Goal: Task Accomplishment & Management: Complete application form

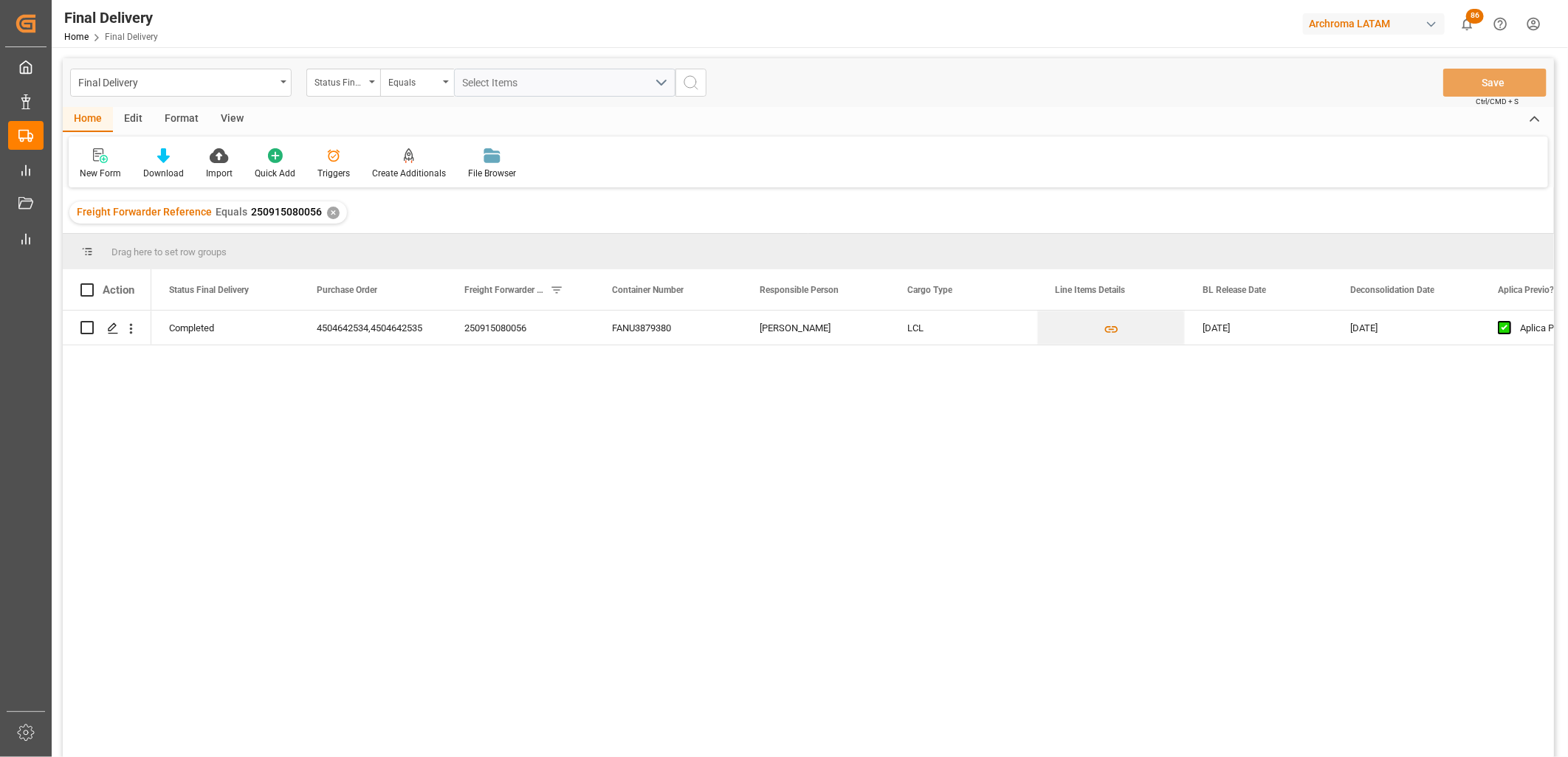
drag, startPoint x: 810, startPoint y: 653, endPoint x: 756, endPoint y: 607, distance: 70.9
click at [810, 653] on div "Completed 4504642534,4504642535 250915080056 FANU3879380 Erika Cervantes LCL 08…" at bounding box center [852, 539] width 1403 height 456
click at [309, 211] on span "250915080056" at bounding box center [287, 211] width 71 height 12
click at [328, 212] on div "✕" at bounding box center [333, 213] width 12 height 12
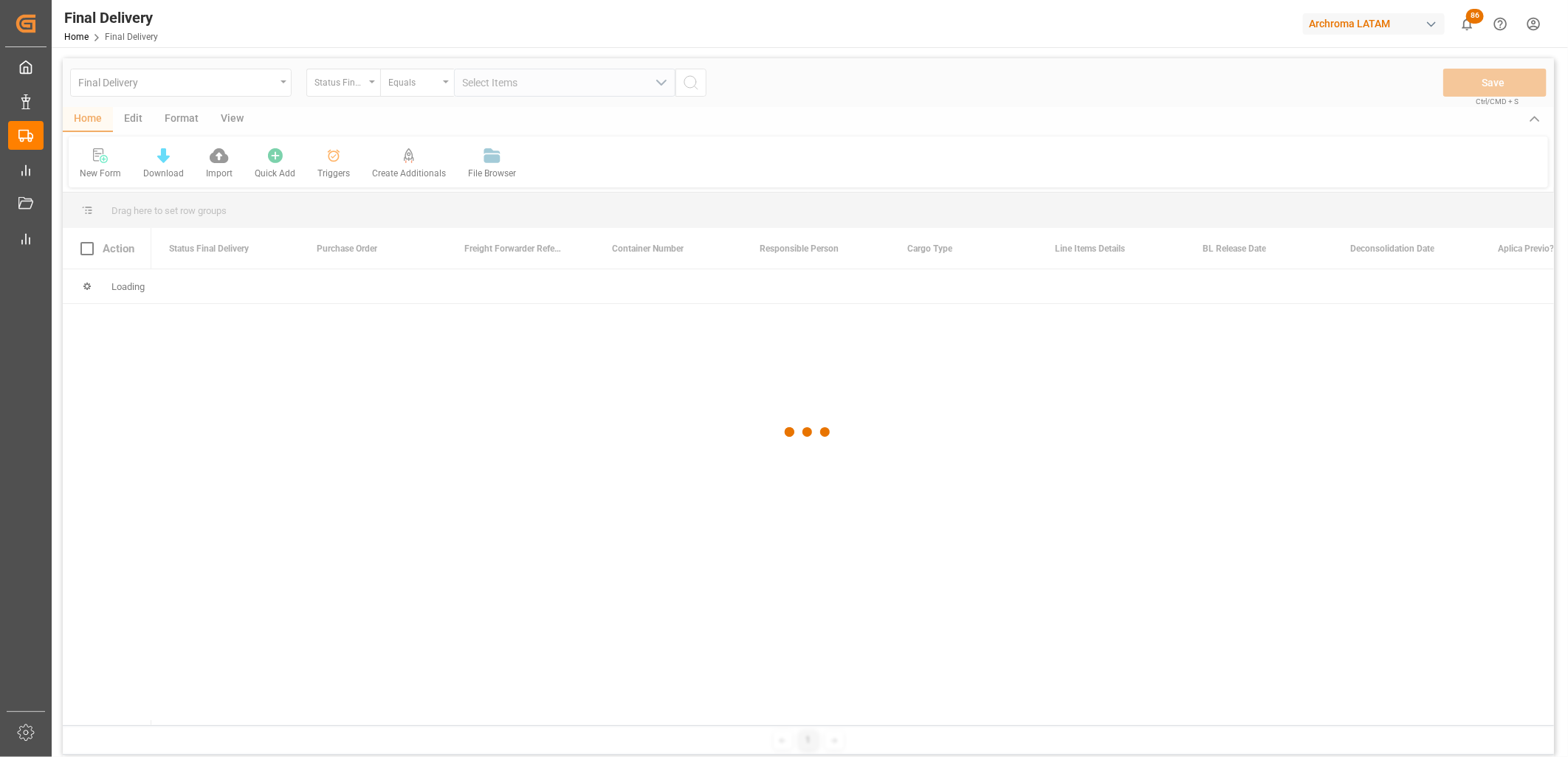
click at [357, 84] on div at bounding box center [808, 432] width 1491 height 748
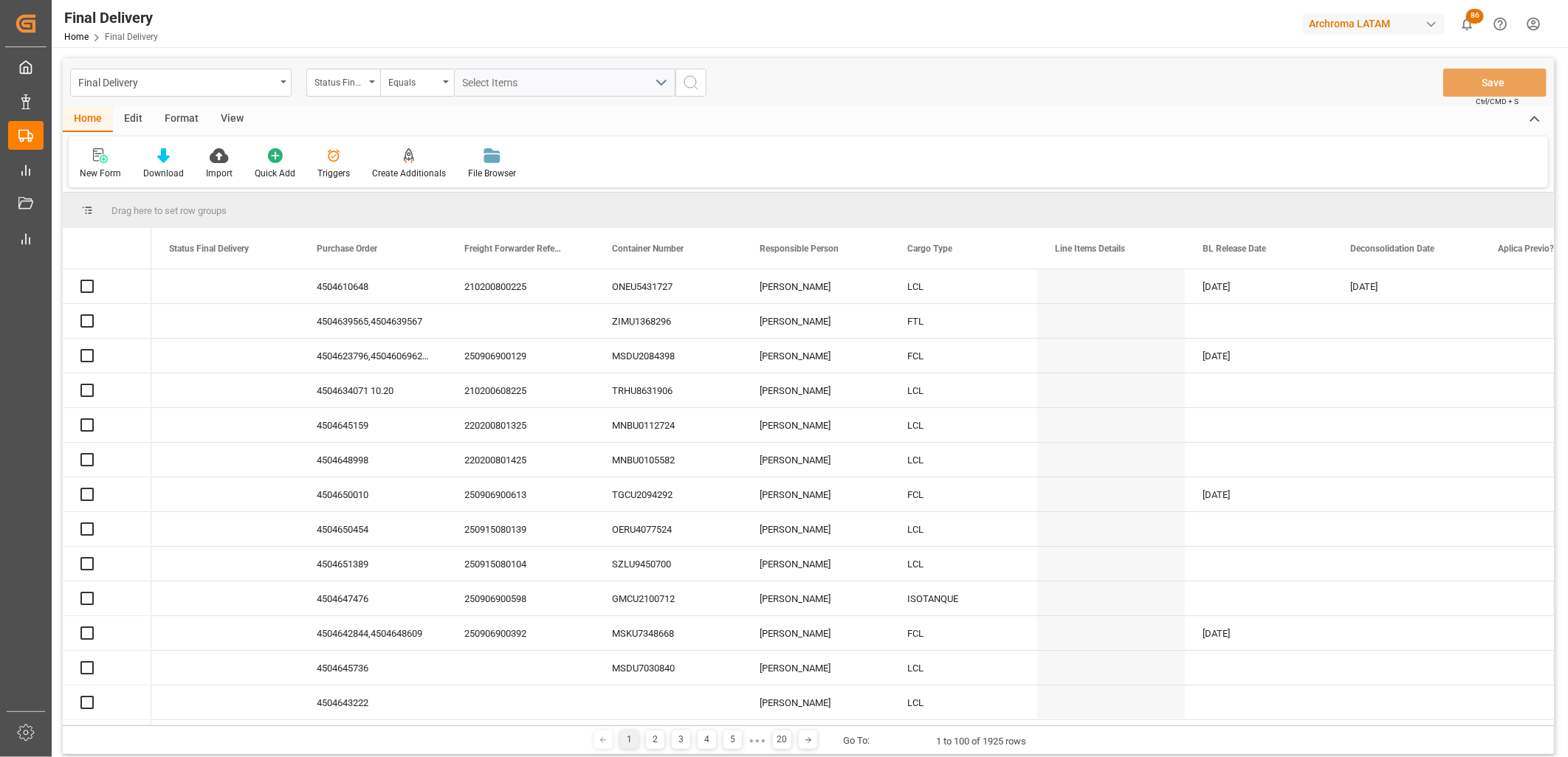
click at [362, 87] on div "Status Final Delivery" at bounding box center [339, 80] width 51 height 17
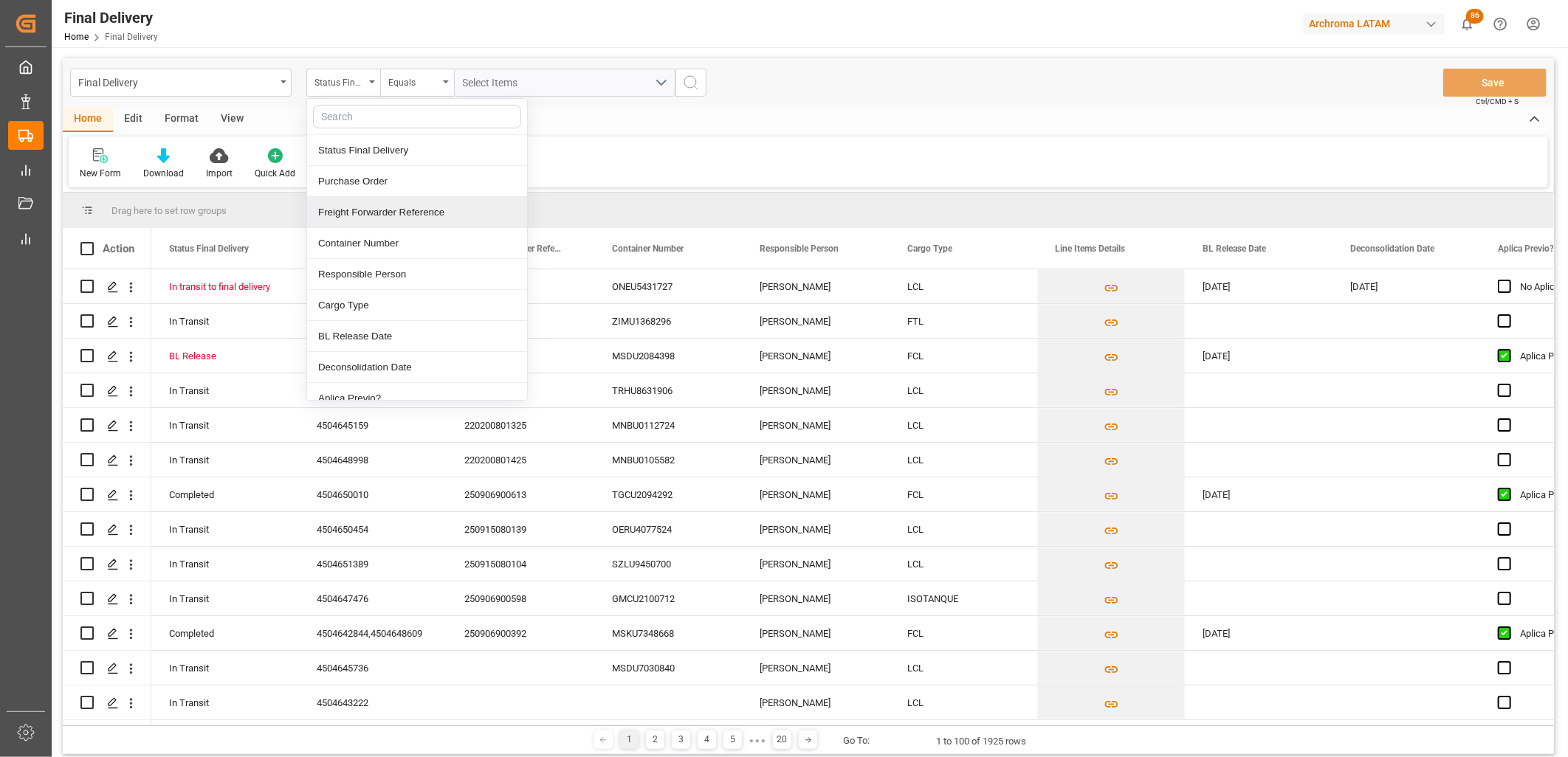
drag, startPoint x: 366, startPoint y: 211, endPoint x: 387, endPoint y: 199, distance: 24.2
click at [370, 212] on div "Freight Forwarder Reference" at bounding box center [417, 212] width 220 height 31
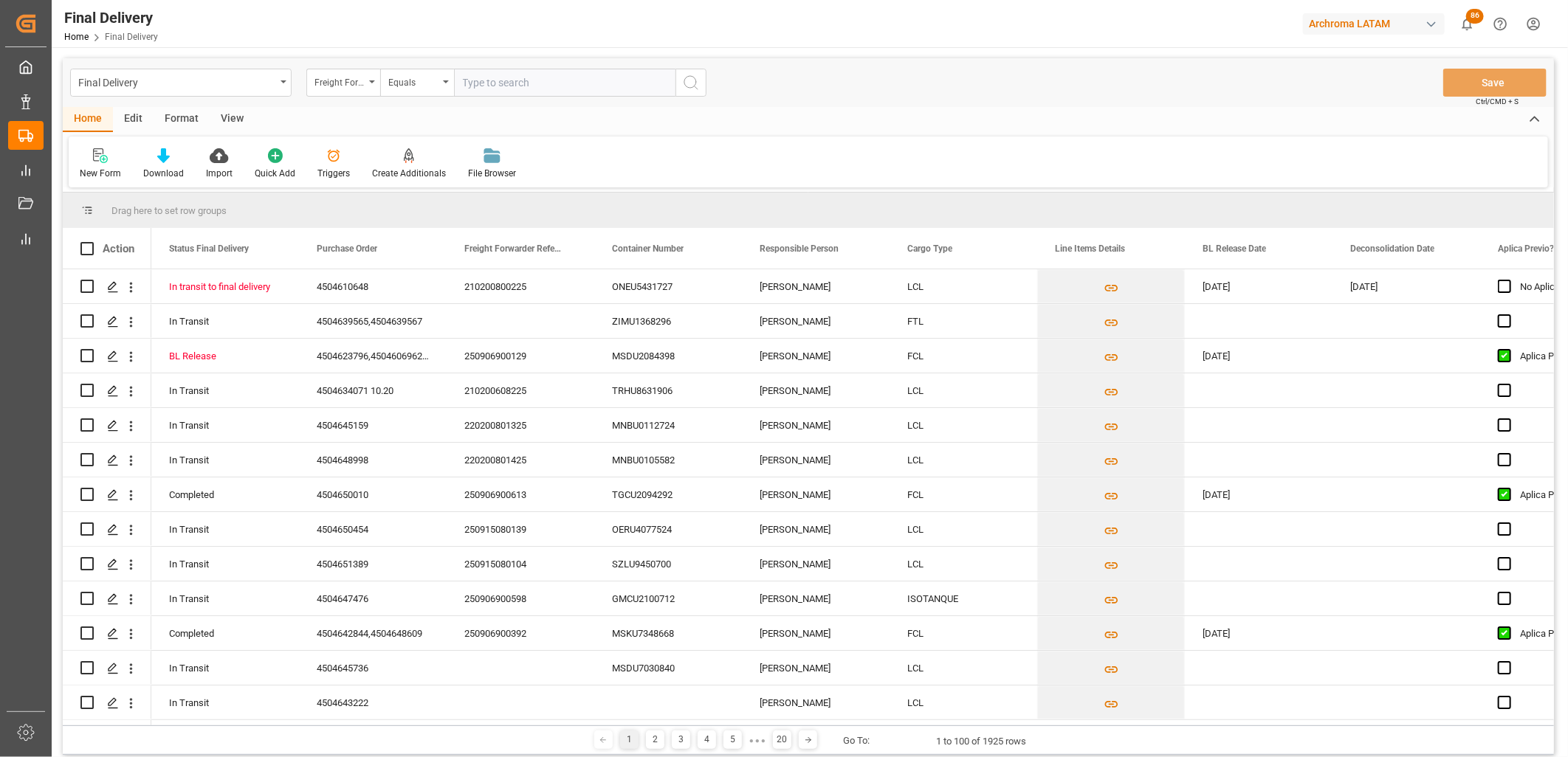
click at [474, 87] on input "text" at bounding box center [564, 83] width 221 height 28
type input "250906900502"
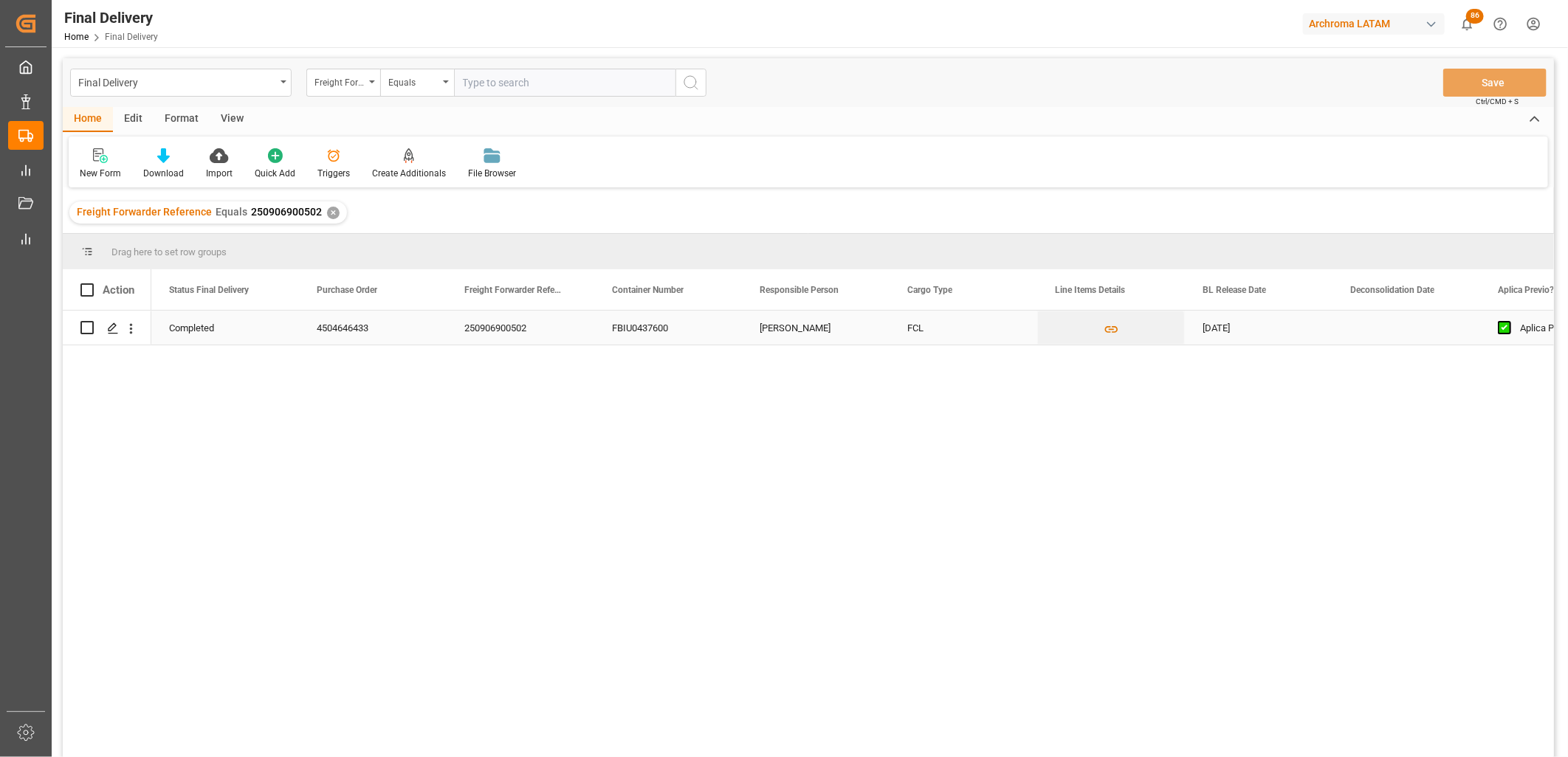
click at [1246, 335] on div "[DATE]" at bounding box center [1258, 327] width 147 height 34
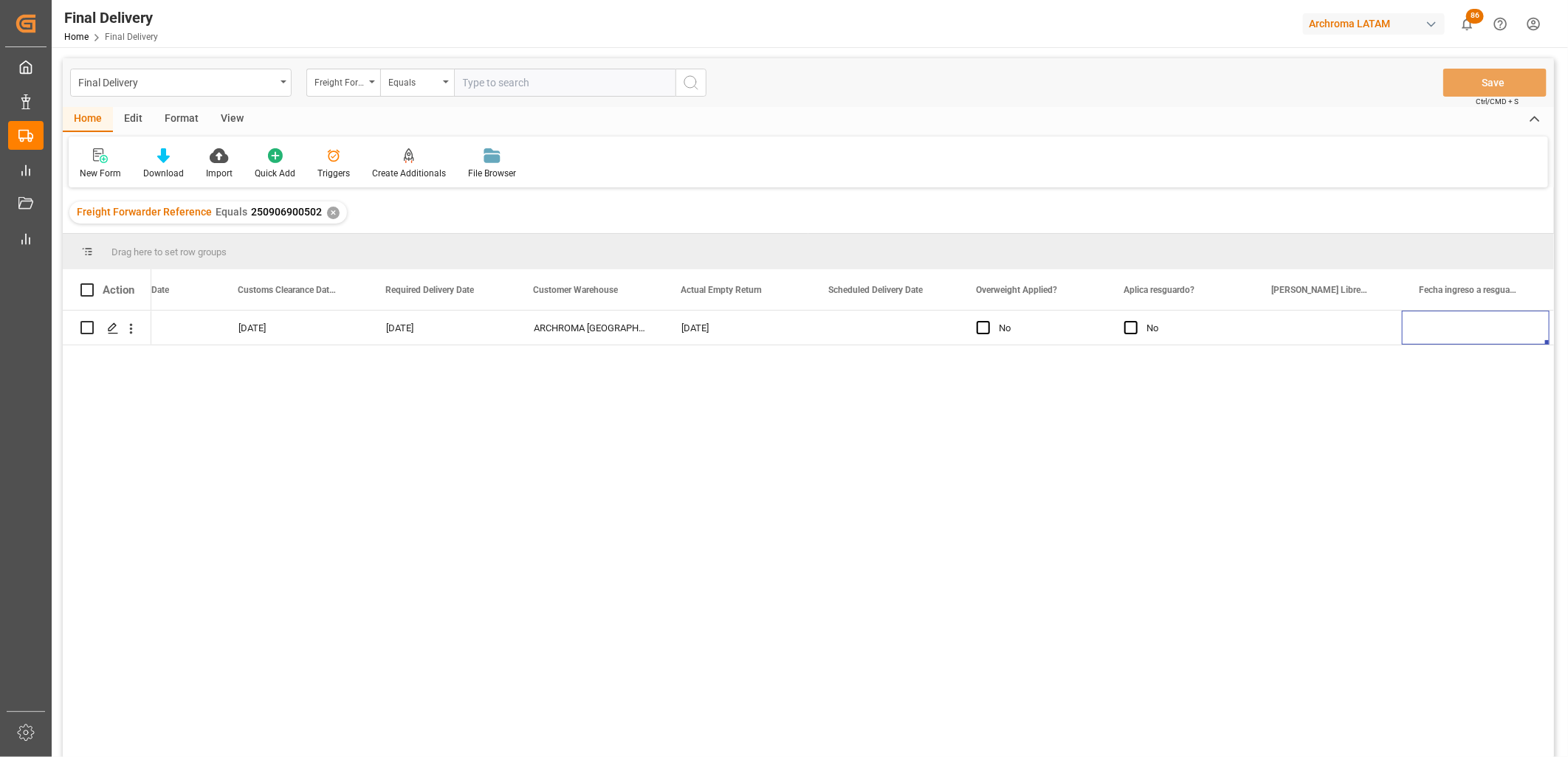
scroll to position [0, 2145]
drag, startPoint x: 1159, startPoint y: 447, endPoint x: 364, endPoint y: 212, distance: 829.0
click at [1153, 445] on div "[PERSON_NAME] SENCILLO TLH [PERSON_NAME] 56AL8R [DATE] 07:30:00 No PLANTA af2e9…" at bounding box center [852, 539] width 1403 height 456
click at [327, 214] on div "✕" at bounding box center [333, 213] width 12 height 12
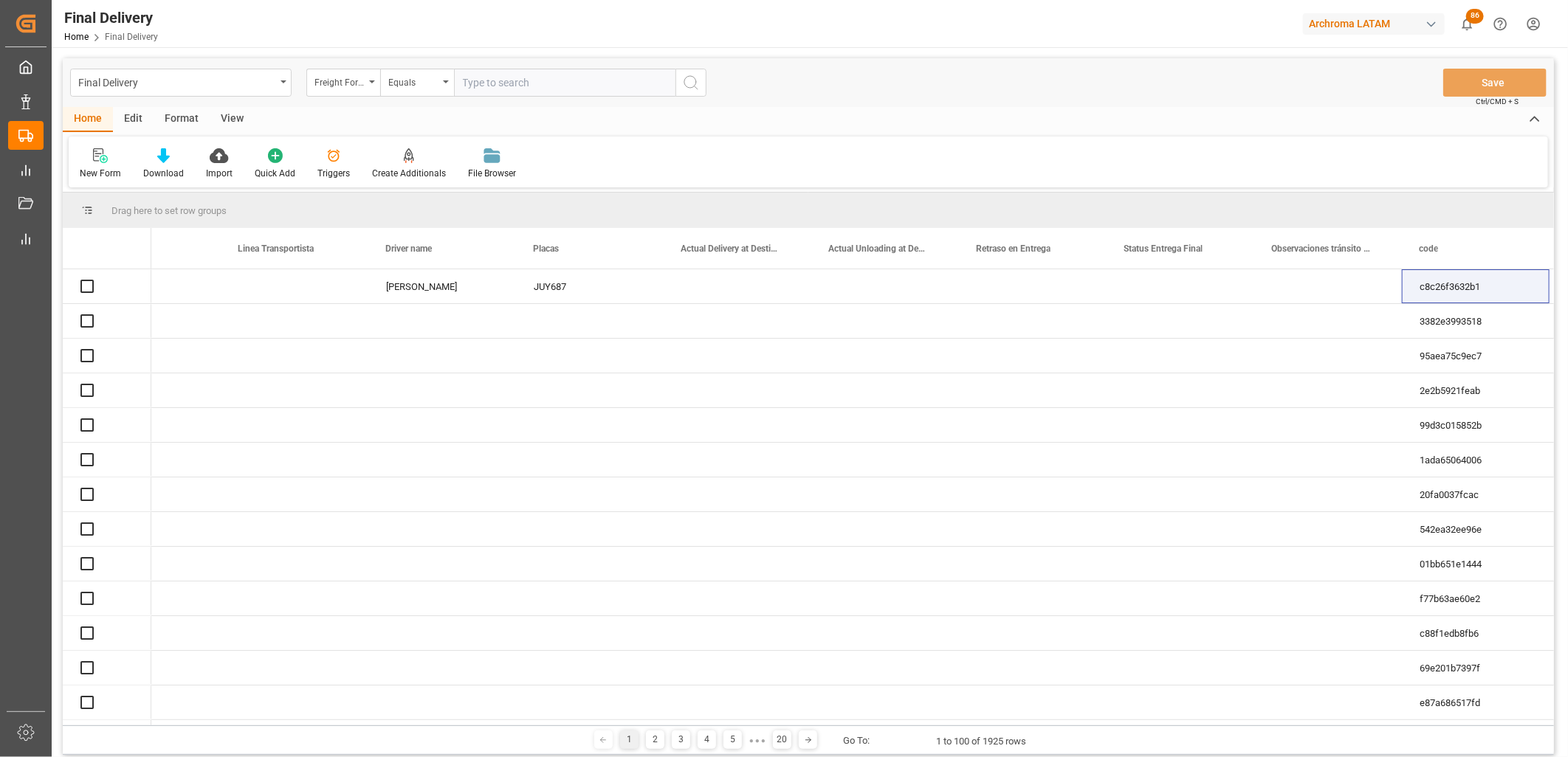
click at [484, 83] on input "text" at bounding box center [564, 83] width 221 height 28
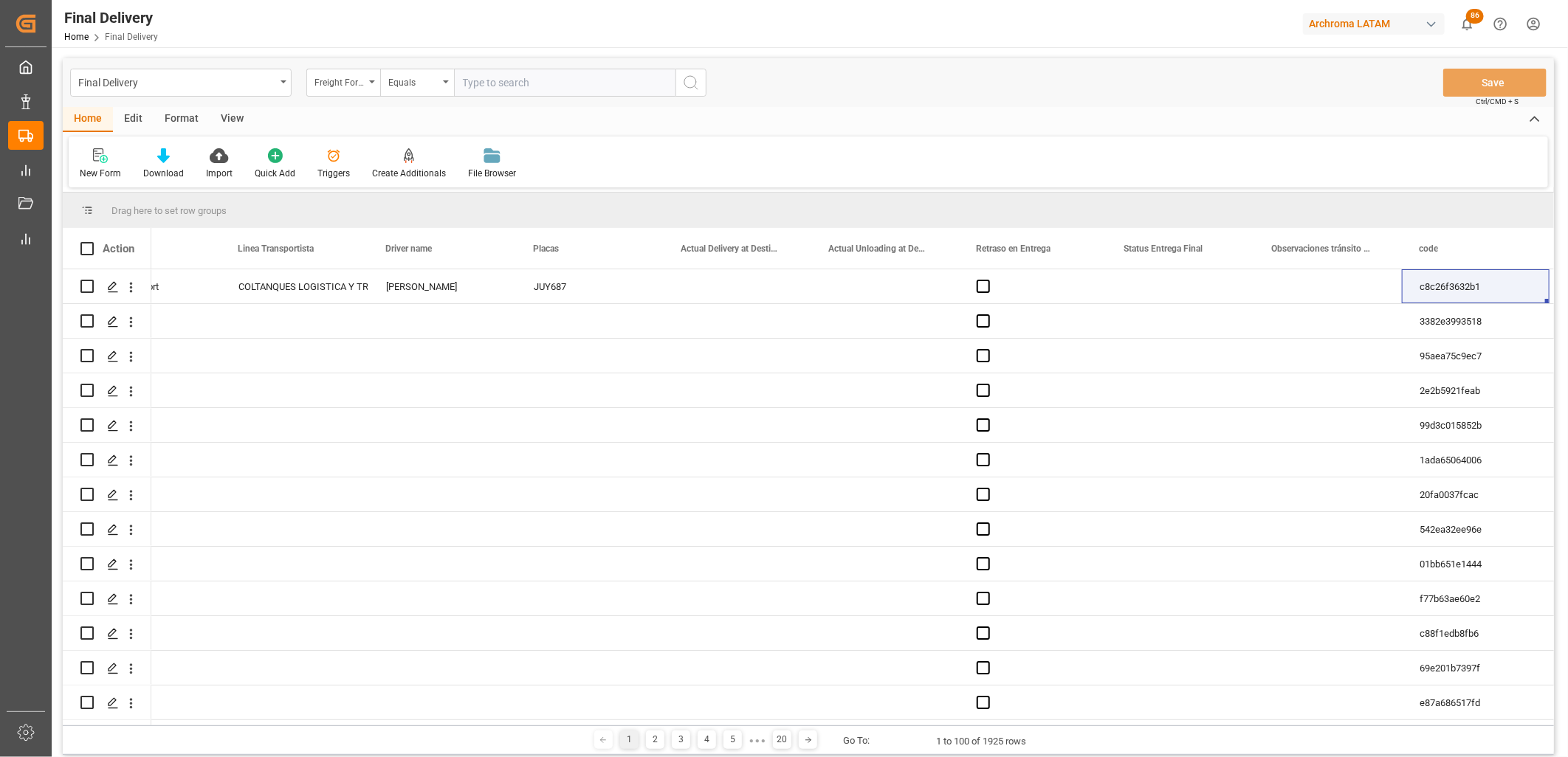
paste input "250906900315"
type input "250906900315"
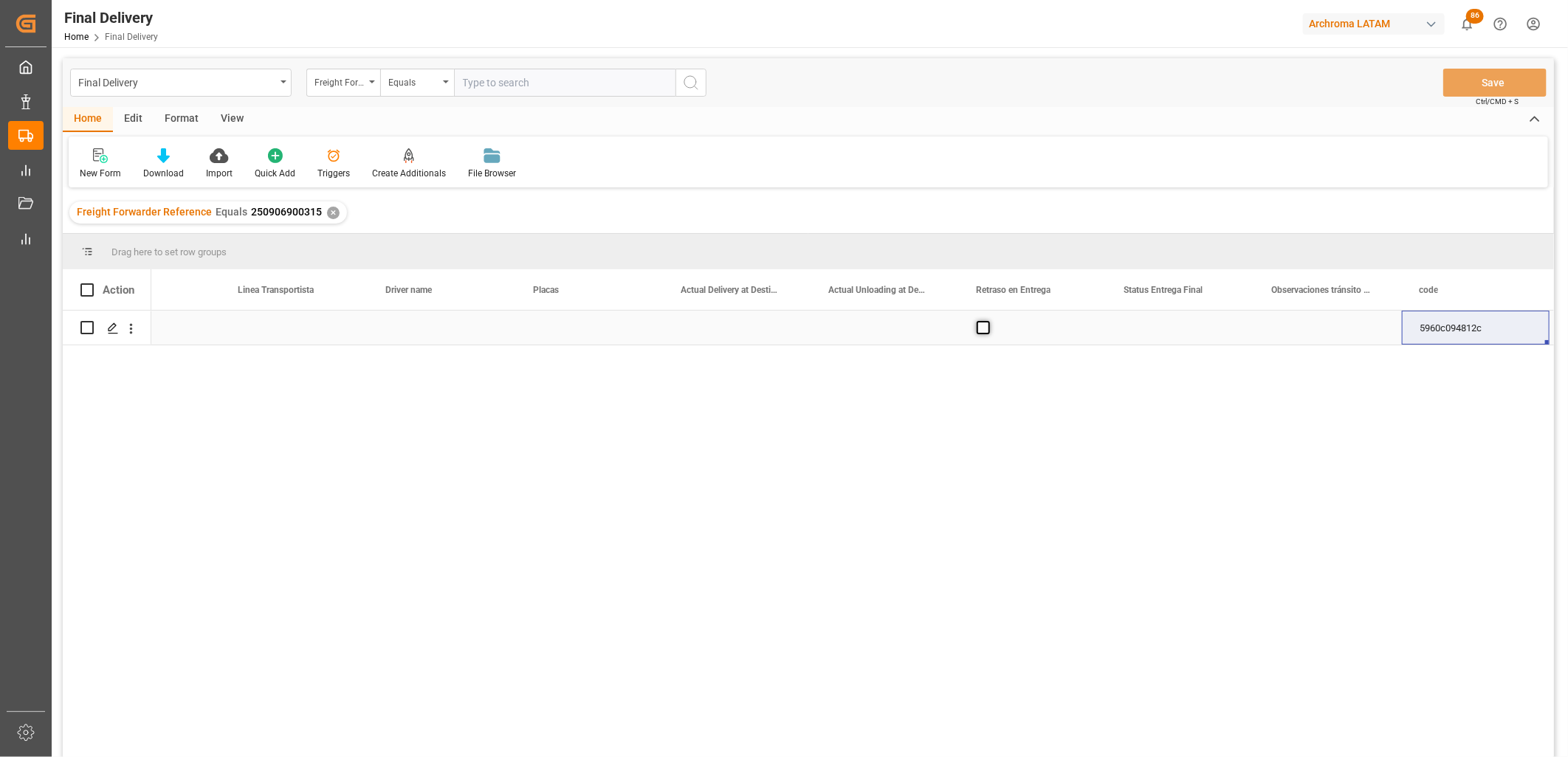
click at [982, 327] on span "Press SPACE to select this row." at bounding box center [983, 327] width 13 height 13
click at [987, 321] on input "Press SPACE to select this row." at bounding box center [987, 321] width 0 height 0
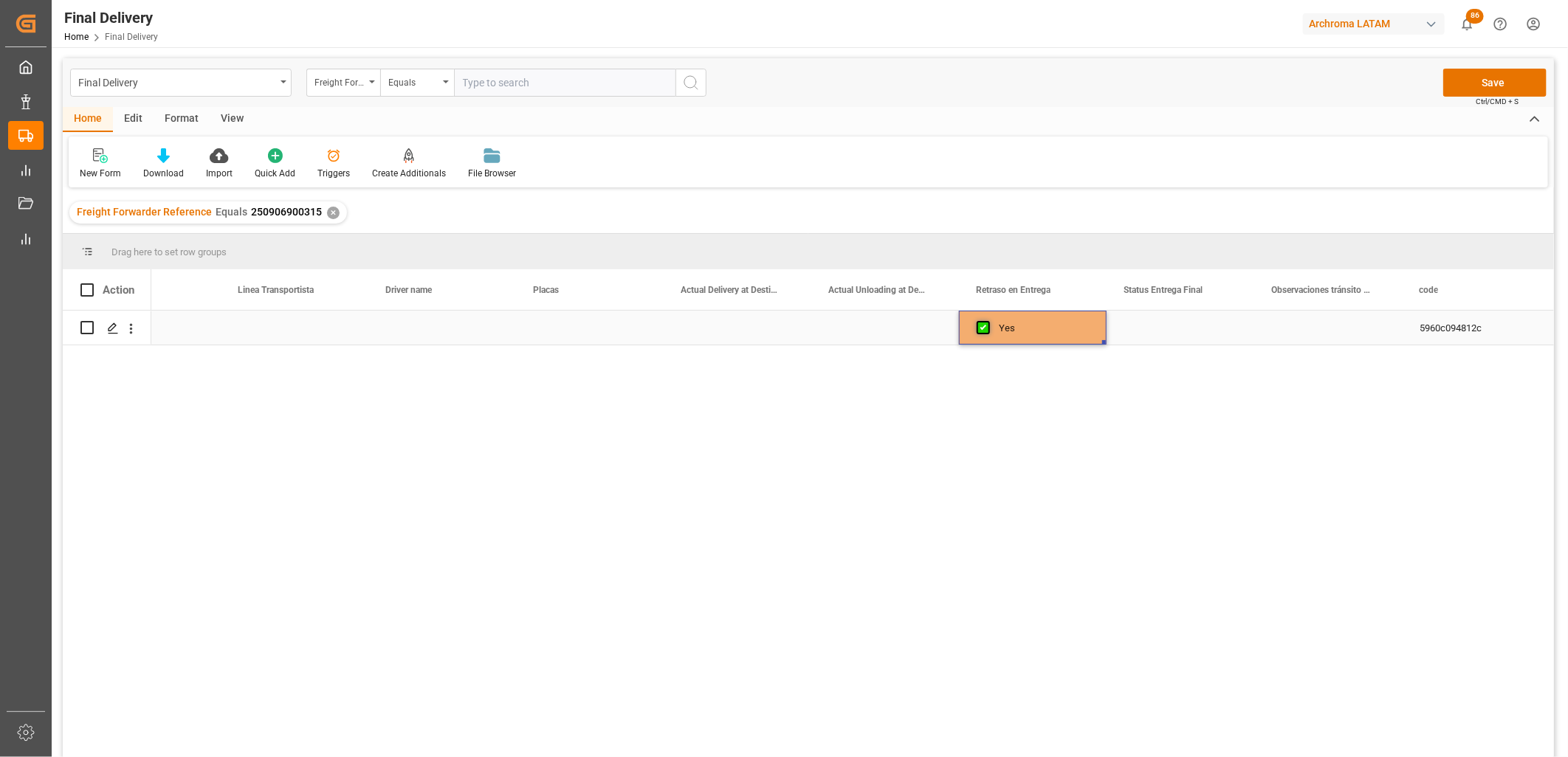
click at [982, 327] on span "Press SPACE to select this row." at bounding box center [983, 327] width 13 height 13
click at [987, 321] on input "Press SPACE to select this row." at bounding box center [987, 321] width 0 height 0
click at [1167, 329] on div "Press SPACE to select this row." at bounding box center [1180, 327] width 147 height 34
click at [1167, 329] on input "Press SPACE to select this row." at bounding box center [1181, 336] width 124 height 28
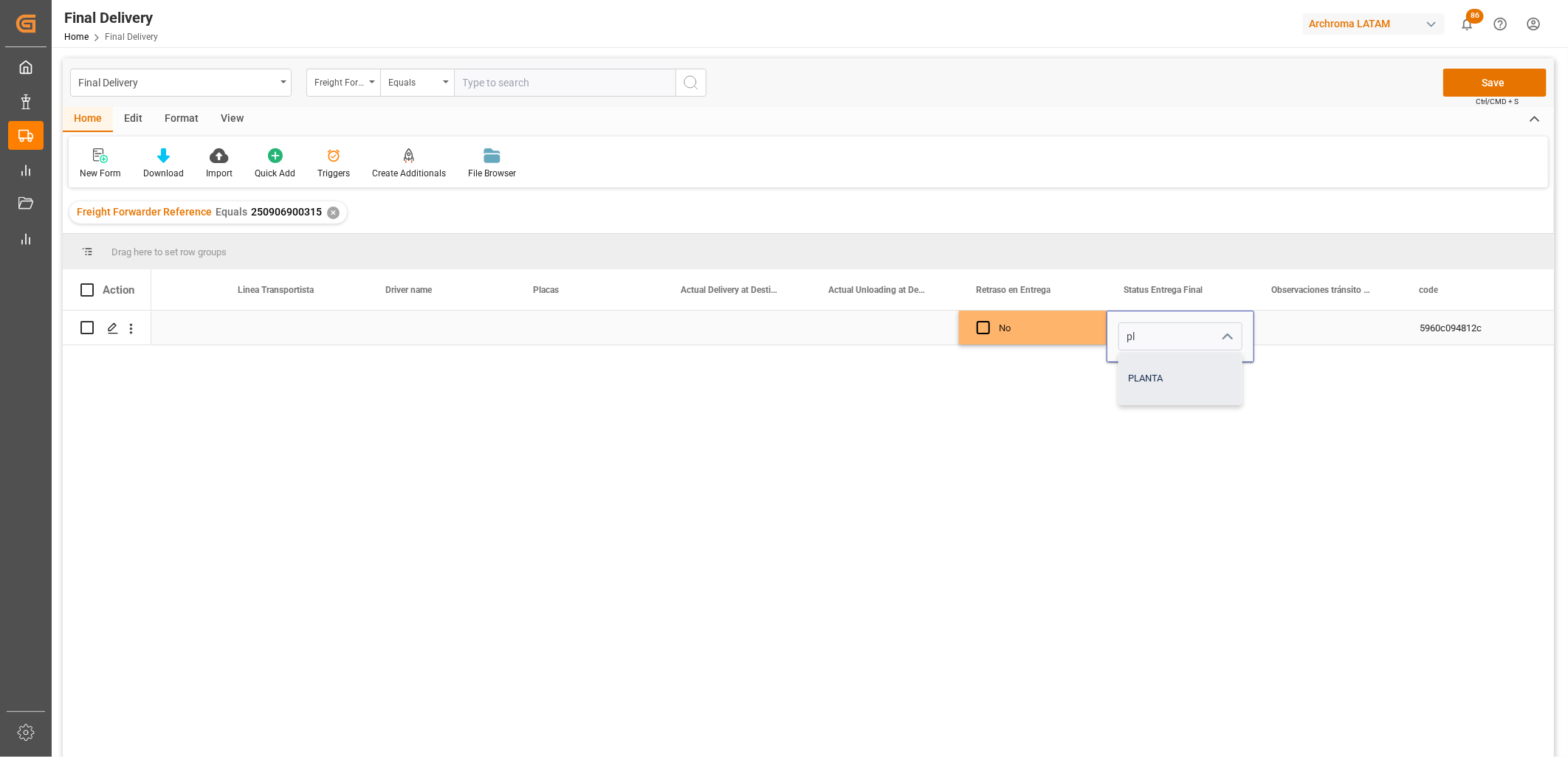
click at [1138, 376] on div "PLANTA" at bounding box center [1180, 378] width 123 height 51
type input "PLANTA"
drag, startPoint x: 880, startPoint y: 333, endPoint x: 856, endPoint y: 323, distance: 26.0
click at [868, 332] on div "Press SPACE to select this row." at bounding box center [885, 327] width 147 height 34
click at [874, 335] on div "Press SPACE to select this row." at bounding box center [885, 327] width 147 height 34
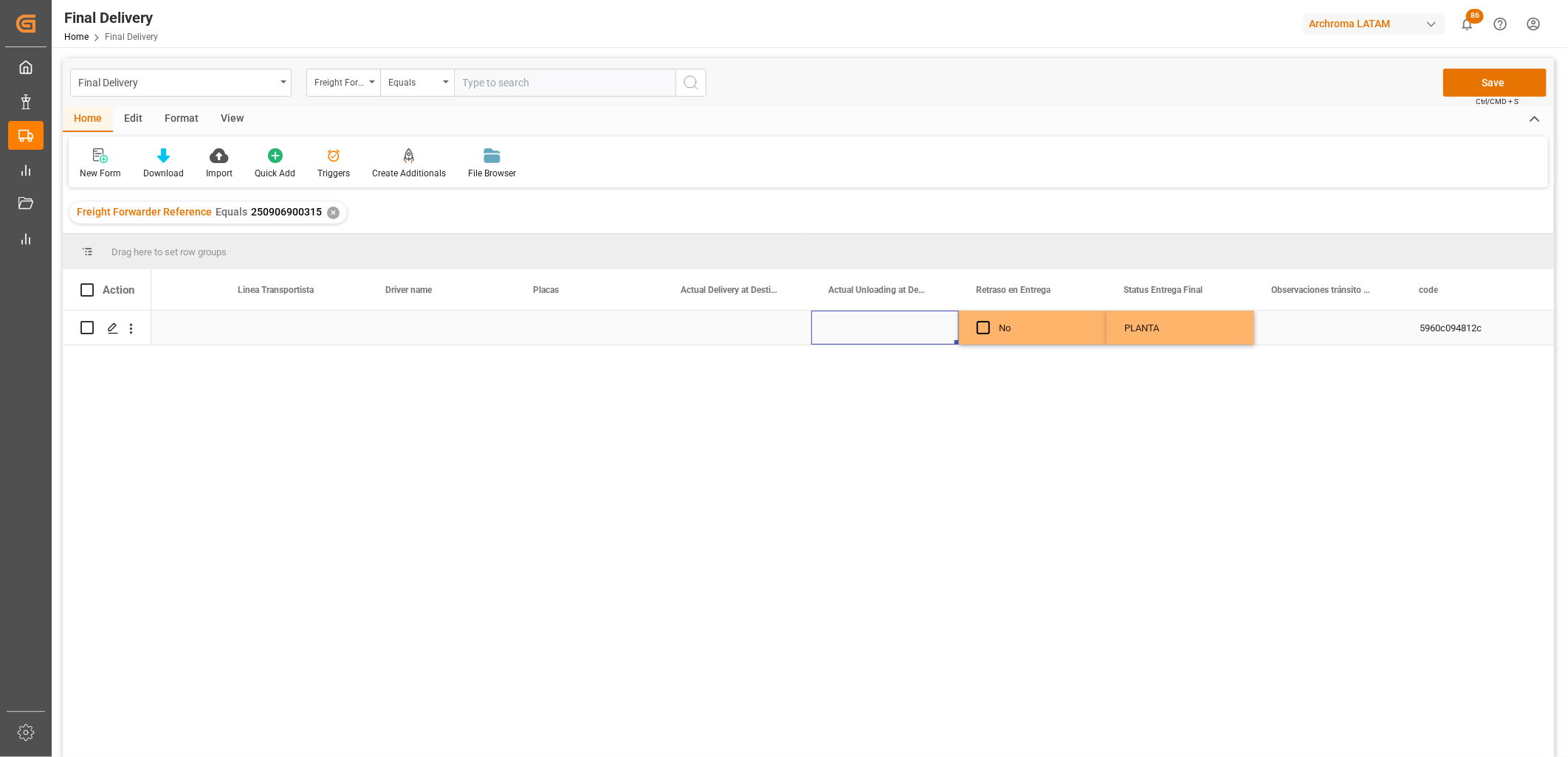
click at [874, 335] on div "Press SPACE to select this row." at bounding box center [885, 327] width 147 height 34
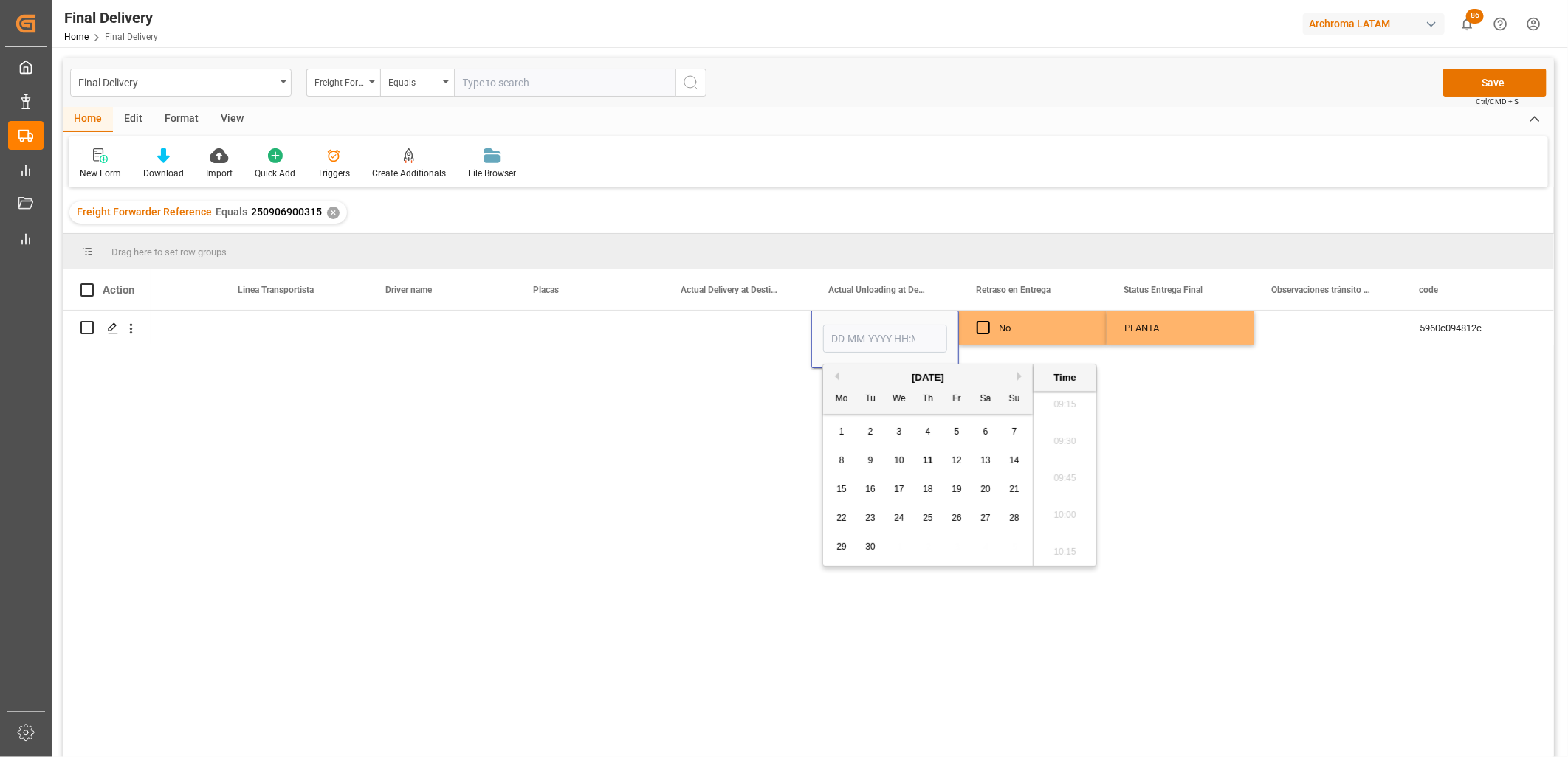
click at [839, 459] on span "8" at bounding box center [842, 461] width 5 height 11
click at [1062, 465] on li "15:45" at bounding box center [1065, 462] width 63 height 37
type input "[DATE] 15:45"
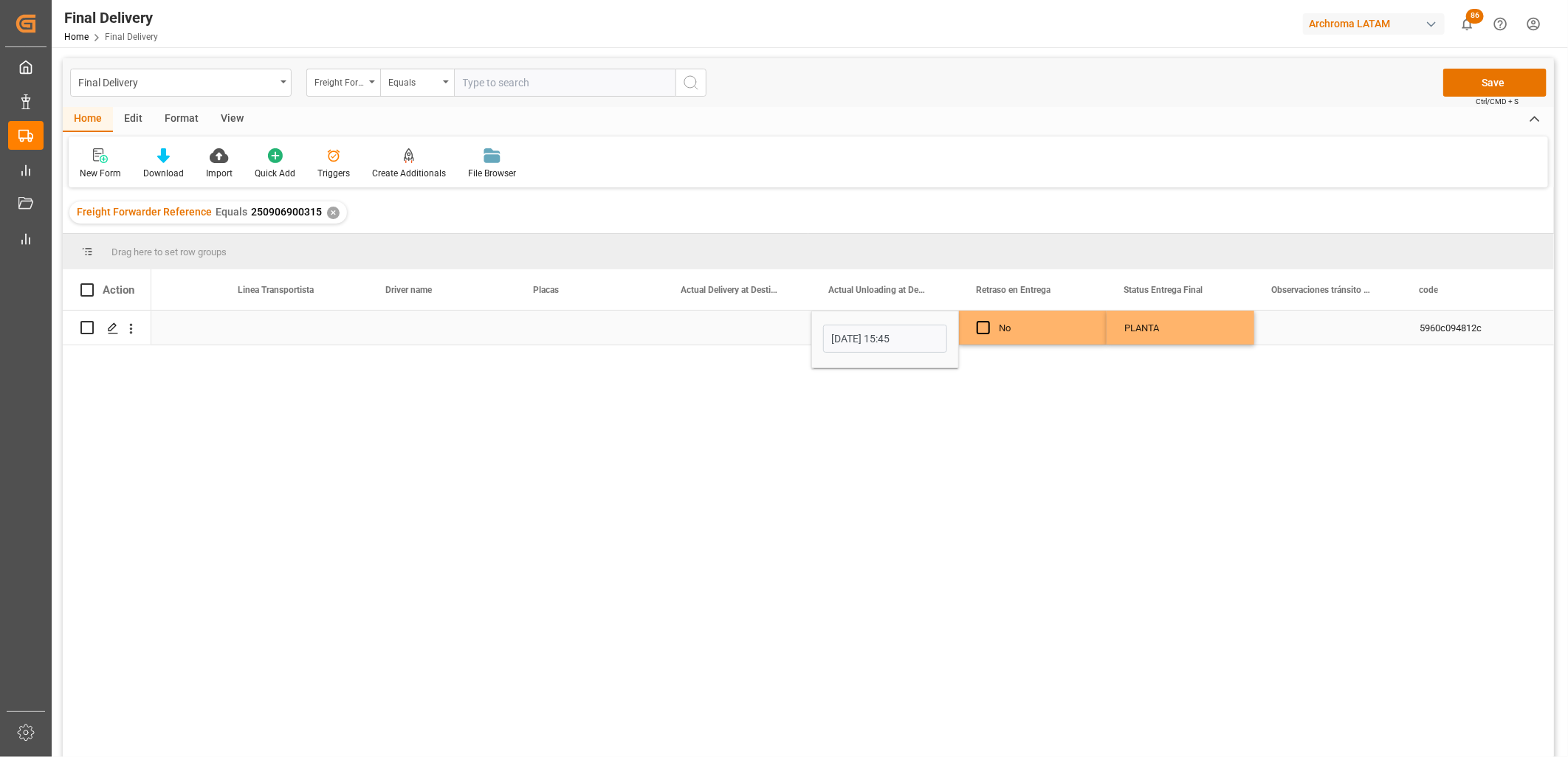
click at [725, 325] on div "Press SPACE to select this row." at bounding box center [737, 327] width 147 height 34
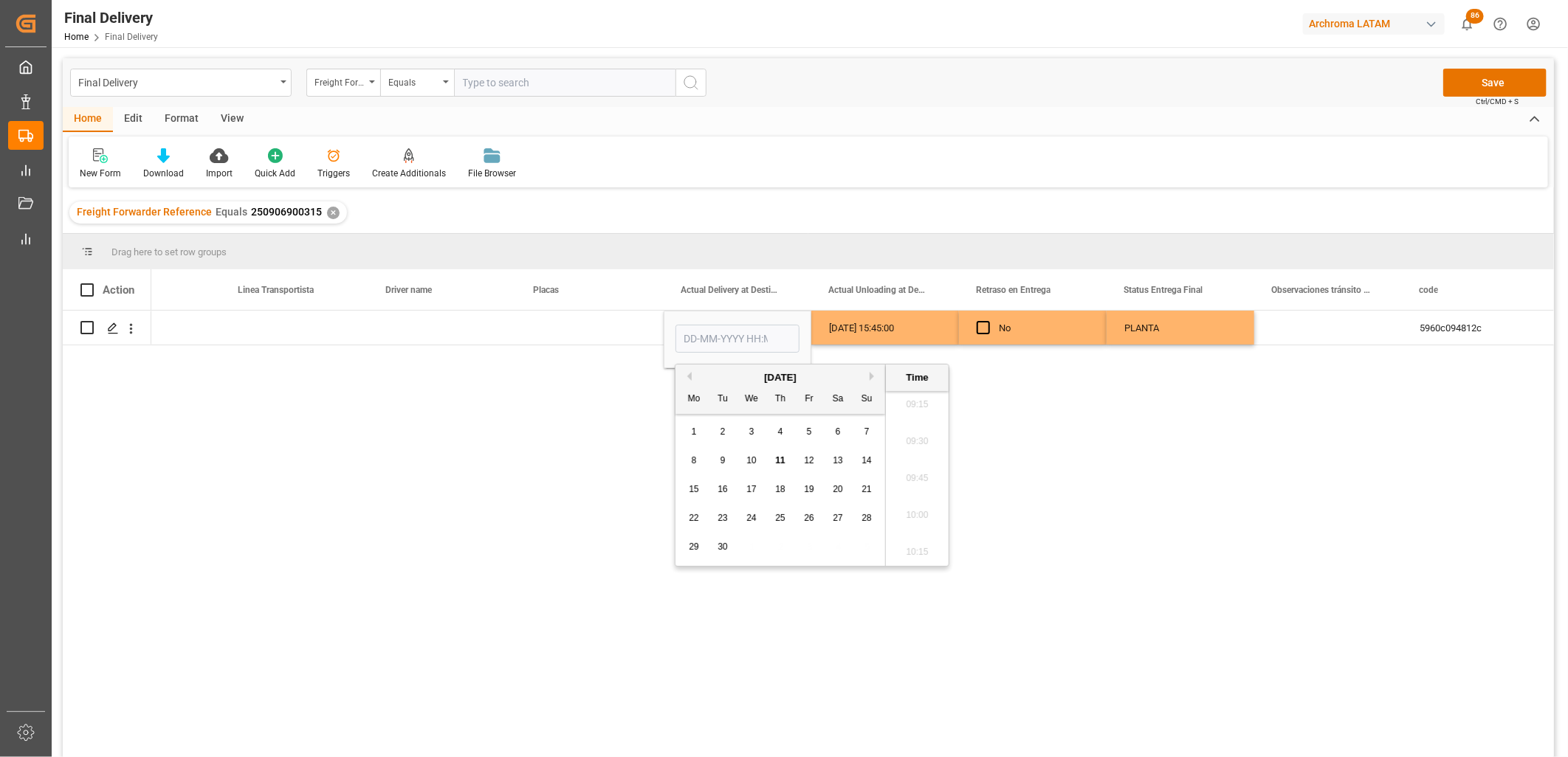
drag, startPoint x: 695, startPoint y: 460, endPoint x: 881, endPoint y: 466, distance: 186.1
click at [696, 460] on span "8" at bounding box center [694, 461] width 5 height 11
click at [931, 440] on li "09:30" at bounding box center [917, 442] width 63 height 37
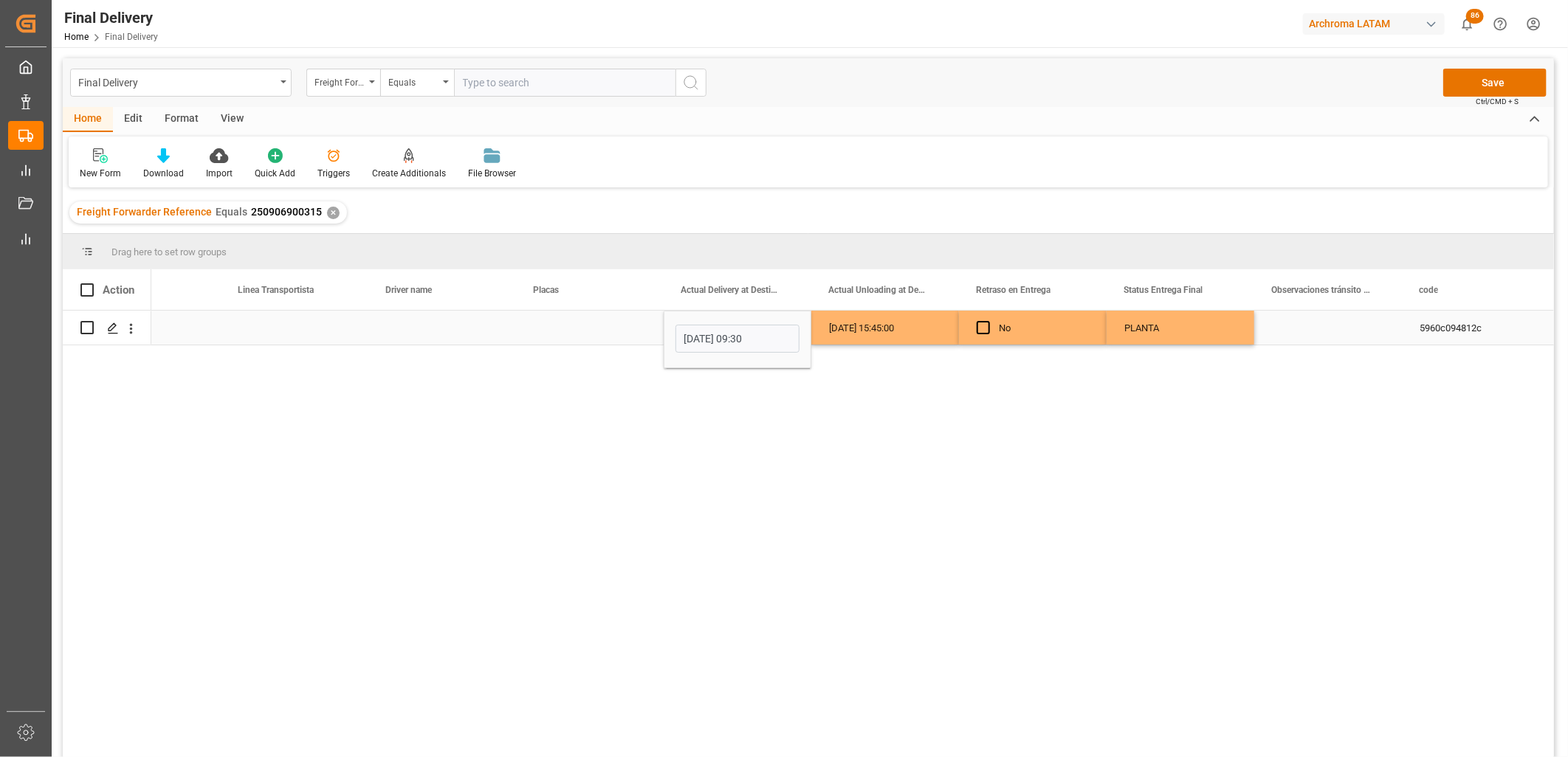
click at [747, 338] on input "[DATE] 09:30" at bounding box center [738, 339] width 124 height 28
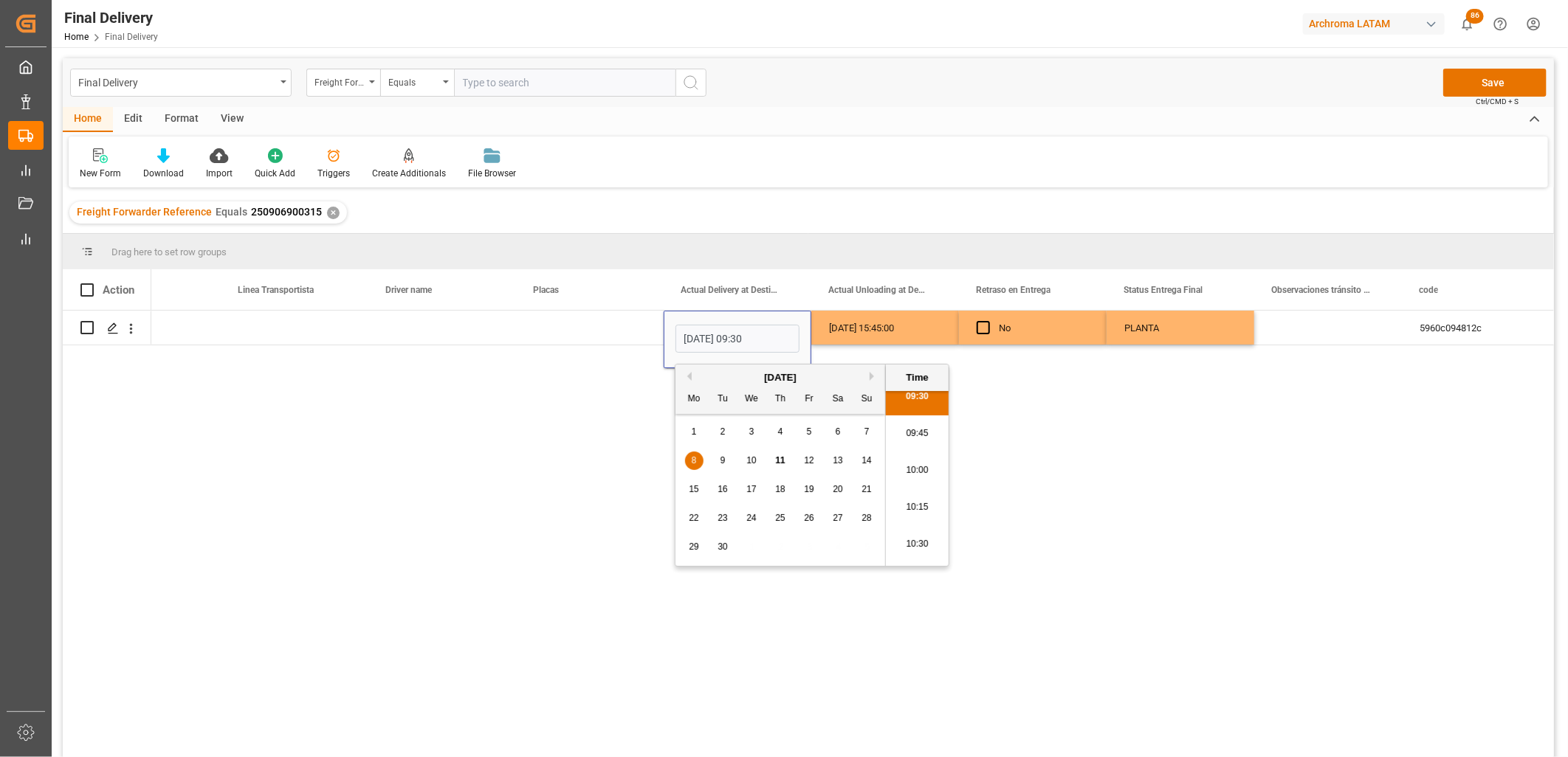
click at [904, 527] on li "10:30" at bounding box center [917, 545] width 63 height 37
type input "[DATE] 10:30"
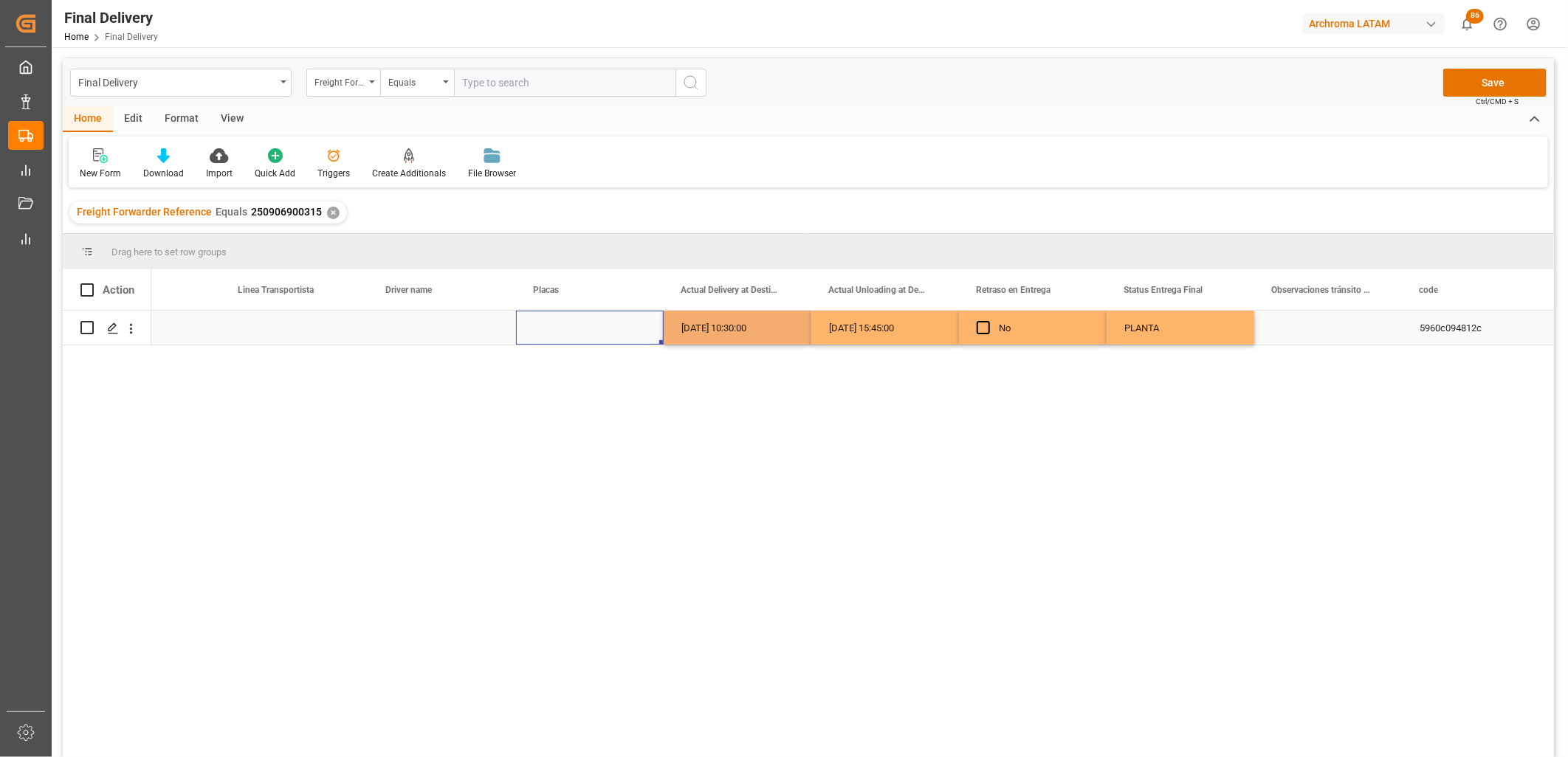
click at [564, 328] on div "Press SPACE to select this row." at bounding box center [590, 327] width 147 height 34
click at [423, 329] on div "Press SPACE to select this row." at bounding box center [442, 327] width 147 height 34
type input "[PERSON_NAME] [PERSON_NAME]"
click at [565, 330] on div "Press SPACE to select this row." at bounding box center [590, 327] width 147 height 34
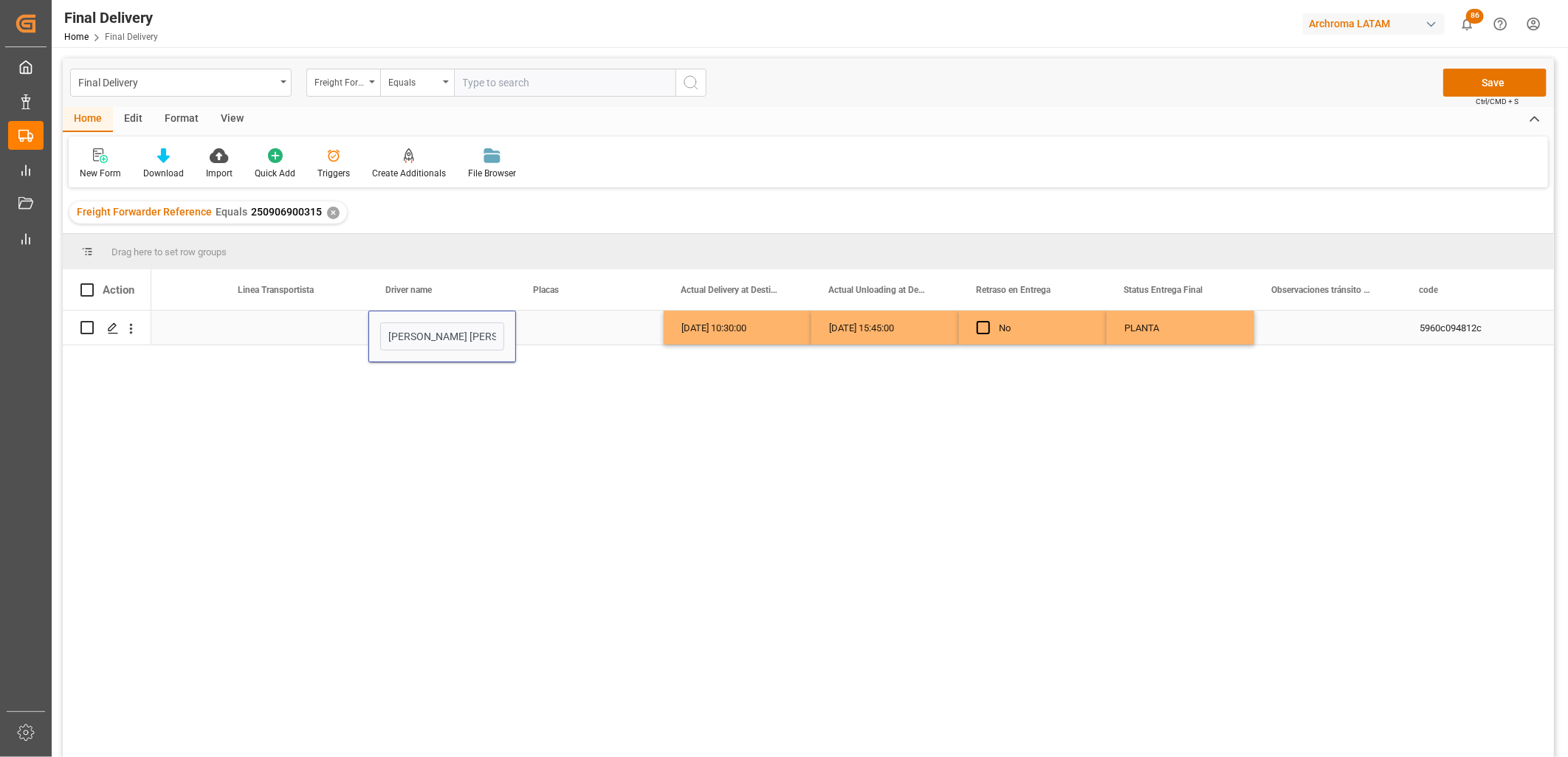
click at [565, 330] on div "Press SPACE to select this row." at bounding box center [590, 327] width 147 height 34
click at [565, 330] on input "Press SPACE to select this row." at bounding box center [590, 336] width 124 height 28
paste input "11AS8S"
type input "11AS8S"
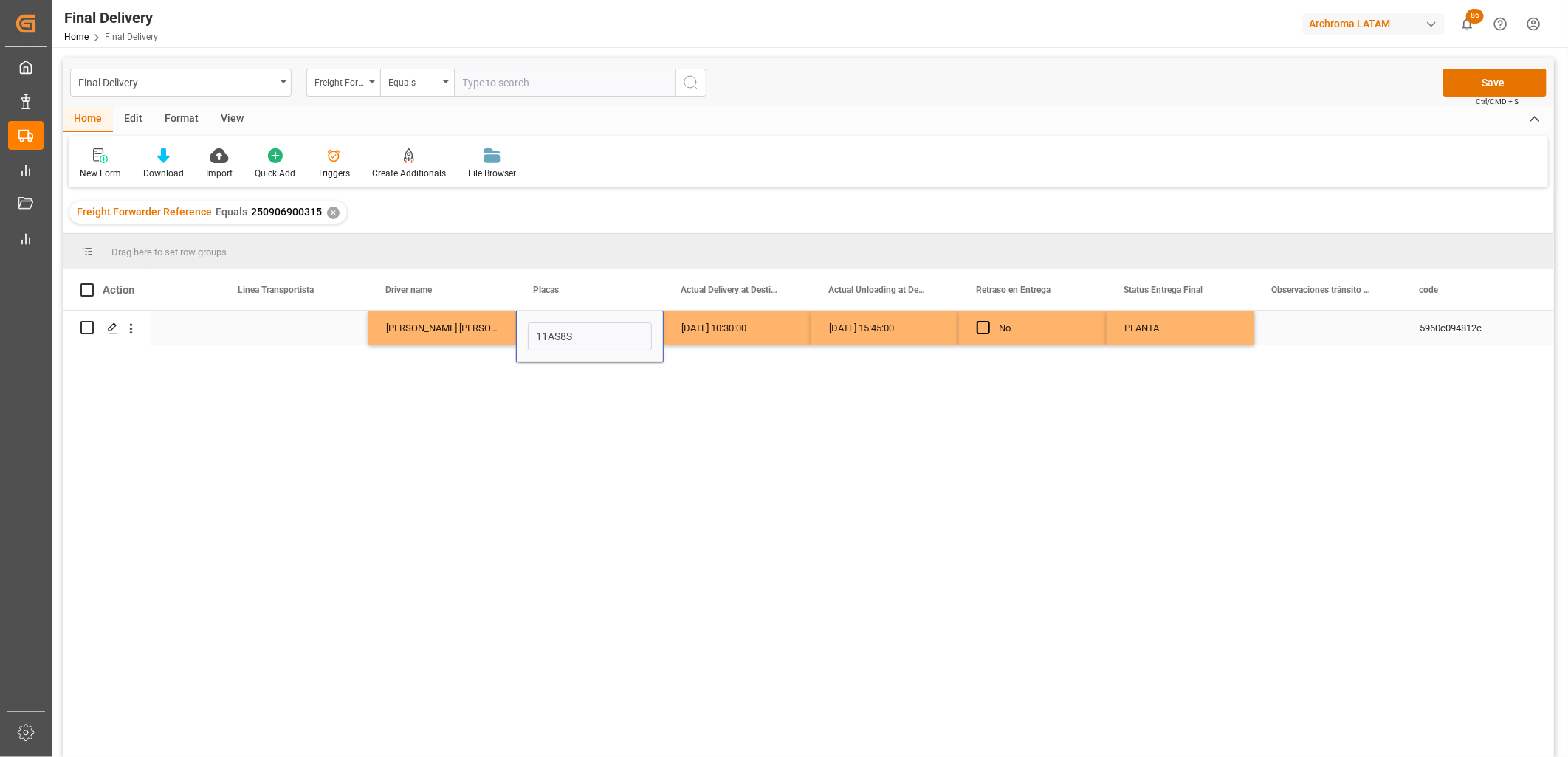
click at [267, 330] on div "Press SPACE to select this row." at bounding box center [295, 327] width 147 height 34
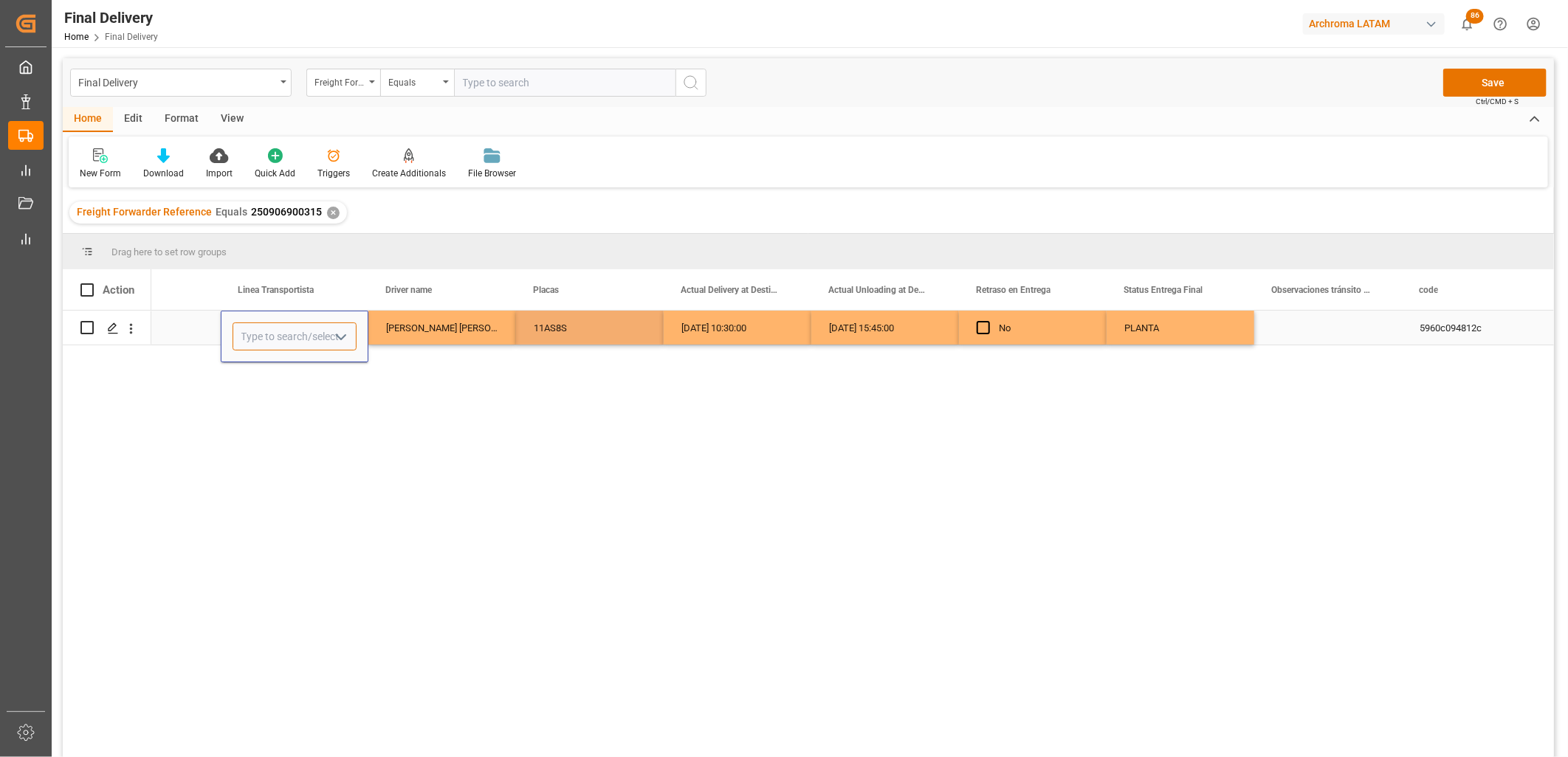
click at [267, 330] on input "Press SPACE to select this row." at bounding box center [295, 336] width 124 height 28
drag, startPoint x: 286, startPoint y: 422, endPoint x: 375, endPoint y: 345, distance: 117.7
click at [287, 421] on div "TRANSPORTES BELCHEZ SA DE CV" at bounding box center [317, 430] width 167 height 51
type input "TRANSPORTES BELCHEZ SA DE CV"
click at [396, 338] on div "[PERSON_NAME] [PERSON_NAME]" at bounding box center [442, 327] width 147 height 34
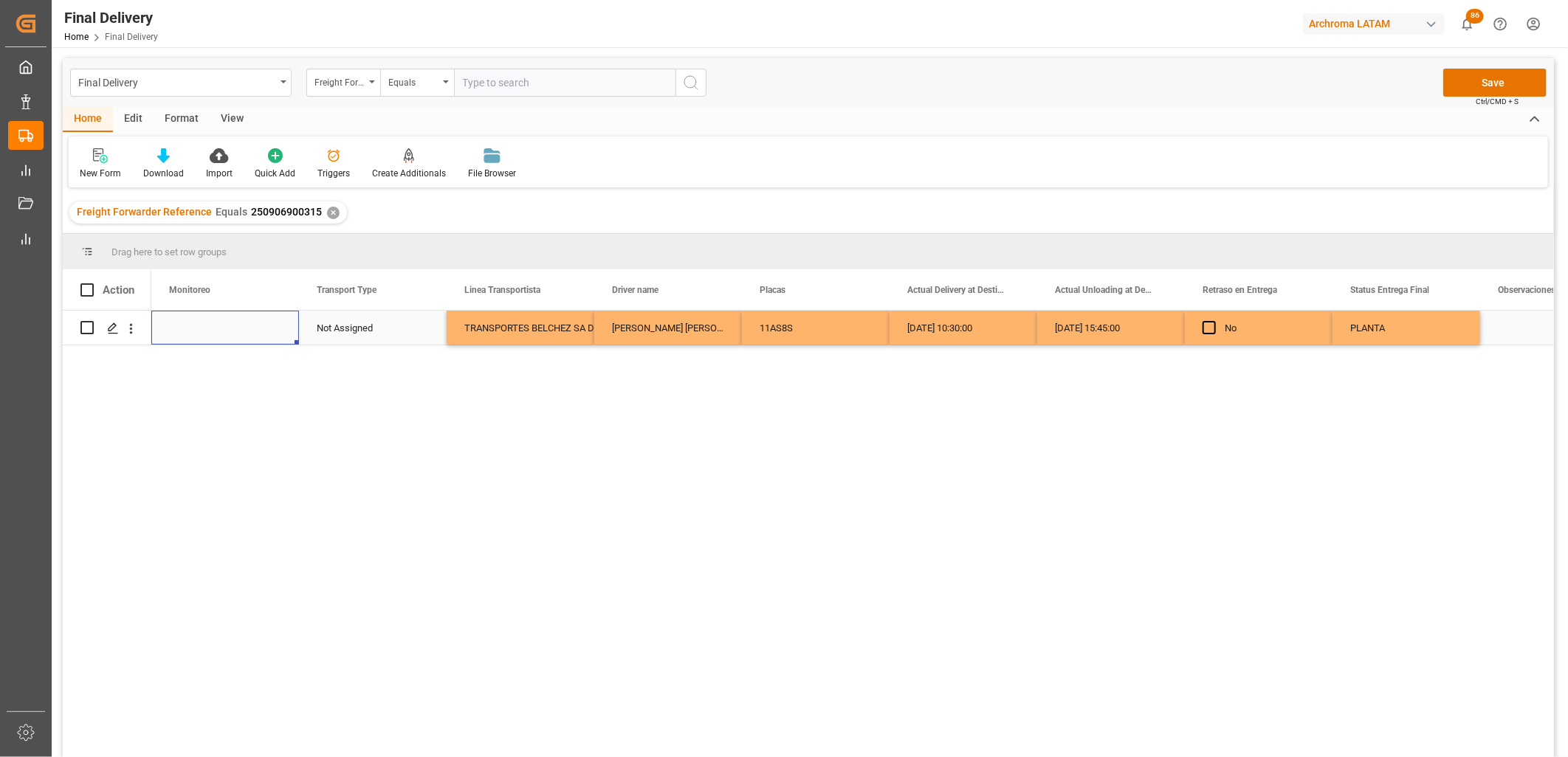
scroll to position [0, 3395]
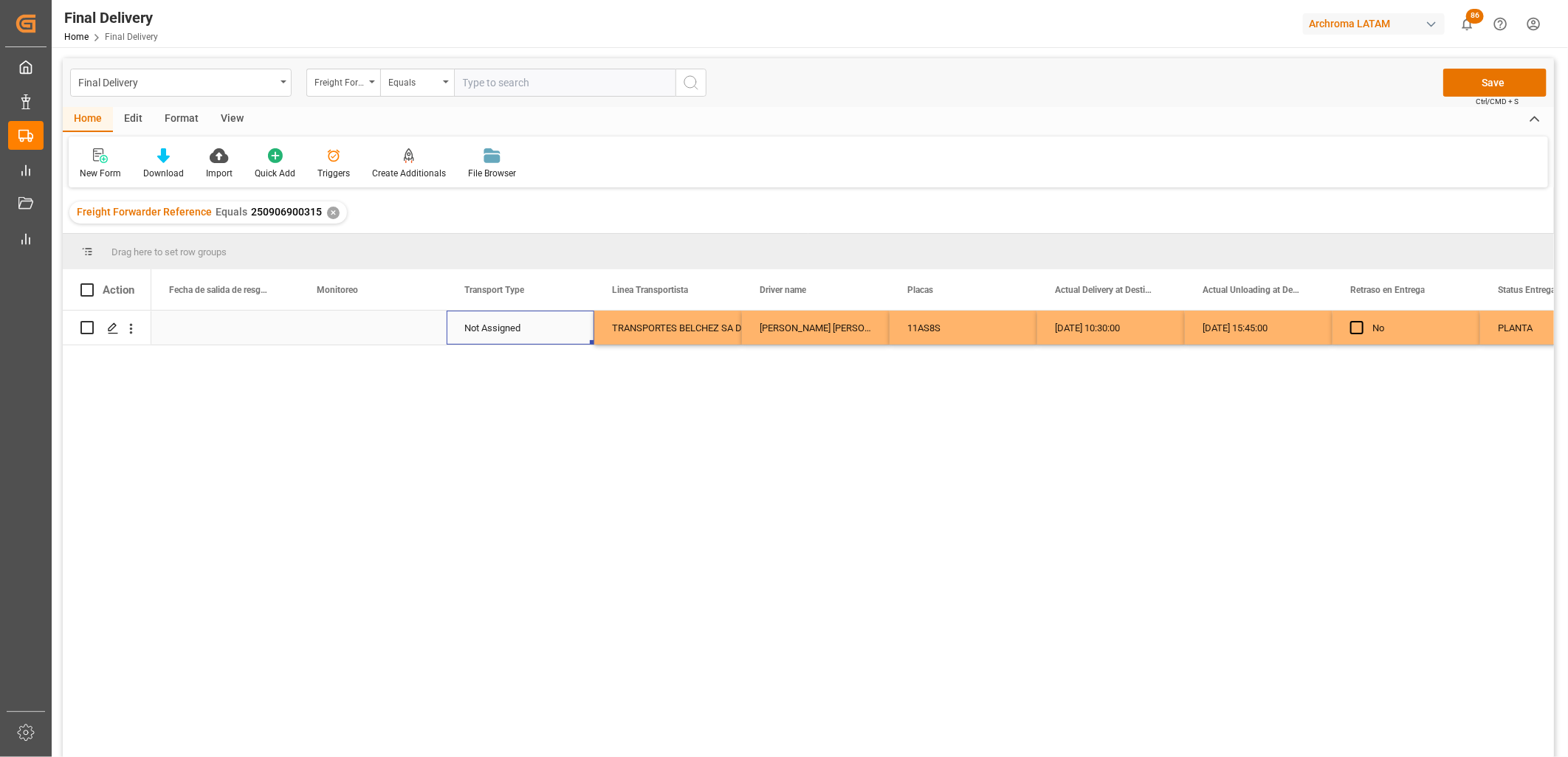
click at [512, 332] on div "Not Assigned" at bounding box center [520, 328] width 112 height 34
click at [511, 330] on div "Not Assigned" at bounding box center [520, 328] width 112 height 34
click at [543, 330] on div "Not Assigned" at bounding box center [520, 328] width 112 height 34
click at [550, 335] on icon "Press SPACE to select this row." at bounding box center [552, 335] width 15 height 15
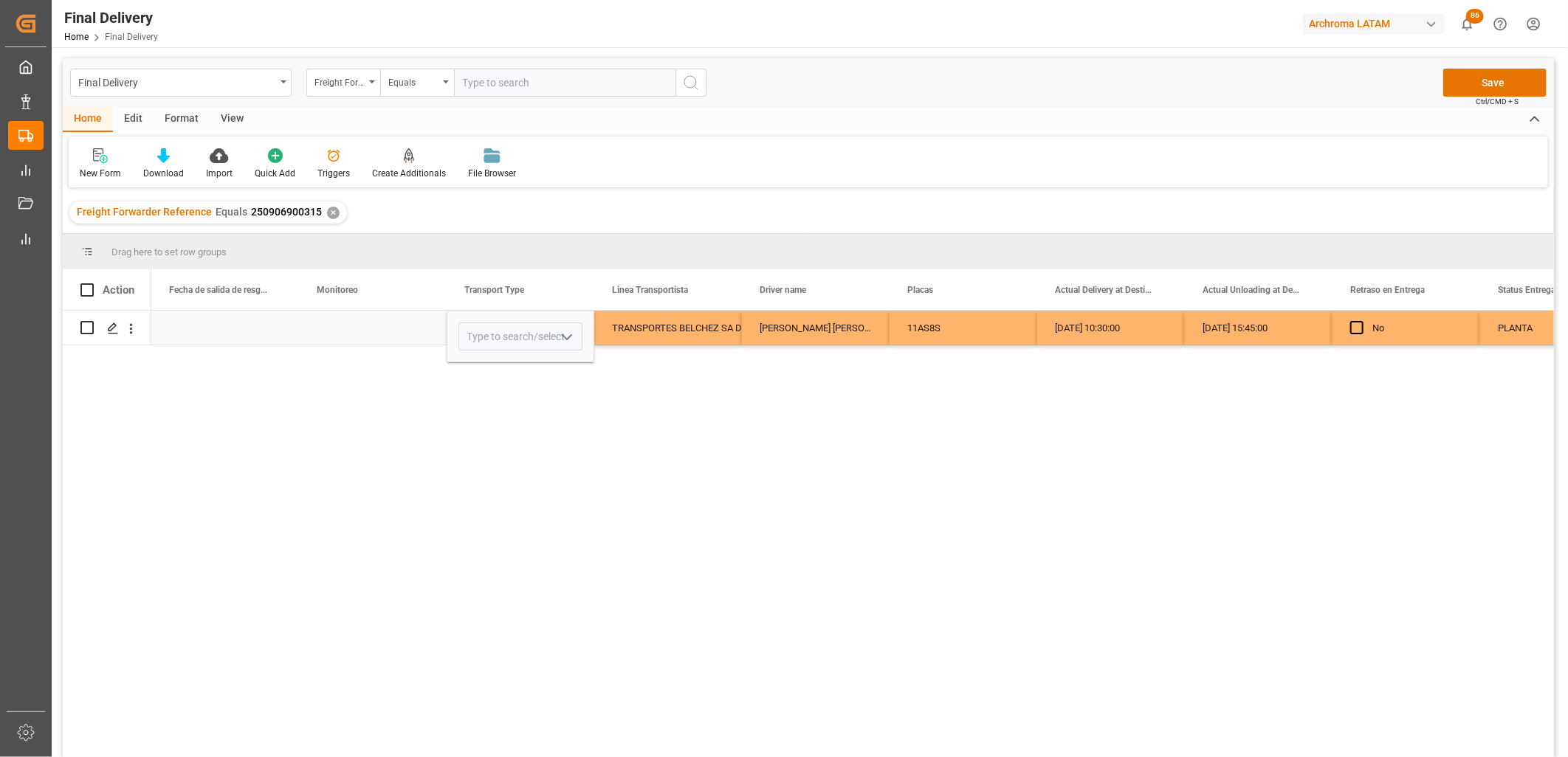
click at [561, 335] on icon "open menu" at bounding box center [567, 337] width 18 height 18
click at [500, 527] on div "SENCILLO" at bounding box center [520, 533] width 123 height 51
type input "SENCILLO"
click at [334, 326] on div "Press SPACE to select this row." at bounding box center [373, 327] width 147 height 34
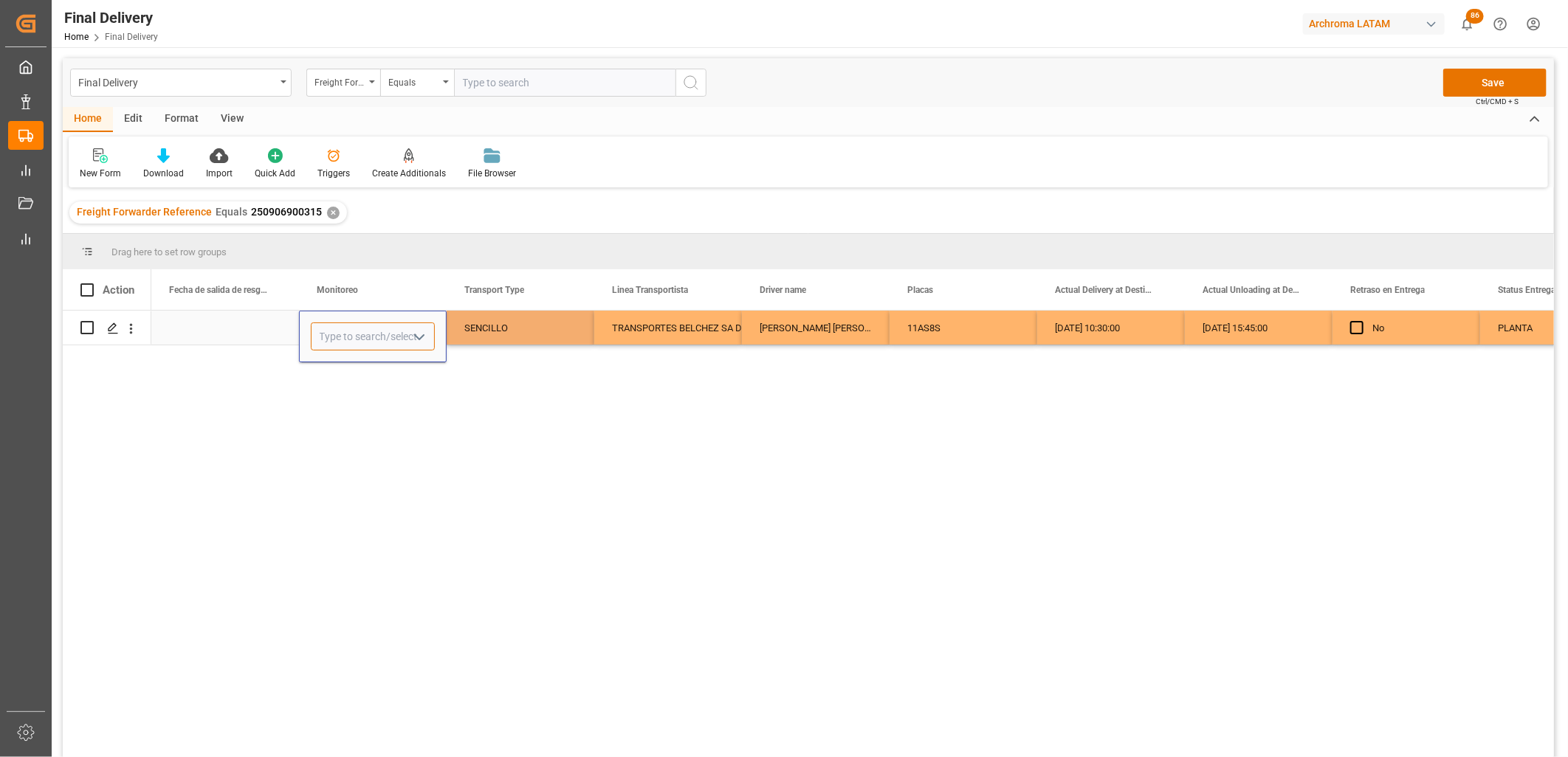
click at [337, 326] on input "Press SPACE to select this row." at bounding box center [373, 336] width 124 height 28
click at [348, 363] on div "[PERSON_NAME]" at bounding box center [373, 378] width 123 height 51
type input "[PERSON_NAME]"
click at [497, 330] on div "SENCILLO" at bounding box center [520, 328] width 112 height 34
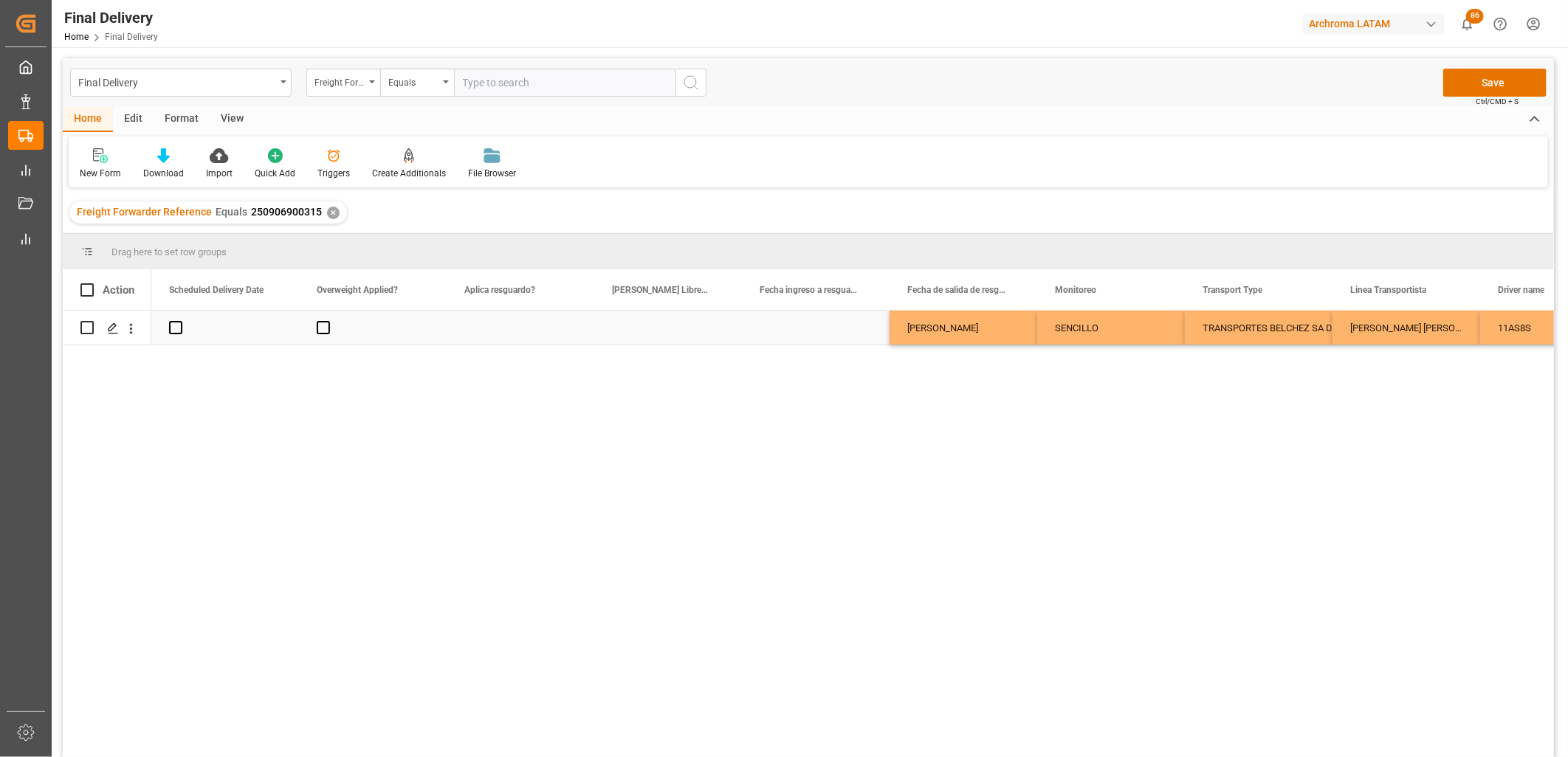
scroll to position [0, 2657]
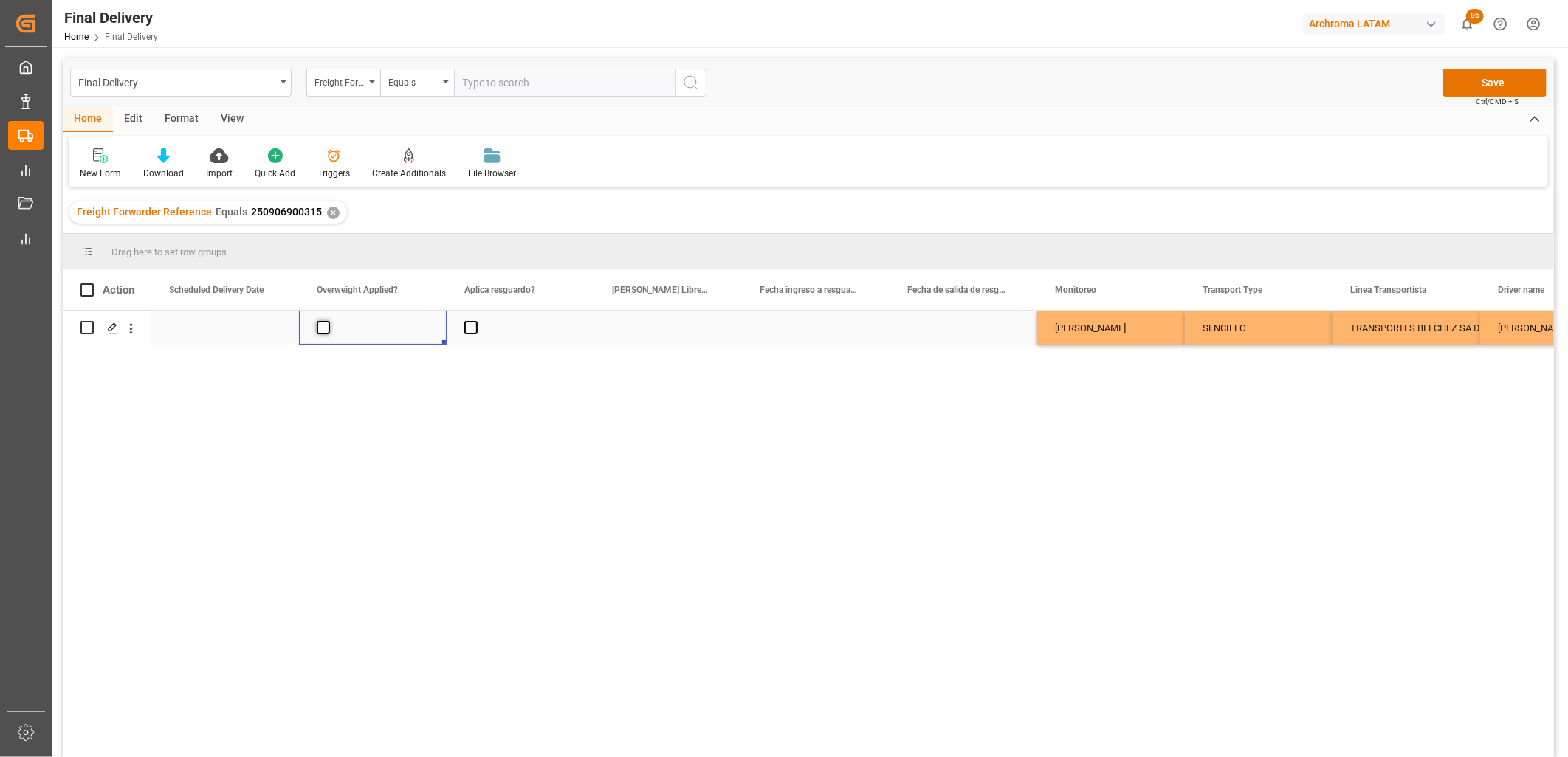
click at [325, 326] on span "Press SPACE to select this row." at bounding box center [323, 327] width 13 height 13
click at [328, 321] on input "Press SPACE to select this row." at bounding box center [328, 321] width 0 height 0
click at [325, 326] on span "Press SPACE to select this row." at bounding box center [323, 327] width 13 height 13
click at [328, 321] on input "Press SPACE to select this row." at bounding box center [328, 321] width 0 height 0
click at [475, 327] on span "Press SPACE to select this row." at bounding box center [471, 327] width 13 height 13
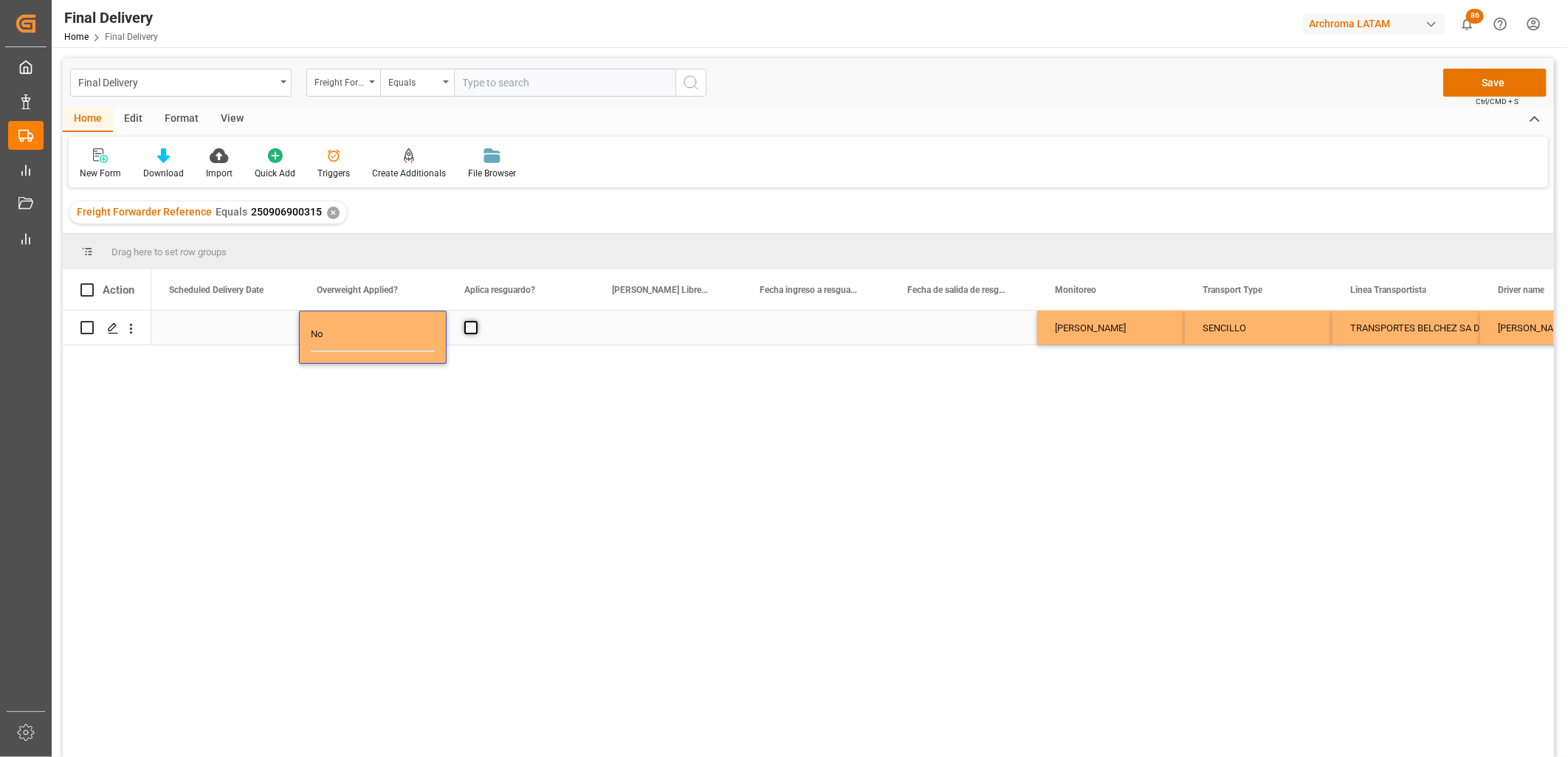
click at [475, 321] on input "Press SPACE to select this row." at bounding box center [475, 321] width 0 height 0
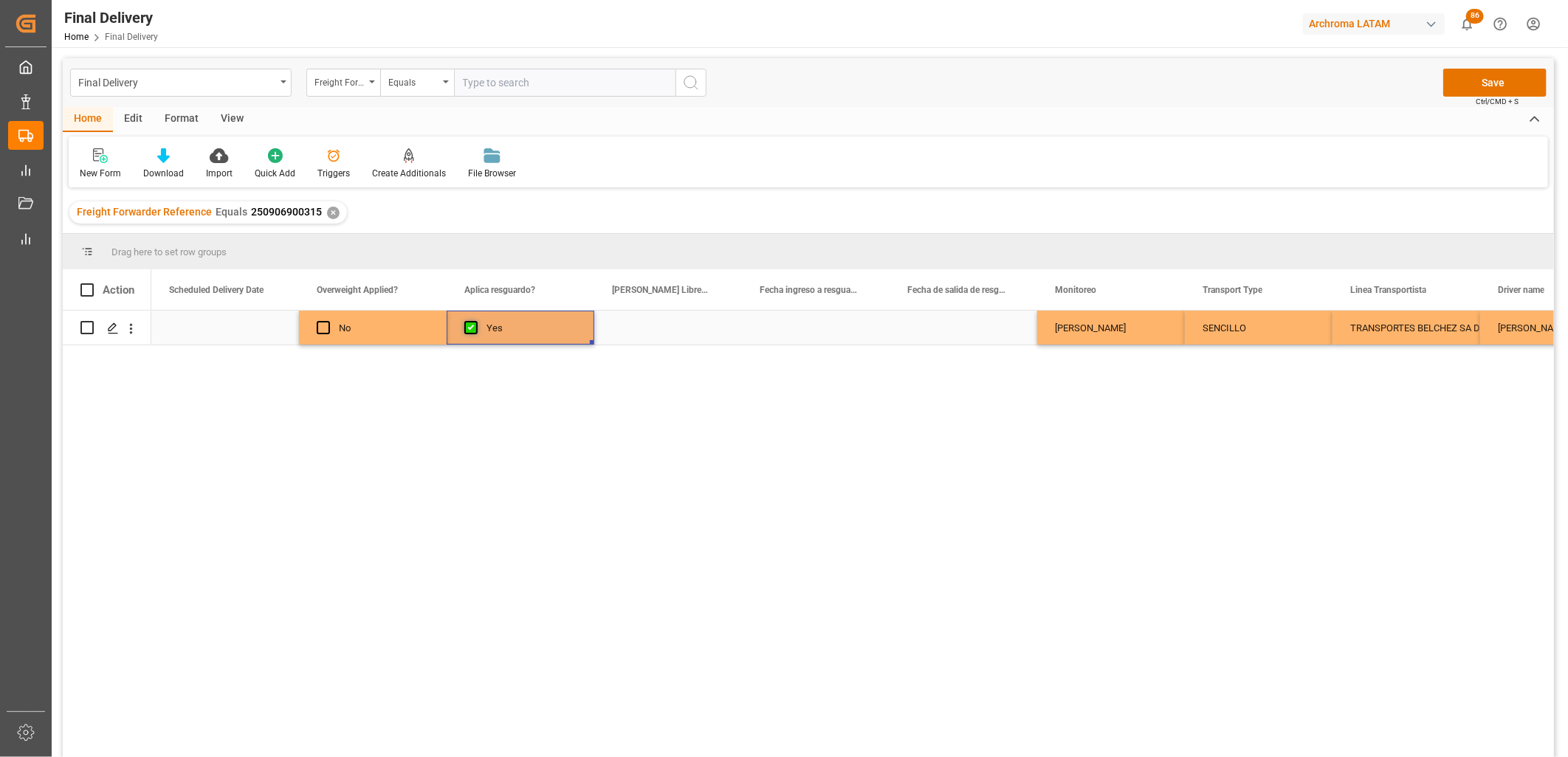
click at [474, 328] on span "Press SPACE to select this row." at bounding box center [471, 327] width 13 height 13
click at [475, 321] on input "Press SPACE to select this row." at bounding box center [475, 321] width 0 height 0
click at [669, 325] on div "Press SPACE to select this row." at bounding box center [668, 327] width 147 height 34
click at [1473, 86] on button "Save" at bounding box center [1494, 83] width 103 height 28
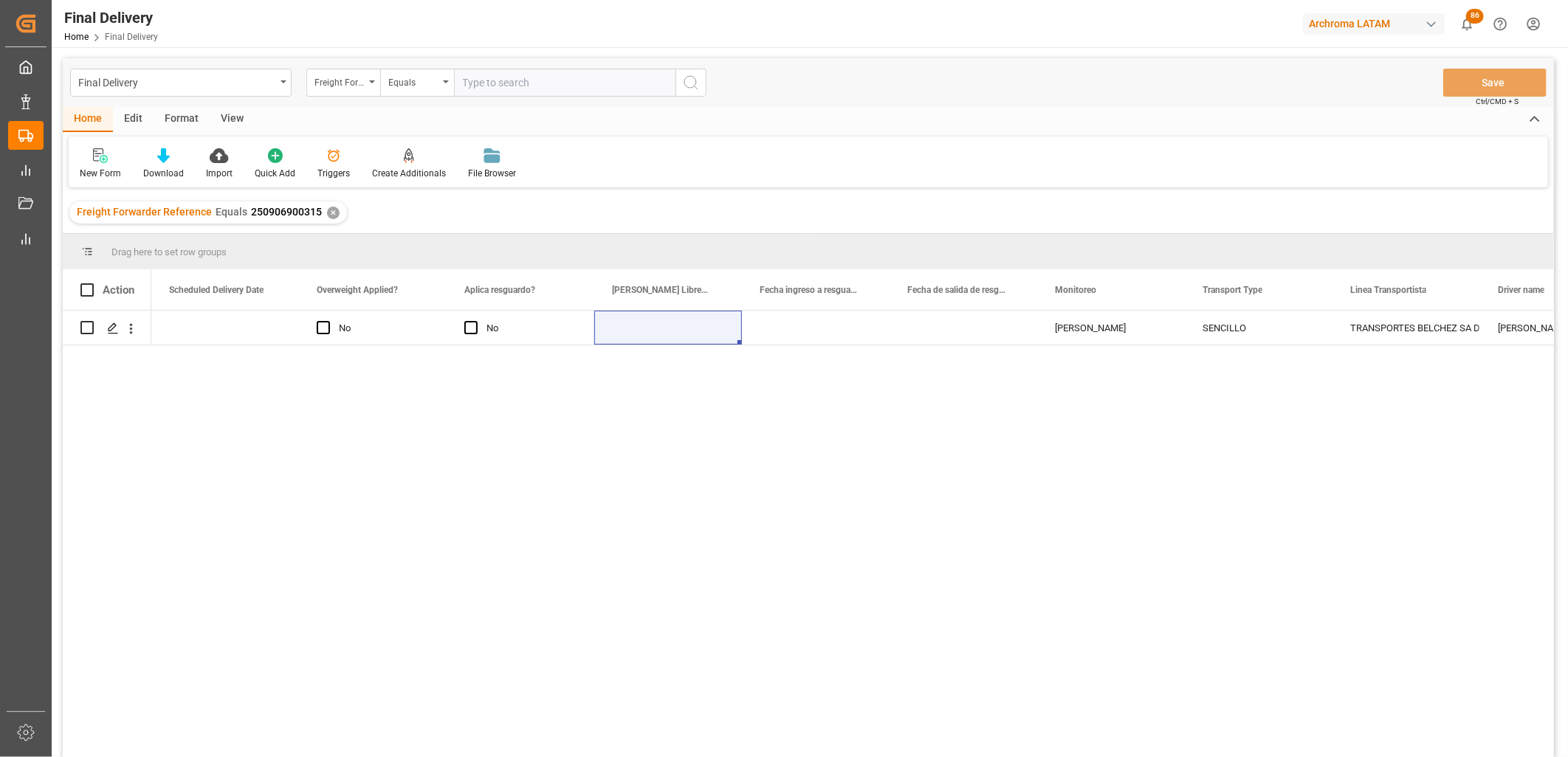
click at [328, 211] on div "✕" at bounding box center [333, 213] width 12 height 12
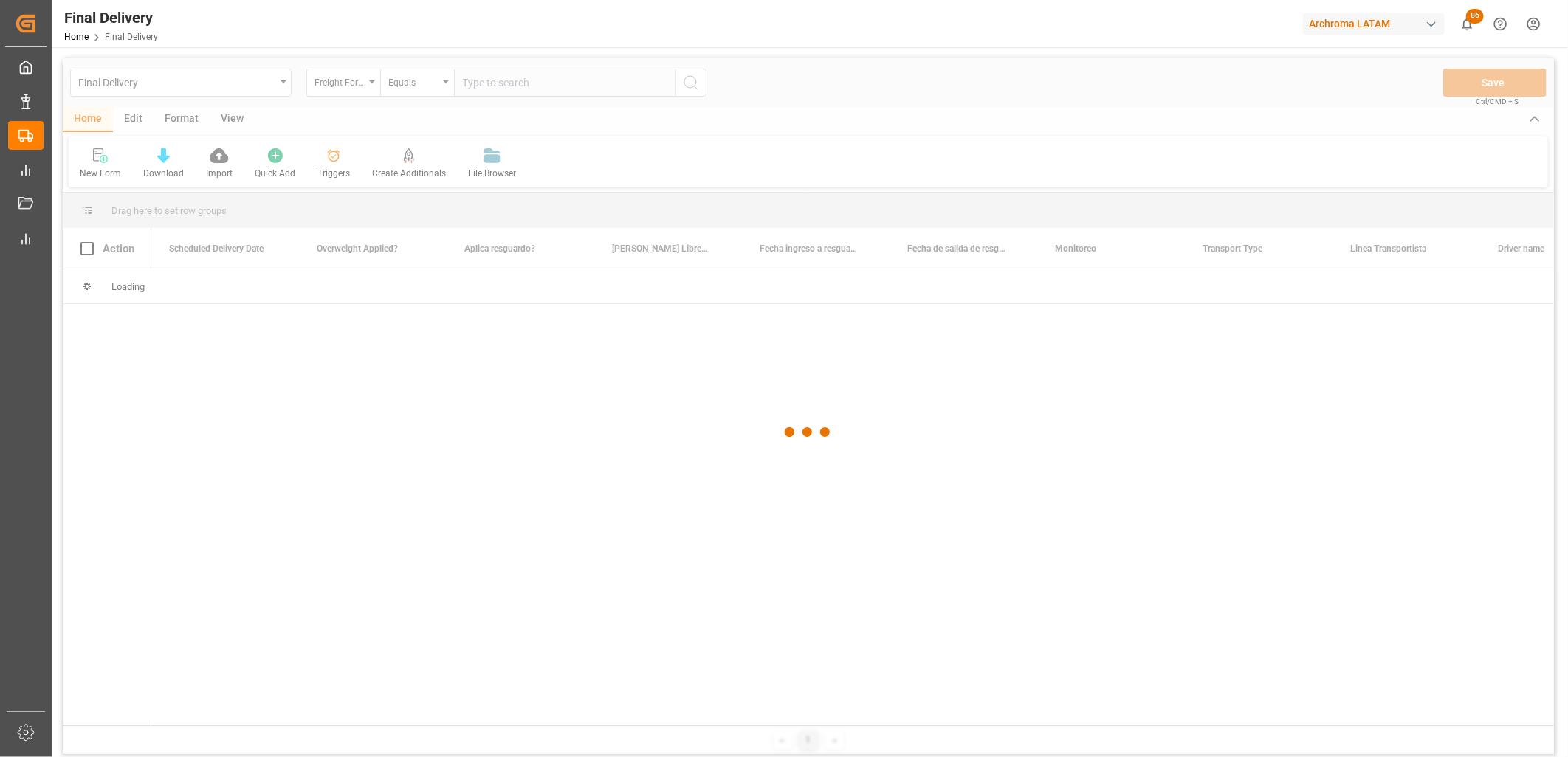
click at [466, 85] on div at bounding box center [808, 432] width 1491 height 748
click at [440, 85] on div at bounding box center [808, 432] width 1491 height 748
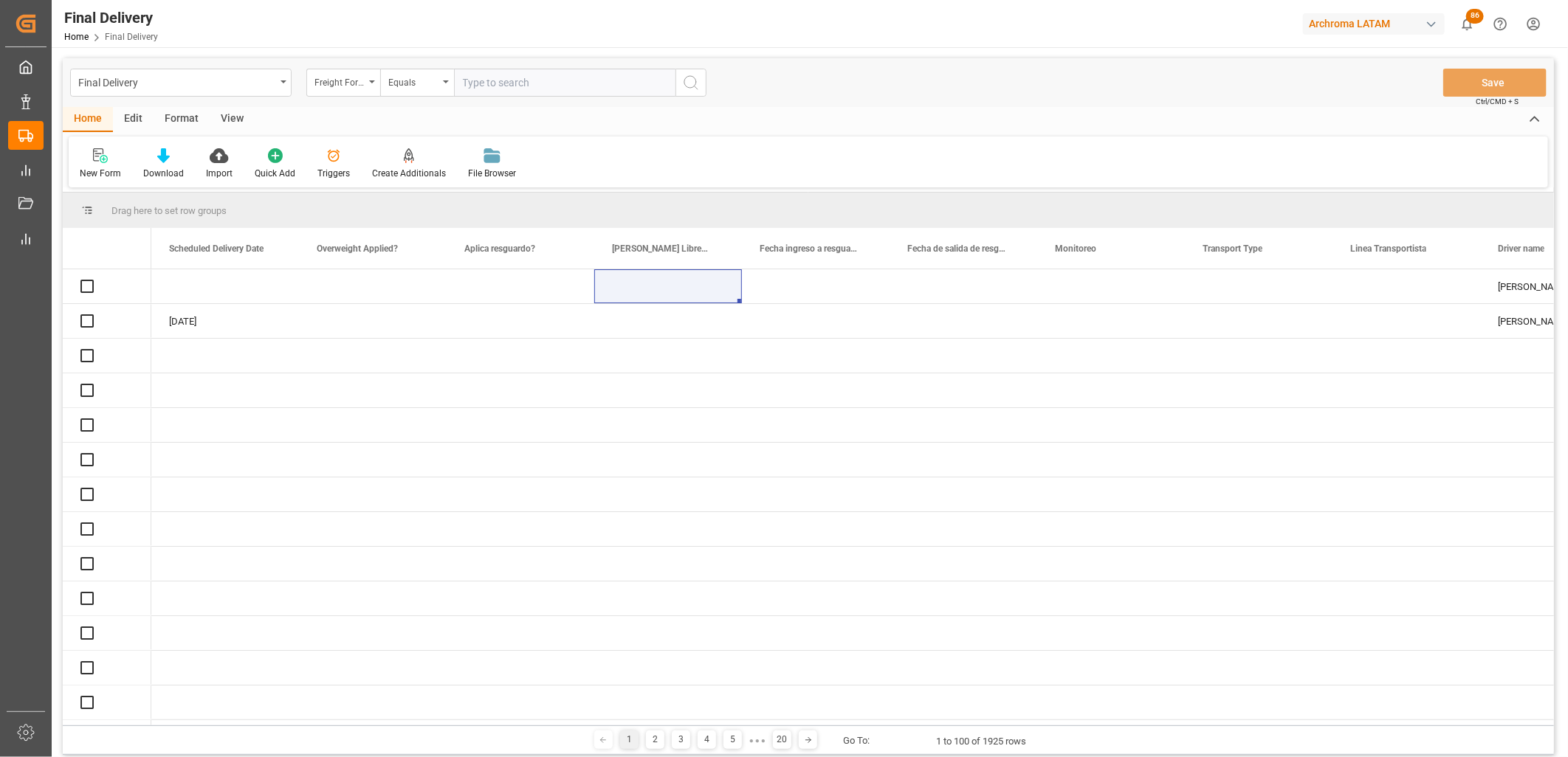
click at [440, 85] on div "Equals" at bounding box center [416, 83] width 74 height 28
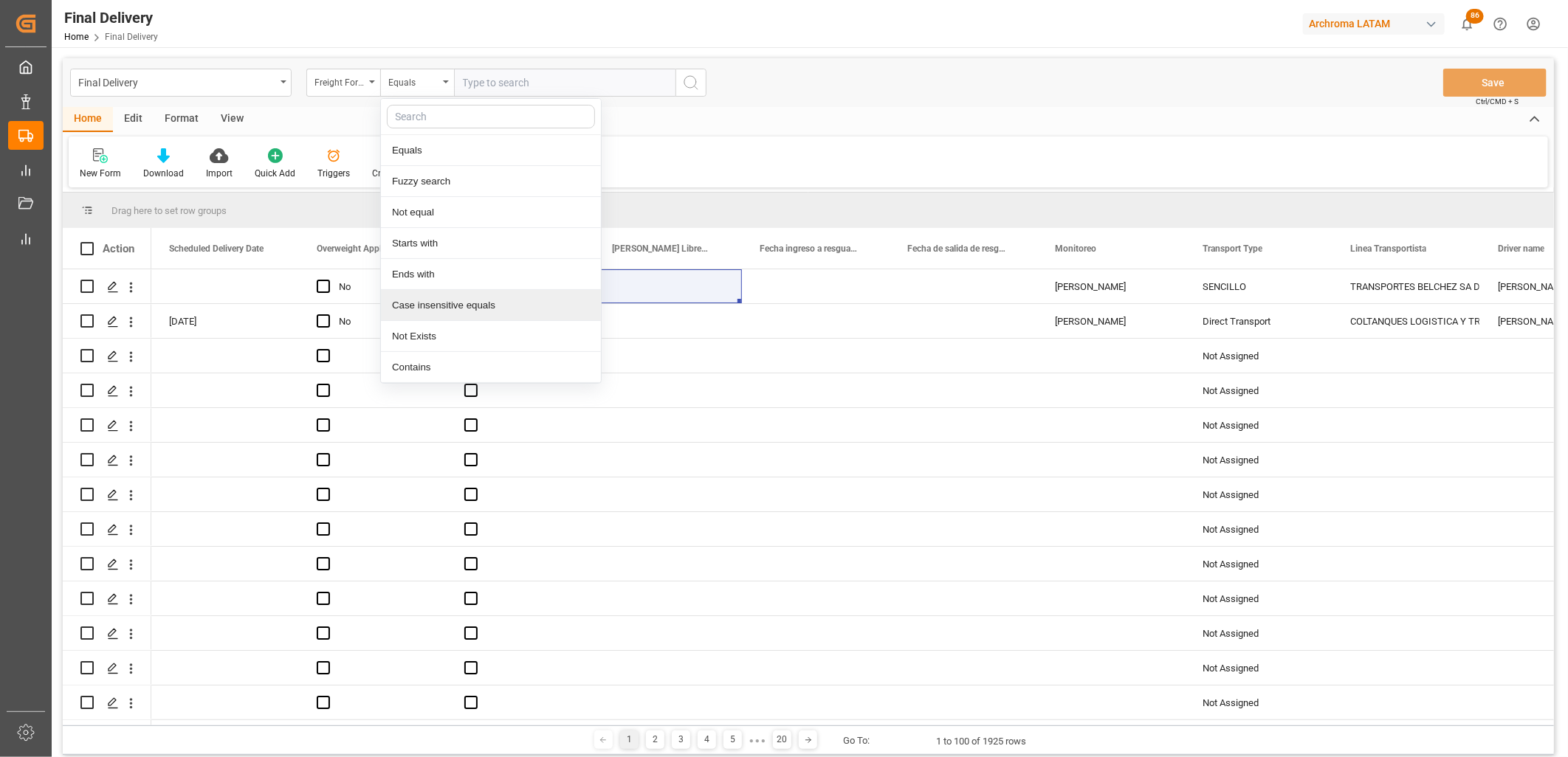
drag, startPoint x: 436, startPoint y: 303, endPoint x: 454, endPoint y: 162, distance: 142.1
click at [436, 301] on div "Case insensitive equals" at bounding box center [491, 305] width 220 height 31
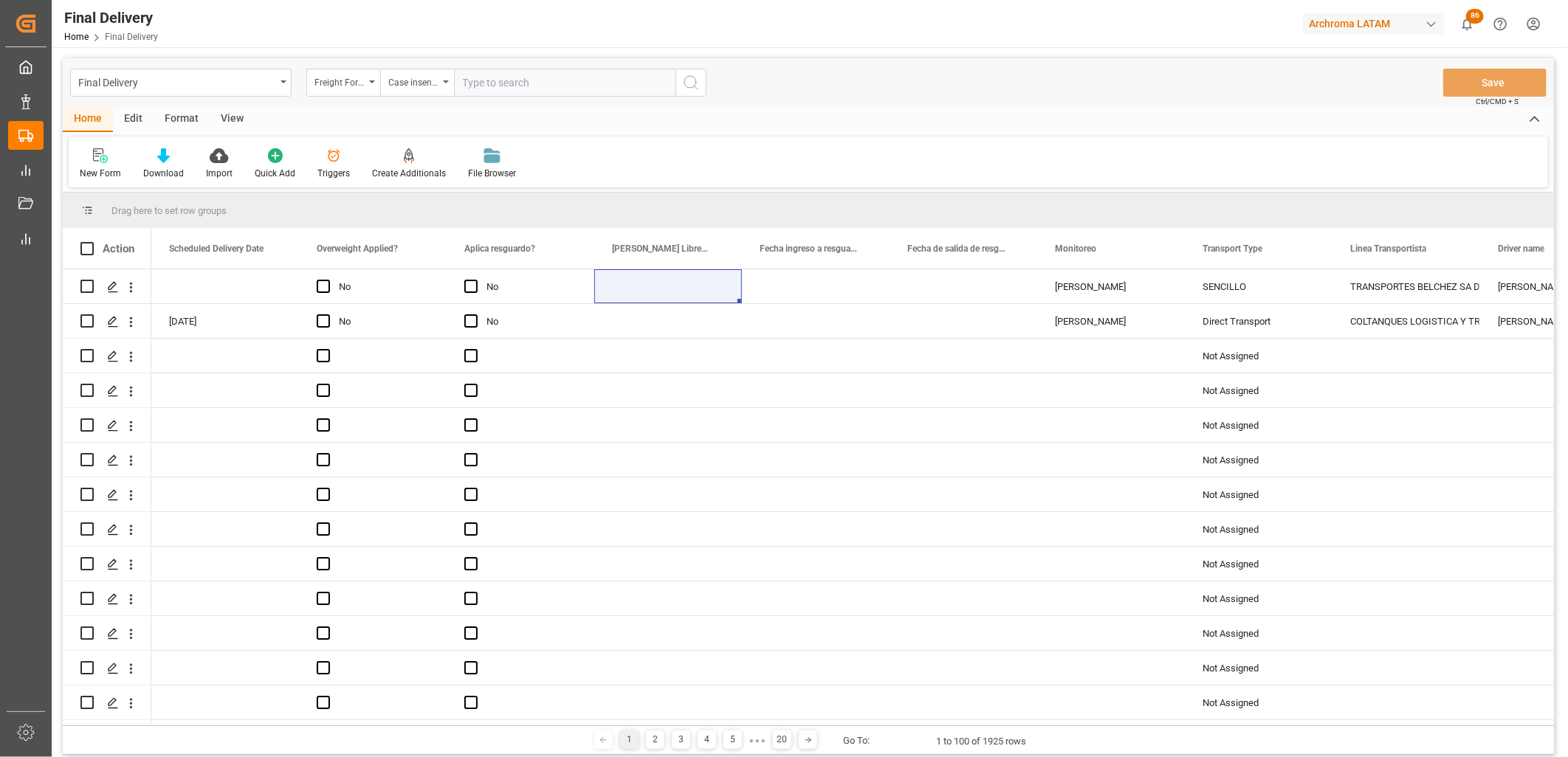
paste input "250906900392"
paste input "250906900613"
paste input "250915080105"
click at [661, 89] on input "250906900392,250906900613,250915080105" at bounding box center [564, 83] width 221 height 28
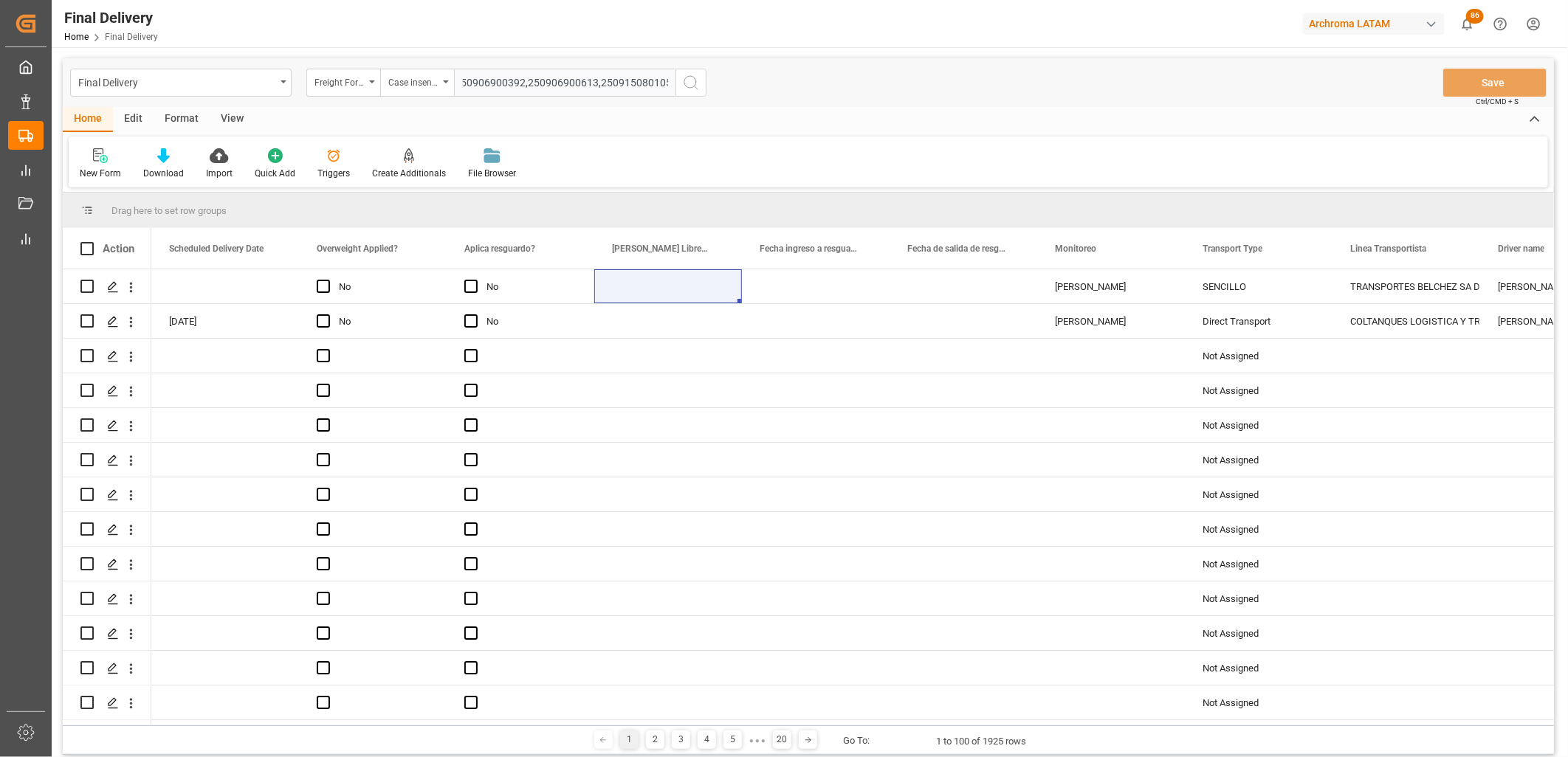
type input "250906900392,250906900613,250915080105"
click at [679, 84] on button "search button" at bounding box center [691, 83] width 31 height 28
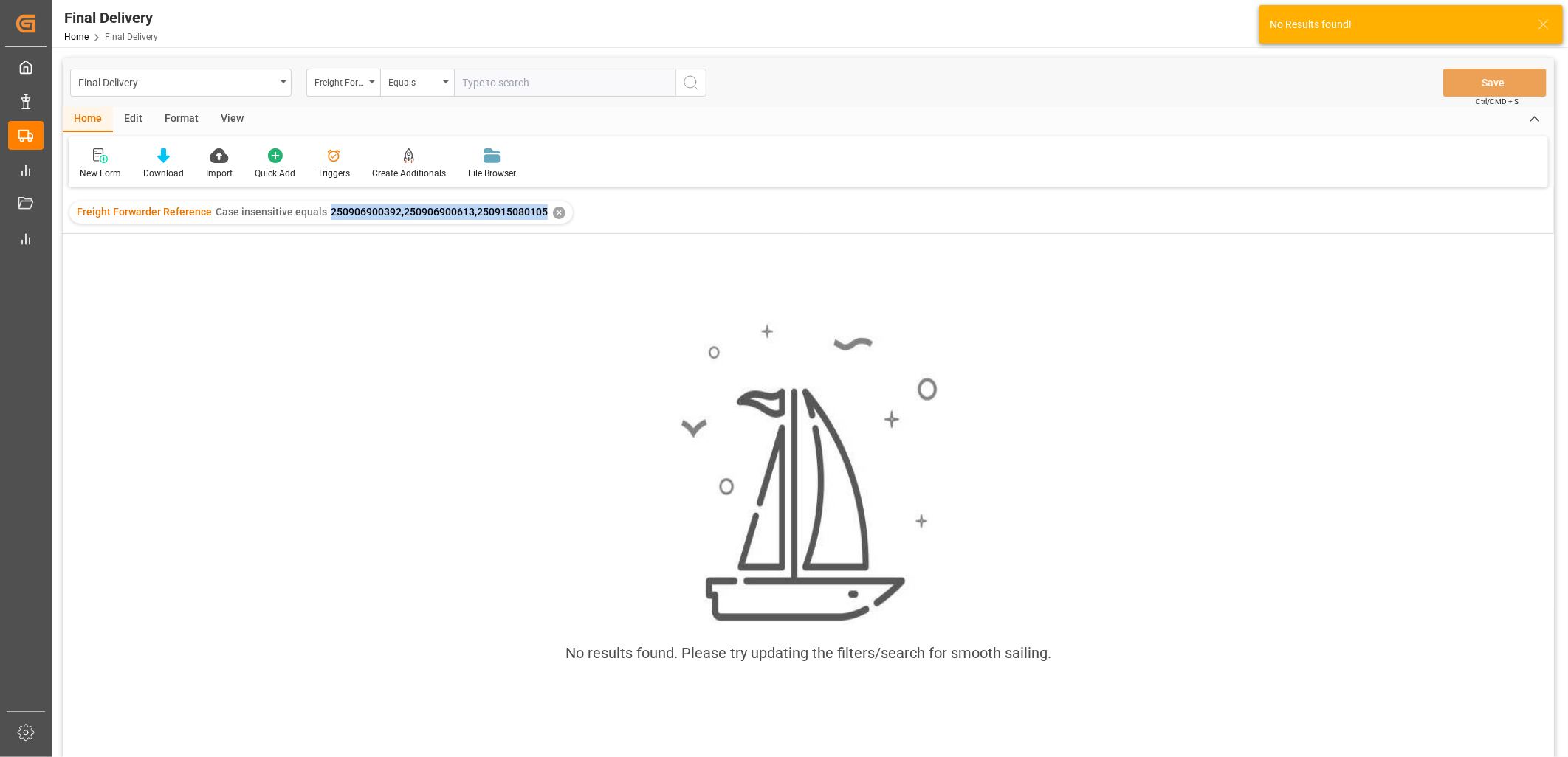
drag, startPoint x: 539, startPoint y: 211, endPoint x: 322, endPoint y: 215, distance: 217.0
click at [322, 215] on div "Freight Forwarder Reference Case insensitive equals 250906900392,250906900613,2…" at bounding box center [312, 211] width 471 height 15
copy span "250906900392,250906900613,250915080105"
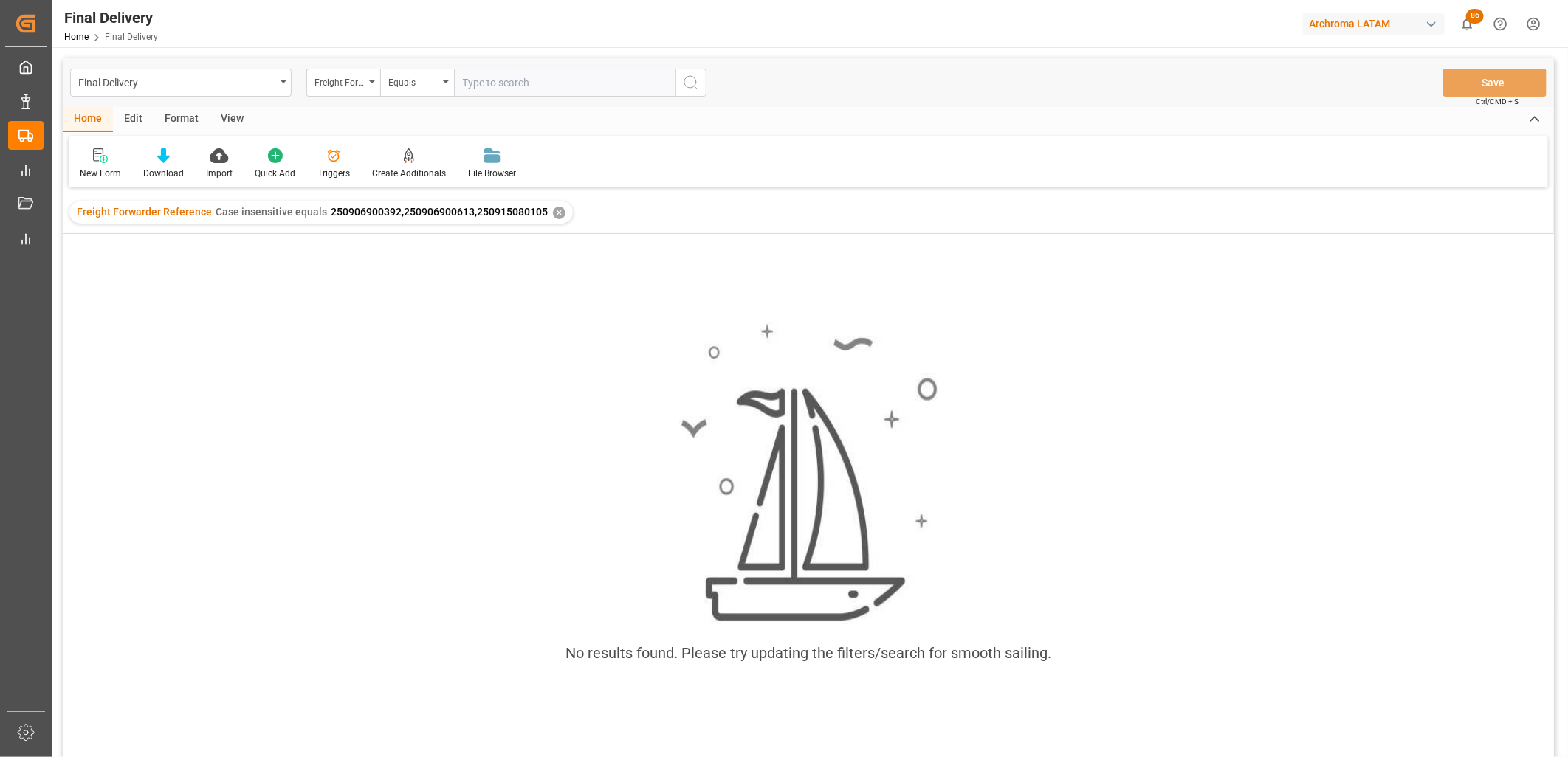
click at [553, 212] on div "✕" at bounding box center [559, 213] width 12 height 12
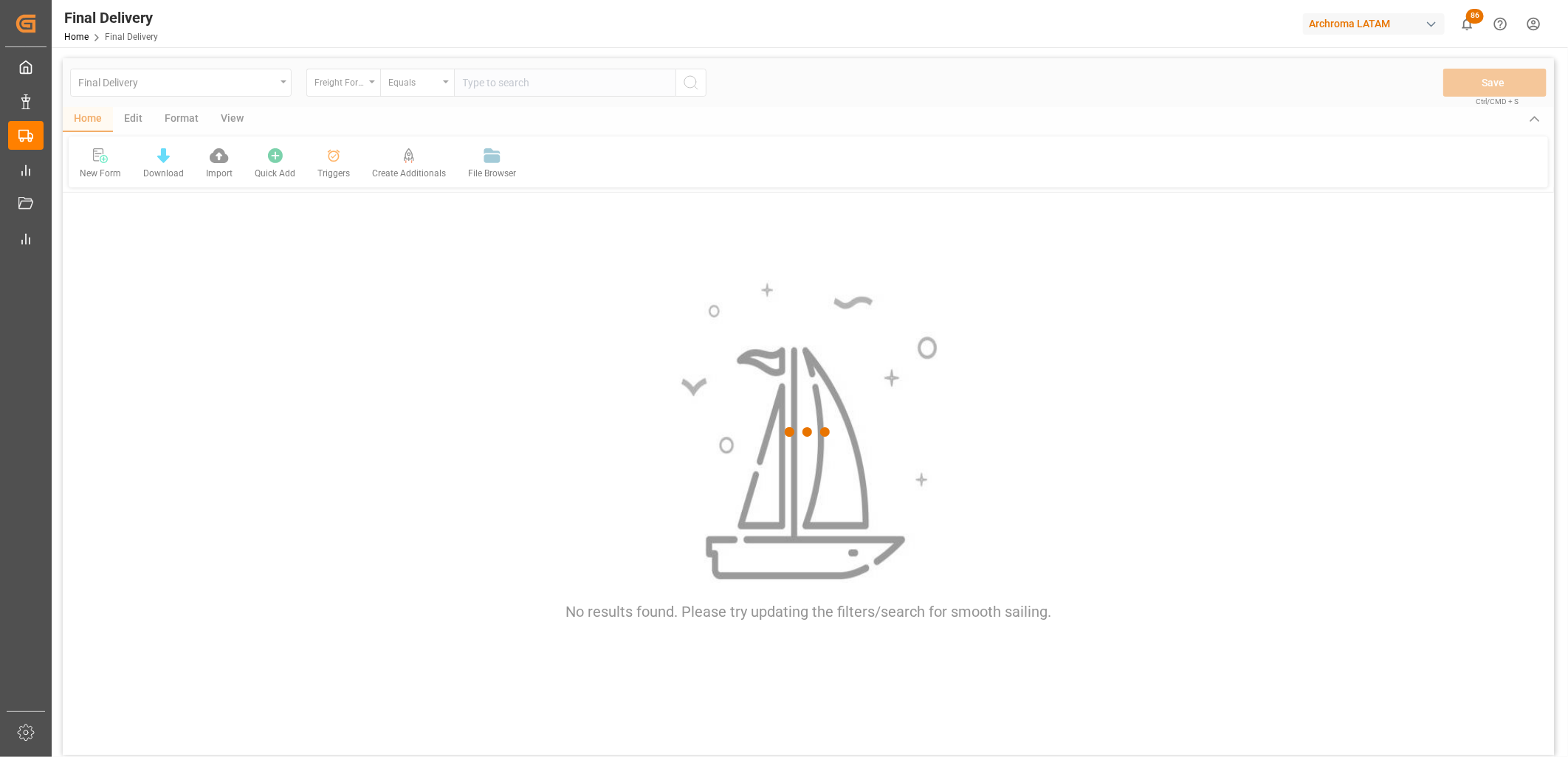
click at [400, 85] on div at bounding box center [808, 432] width 1491 height 748
click at [439, 81] on div at bounding box center [808, 432] width 1491 height 748
click at [440, 84] on div "Equals" at bounding box center [416, 83] width 74 height 28
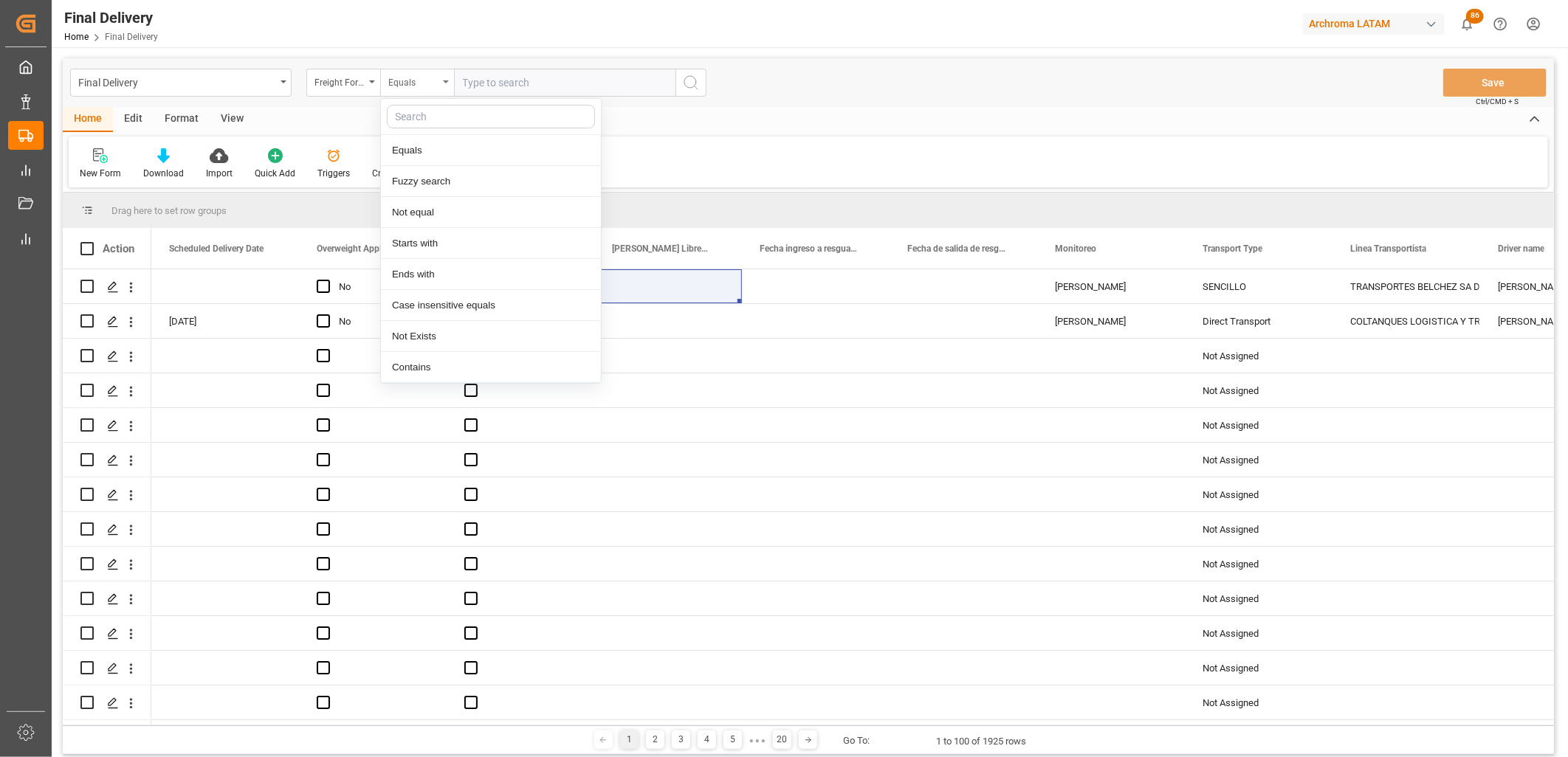
click at [440, 84] on div "Equals" at bounding box center [416, 83] width 74 height 28
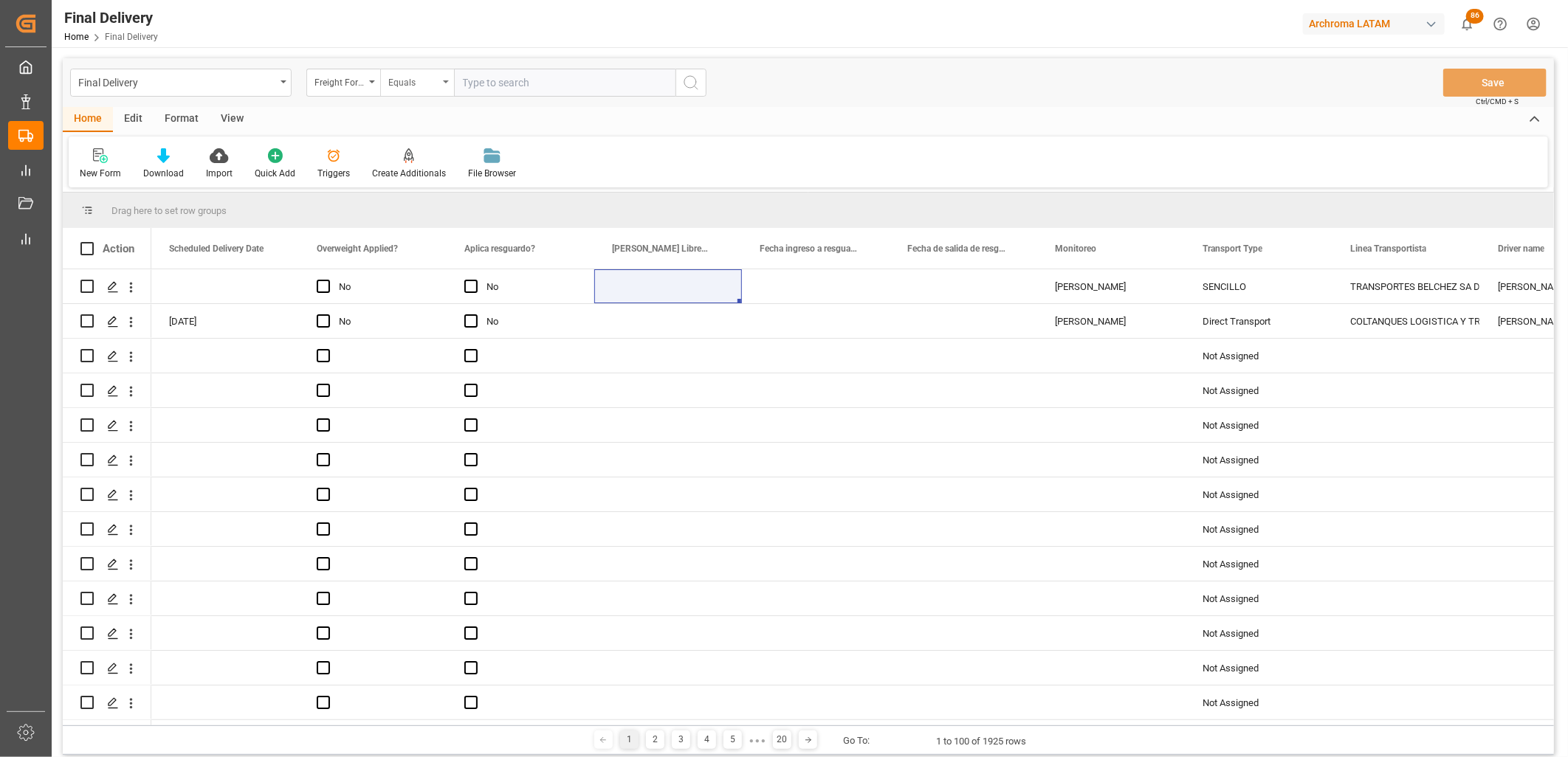
click at [399, 70] on div "Final Delivery Freight Forwarder Reference Equals Save Ctrl/CMD + S" at bounding box center [808, 83] width 1491 height 49
click at [400, 72] on div "Equals" at bounding box center [413, 80] width 51 height 17
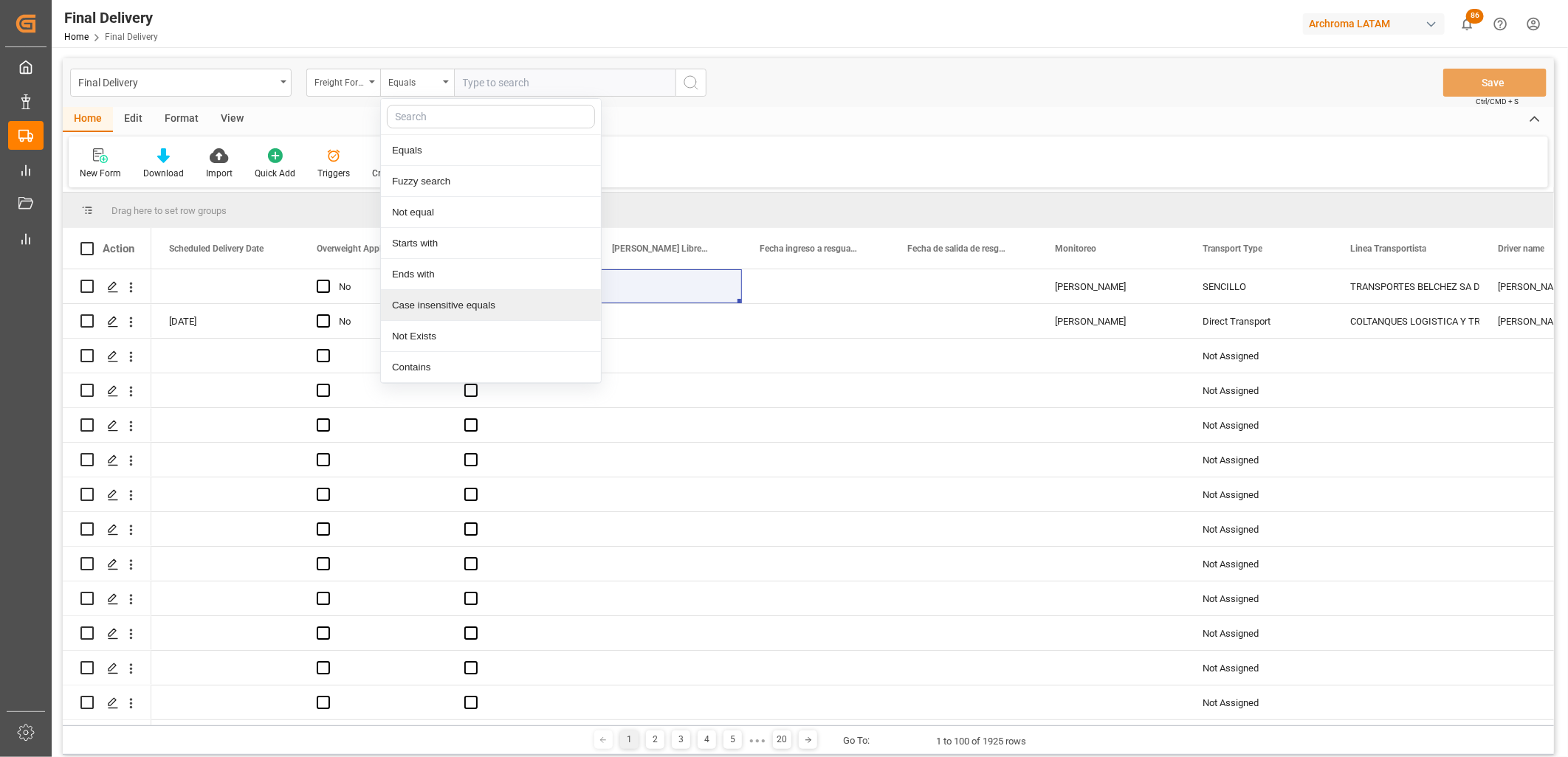
drag, startPoint x: 418, startPoint y: 297, endPoint x: 496, endPoint y: 96, distance: 215.6
click at [418, 294] on div "Case insensitive equals" at bounding box center [491, 305] width 220 height 31
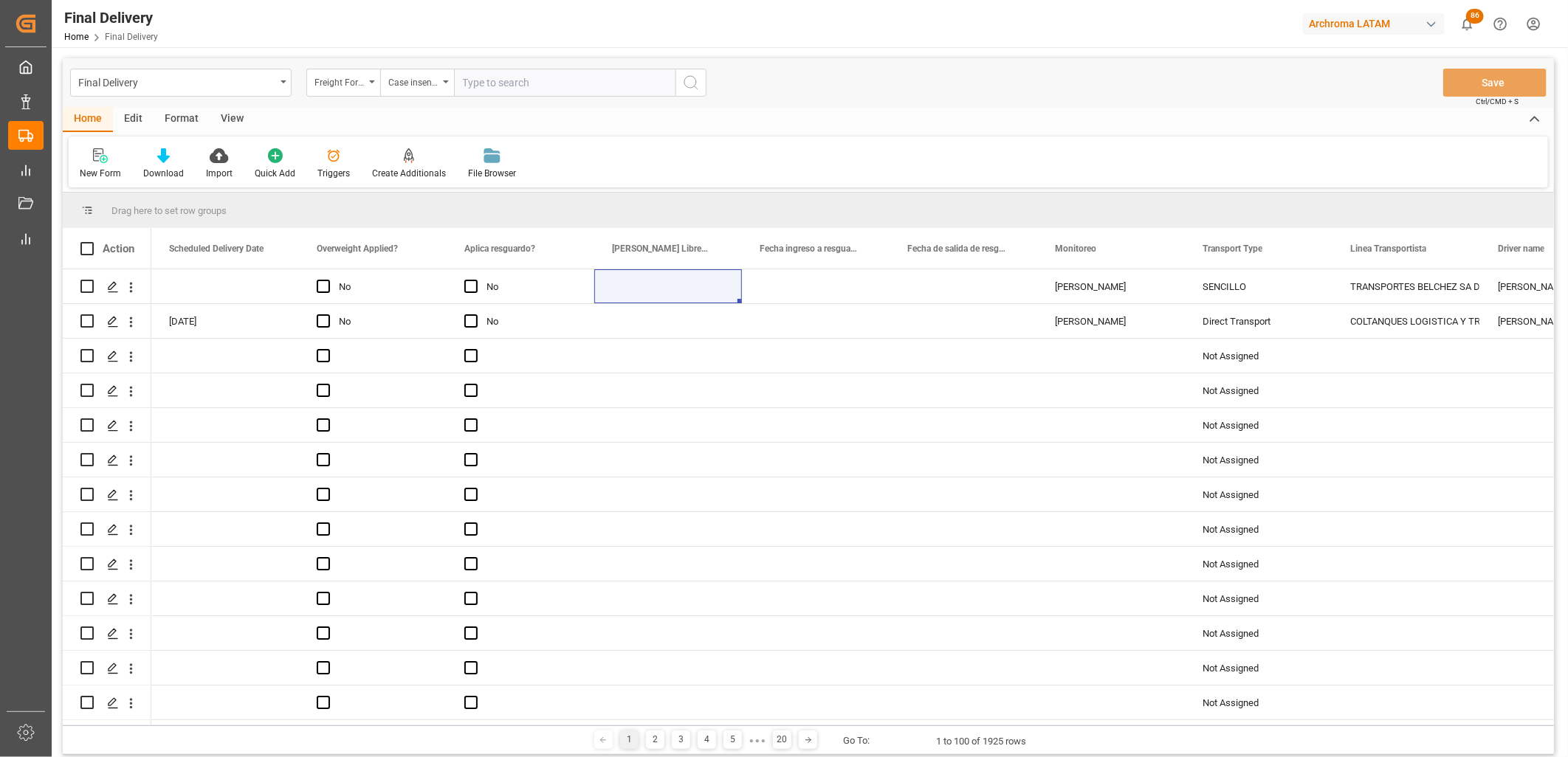
click at [475, 80] on input "text" at bounding box center [564, 83] width 221 height 28
drag, startPoint x: 431, startPoint y: 84, endPoint x: 436, endPoint y: 93, distance: 10.3
click at [431, 85] on div "Case insensitive equals" at bounding box center [413, 80] width 51 height 17
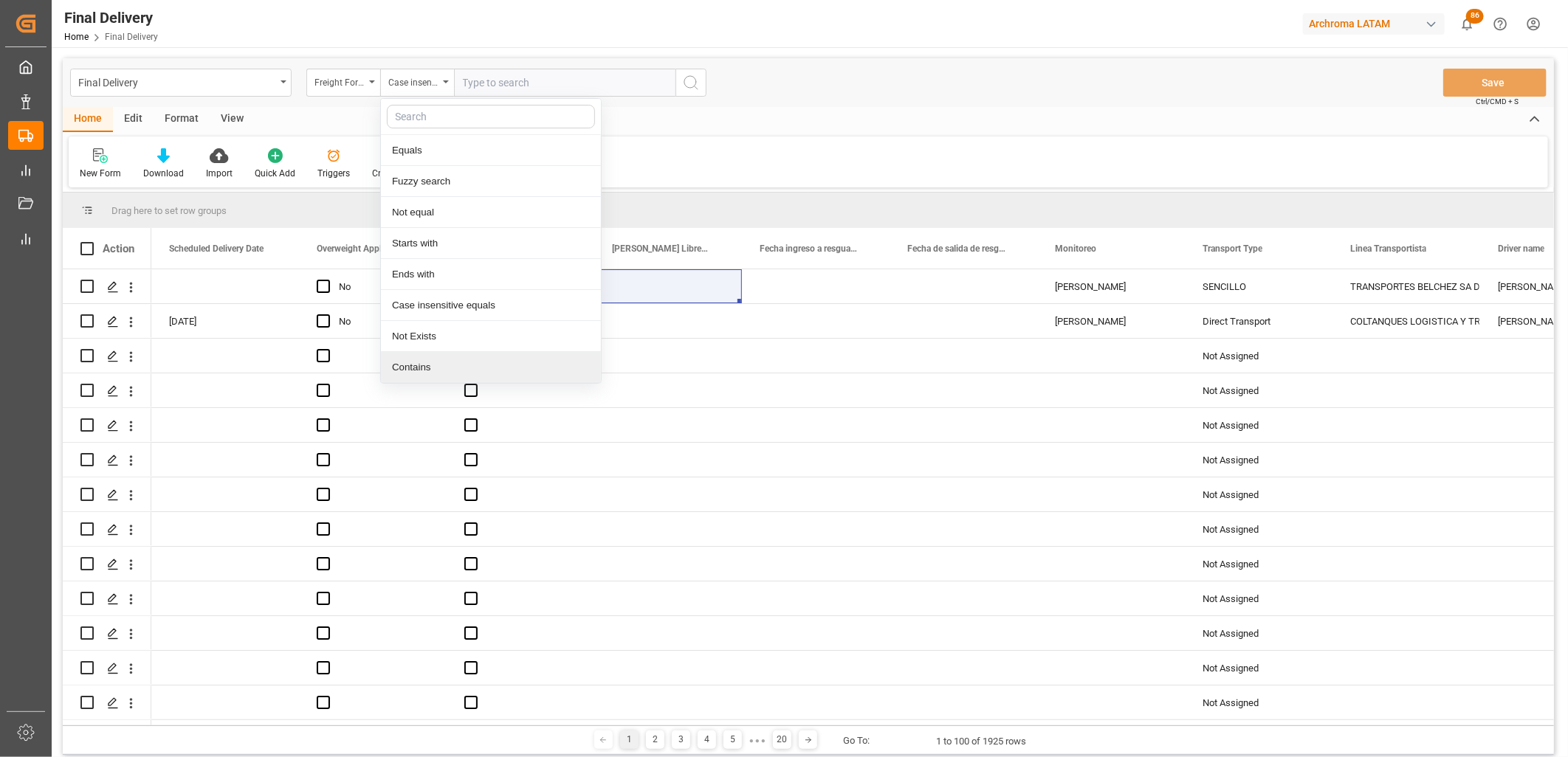
click at [453, 361] on div "Contains" at bounding box center [491, 367] width 220 height 31
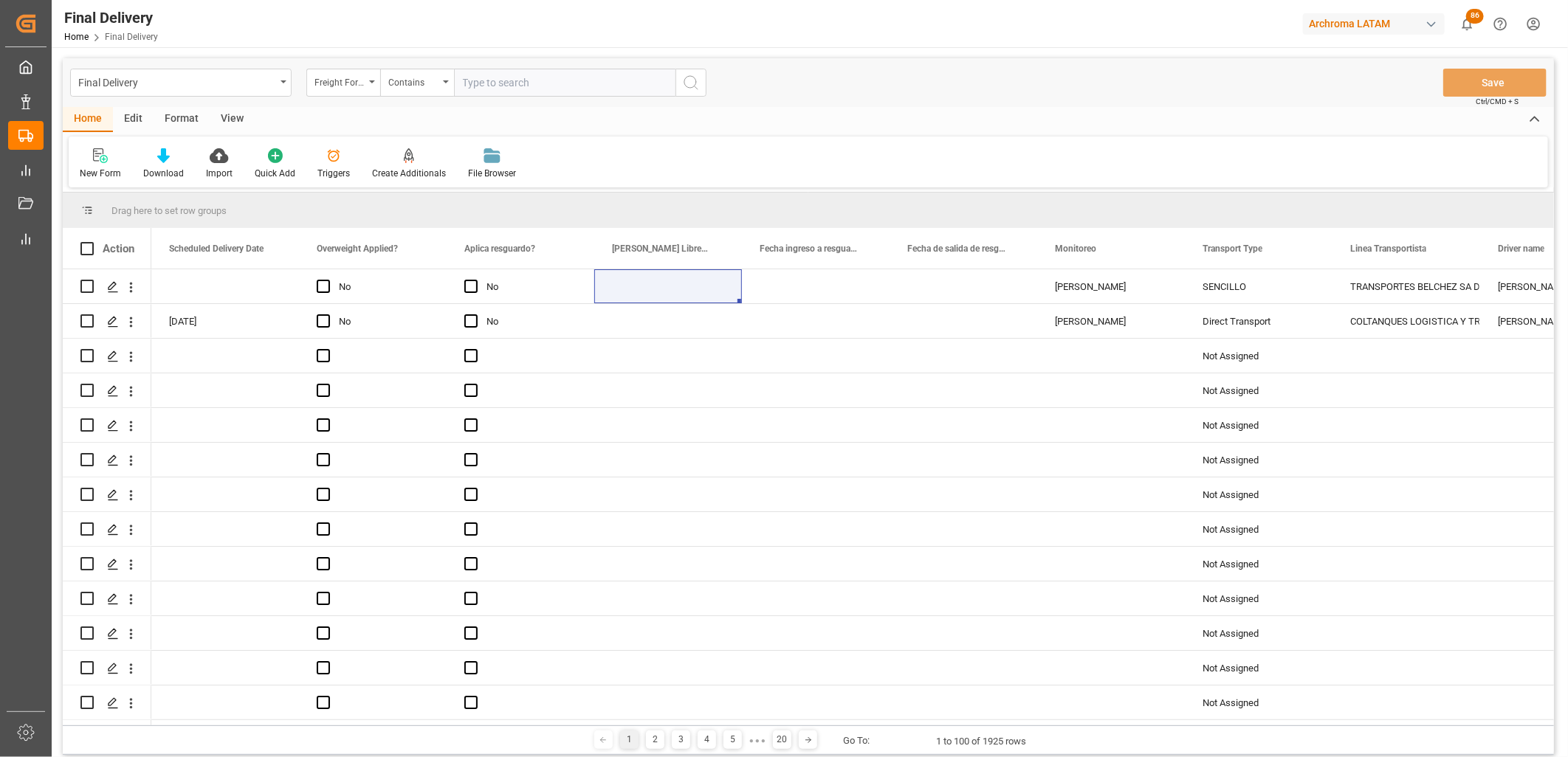
click at [493, 84] on input "text" at bounding box center [564, 83] width 221 height 28
paste input "250906900392,250906900613,250915080105"
click at [475, 85] on input "250906900392,250906900613,250915080105" at bounding box center [564, 83] width 221 height 28
drag, startPoint x: 536, startPoint y: 81, endPoint x: 595, endPoint y: 82, distance: 59.0
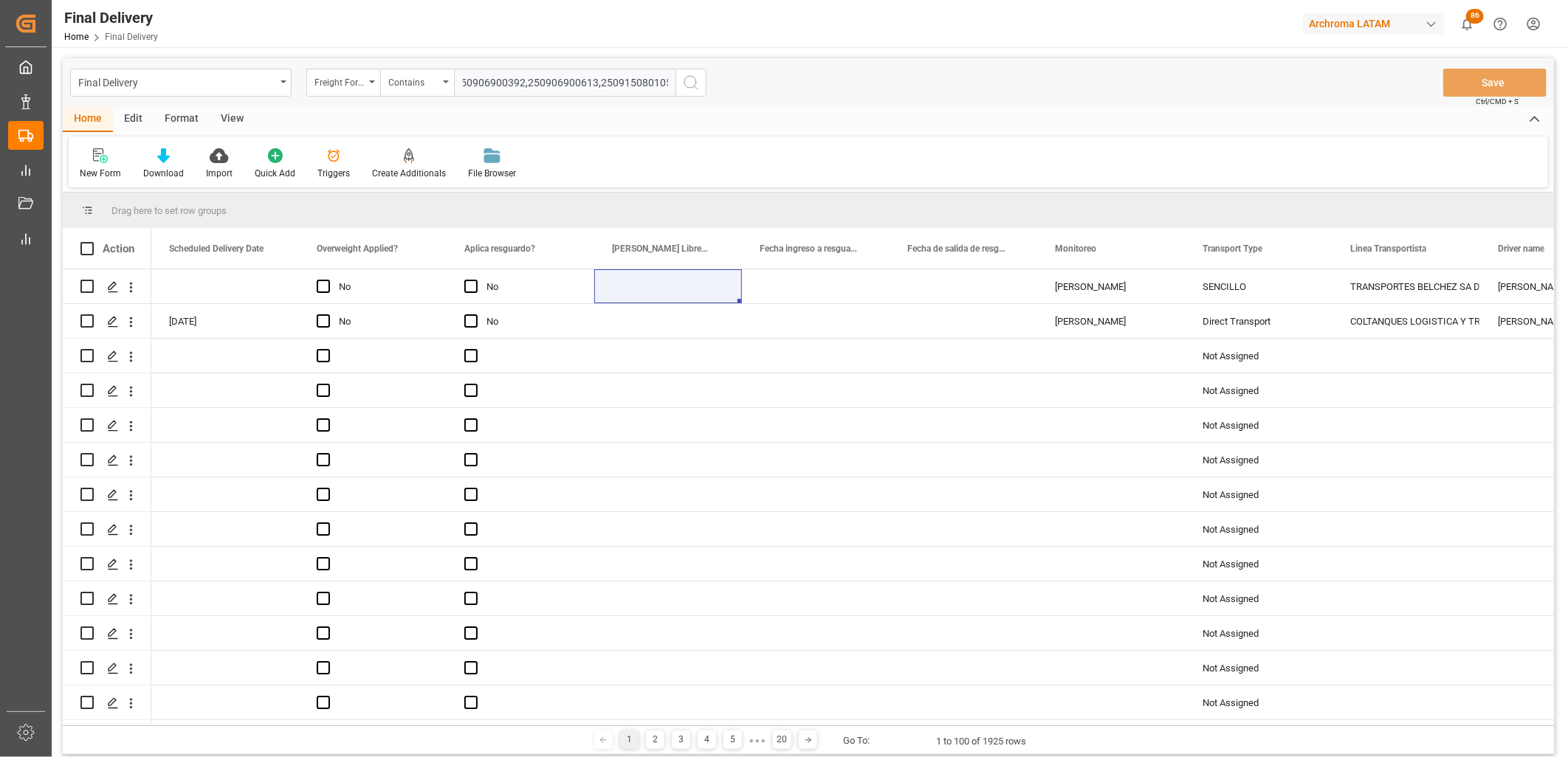
click at [595, 82] on input "250906900392,250906900613,250915080105" at bounding box center [564, 83] width 221 height 28
drag, startPoint x: 603, startPoint y: 81, endPoint x: 454, endPoint y: 86, distance: 149.1
click at [409, 87] on div "Freight Forwarder Reference Contains 250906900392,250906900613,250915080105" at bounding box center [506, 83] width 400 height 28
click at [493, 85] on input "250906900392,250906900613,250915080105" at bounding box center [564, 83] width 221 height 28
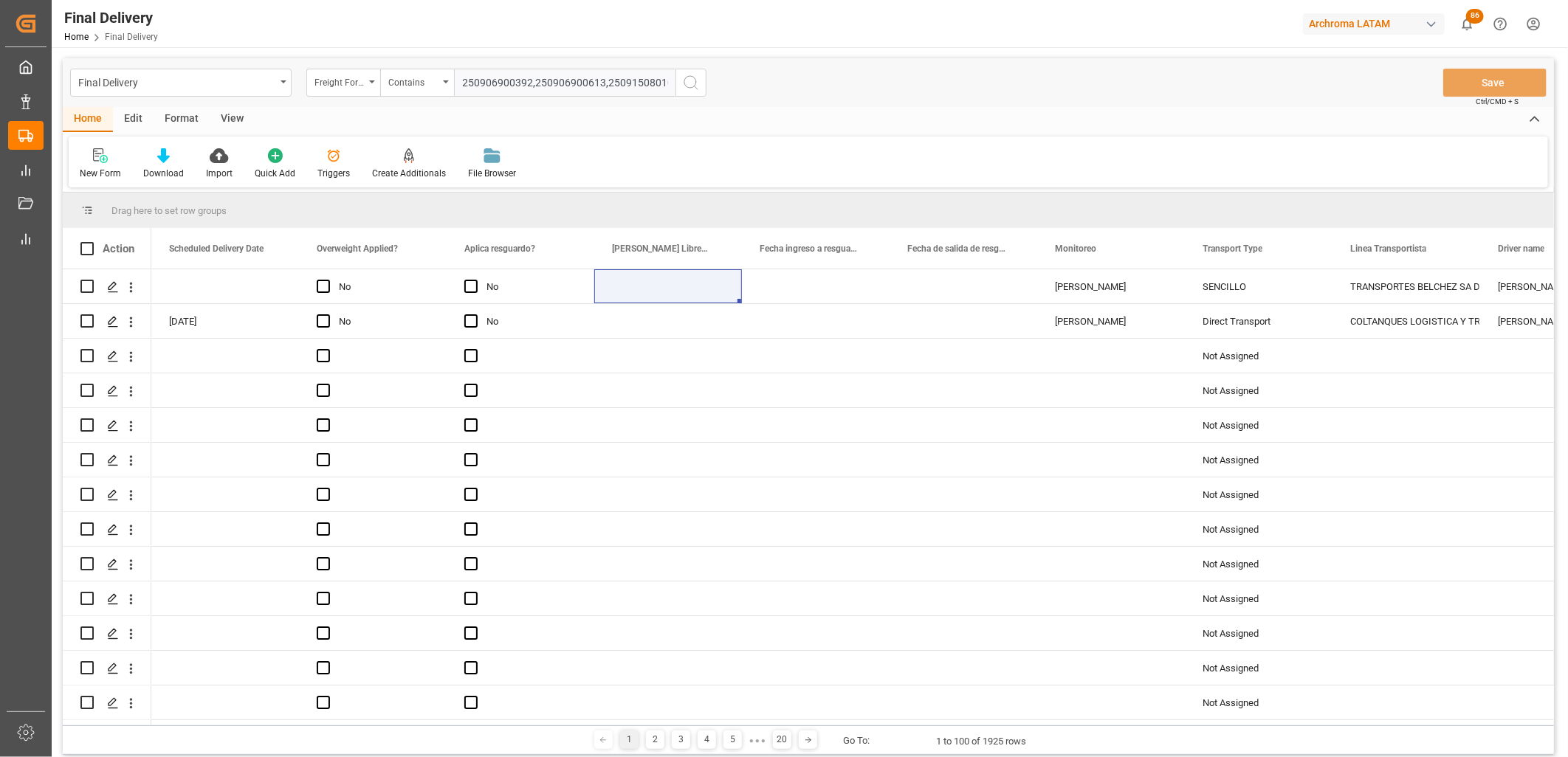
click at [472, 79] on input "250906900392,250906900613,250915080105" at bounding box center [564, 83] width 221 height 28
drag, startPoint x: 622, startPoint y: 80, endPoint x: 692, endPoint y: 83, distance: 70.1
click at [692, 83] on div "Freight Forwarder Reference Contains 250906900392,250906900613,250915080105" at bounding box center [506, 83] width 400 height 28
type input "250906900392,250906900613,250915080105"
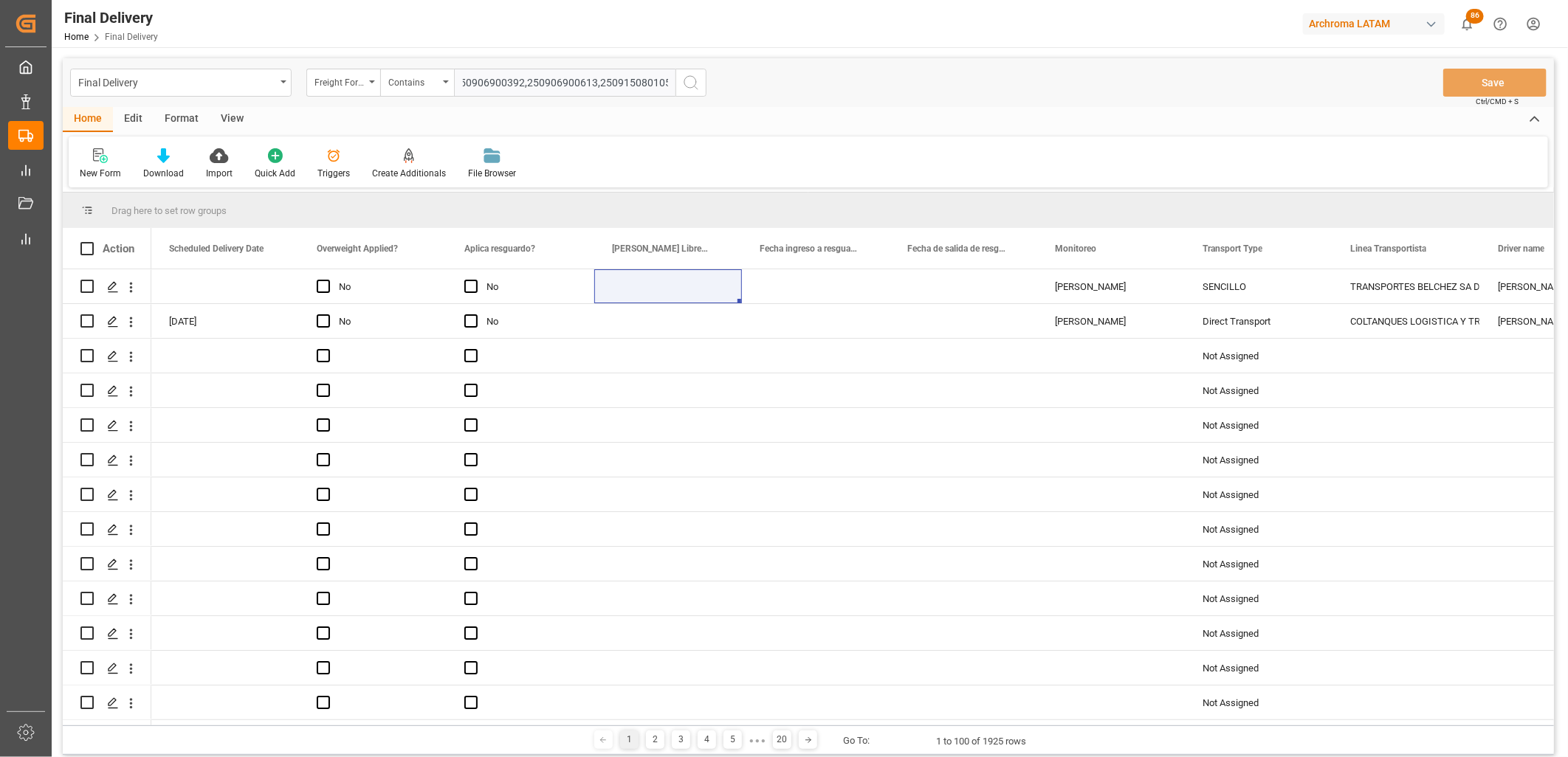
scroll to position [0, 0]
click at [692, 83] on icon "search button" at bounding box center [691, 83] width 18 height 18
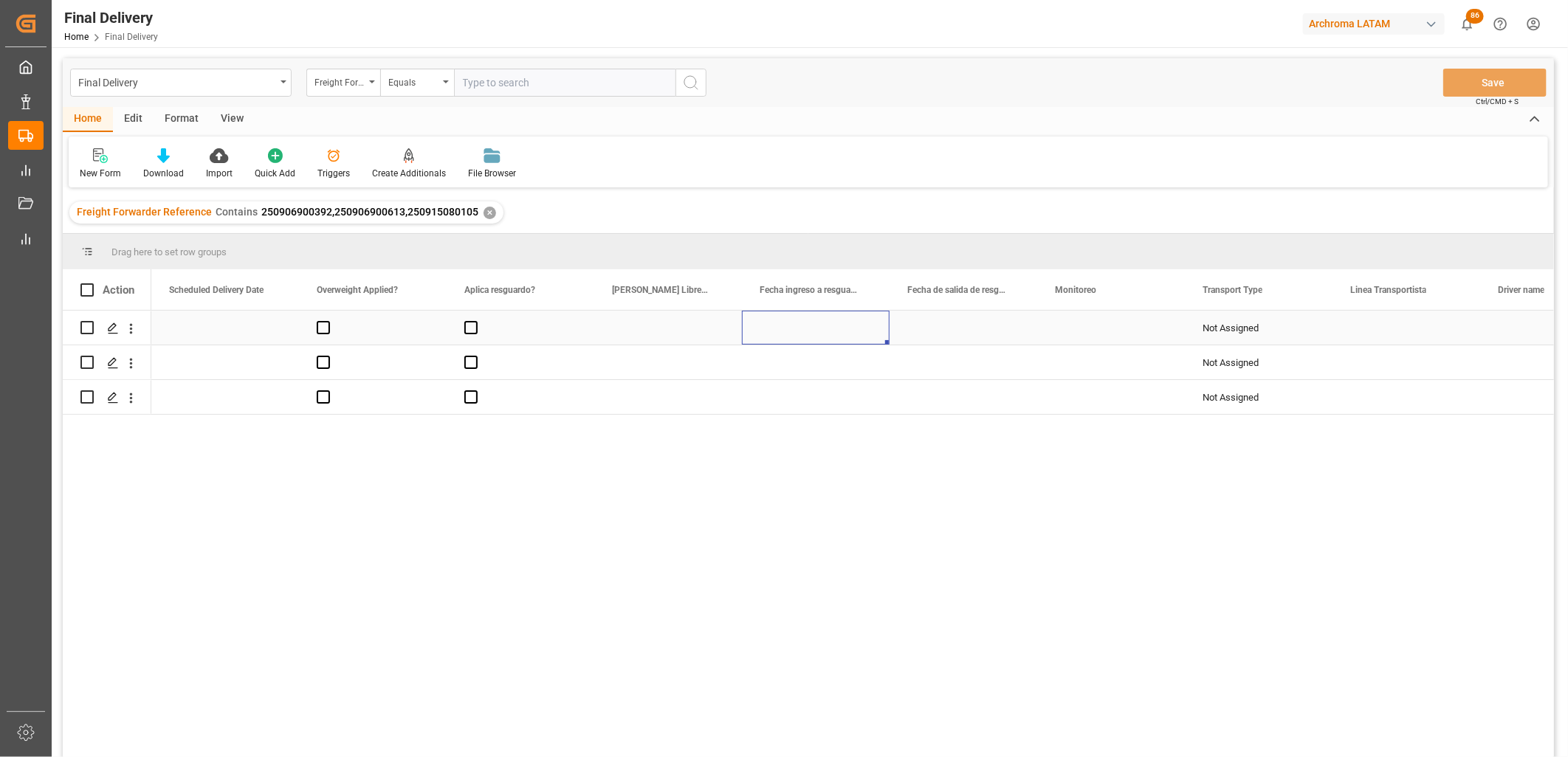
click at [803, 330] on div "Press SPACE to select this row." at bounding box center [816, 327] width 147 height 34
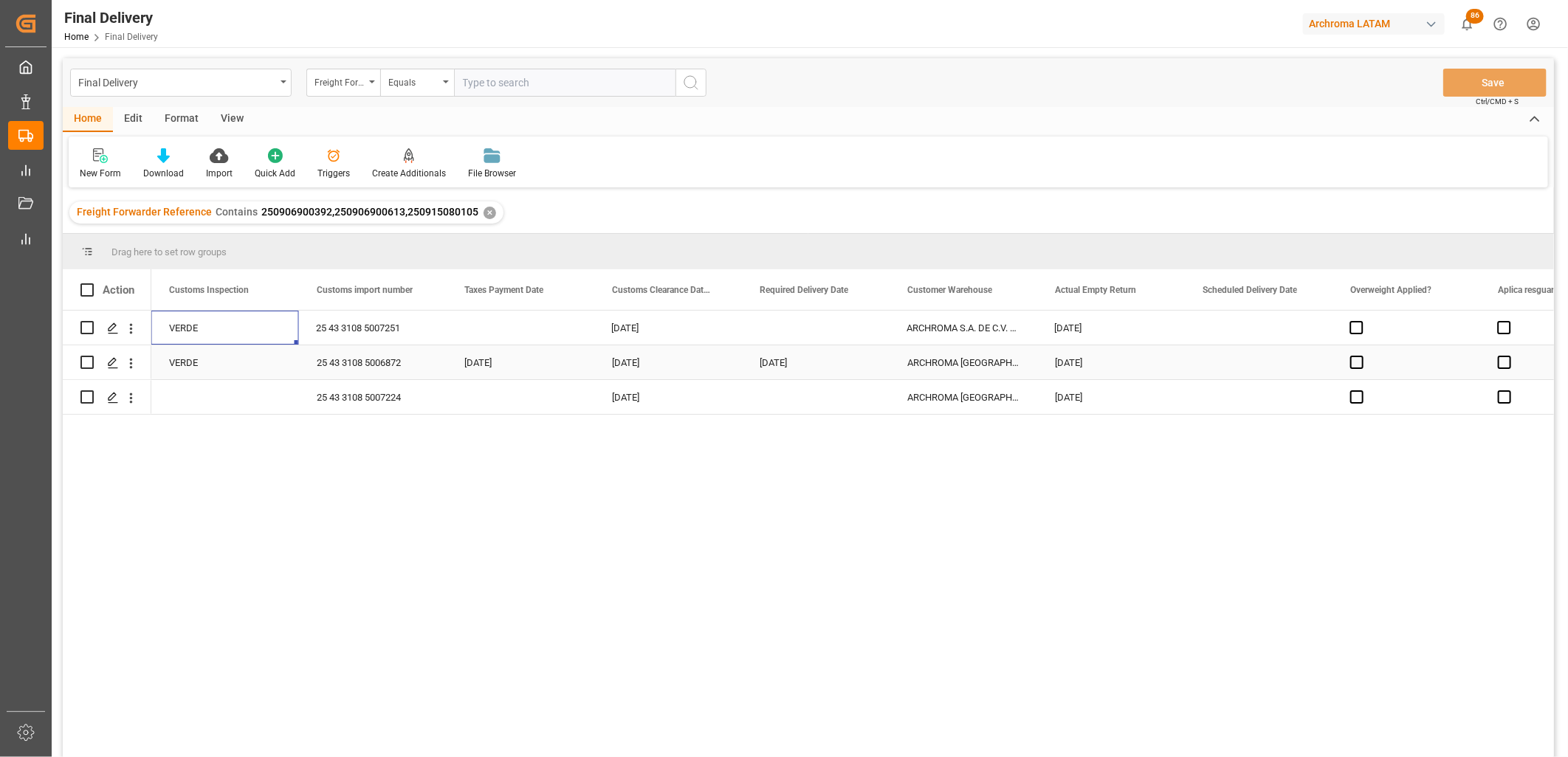
scroll to position [0, 1624]
click at [203, 397] on div "Press SPACE to select this row." at bounding box center [225, 397] width 147 height 34
click at [202, 399] on input "Press SPACE to select this row." at bounding box center [226, 389] width 124 height 28
drag, startPoint x: 187, startPoint y: 415, endPoint x: 217, endPoint y: 414, distance: 30.0
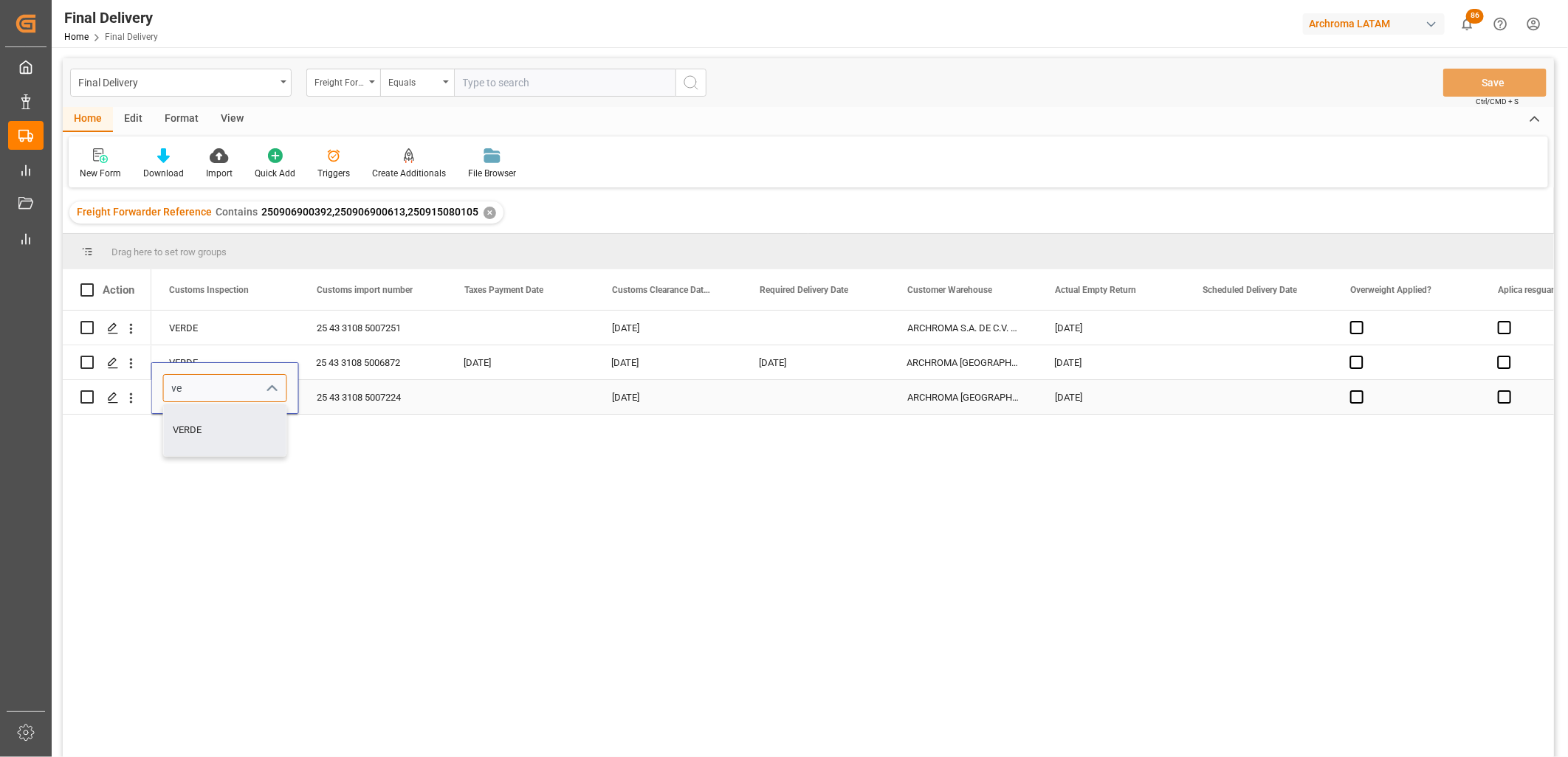
click at [189, 414] on div "VERDE" at bounding box center [226, 430] width 123 height 51
type input "VERDE"
drag, startPoint x: 338, startPoint y: 392, endPoint x: 340, endPoint y: 400, distance: 8.2
click at [340, 400] on div "25 43 3108 5007224" at bounding box center [373, 397] width 147 height 34
click at [504, 395] on div "Press SPACE to select this row." at bounding box center [520, 397] width 147 height 34
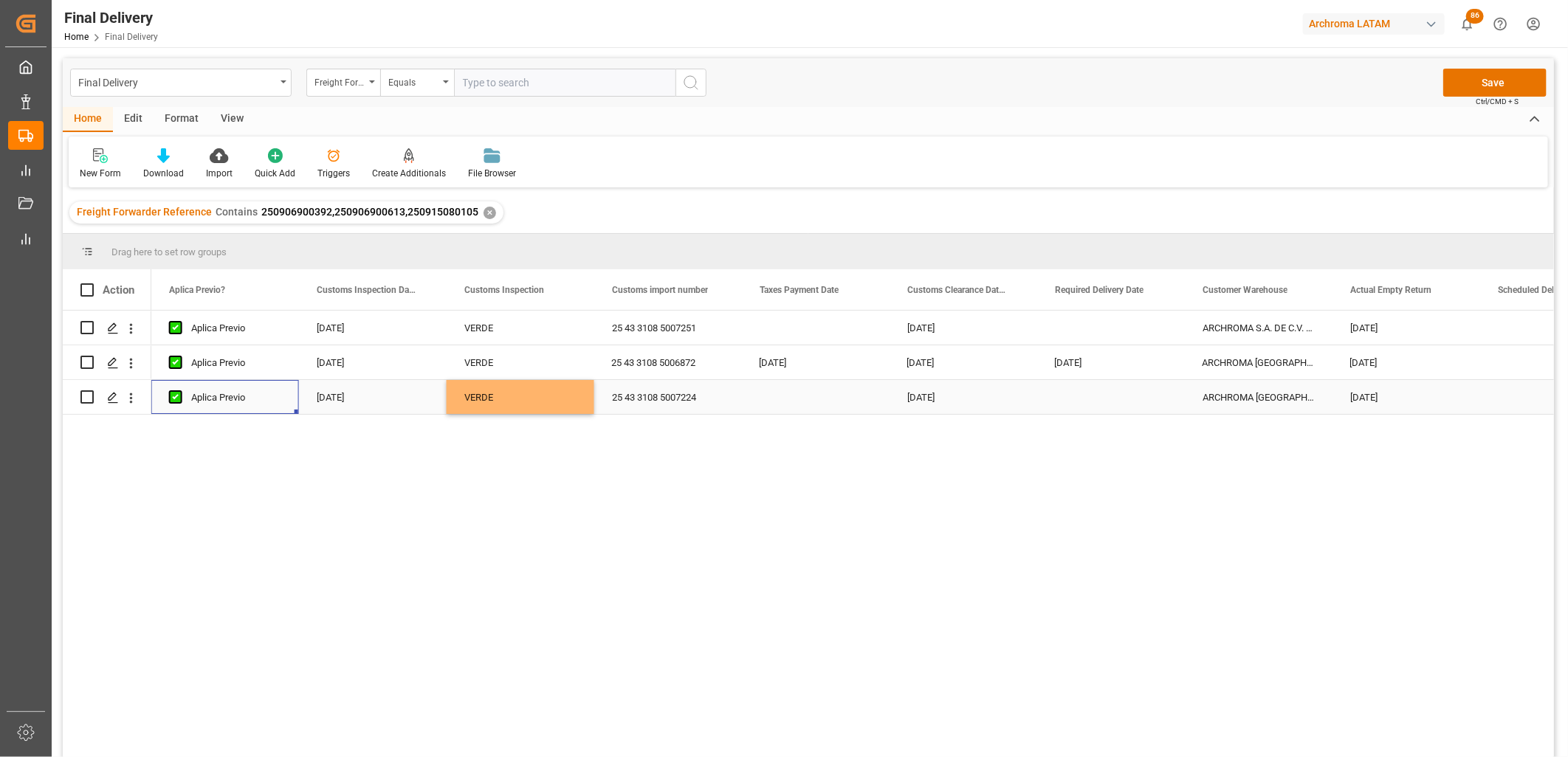
scroll to position [0, 1181]
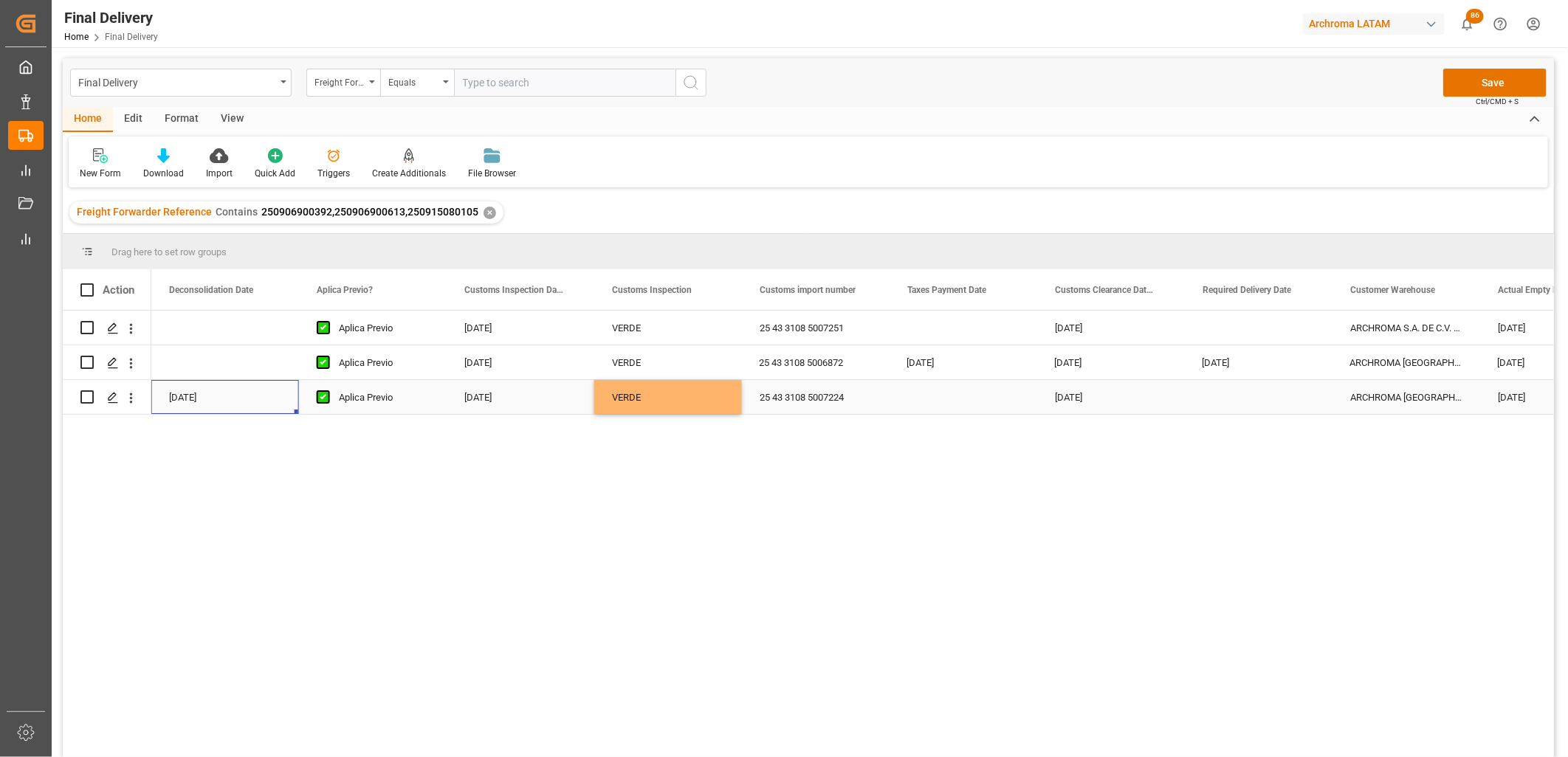
click at [630, 396] on div "VERDE" at bounding box center [668, 398] width 112 height 34
click at [630, 396] on input "VERDE" at bounding box center [669, 389] width 124 height 28
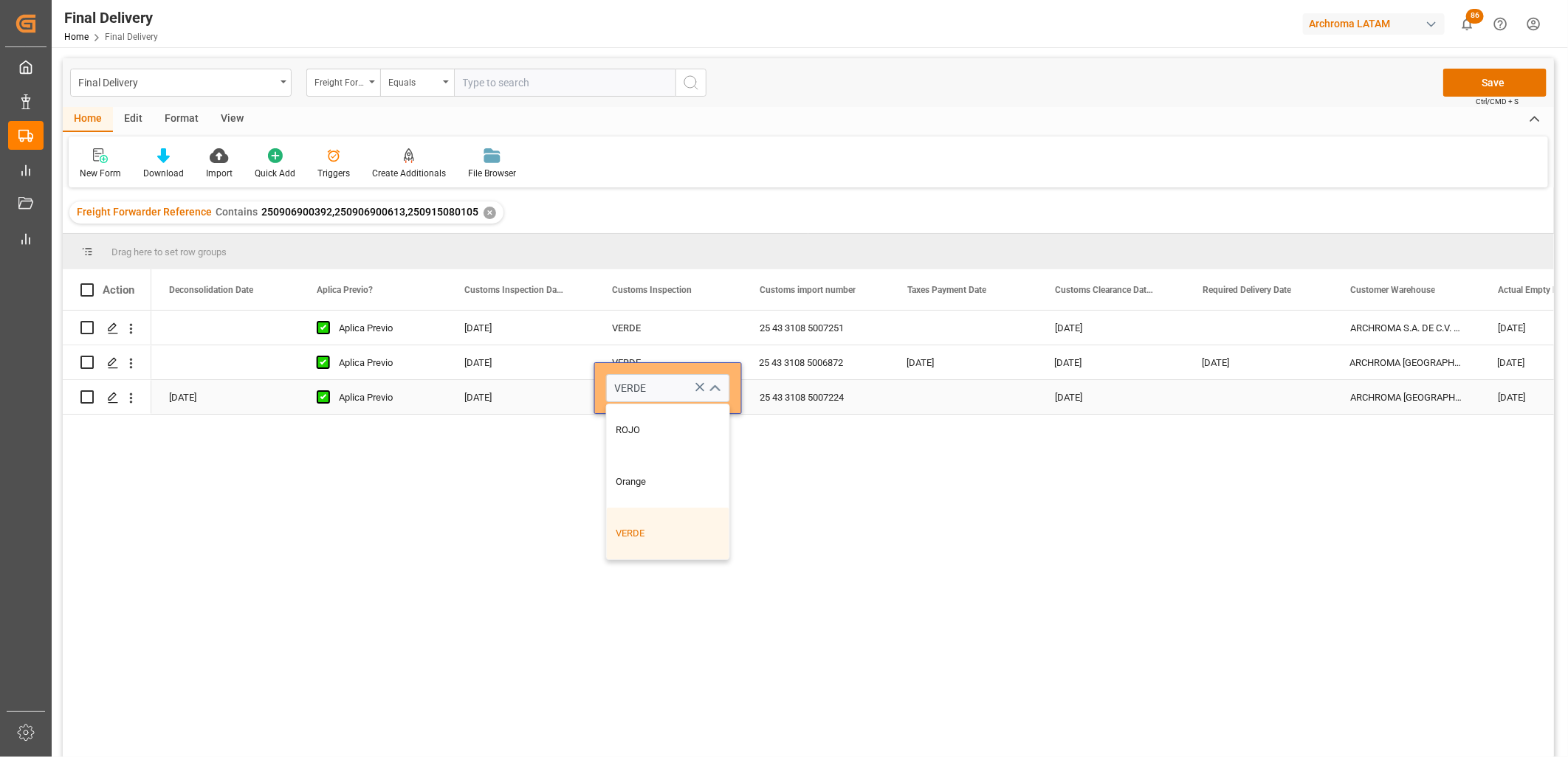
click at [793, 397] on div "25 43 3108 5007224" at bounding box center [816, 397] width 147 height 34
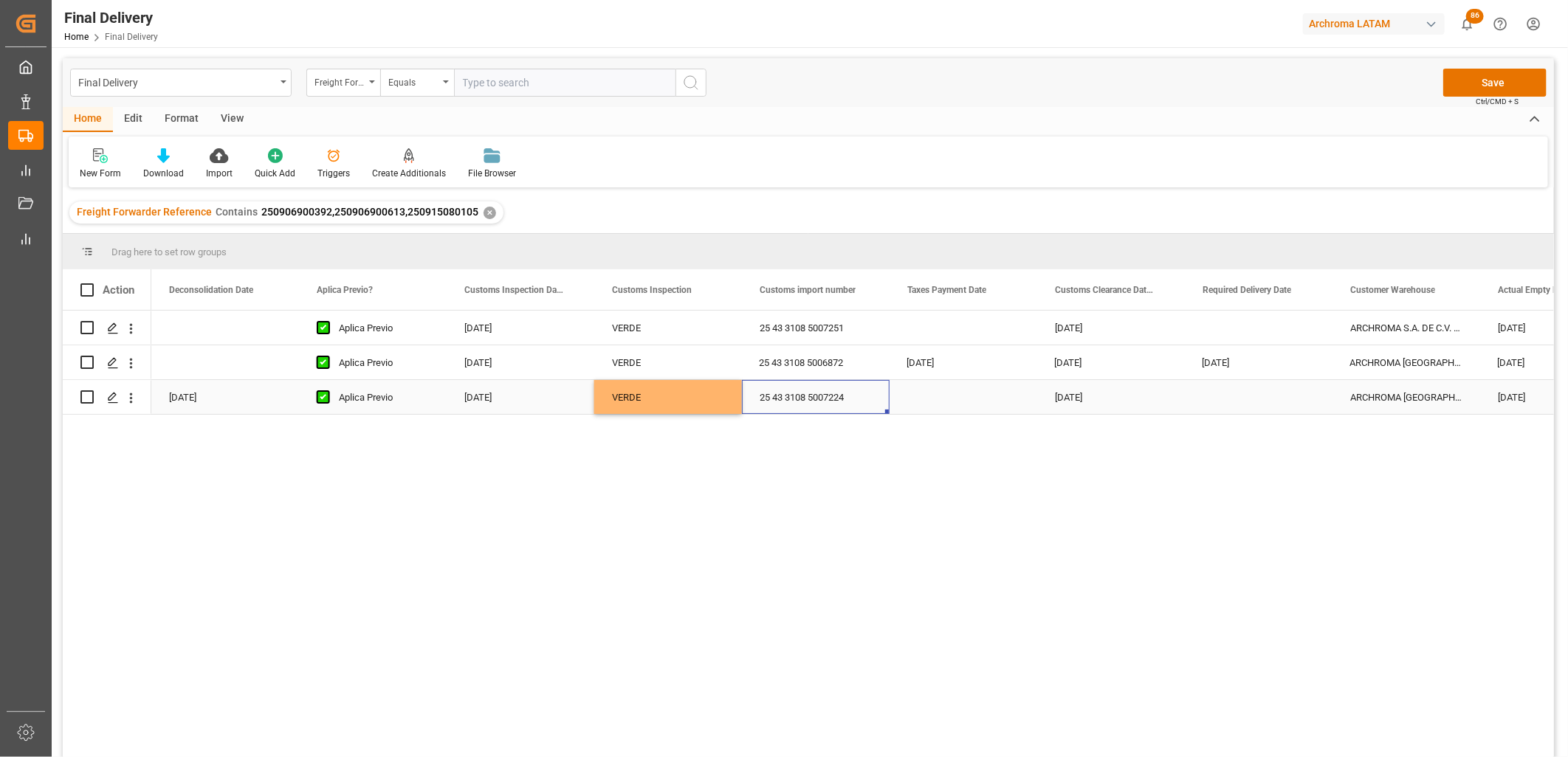
click at [645, 398] on div "VERDE" at bounding box center [668, 398] width 112 height 34
click at [674, 397] on div "VERDE" at bounding box center [668, 398] width 112 height 34
click at [697, 389] on icon "Press SPACE to select this row." at bounding box center [701, 387] width 9 height 9
click at [770, 394] on div "25 43 3108 5007224" at bounding box center [816, 397] width 147 height 34
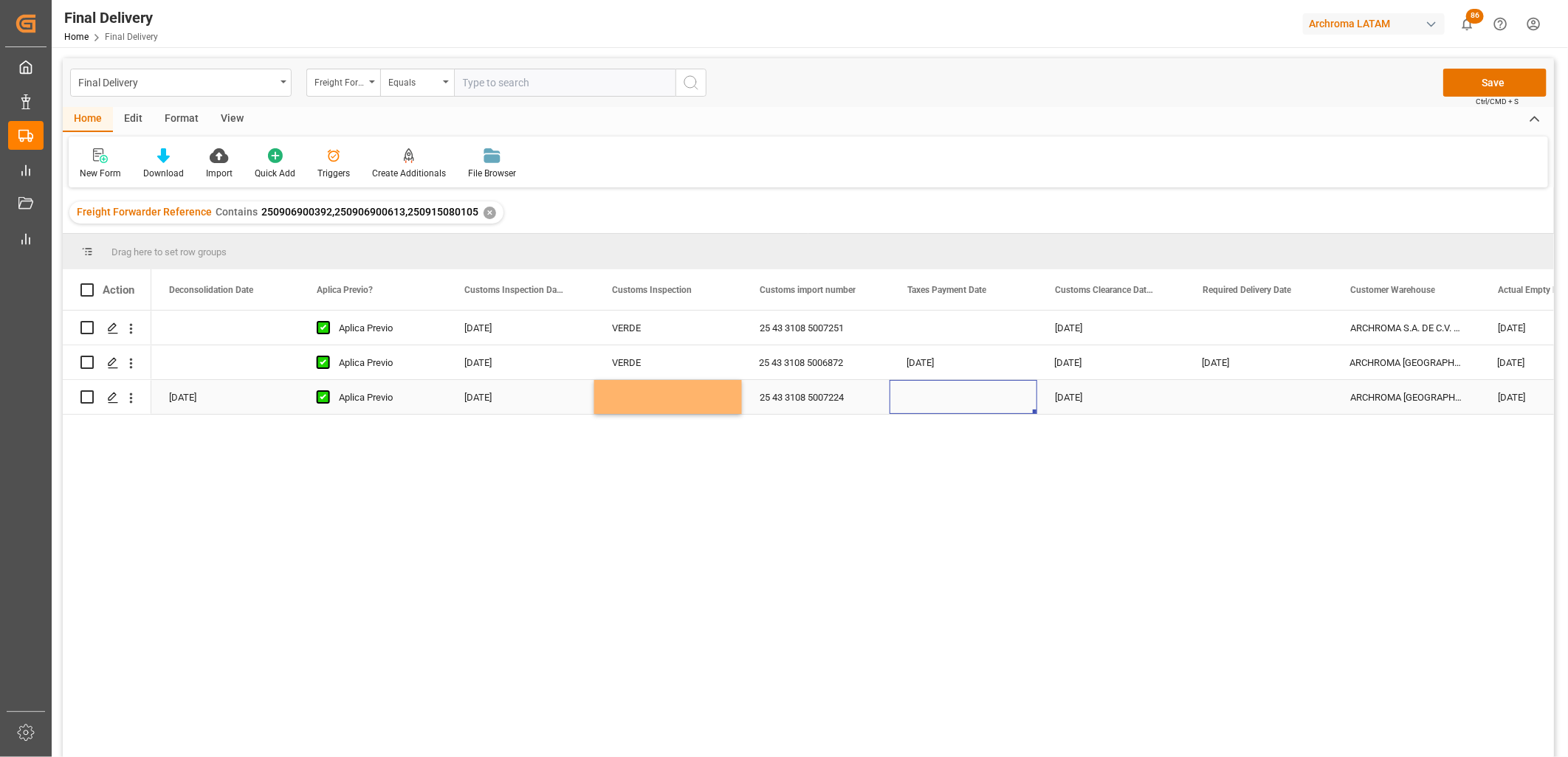
click at [979, 401] on div "Press SPACE to select this row." at bounding box center [963, 397] width 147 height 34
click at [977, 401] on div "Press SPACE to select this row." at bounding box center [963, 397] width 147 height 34
click at [957, 400] on div "Press SPACE to select this row." at bounding box center [963, 397] width 147 height 34
click at [825, 400] on div "25 43 3108 5007224" at bounding box center [816, 397] width 147 height 34
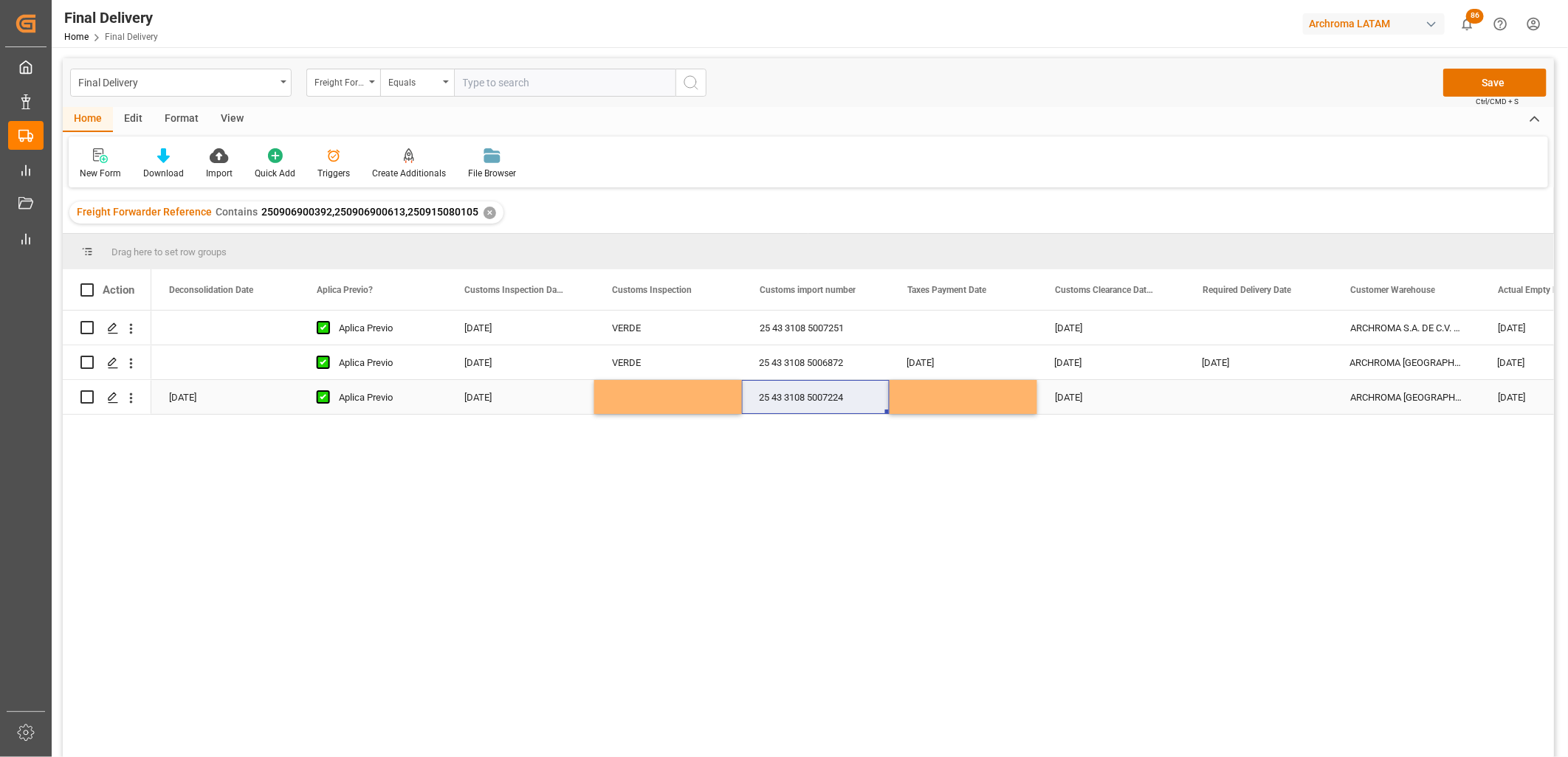
click at [505, 400] on div "[DATE]" at bounding box center [520, 397] width 147 height 34
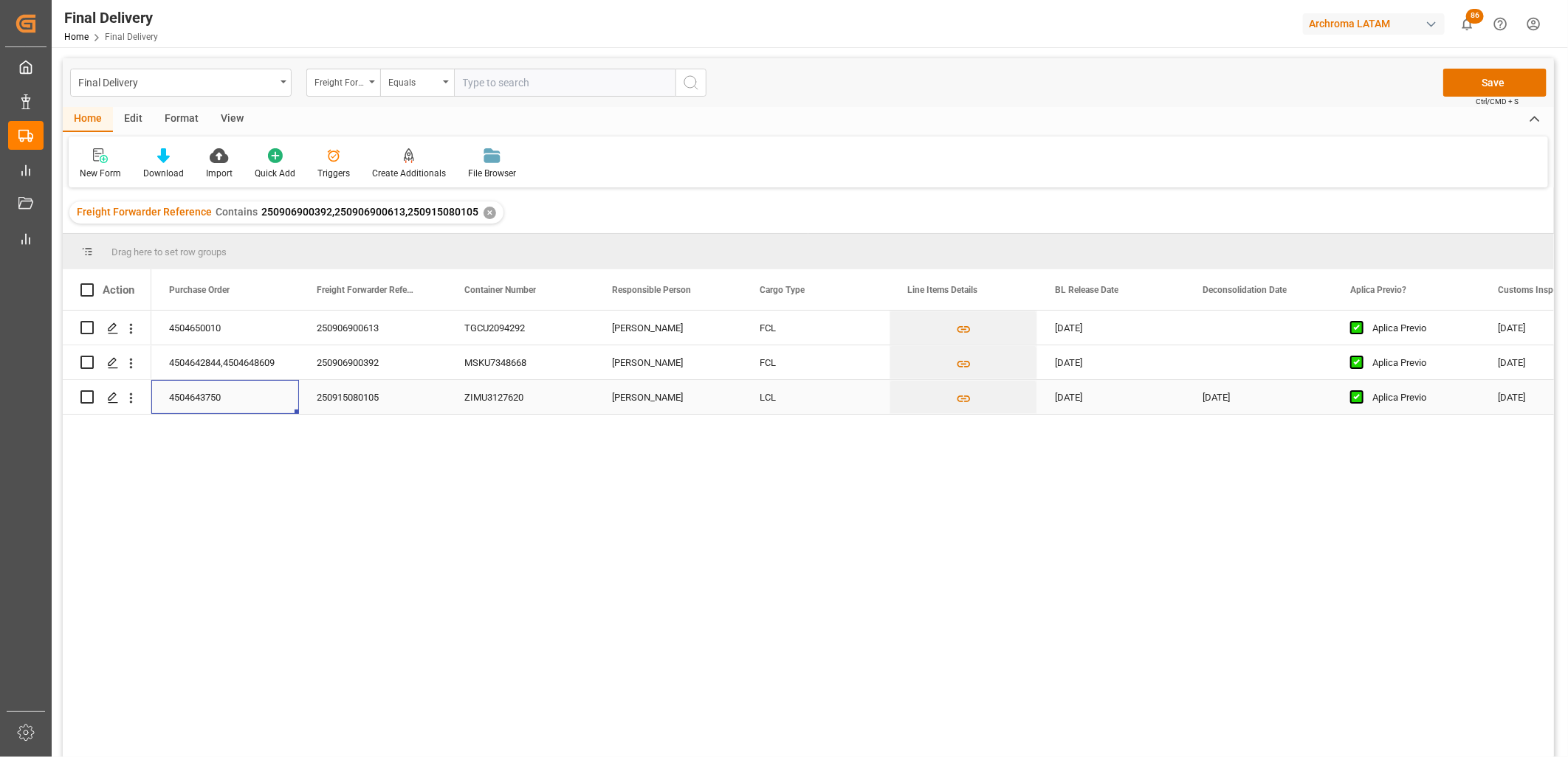
scroll to position [0, 0]
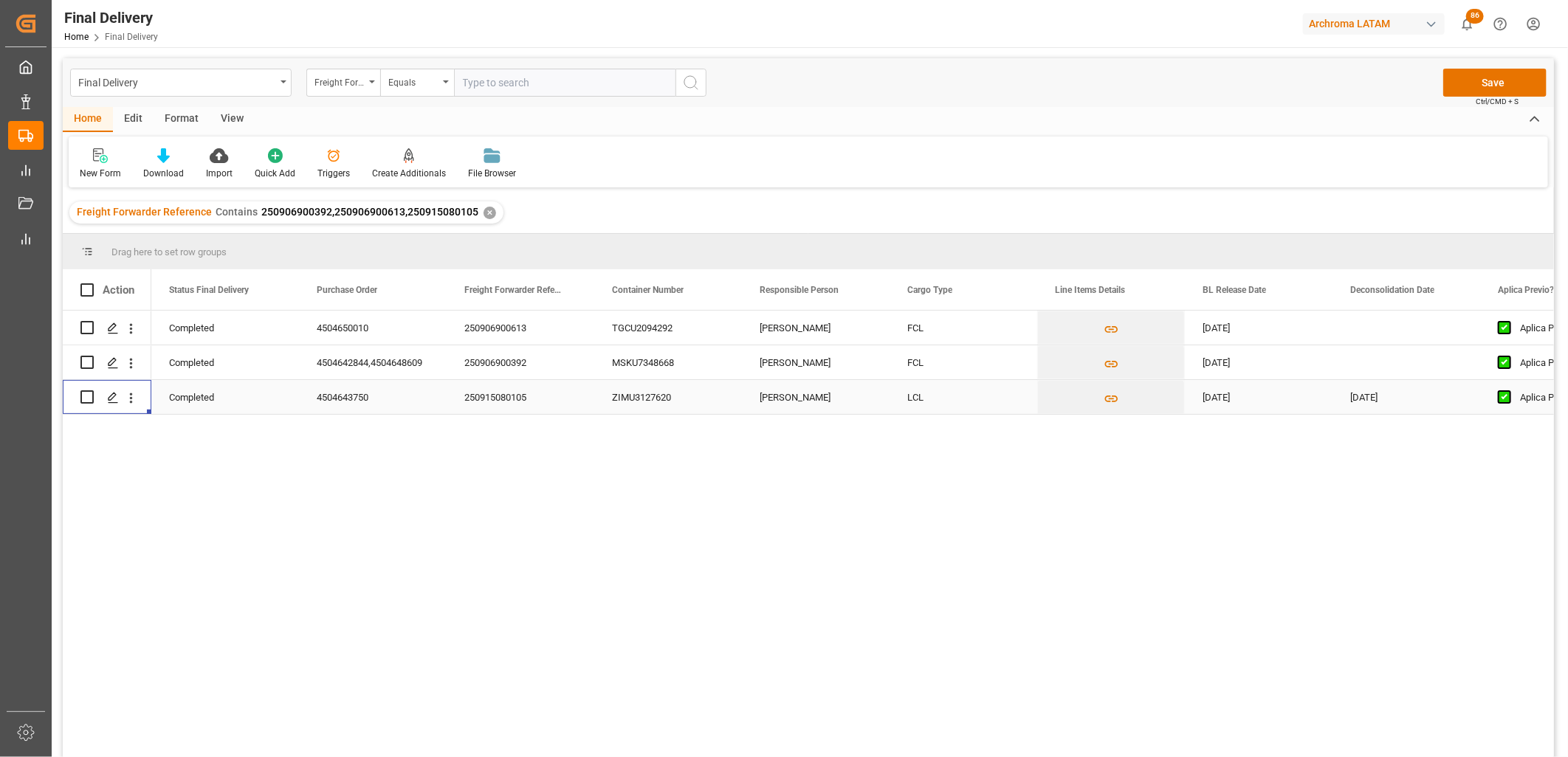
click at [503, 406] on div "250915080105" at bounding box center [520, 397] width 147 height 34
click at [503, 396] on div "250915080105" at bounding box center [520, 397] width 147 height 34
click at [503, 396] on input "250915080105" at bounding box center [520, 389] width 124 height 28
click at [503, 396] on input "250915080105" at bounding box center [520, 389] width 124 height 28
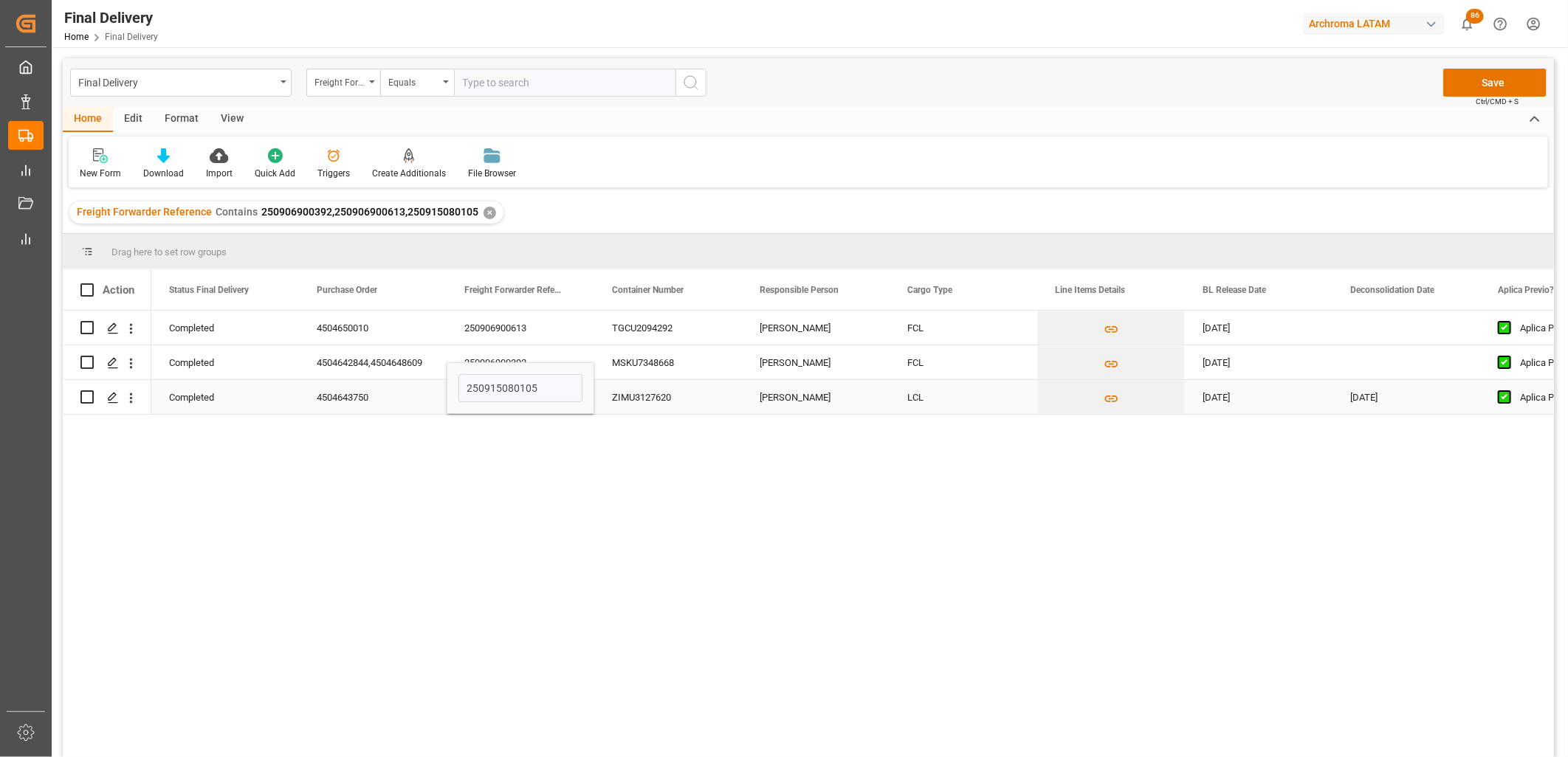
click at [650, 388] on div "ZIMU3127620" at bounding box center [668, 397] width 147 height 34
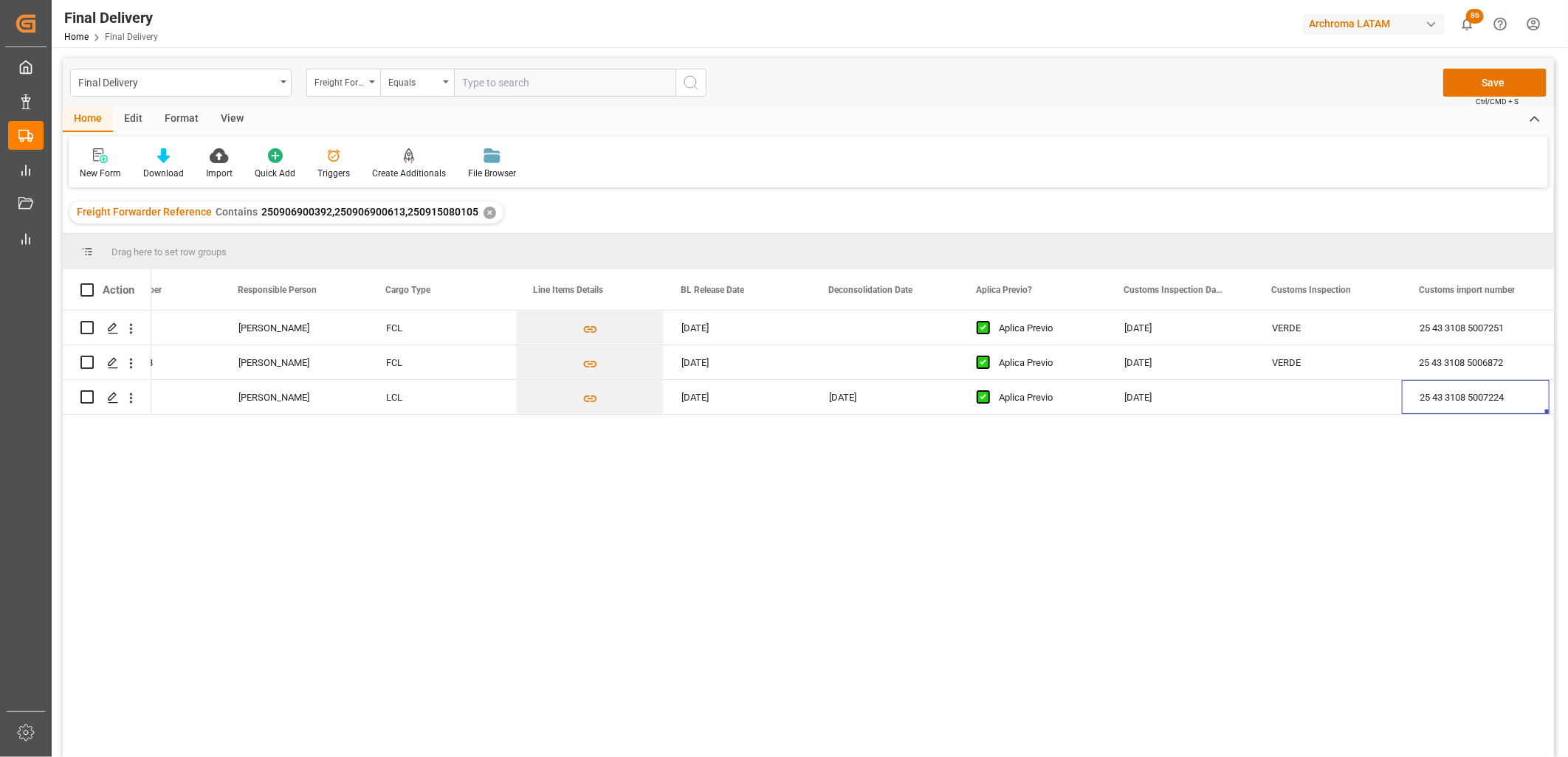
scroll to position [0, 669]
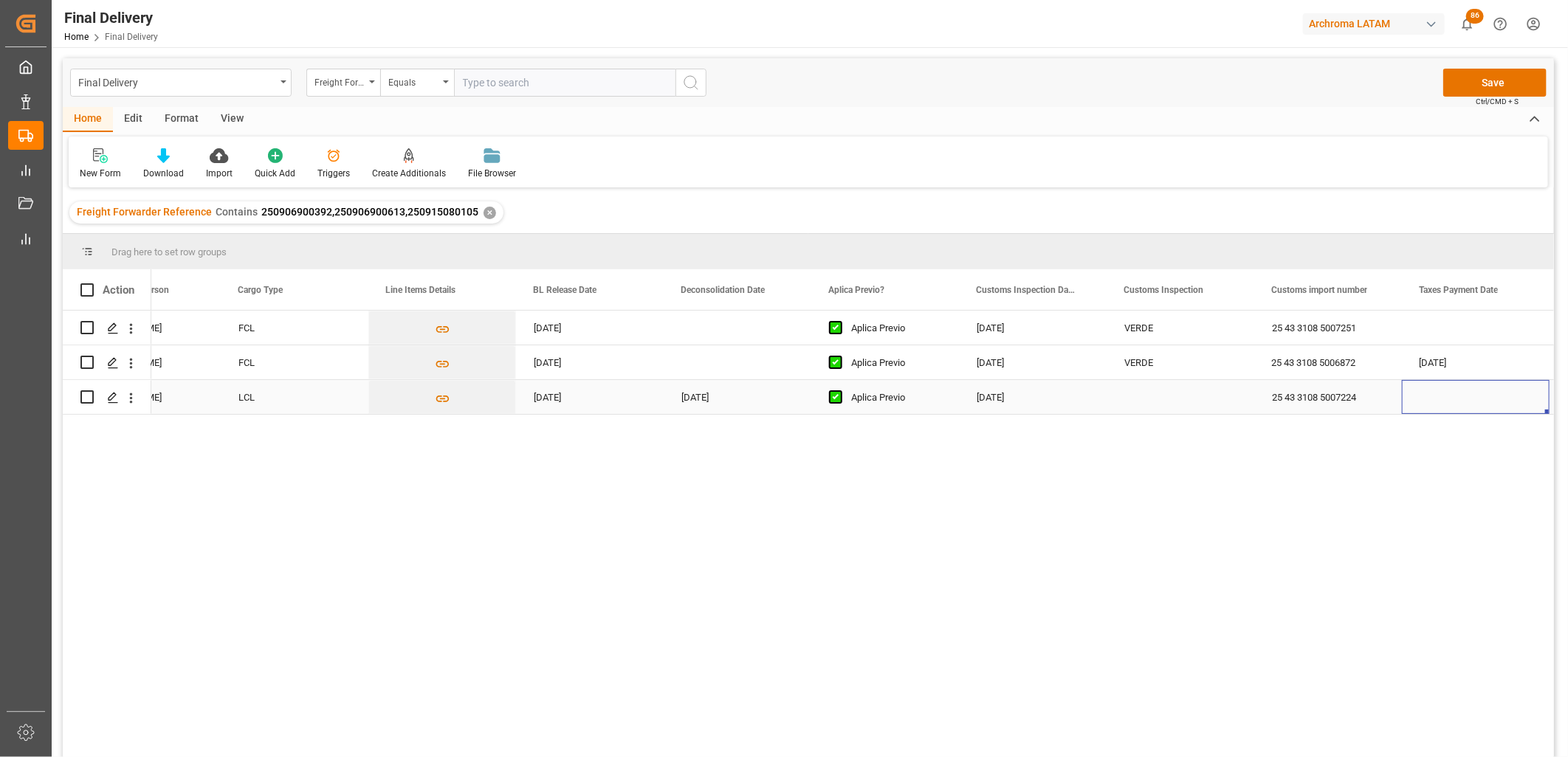
click at [1138, 396] on div "Press SPACE to select this row." at bounding box center [1180, 397] width 147 height 34
type input "ver"
drag, startPoint x: 1108, startPoint y: 408, endPoint x: 1135, endPoint y: 408, distance: 27.0
click at [1109, 408] on div "ROJO Orange VERDE" at bounding box center [1180, 388] width 147 height 51
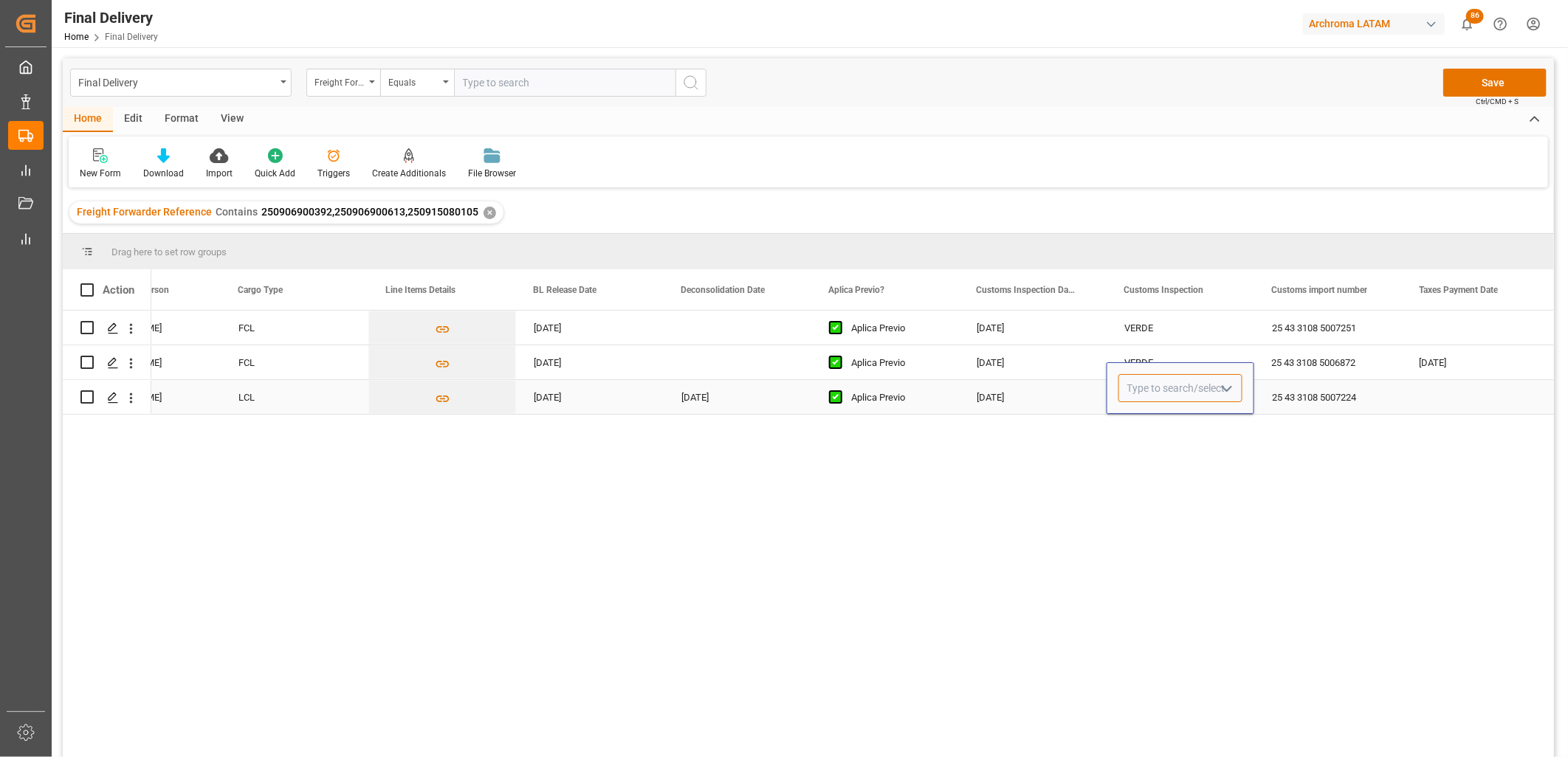
click at [1176, 391] on input "Press SPACE to select this row." at bounding box center [1181, 389] width 124 height 28
click at [1162, 430] on div "VERDE" at bounding box center [1180, 430] width 123 height 51
type input "VERDE"
click at [1304, 394] on div "25 43 3108 5007224" at bounding box center [1328, 397] width 147 height 34
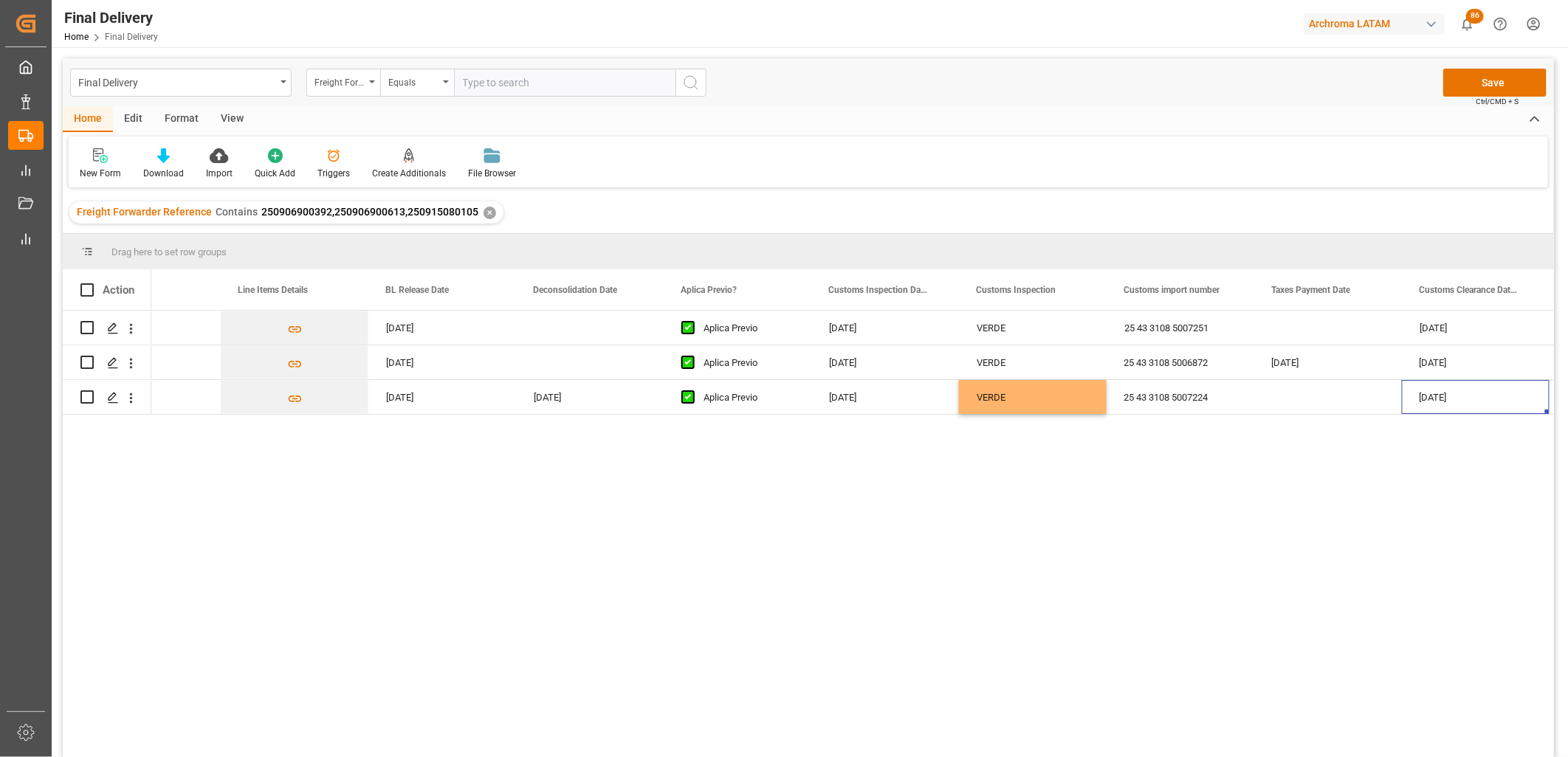
scroll to position [0, 964]
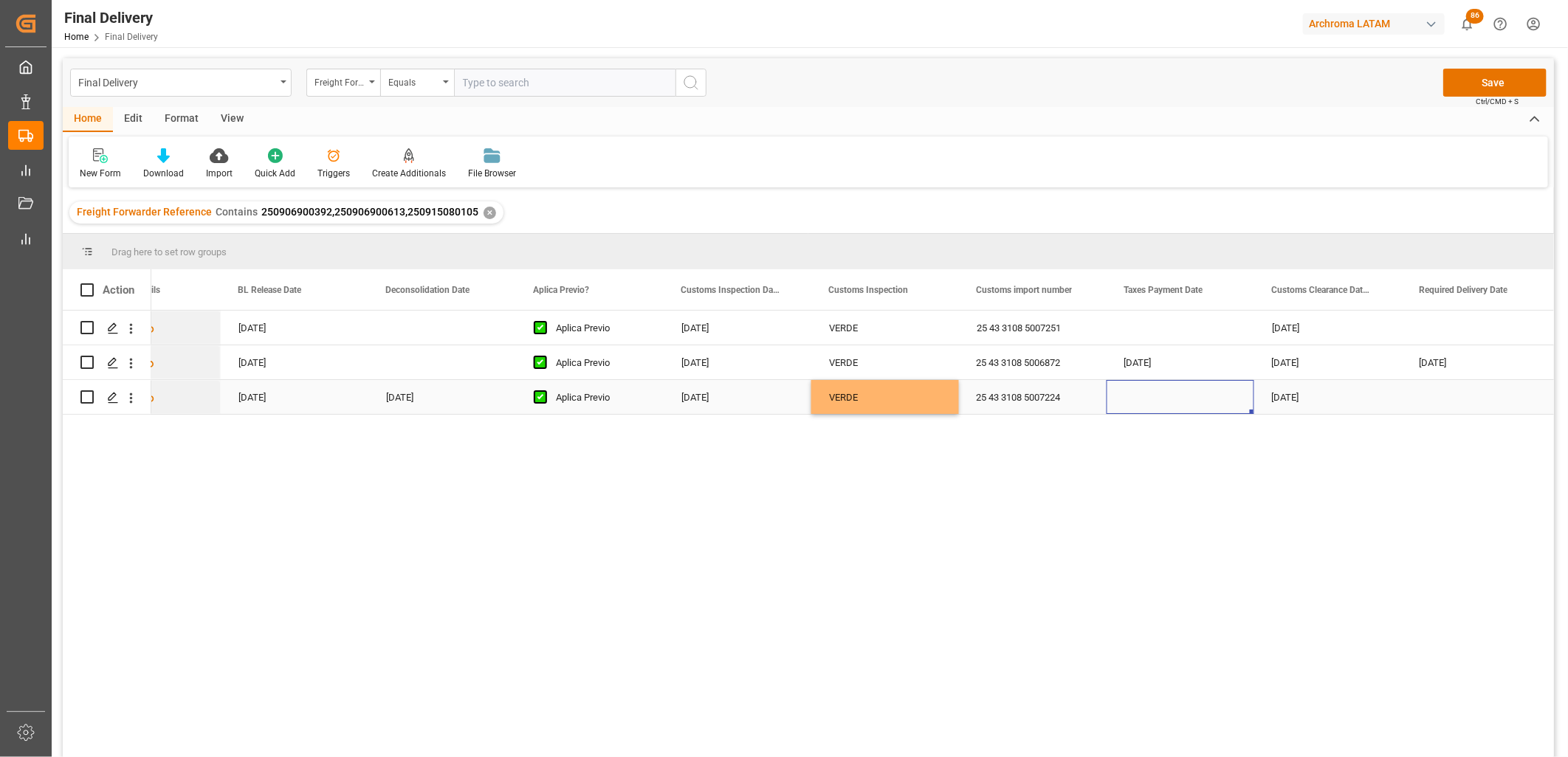
click at [1152, 401] on div "Press SPACE to select this row." at bounding box center [1180, 397] width 147 height 34
click at [1246, 475] on div "5" at bounding box center [1252, 478] width 19 height 18
type input "[DATE]"
click at [1156, 321] on div "Press SPACE to select this row." at bounding box center [1180, 327] width 147 height 34
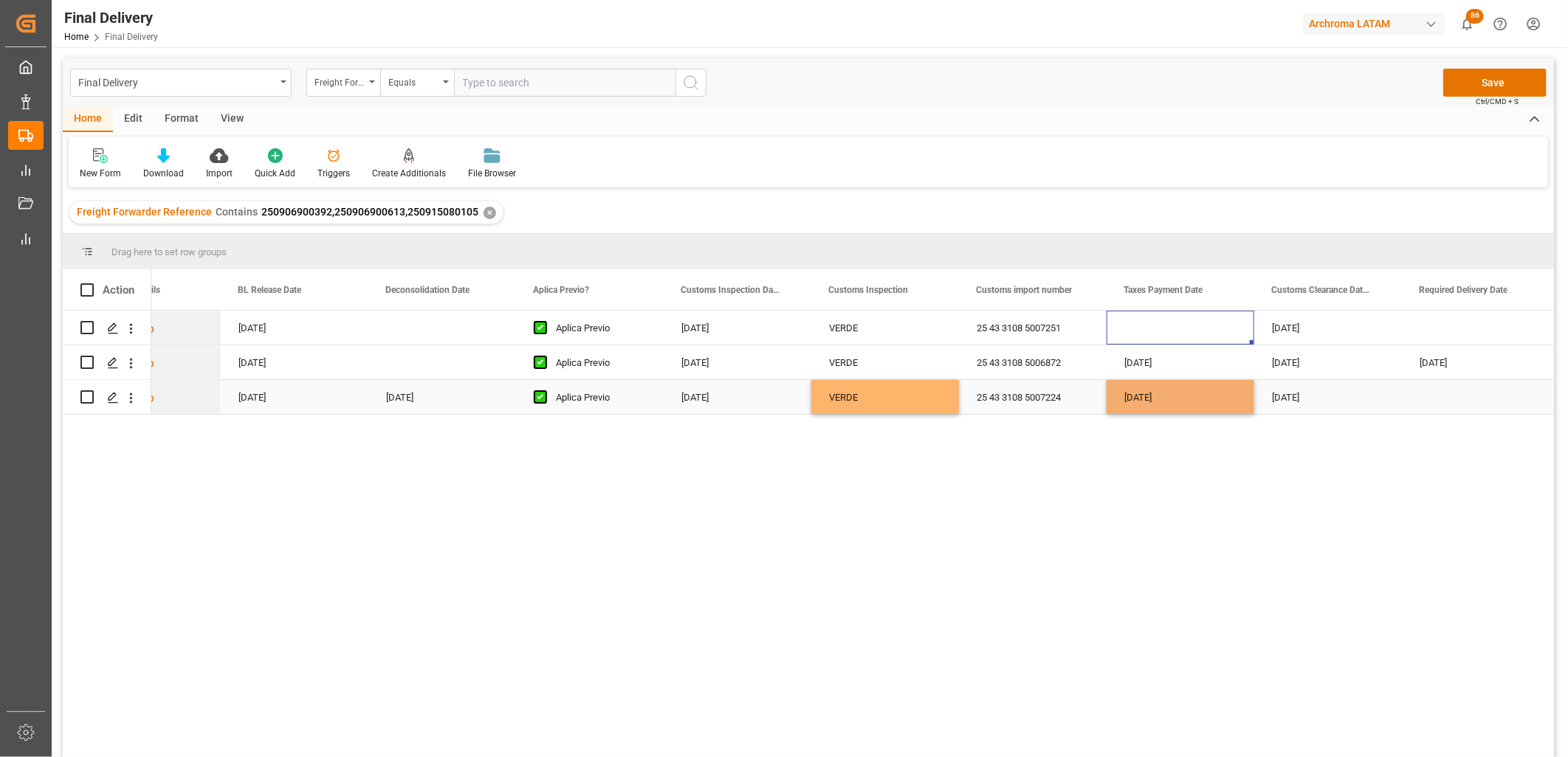
click at [1140, 395] on div "[DATE]" at bounding box center [1180, 397] width 147 height 34
click at [1296, 398] on div "[DATE]" at bounding box center [1328, 397] width 147 height 34
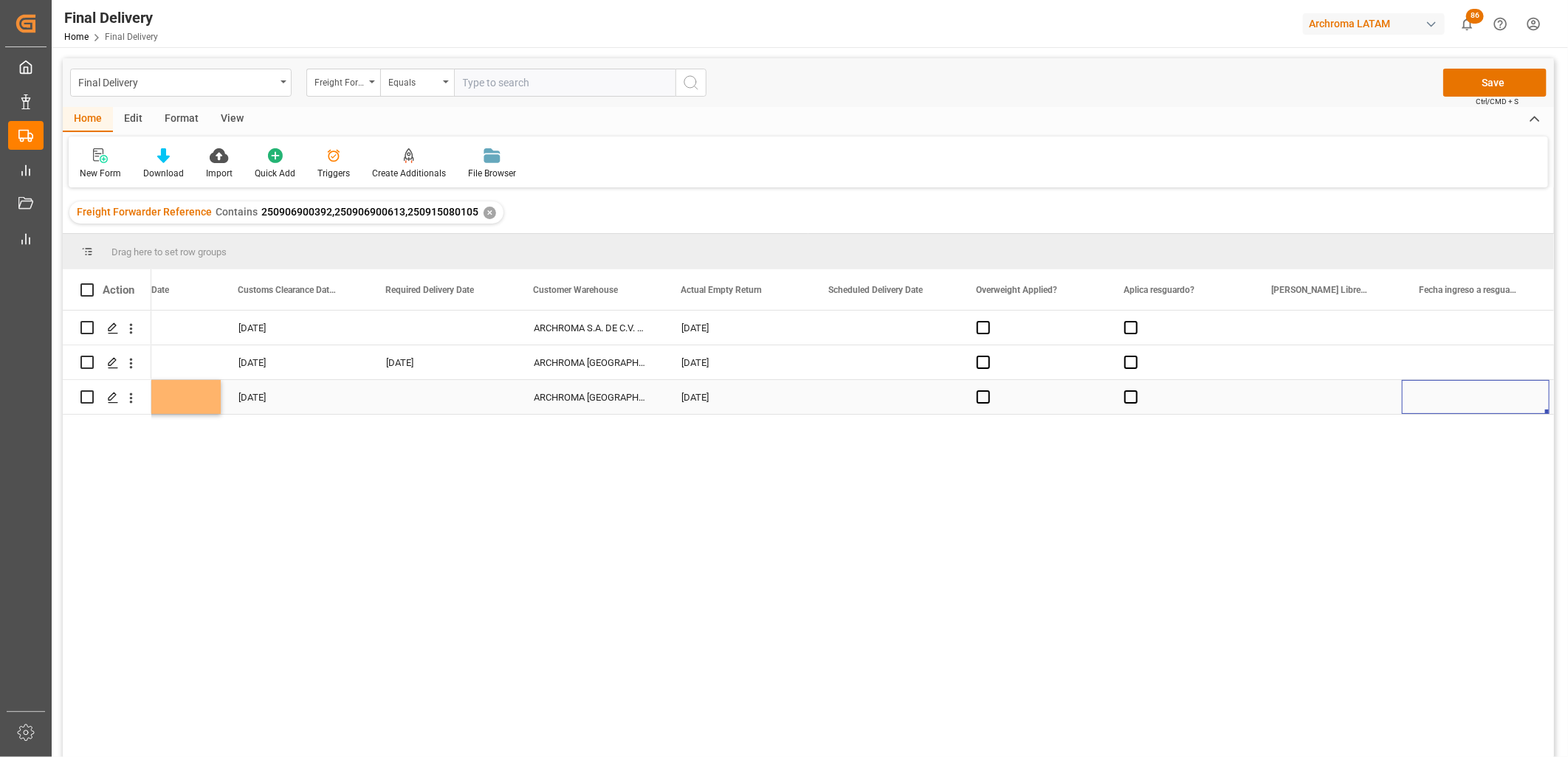
scroll to position [0, 2145]
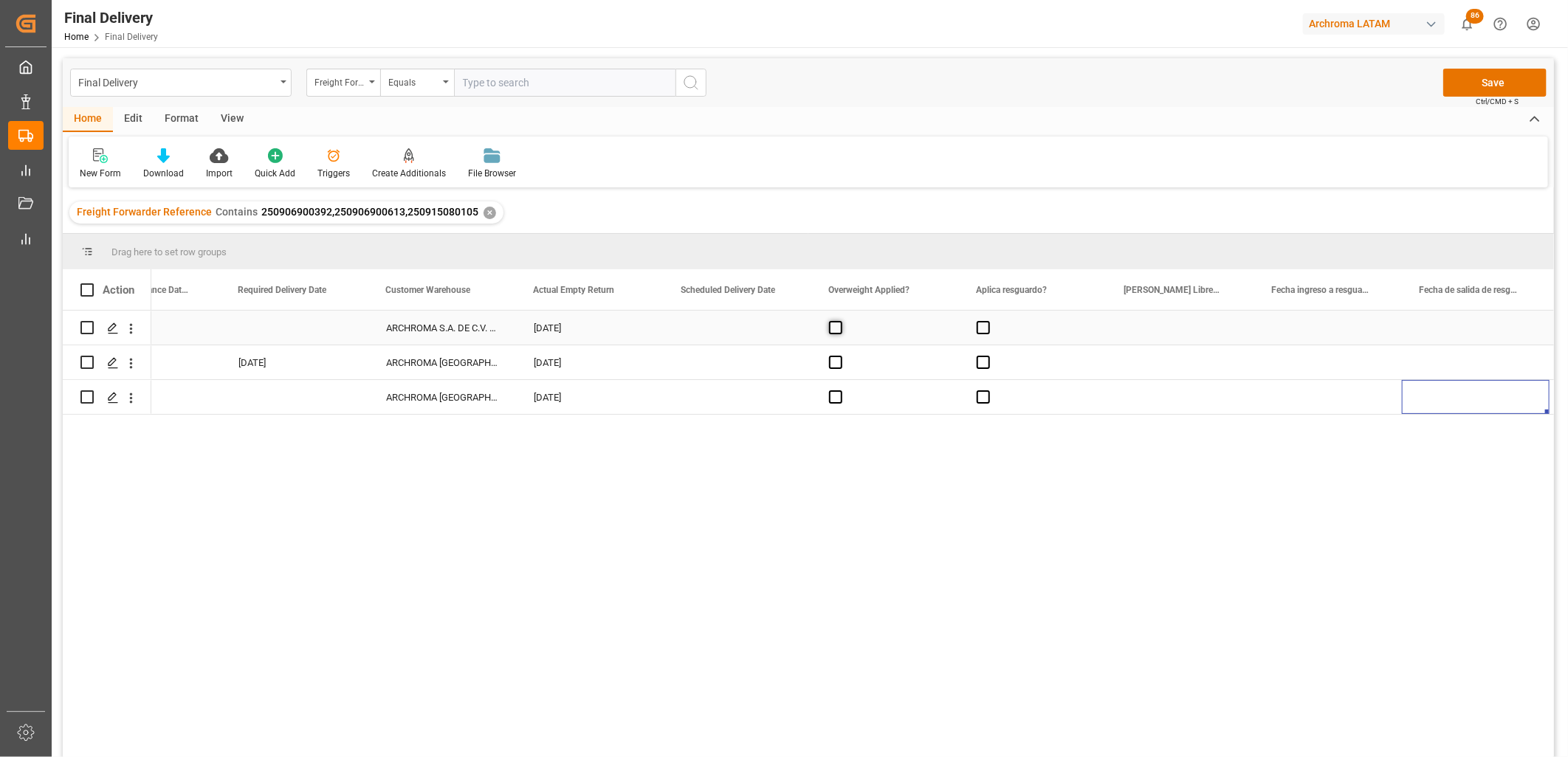
click at [831, 325] on span "Press SPACE to select this row." at bounding box center [835, 327] width 13 height 13
click at [840, 321] on input "Press SPACE to select this row." at bounding box center [840, 321] width 0 height 0
click at [834, 325] on span "Press SPACE to select this row." at bounding box center [835, 327] width 13 height 13
click at [840, 321] on input "Press SPACE to select this row." at bounding box center [840, 321] width 0 height 0
click at [834, 330] on span "Press SPACE to select this row." at bounding box center [835, 327] width 13 height 13
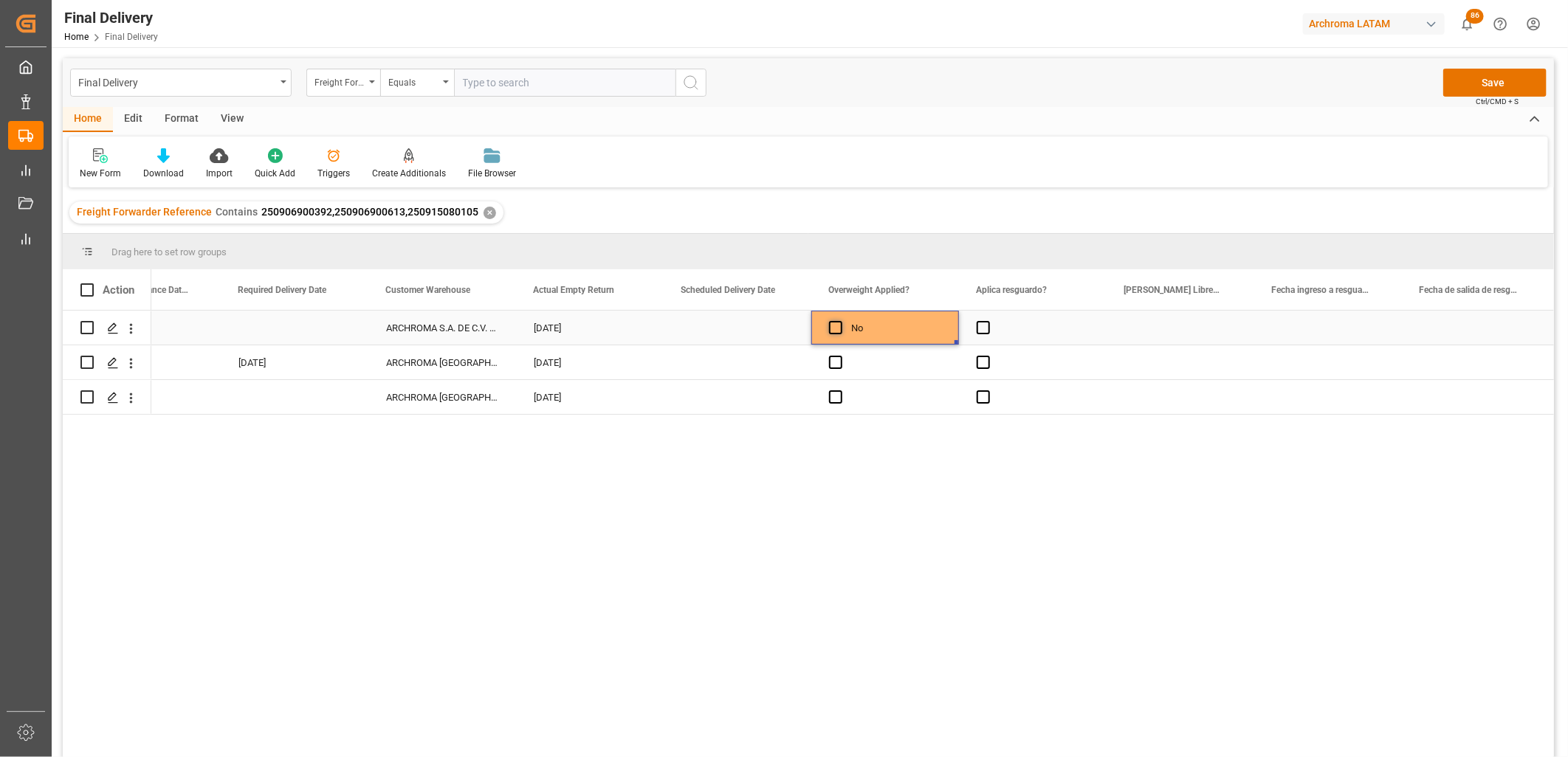
click at [840, 321] on input "Press SPACE to select this row." at bounding box center [840, 321] width 0 height 0
click at [835, 359] on span "Press SPACE to select this row." at bounding box center [835, 362] width 13 height 13
click at [840, 356] on input "Press SPACE to select this row." at bounding box center [840, 356] width 0 height 0
click at [834, 359] on span "Press SPACE to select this row." at bounding box center [835, 362] width 13 height 13
click at [840, 356] on input "Press SPACE to select this row." at bounding box center [840, 356] width 0 height 0
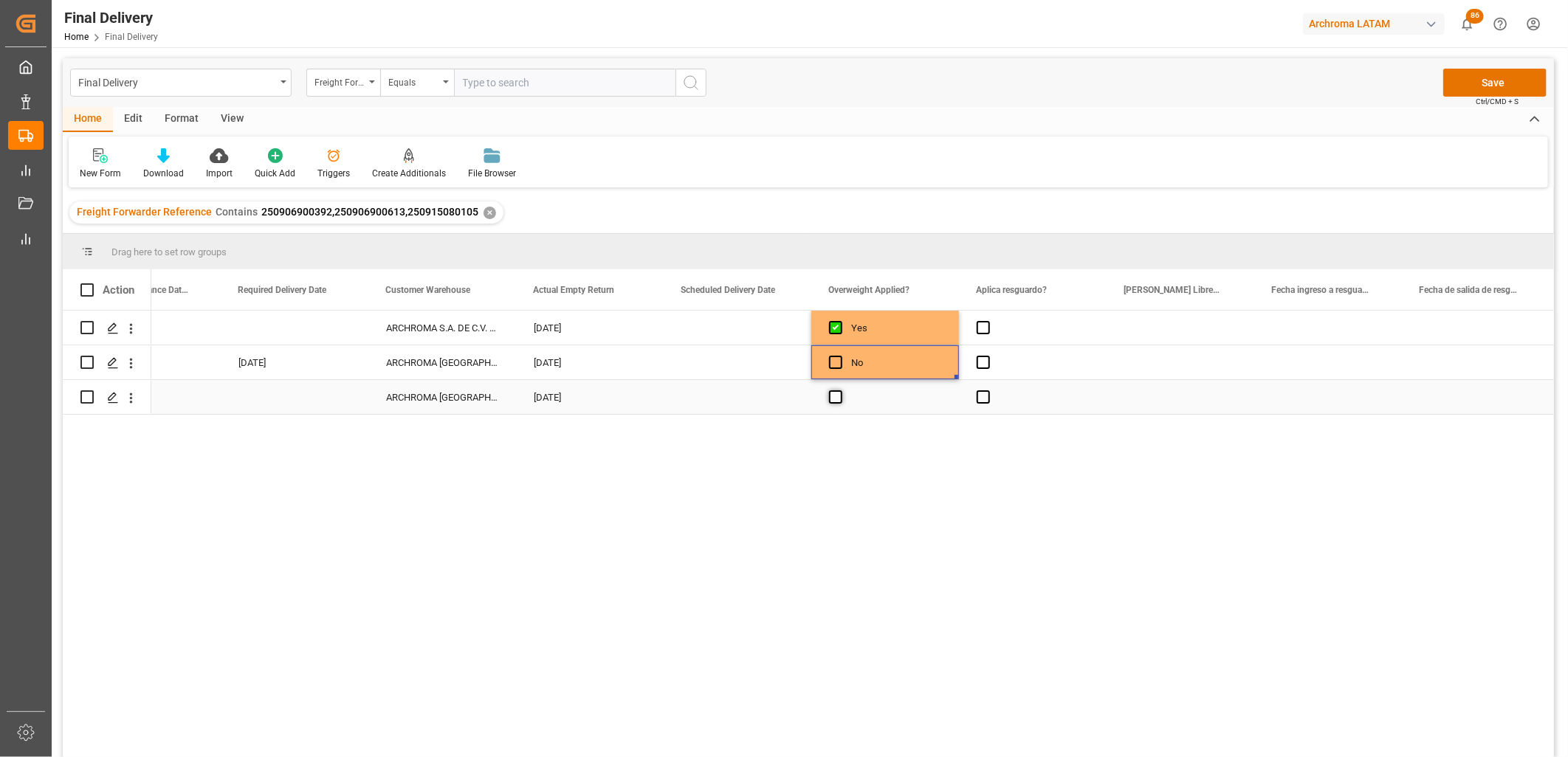
click at [835, 402] on span "Press SPACE to select this row." at bounding box center [835, 397] width 13 height 13
click at [840, 390] on input "Press SPACE to select this row." at bounding box center [840, 390] width 0 height 0
click at [836, 402] on span "Press SPACE to select this row." at bounding box center [835, 397] width 13 height 13
click at [840, 390] on input "Press SPACE to select this row." at bounding box center [840, 390] width 0 height 0
click at [983, 330] on span "Press SPACE to select this row." at bounding box center [983, 327] width 13 height 13
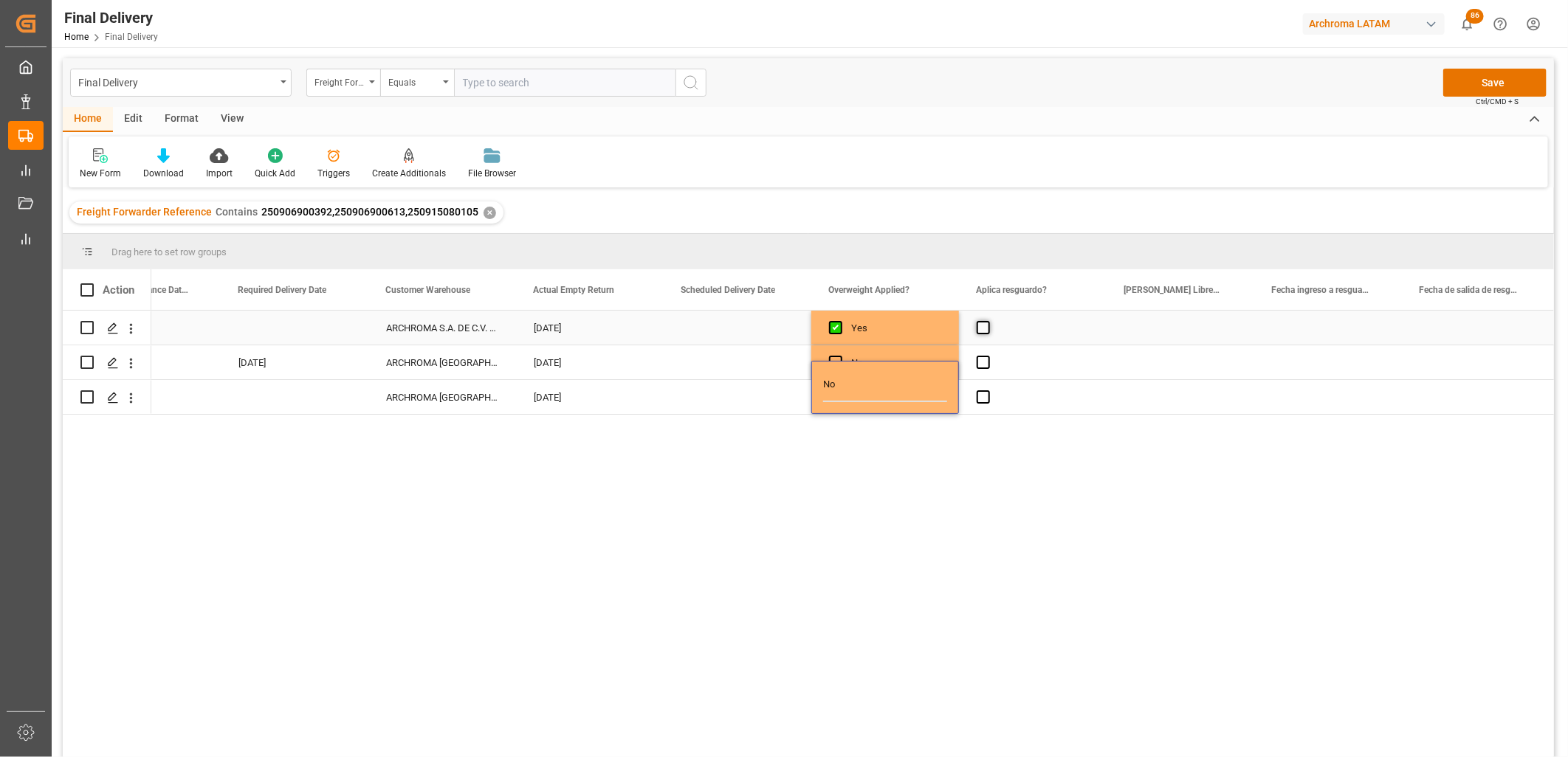
click at [987, 321] on input "Press SPACE to select this row." at bounding box center [987, 321] width 0 height 0
click at [978, 326] on span "Press SPACE to select this row." at bounding box center [983, 327] width 13 height 13
click at [987, 321] on input "Press SPACE to select this row." at bounding box center [987, 321] width 0 height 0
click at [839, 326] on span "Press SPACE to select this row." at bounding box center [835, 327] width 13 height 13
click at [840, 321] on input "Press SPACE to select this row." at bounding box center [840, 321] width 0 height 0
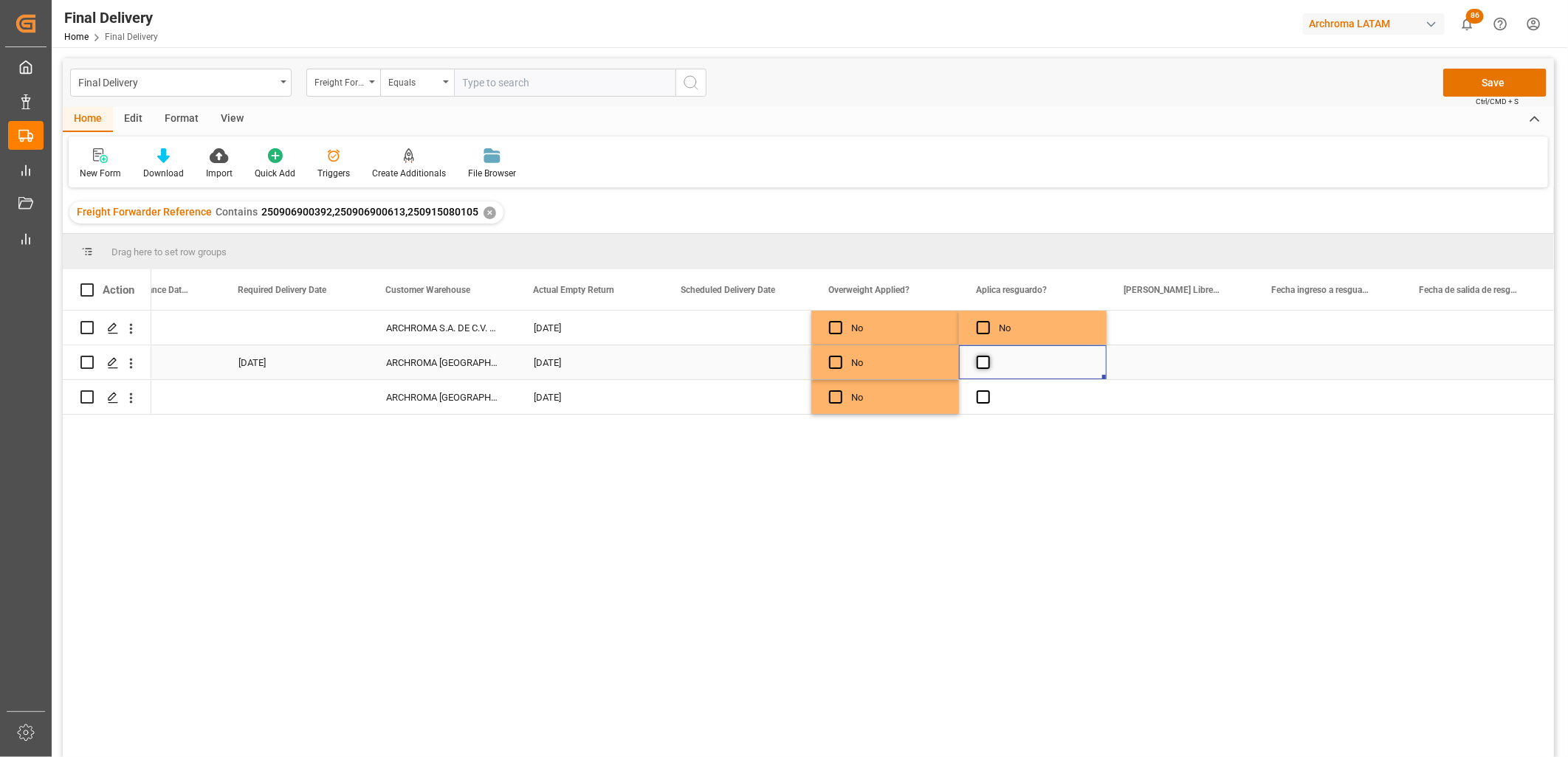
click at [984, 359] on span "Press SPACE to select this row." at bounding box center [983, 362] width 13 height 13
click at [987, 356] on input "Press SPACE to select this row." at bounding box center [987, 356] width 0 height 0
click at [984, 359] on span "Press SPACE to select this row." at bounding box center [983, 362] width 13 height 13
click at [987, 356] on input "Press SPACE to select this row." at bounding box center [987, 356] width 0 height 0
click at [984, 398] on div "No" at bounding box center [1033, 372] width 147 height 53
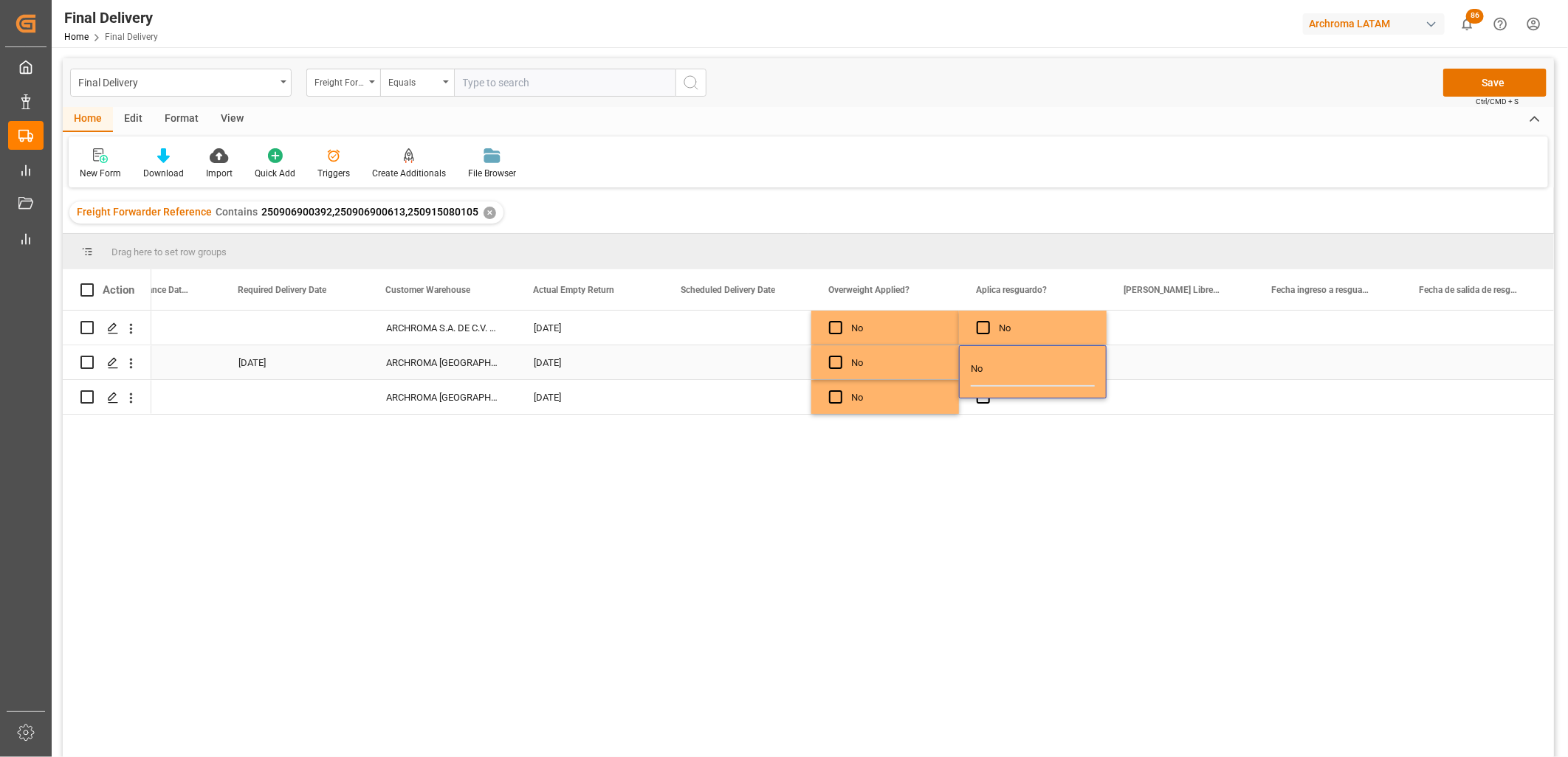
click at [984, 398] on div "No" at bounding box center [1033, 372] width 147 height 53
click at [986, 405] on div "Press SPACE to select this row." at bounding box center [1033, 397] width 147 height 34
drag, startPoint x: 883, startPoint y: 392, endPoint x: 982, endPoint y: 393, distance: 99.0
click at [883, 393] on div "No" at bounding box center [896, 398] width 90 height 34
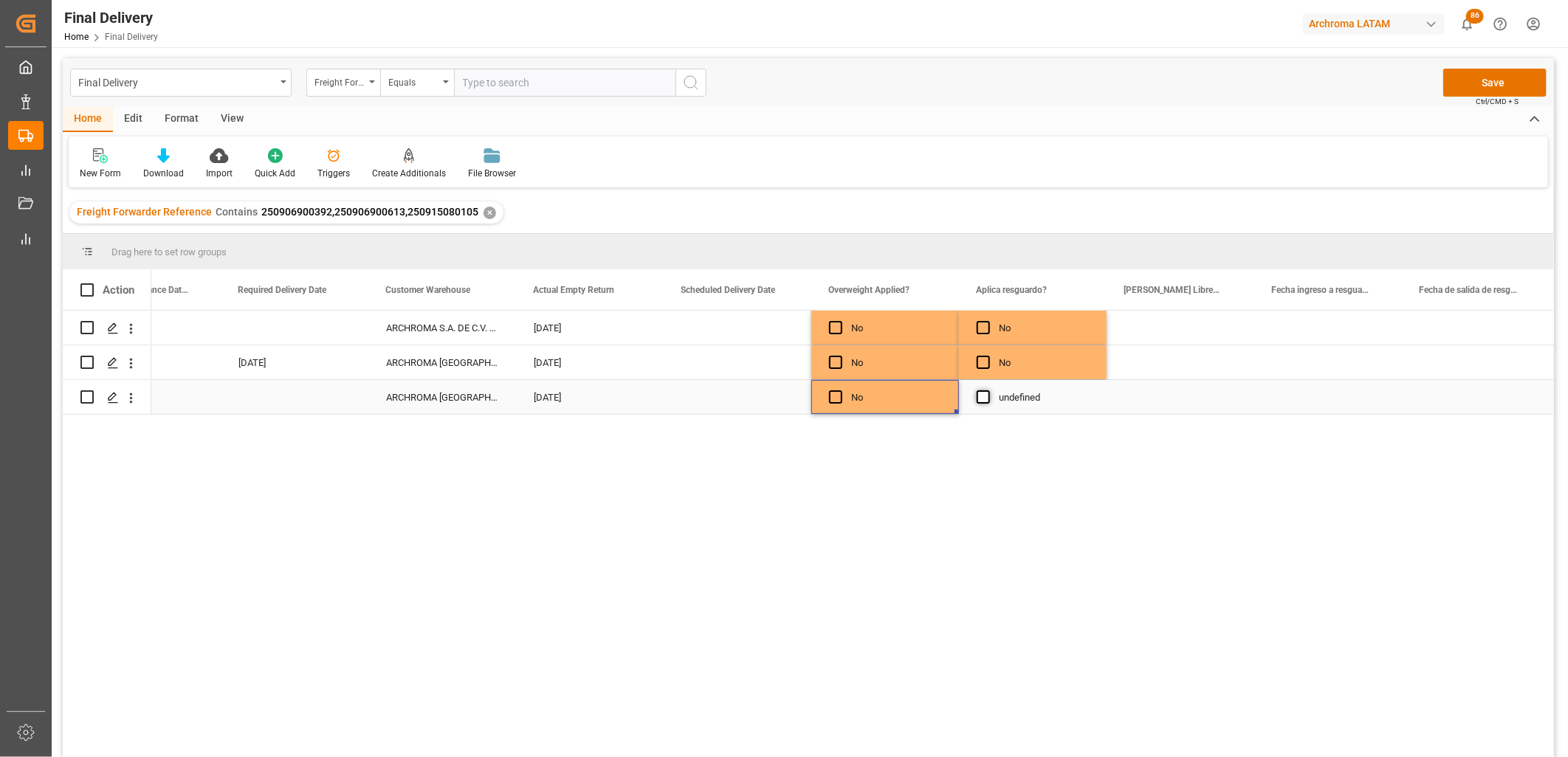
click at [987, 393] on span "Press SPACE to select this row." at bounding box center [983, 397] width 13 height 13
click at [987, 390] on input "Press SPACE to select this row." at bounding box center [987, 390] width 0 height 0
click at [987, 393] on span "Press SPACE to select this row." at bounding box center [983, 397] width 13 height 13
click at [987, 390] on input "Press SPACE to select this row." at bounding box center [987, 390] width 0 height 0
drag, startPoint x: 1187, startPoint y: 396, endPoint x: 1118, endPoint y: 396, distance: 69.0
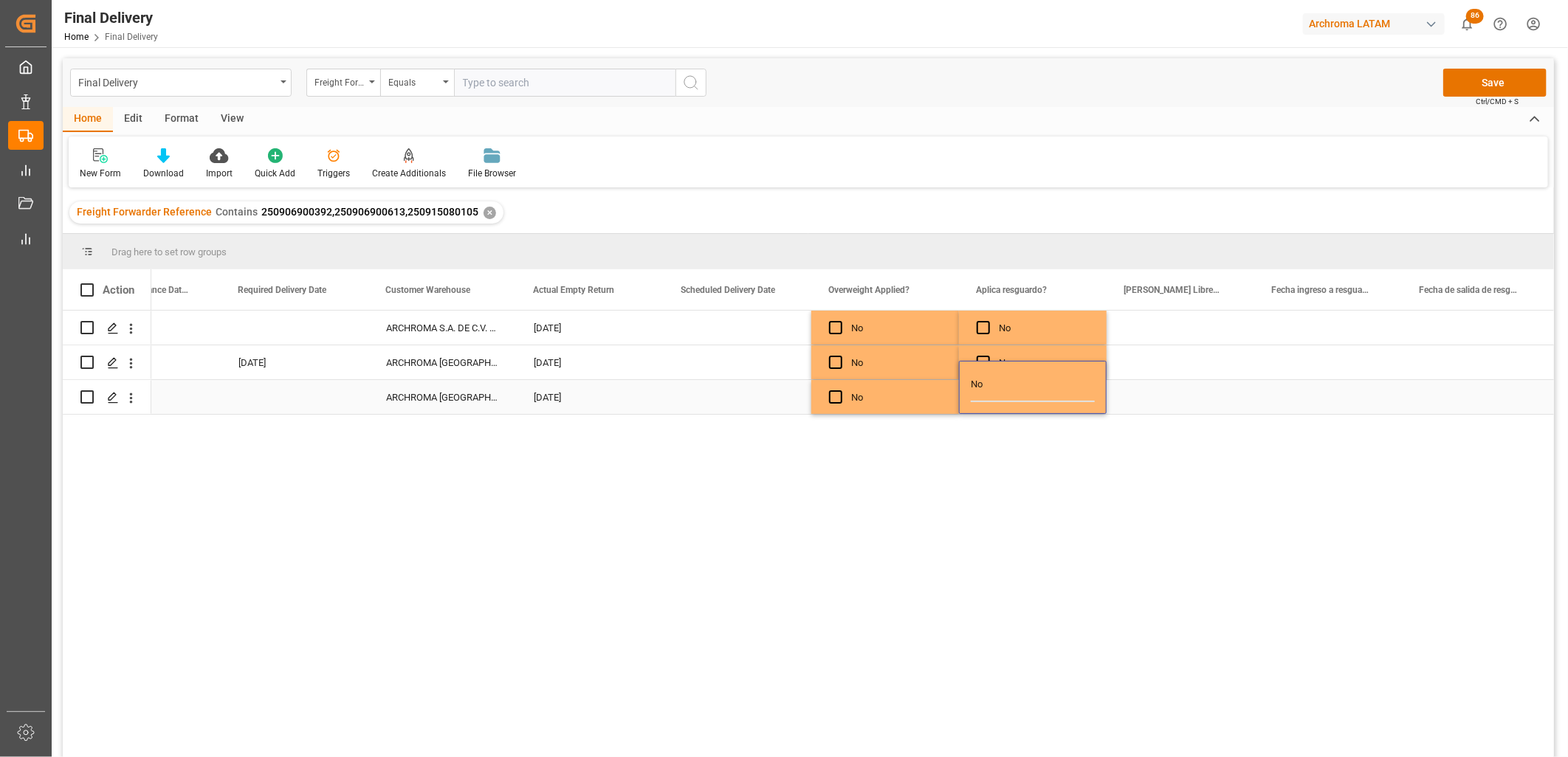
click at [1189, 396] on div "Press SPACE to select this row." at bounding box center [1180, 397] width 147 height 34
click at [704, 330] on div "Press SPACE to select this row." at bounding box center [737, 327] width 147 height 34
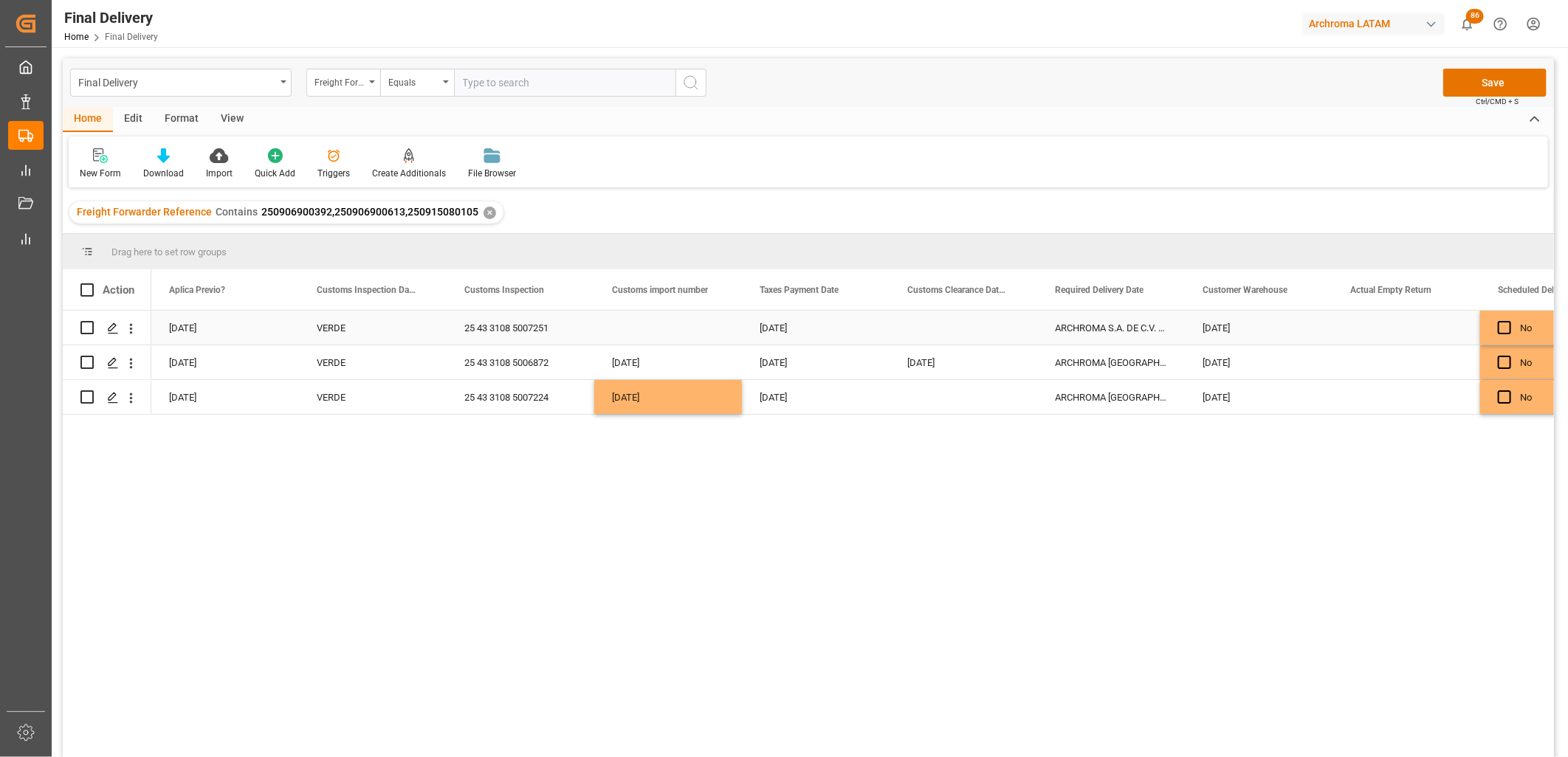
scroll to position [0, 1328]
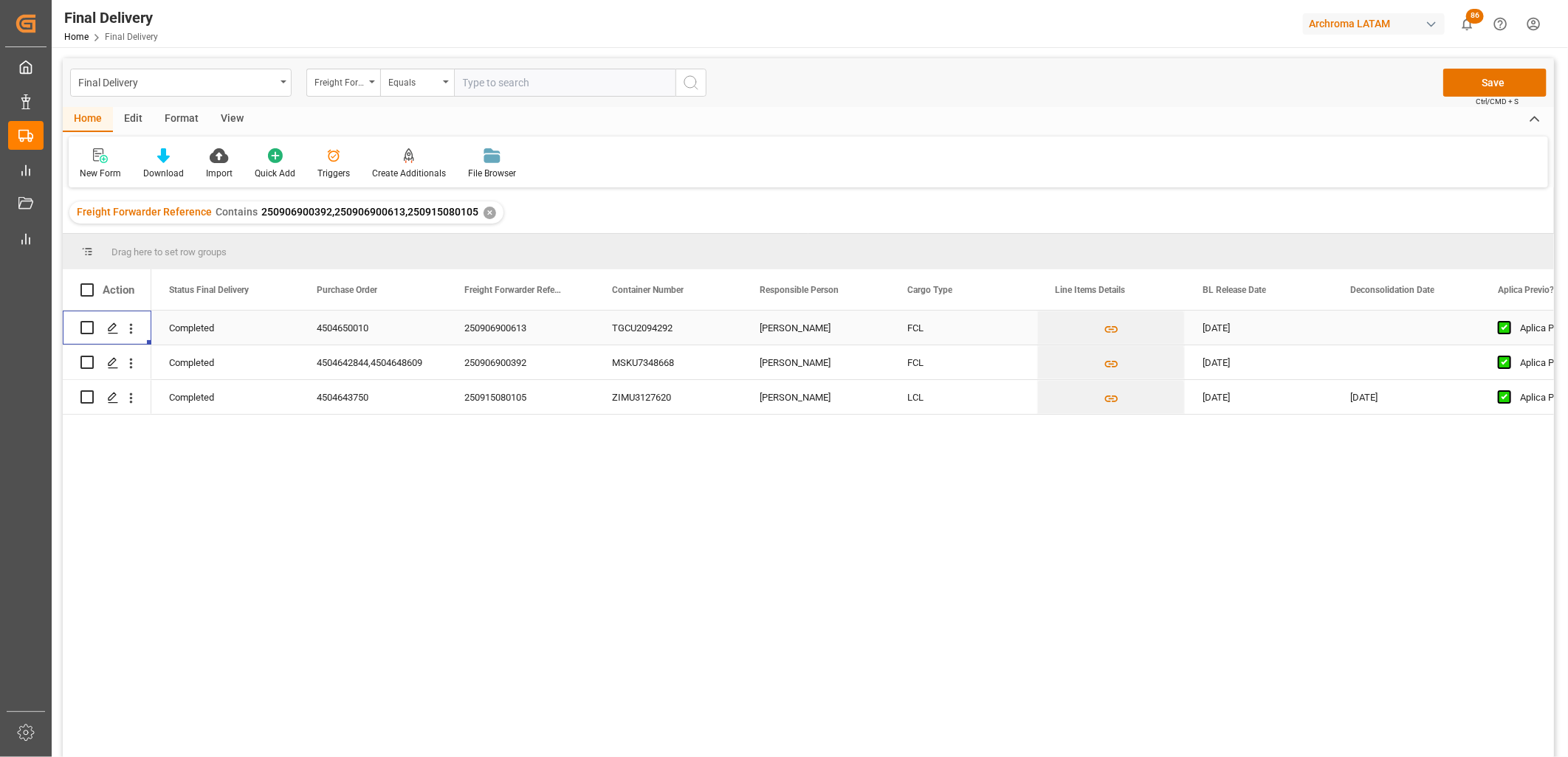
click at [505, 332] on div "250906900613" at bounding box center [520, 327] width 147 height 34
click at [503, 329] on input "250906900613" at bounding box center [520, 336] width 124 height 28
click at [1236, 329] on div "[DATE]" at bounding box center [1258, 327] width 147 height 34
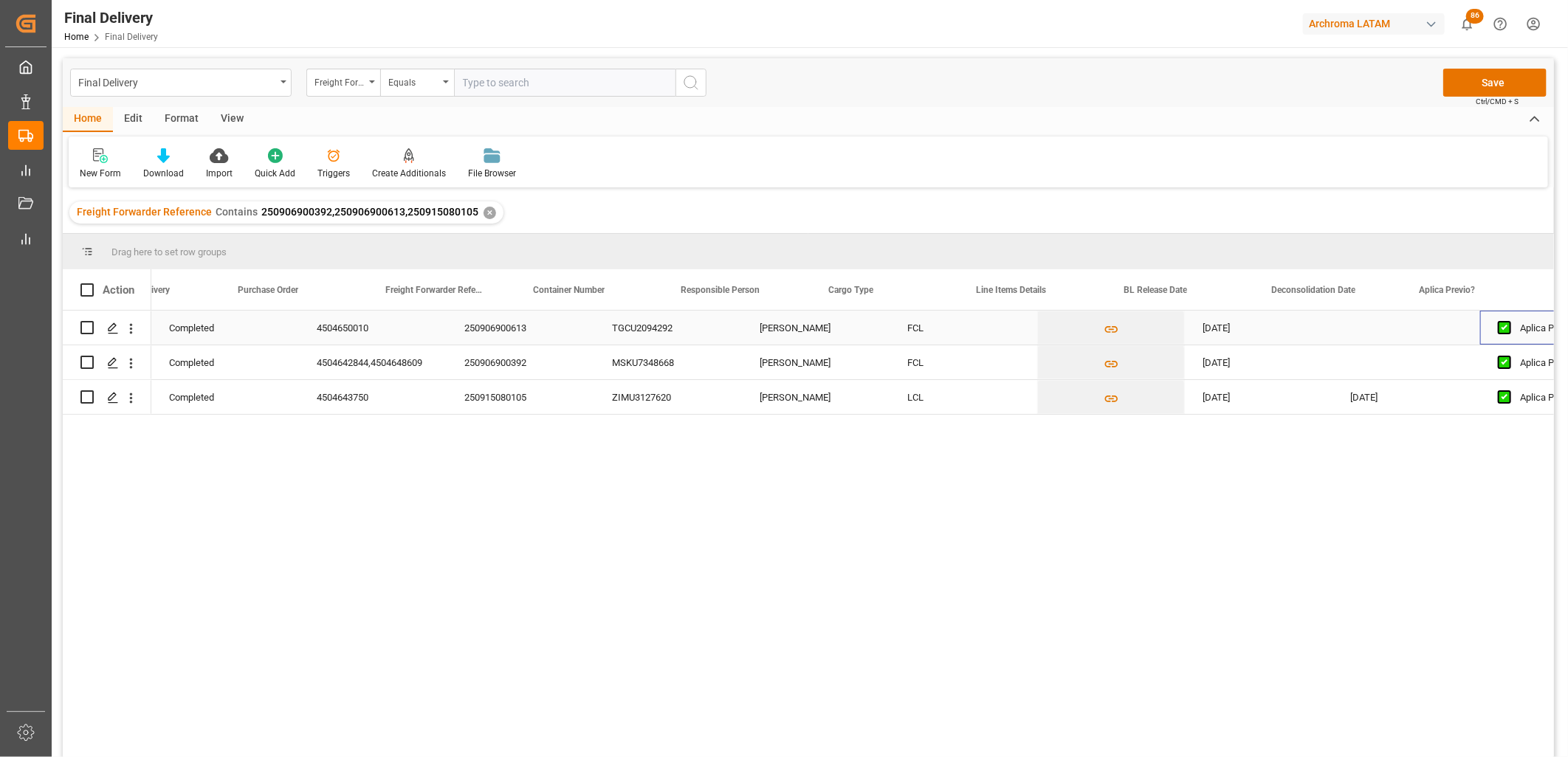
scroll to position [0, 78]
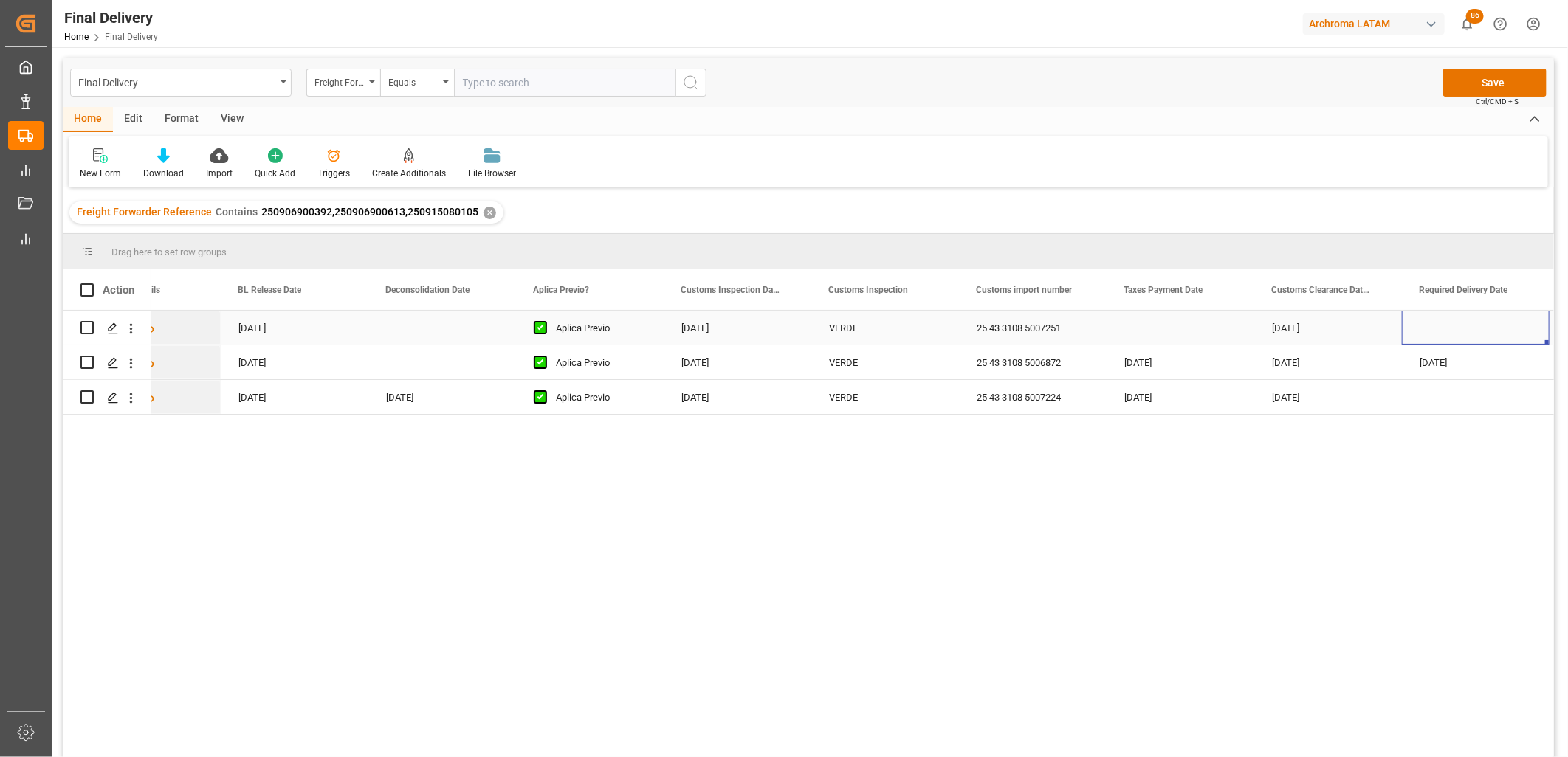
click at [1150, 330] on div "Press SPACE to select this row." at bounding box center [1180, 327] width 147 height 34
click at [1250, 436] on span "5" at bounding box center [1253, 432] width 5 height 11
type input "[DATE]"
click at [1297, 325] on div "[DATE]" at bounding box center [1328, 327] width 147 height 34
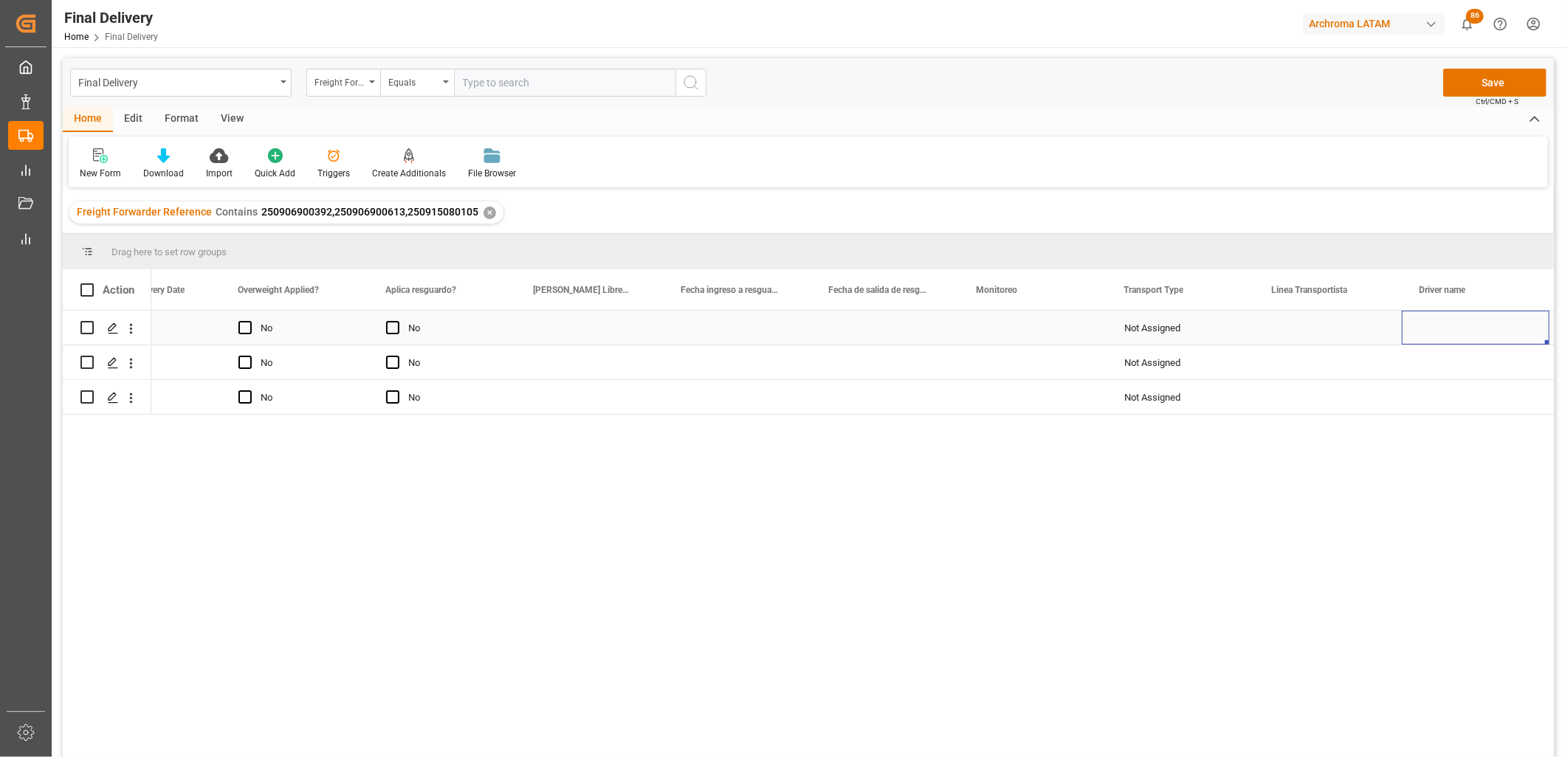
click at [1007, 330] on div "Press SPACE to select this row." at bounding box center [1033, 327] width 147 height 34
click at [1007, 330] on input "Press SPACE to select this row." at bounding box center [1033, 336] width 124 height 28
drag, startPoint x: 1005, startPoint y: 382, endPoint x: 1000, endPoint y: 367, distance: 15.8
click at [1006, 382] on div "[PERSON_NAME]" at bounding box center [1033, 378] width 123 height 51
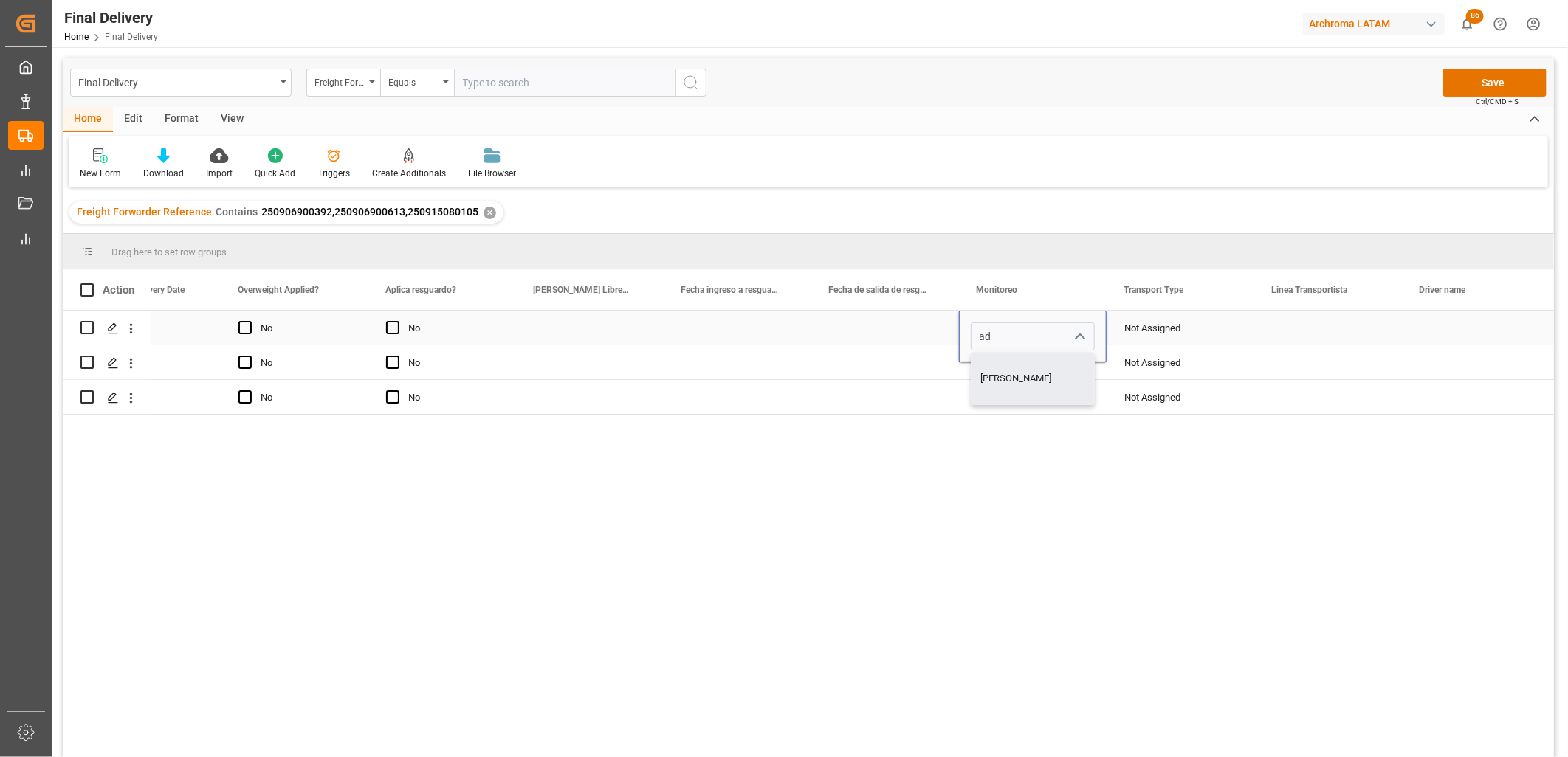
type input "[PERSON_NAME]"
click at [998, 366] on div "Press SPACE to select this row." at bounding box center [1033, 362] width 147 height 34
click at [995, 362] on input "Press SPACE to select this row." at bounding box center [1033, 371] width 124 height 28
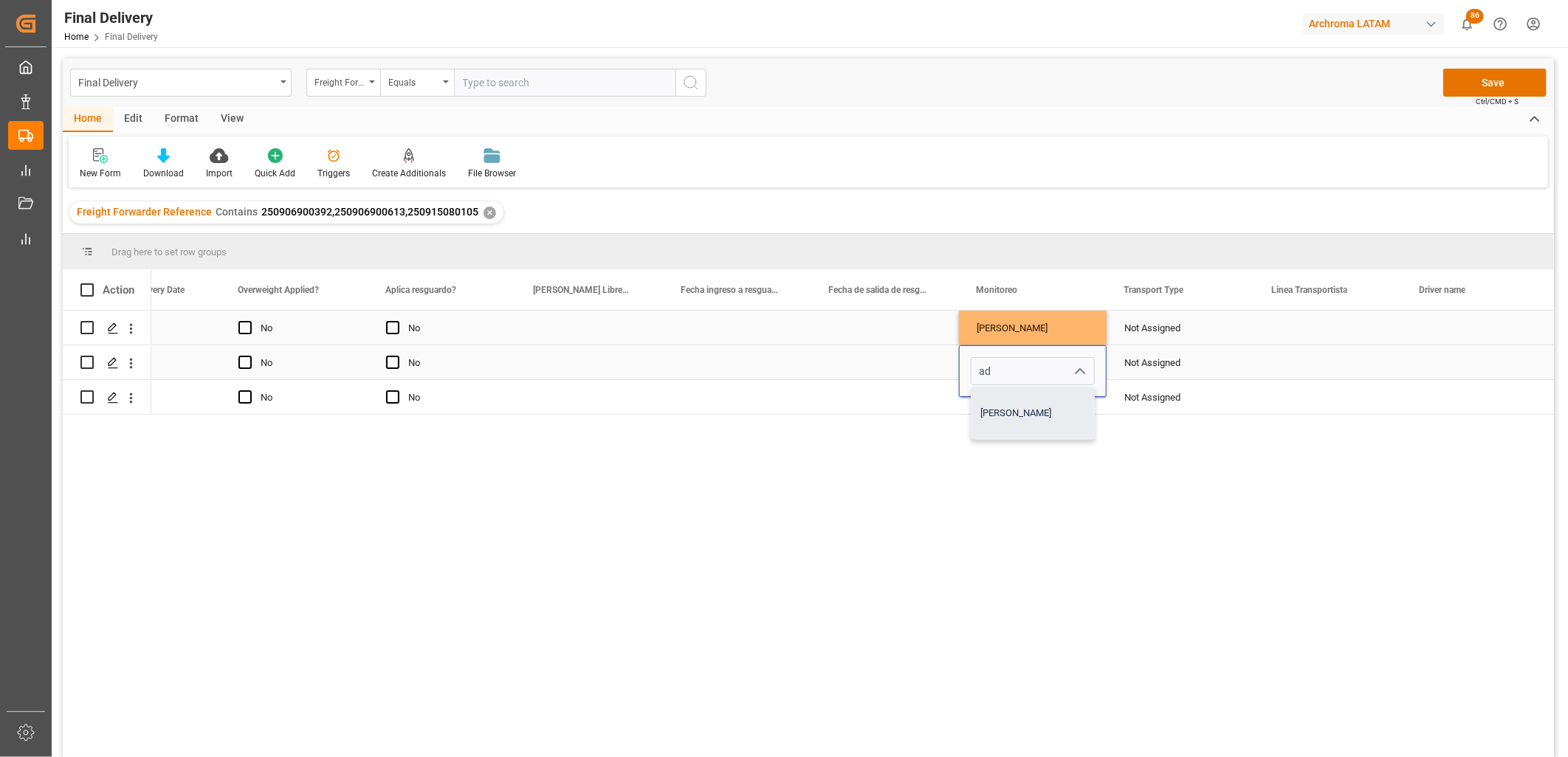
click at [1002, 410] on div "[PERSON_NAME]" at bounding box center [1033, 413] width 123 height 51
type input "[PERSON_NAME]"
click at [991, 402] on div "Press SPACE to select this row." at bounding box center [1033, 397] width 147 height 34
click at [992, 400] on div "Press SPACE to select this row." at bounding box center [1033, 397] width 147 height 34
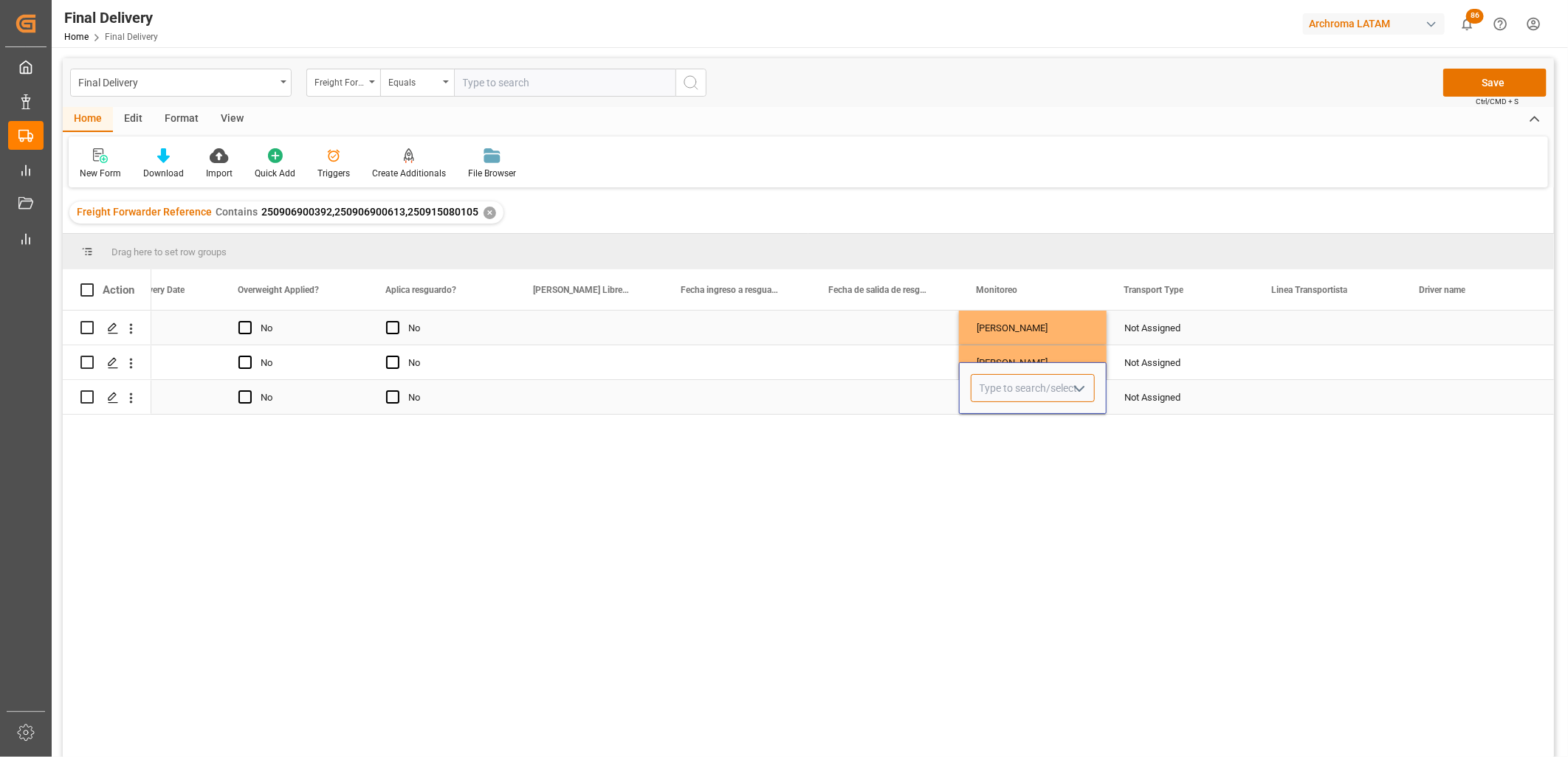
click at [994, 396] on input "Press SPACE to select this row." at bounding box center [1033, 389] width 124 height 28
click at [1002, 427] on div "[PERSON_NAME]" at bounding box center [1033, 430] width 123 height 51
type input "[PERSON_NAME]"
click at [1177, 335] on div "Not Assigned" at bounding box center [1180, 328] width 112 height 34
click at [1149, 327] on div "Not Assigned" at bounding box center [1180, 328] width 112 height 34
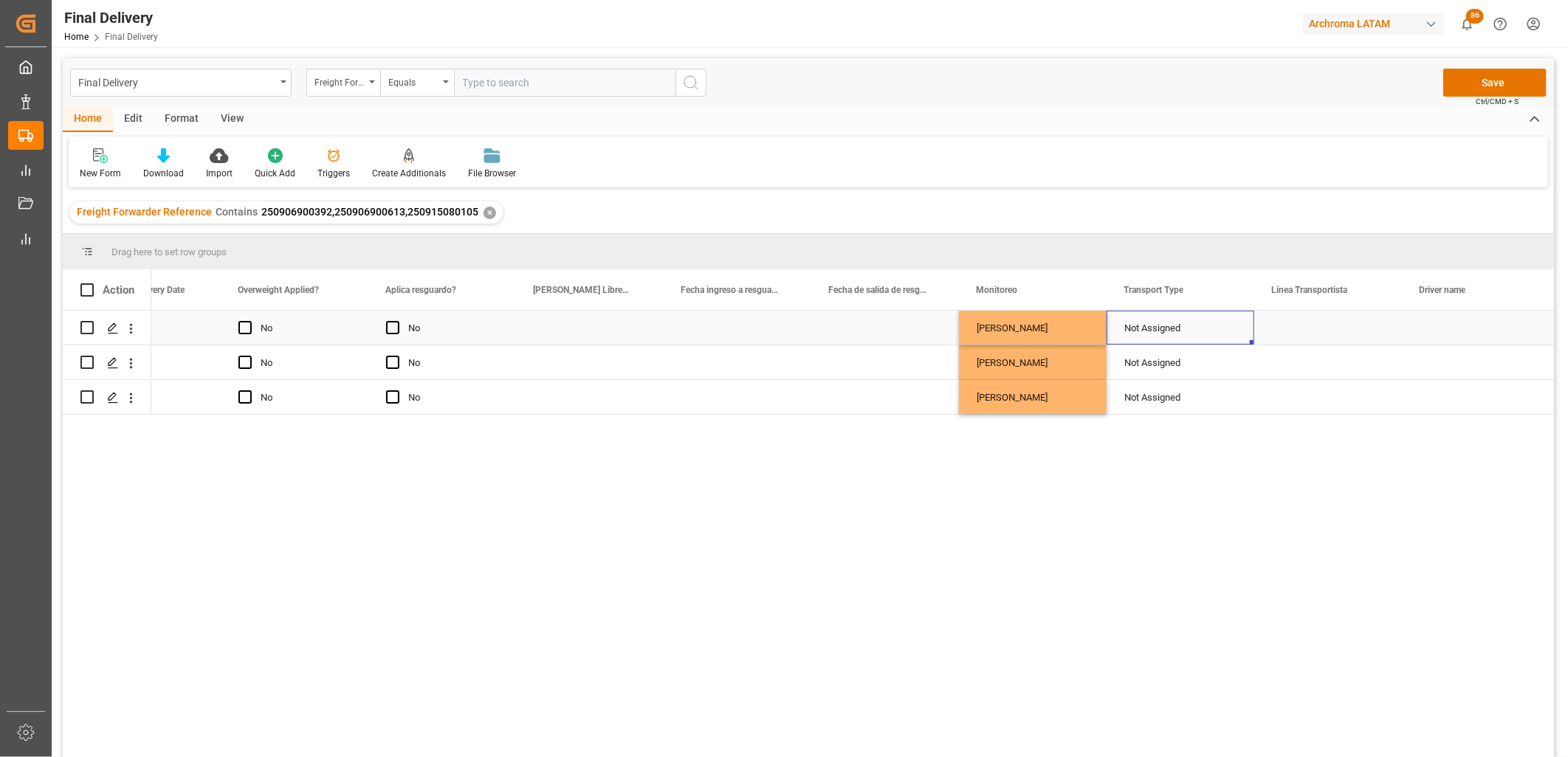
click at [1149, 327] on div "Not Assigned" at bounding box center [1180, 328] width 112 height 34
click at [1149, 327] on input "Not Assigned" at bounding box center [1181, 336] width 124 height 28
drag, startPoint x: 1162, startPoint y: 379, endPoint x: 1176, endPoint y: 369, distance: 17.2
click at [1162, 378] on div "SENCILLO" at bounding box center [1180, 378] width 123 height 51
type input "SENCILLO"
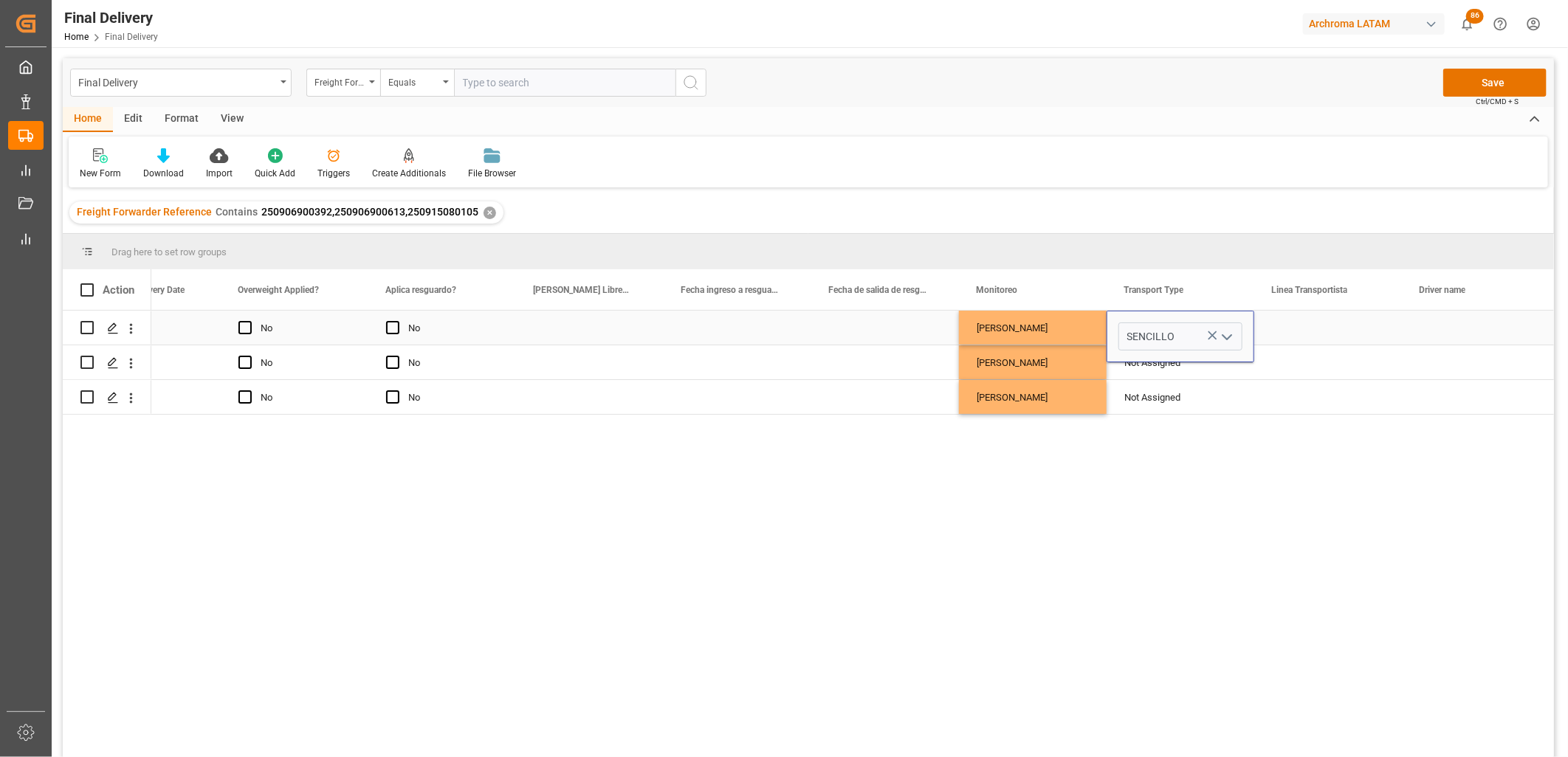
click at [1309, 321] on div "Press SPACE to select this row." at bounding box center [1328, 327] width 147 height 34
click at [1309, 322] on div "Press SPACE to select this row." at bounding box center [1328, 327] width 147 height 34
click at [1308, 325] on input "Press SPACE to select this row." at bounding box center [1328, 336] width 124 height 28
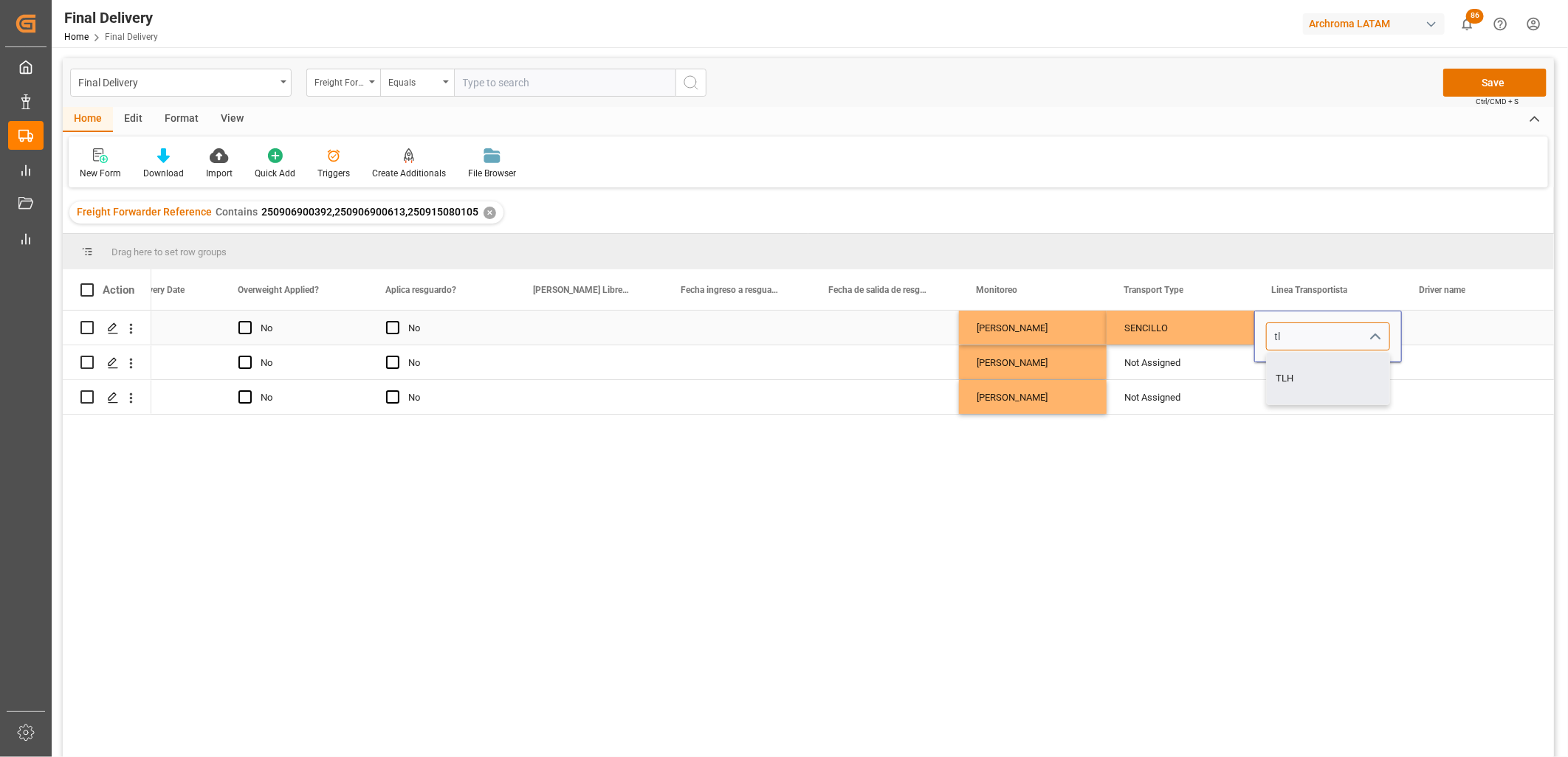
drag, startPoint x: 1293, startPoint y: 366, endPoint x: 1401, endPoint y: 343, distance: 110.4
click at [1295, 365] on div "TLH" at bounding box center [1328, 378] width 123 height 51
type input "TLH"
click at [1440, 325] on div "Press SPACE to select this row." at bounding box center [1476, 327] width 147 height 34
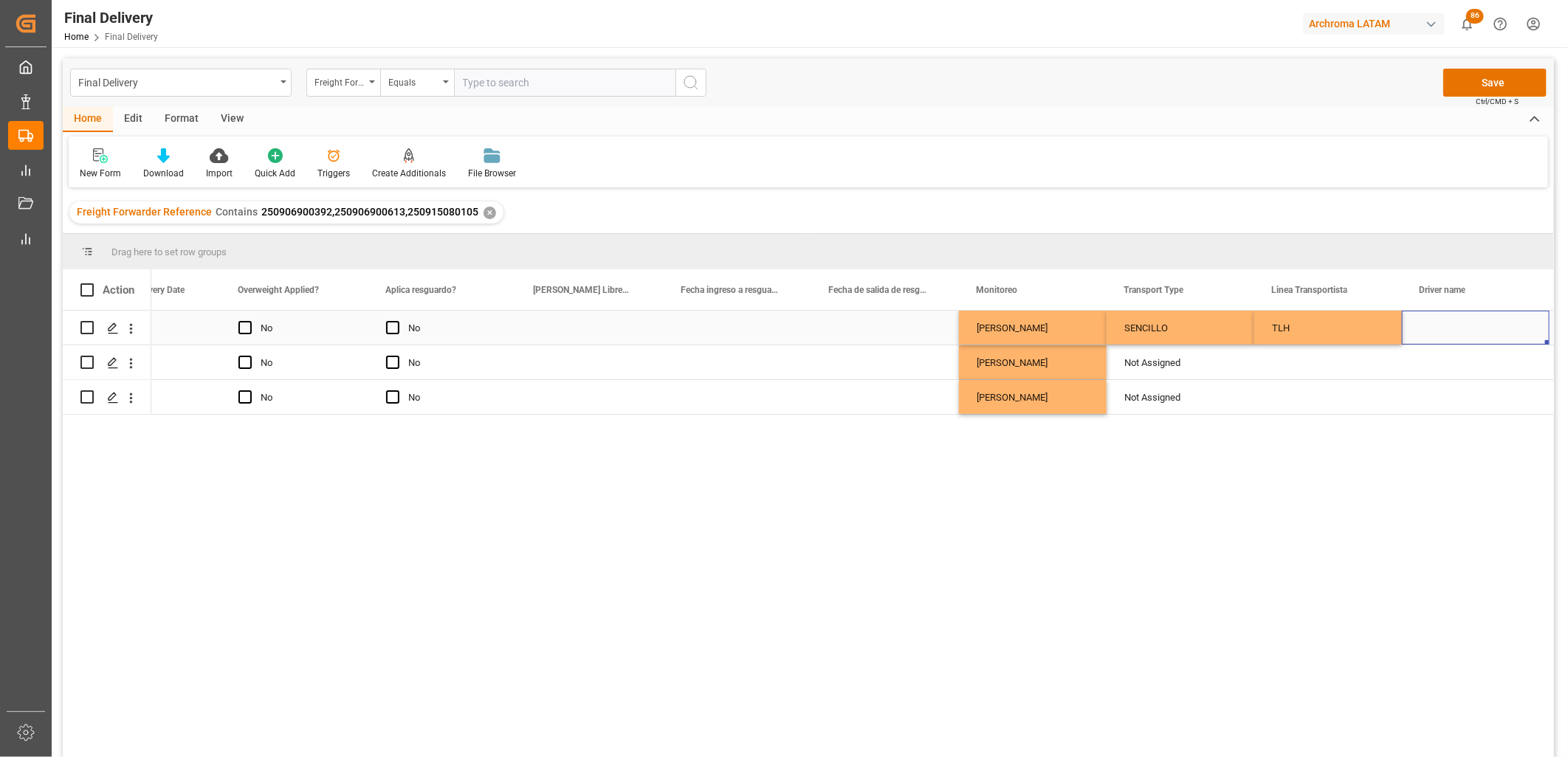
click at [1434, 330] on div "Press SPACE to select this row." at bounding box center [1476, 327] width 147 height 34
type input "[PERSON_NAME]"
click at [1319, 330] on div "TLH" at bounding box center [1327, 328] width 112 height 34
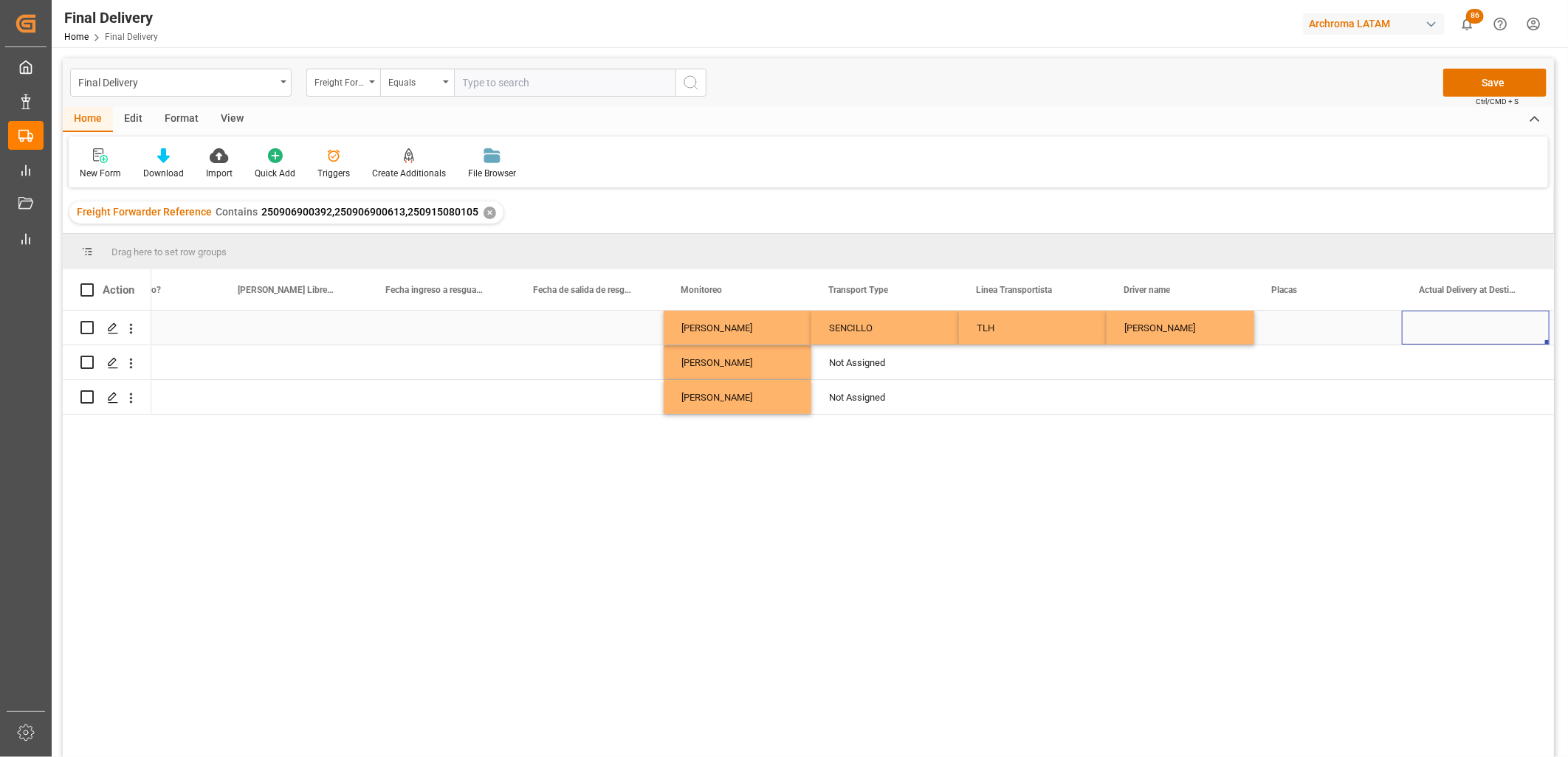
click at [1311, 323] on div "Press SPACE to select this row." at bounding box center [1328, 327] width 147 height 34
click at [1307, 326] on div "Press SPACE to select this row." at bounding box center [1328, 327] width 147 height 34
type input "91AG9J"
click at [1451, 326] on div "Press SPACE to select this row." at bounding box center [1476, 327] width 147 height 34
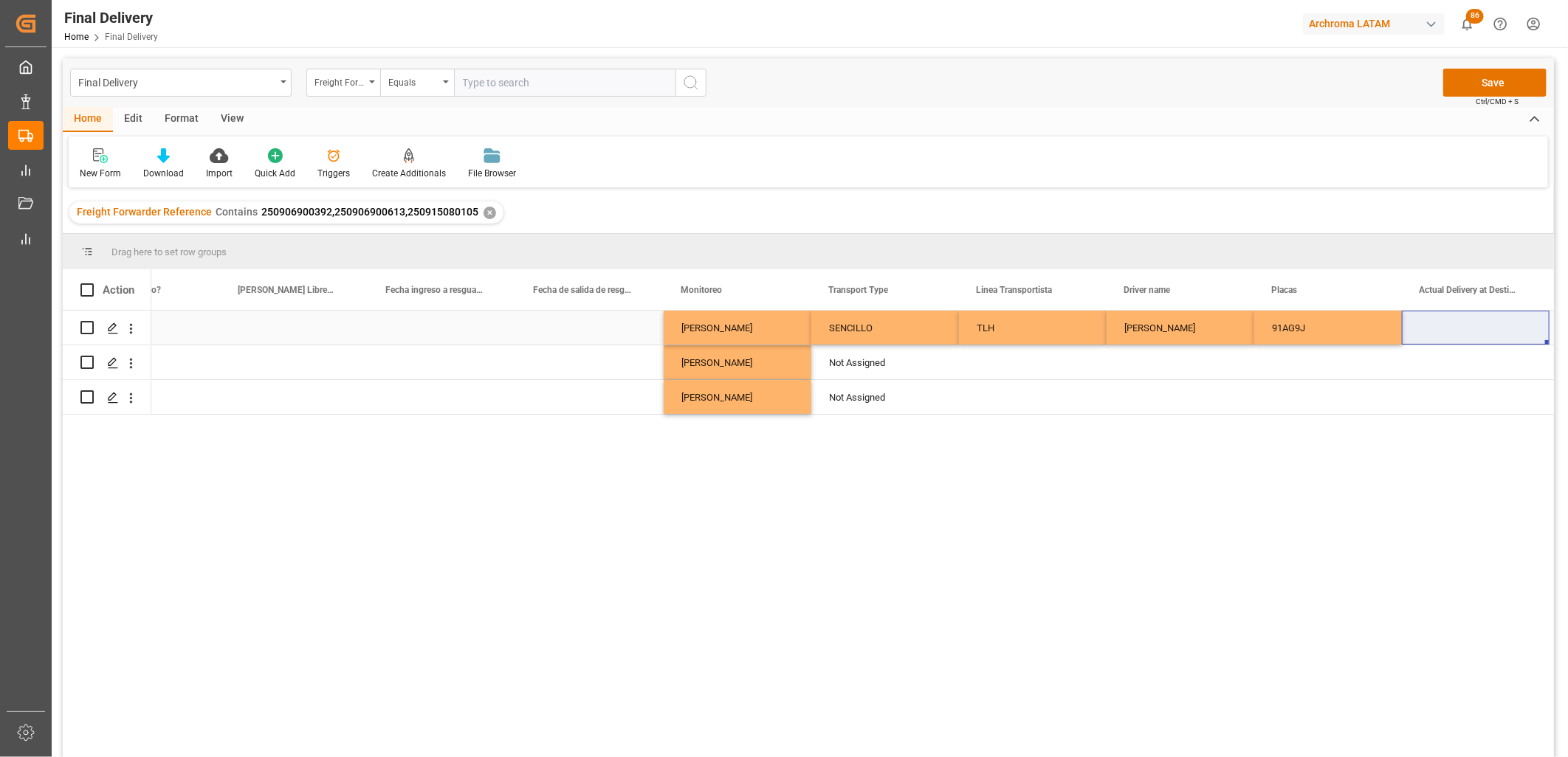
click at [1421, 325] on div "Press SPACE to select this row." at bounding box center [1476, 327] width 147 height 34
click at [1445, 326] on div "Press SPACE to select this row." at bounding box center [1476, 327] width 147 height 34
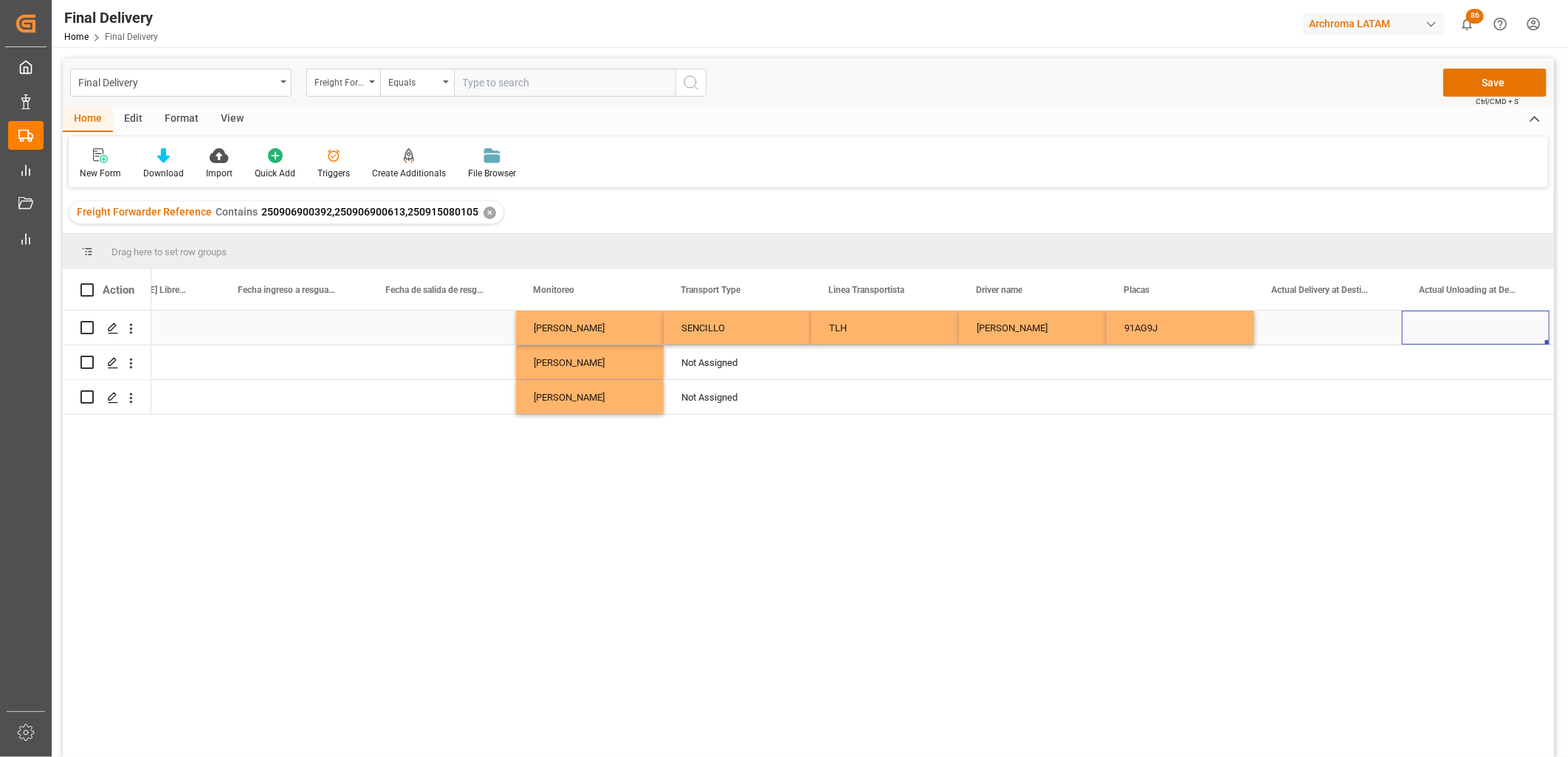
scroll to position [0, 3326]
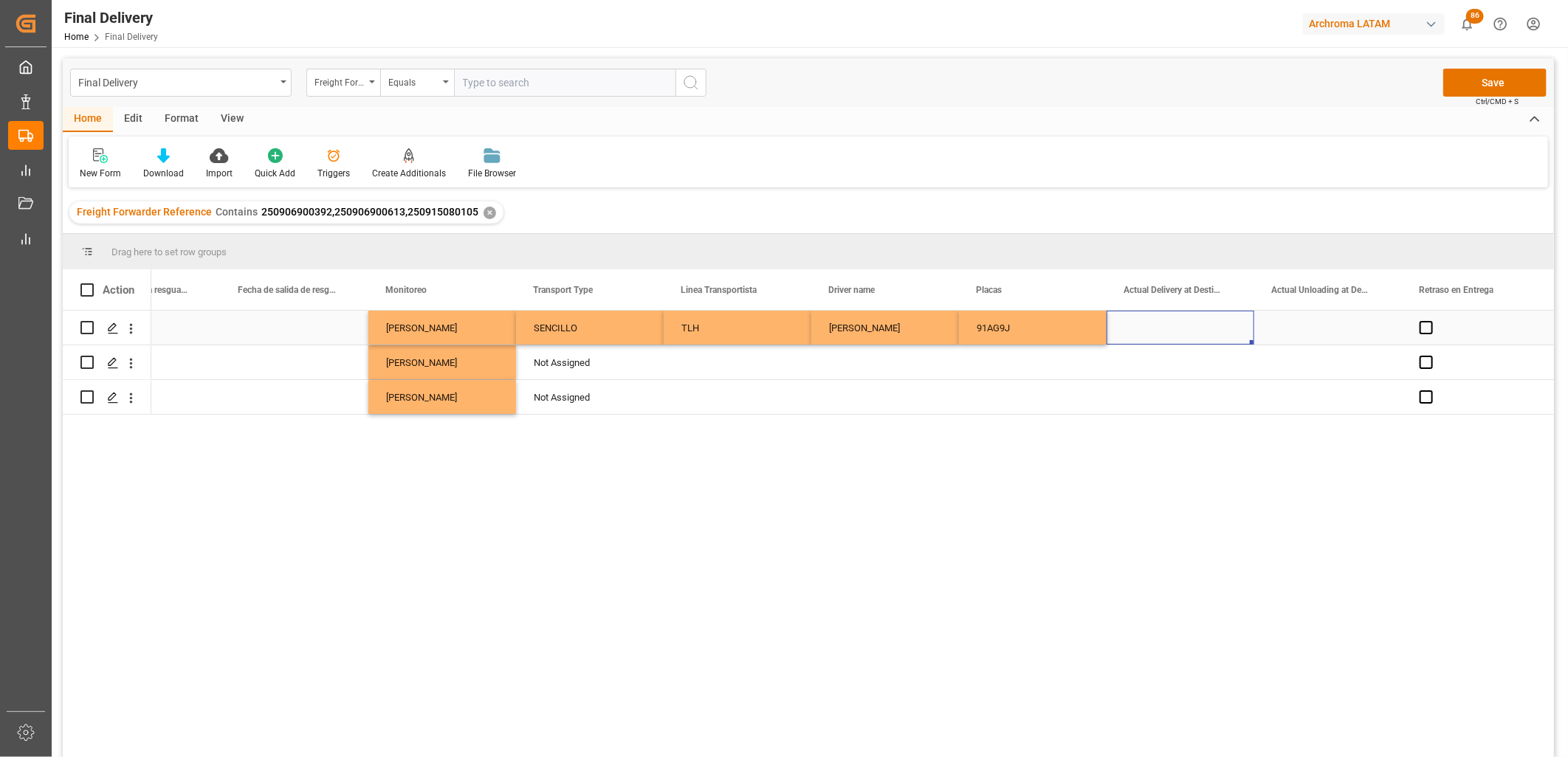
click at [1180, 327] on div "Press SPACE to select this row." at bounding box center [1180, 327] width 147 height 34
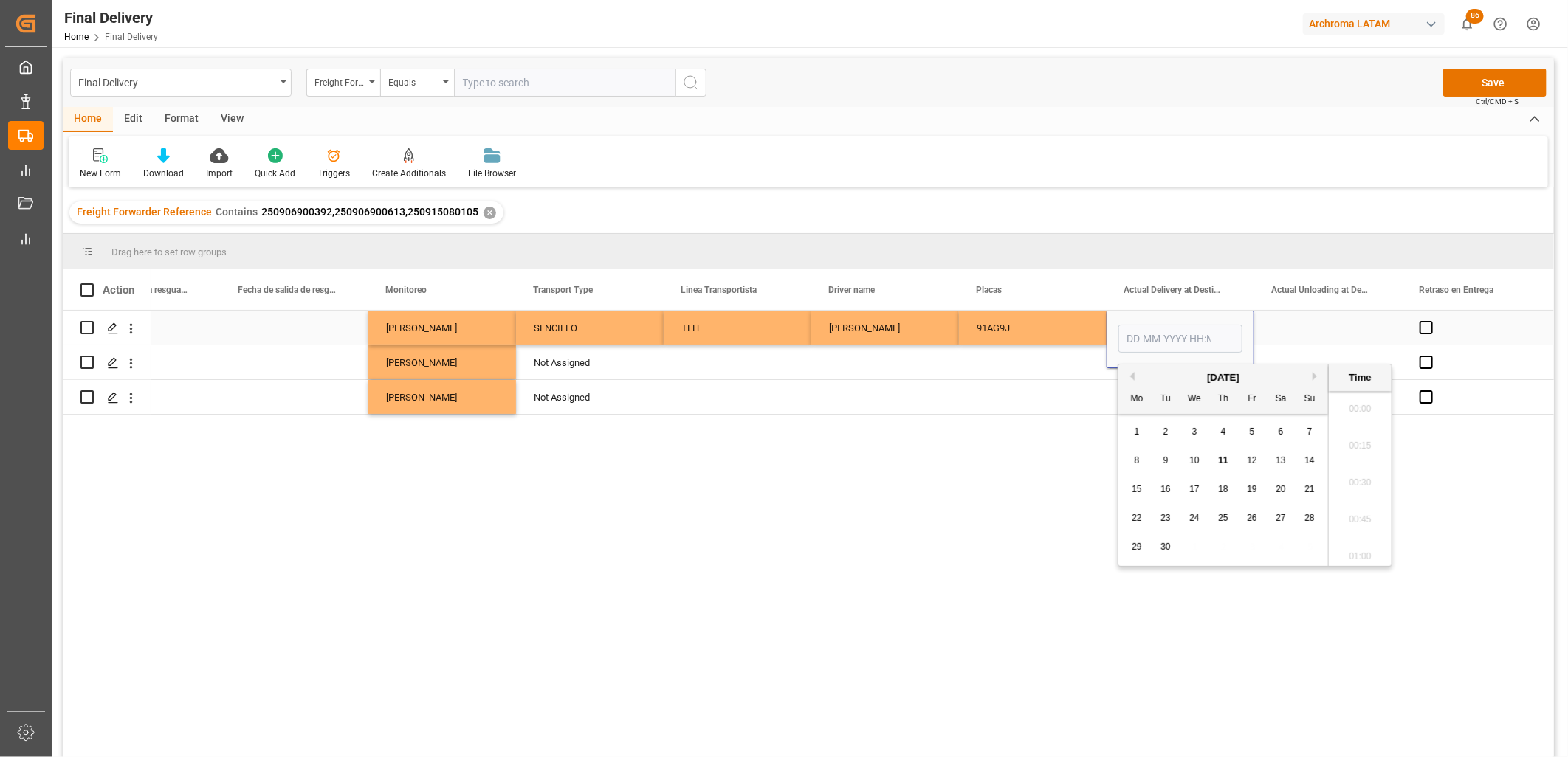
scroll to position [1443, 0]
click at [1163, 460] on span "9" at bounding box center [1166, 461] width 5 height 11
click at [1358, 445] on li "00:15" at bounding box center [1359, 446] width 63 height 37
type input "[DATE] 00:15"
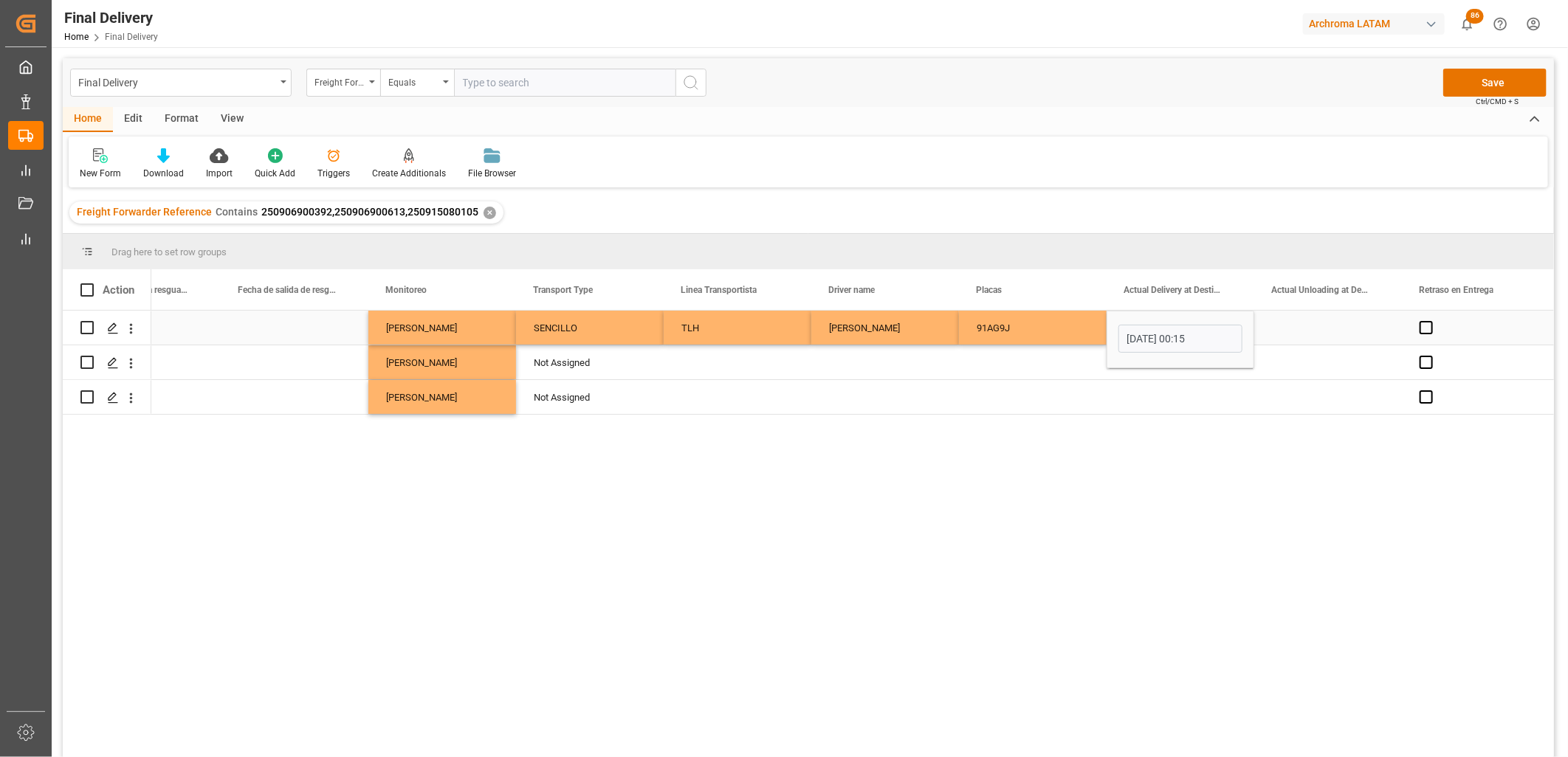
click at [1325, 333] on div "Press SPACE to select this row." at bounding box center [1328, 327] width 147 height 34
click at [1307, 327] on div "Press SPACE to select this row." at bounding box center [1328, 327] width 147 height 34
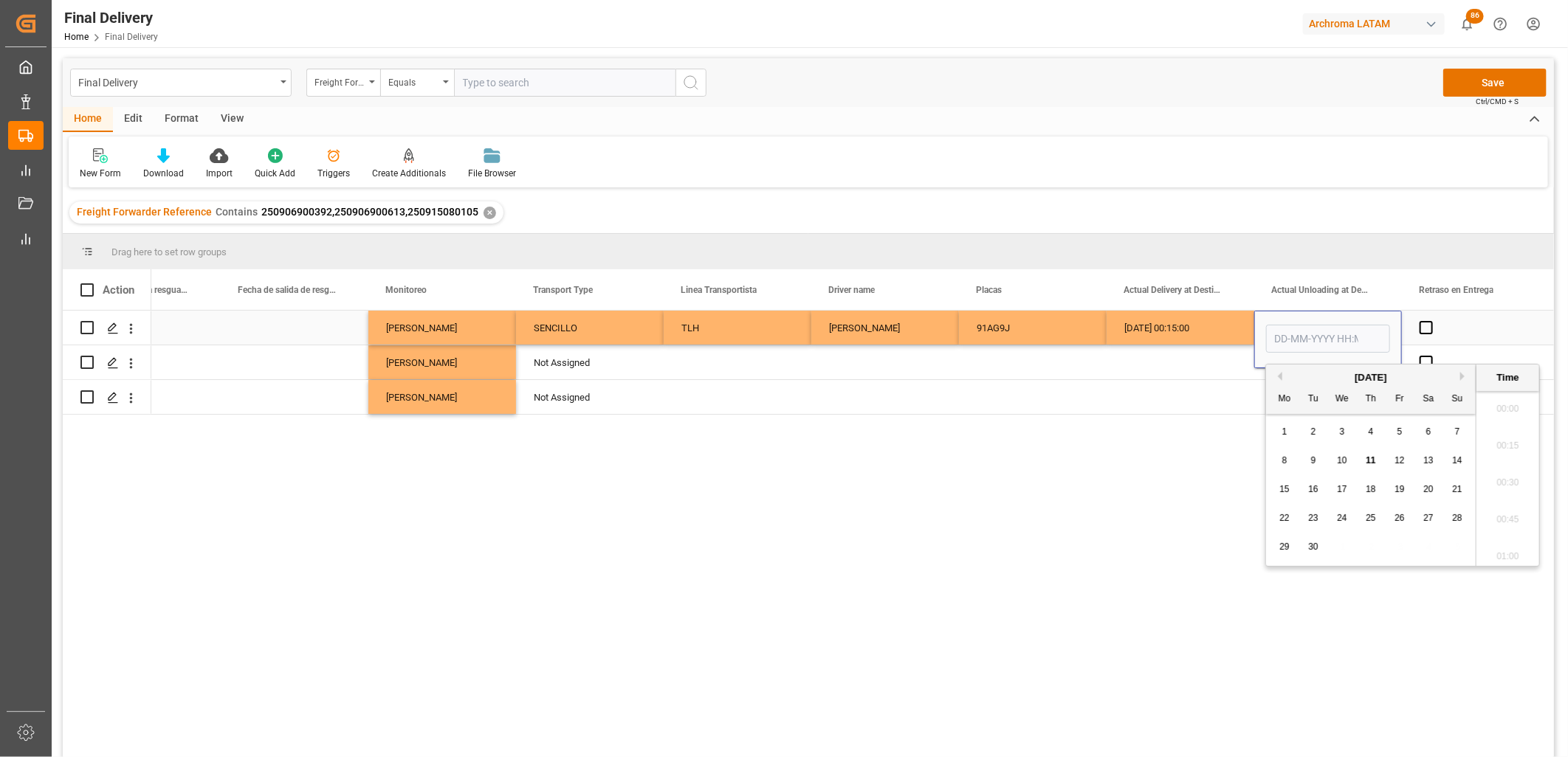
scroll to position [1443, 0]
click at [1312, 456] on span "9" at bounding box center [1314, 461] width 5 height 11
click at [1509, 452] on li "10:00" at bounding box center [1508, 442] width 63 height 37
type input "[DATE] 10:00"
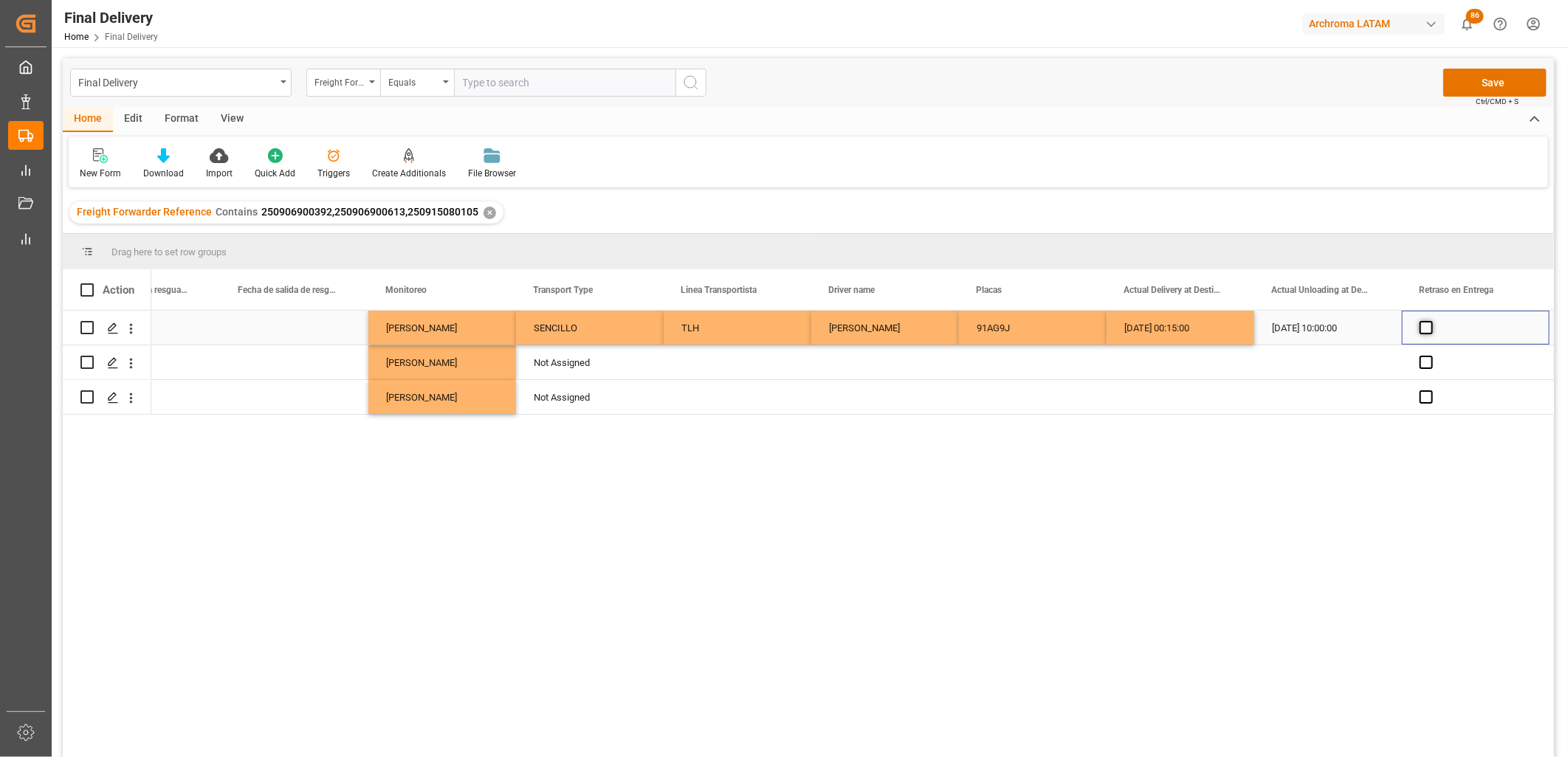
click at [1426, 330] on span "Press SPACE to select this row." at bounding box center [1426, 327] width 13 height 13
click at [1430, 321] on input "Press SPACE to select this row." at bounding box center [1430, 321] width 0 height 0
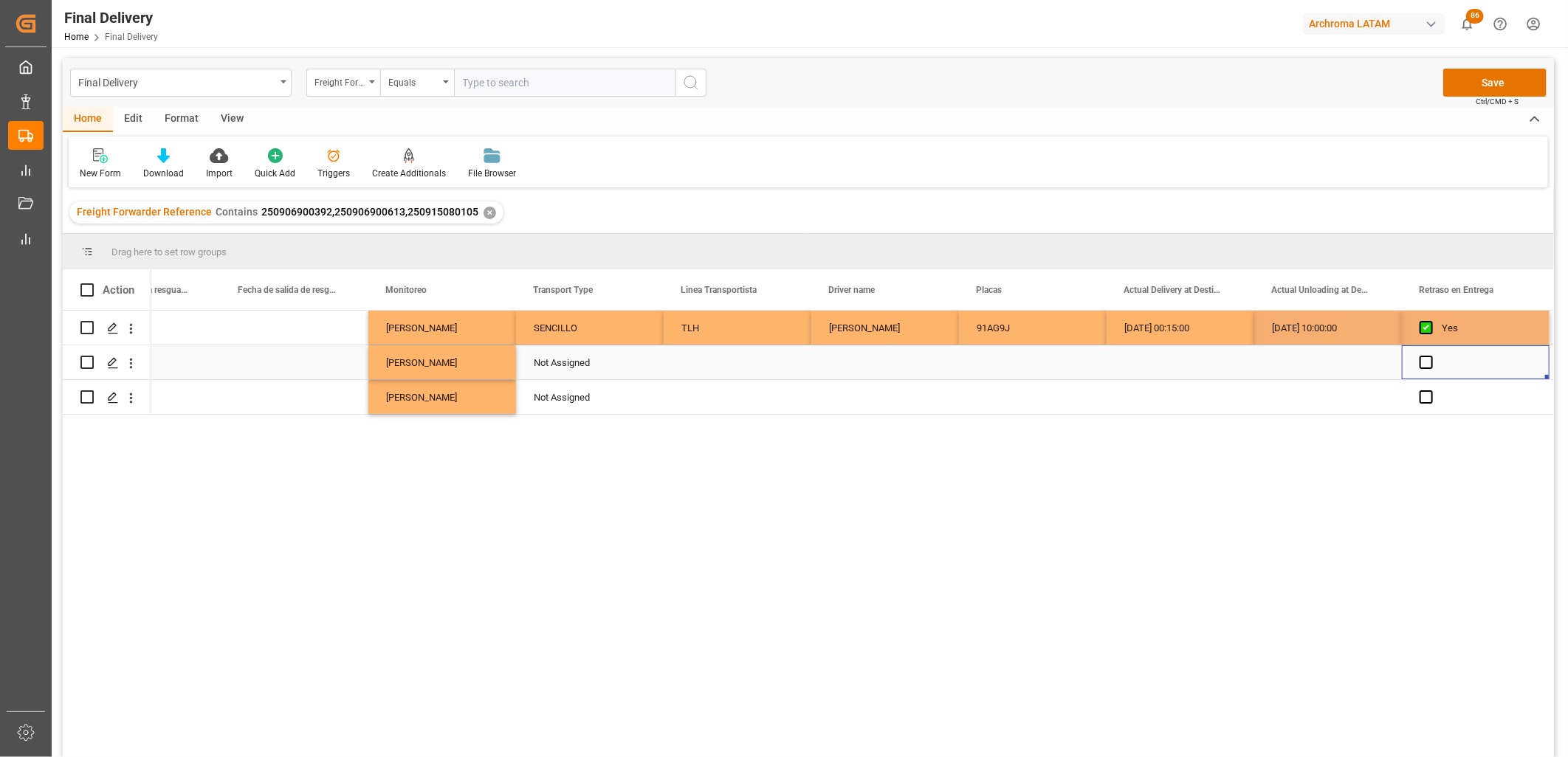
drag, startPoint x: 1430, startPoint y: 367, endPoint x: 1429, endPoint y: 382, distance: 15.0
click at [1430, 369] on div "Press SPACE to select this row." at bounding box center [1476, 362] width 147 height 34
click at [1426, 396] on span "Press SPACE to select this row." at bounding box center [1426, 397] width 13 height 13
click at [1430, 390] on input "Press SPACE to select this row." at bounding box center [1430, 390] width 0 height 0
click at [1421, 364] on span "Press SPACE to select this row." at bounding box center [1426, 362] width 13 height 13
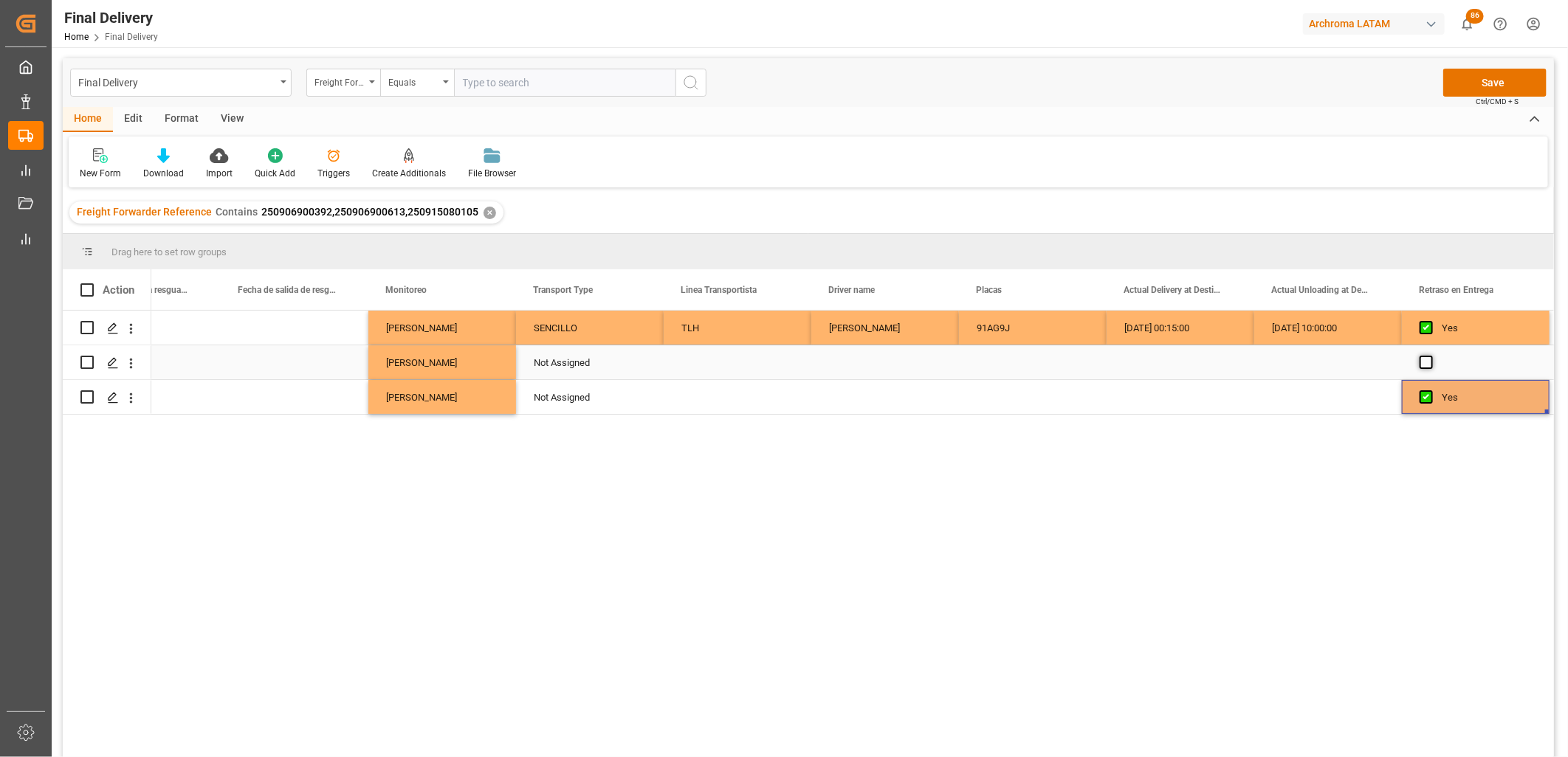
click at [1430, 356] on input "Press SPACE to select this row." at bounding box center [1430, 356] width 0 height 0
click at [1351, 367] on div "Press SPACE to select this row." at bounding box center [1328, 362] width 147 height 34
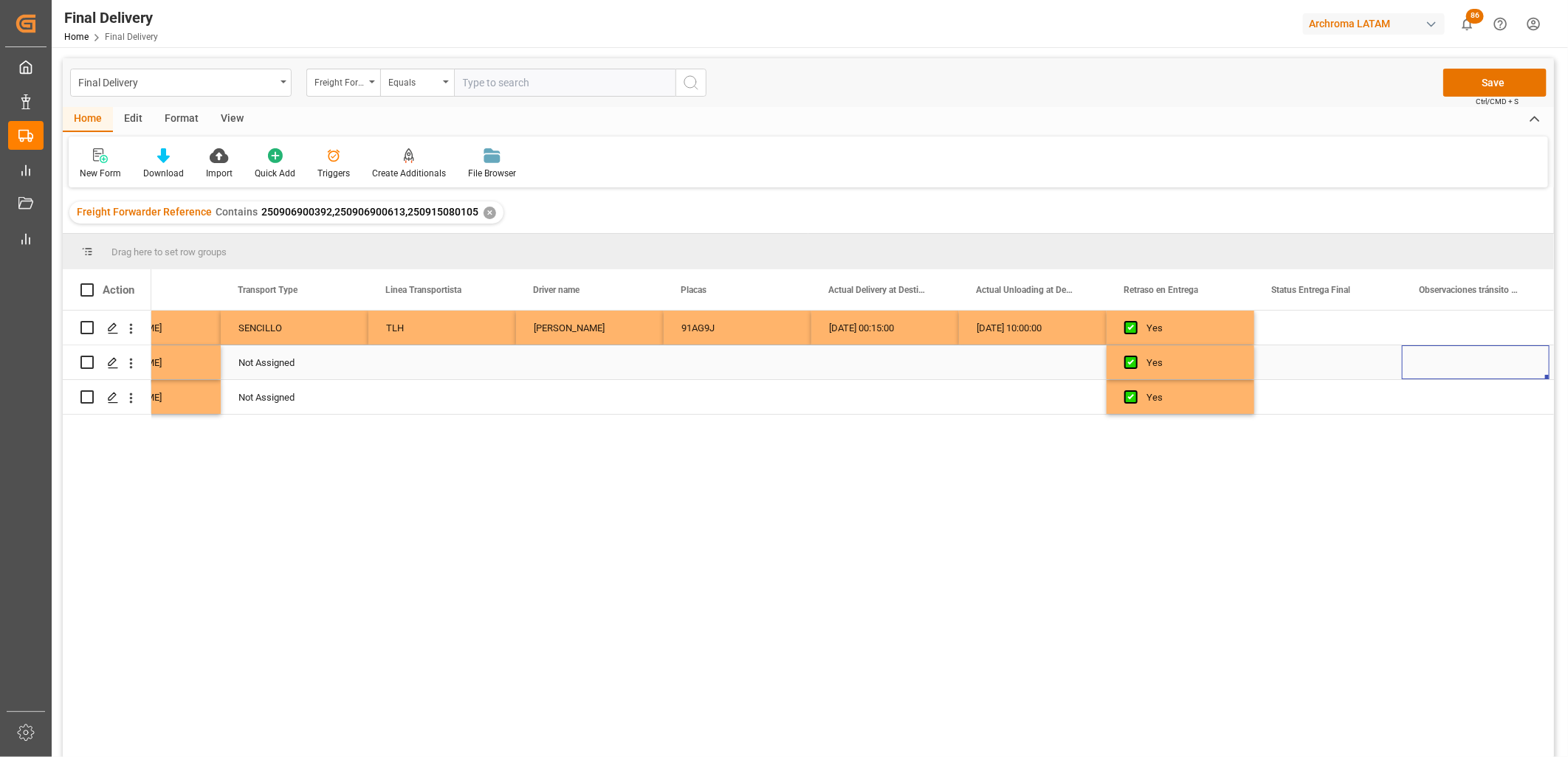
scroll to position [0, 3769]
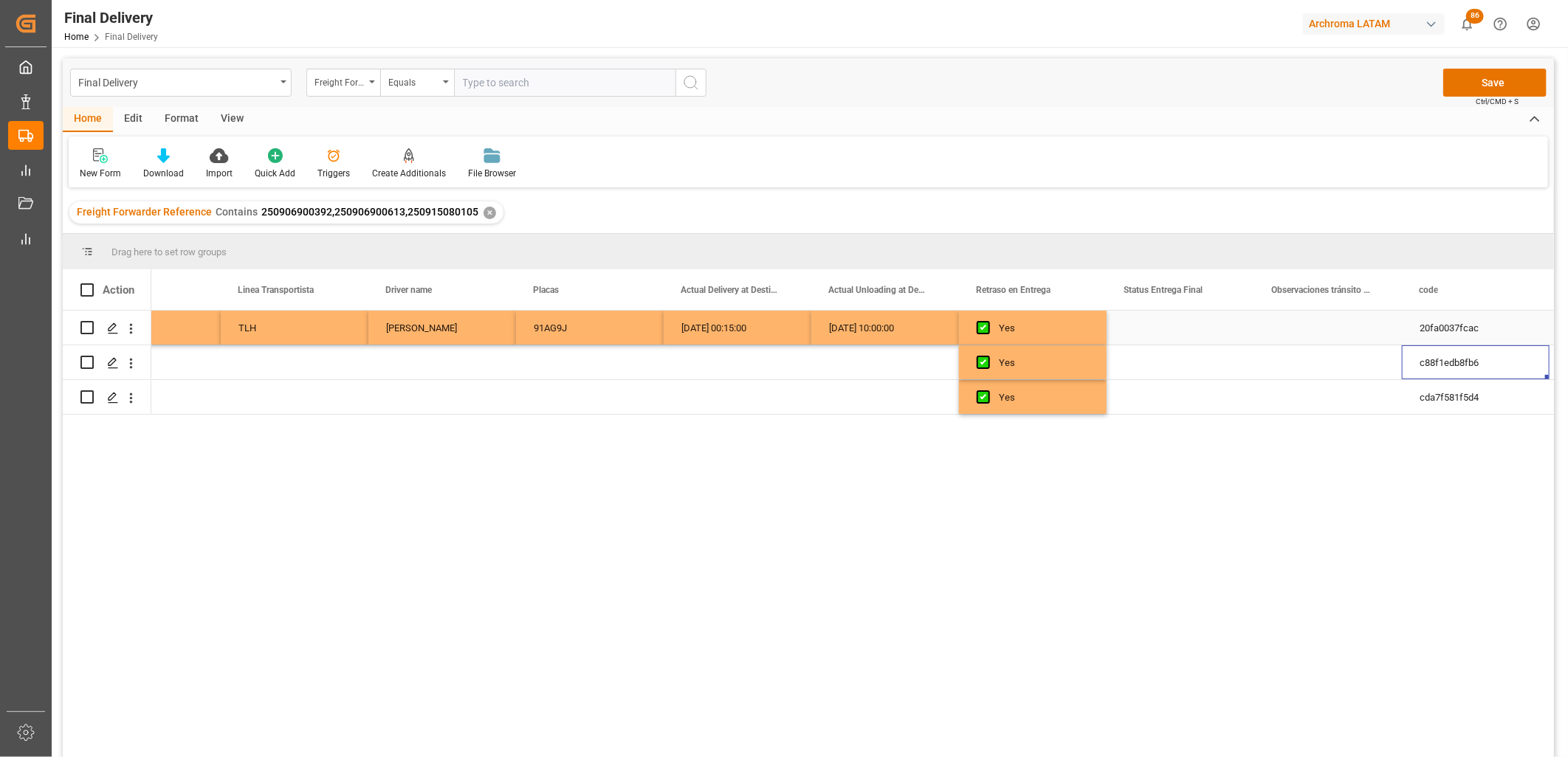
click at [1187, 333] on div "Press SPACE to select this row." at bounding box center [1180, 327] width 147 height 34
click at [1185, 332] on div "Press SPACE to select this row." at bounding box center [1180, 327] width 147 height 34
click at [1184, 332] on input "Press SPACE to select this row." at bounding box center [1181, 336] width 124 height 28
click at [1184, 332] on input "Press SPACE to select this row." at bounding box center [1181, 336] width 124 height 28
click at [1174, 370] on div "PLANTA" at bounding box center [1180, 378] width 123 height 51
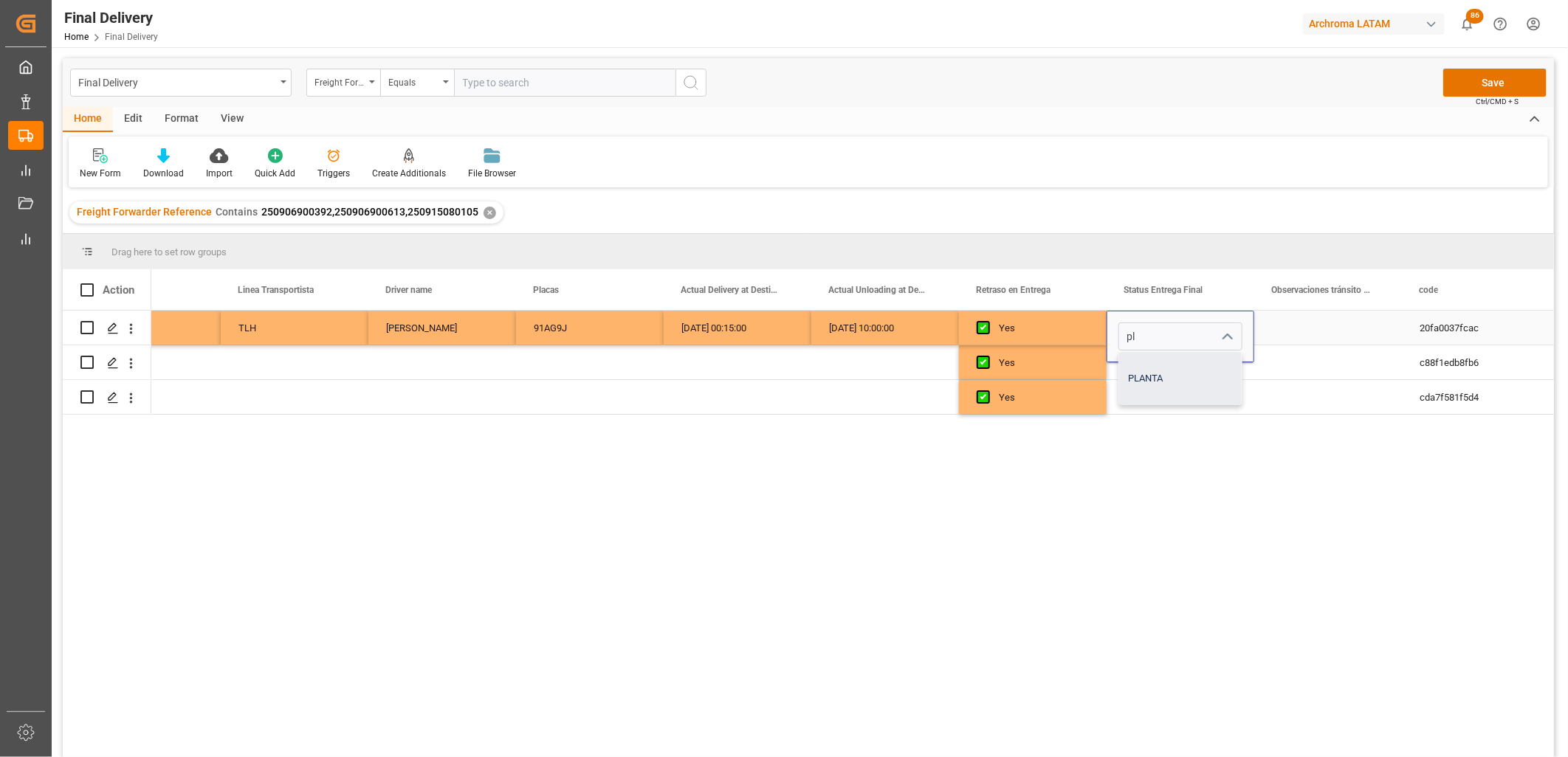
type input "PLANTA"
click at [1158, 366] on div "Press SPACE to select this row." at bounding box center [1180, 362] width 147 height 34
click at [1157, 360] on input "Press SPACE to select this row." at bounding box center [1181, 371] width 124 height 28
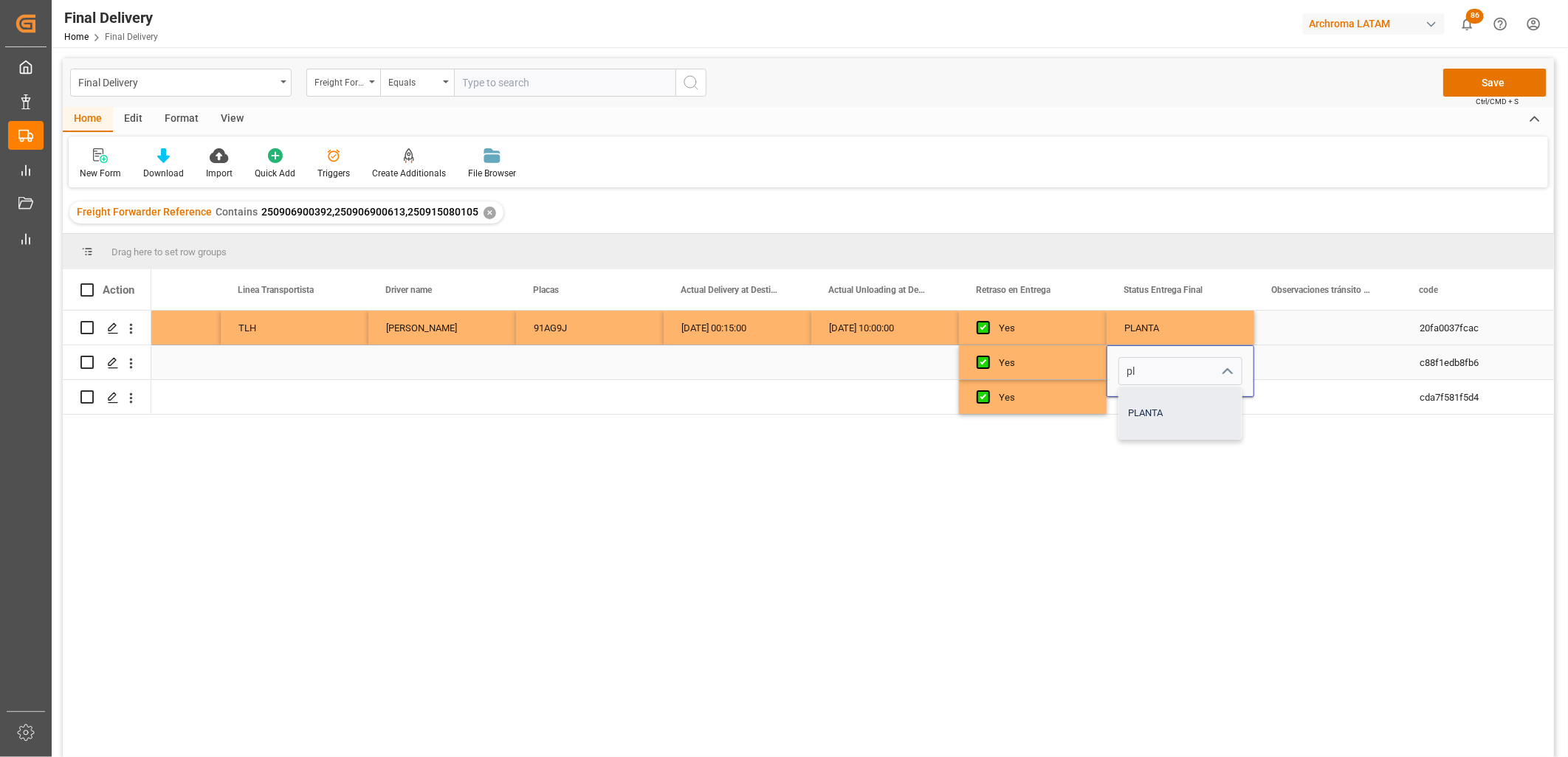
click at [1153, 414] on div "PLANTA" at bounding box center [1180, 413] width 123 height 51
type input "PLANTA"
click at [1146, 400] on div "Press SPACE to select this row." at bounding box center [1180, 397] width 147 height 34
click at [1146, 398] on div "Press SPACE to select this row." at bounding box center [1180, 397] width 147 height 34
click at [1146, 398] on input "Press SPACE to select this row." at bounding box center [1181, 389] width 124 height 28
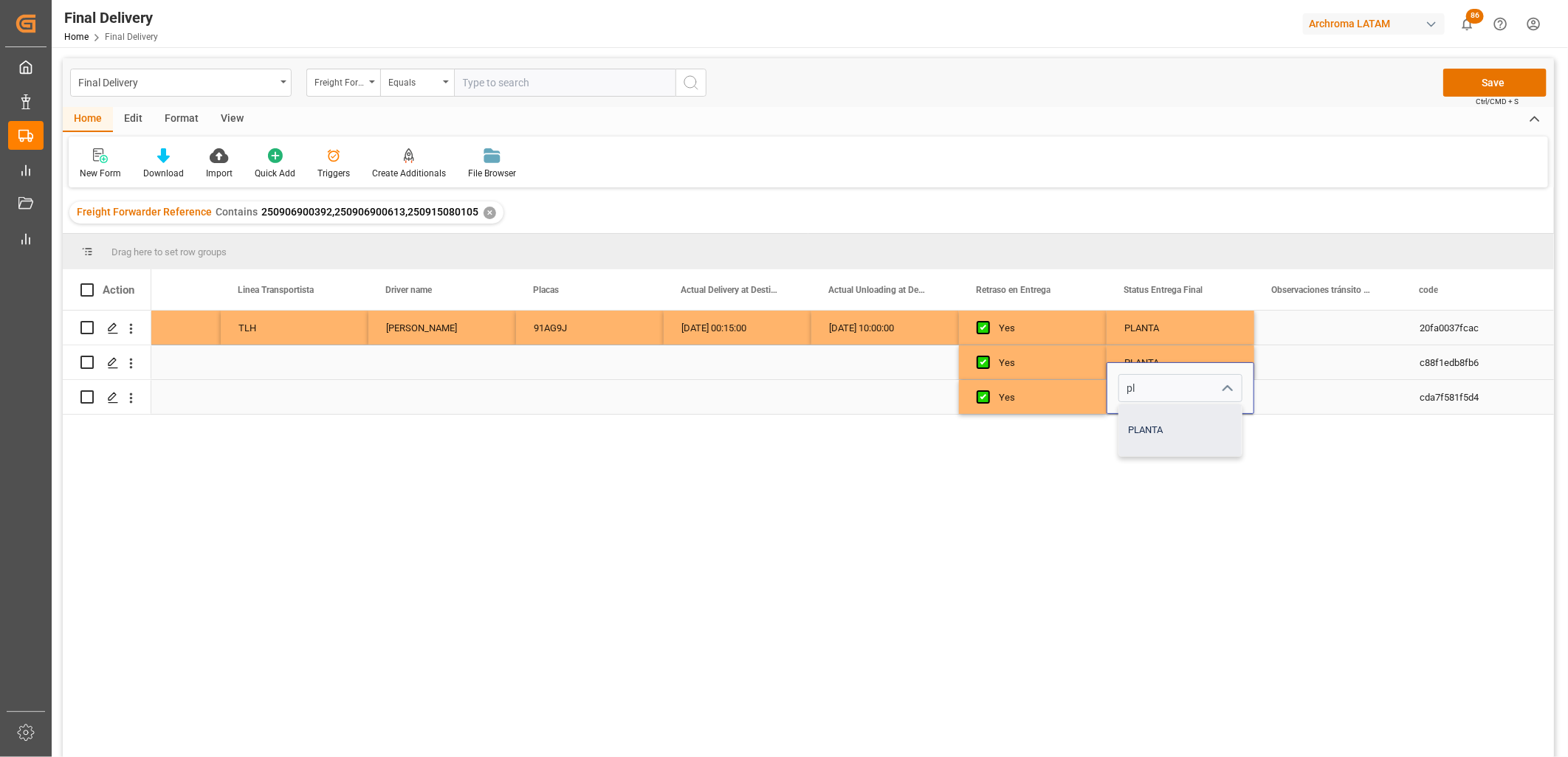
click at [1144, 424] on div "PLANTA" at bounding box center [1180, 430] width 123 height 51
type input "PLANTA"
click at [893, 367] on div "Press SPACE to select this row." at bounding box center [885, 362] width 147 height 34
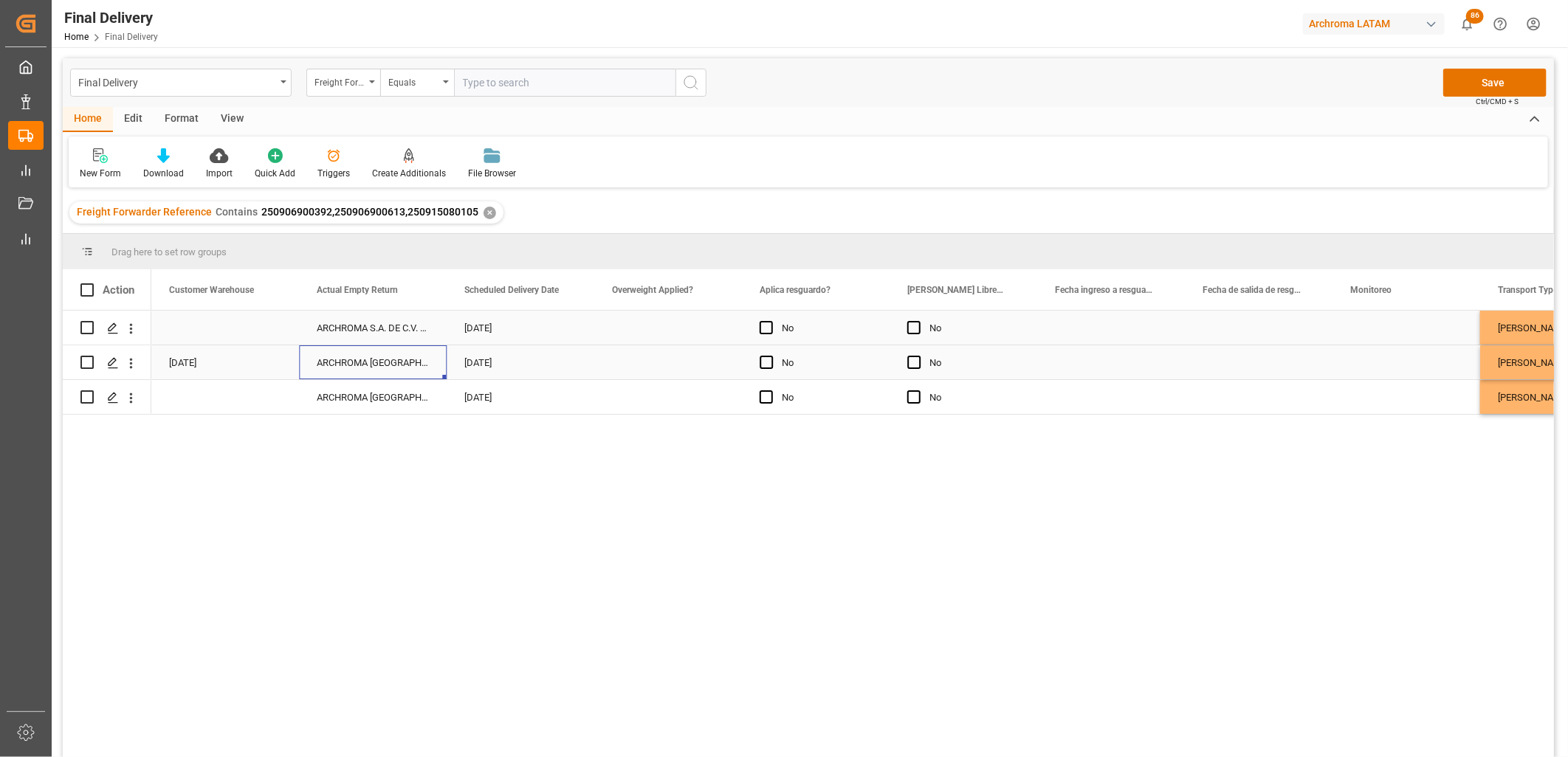
scroll to position [0, 1477]
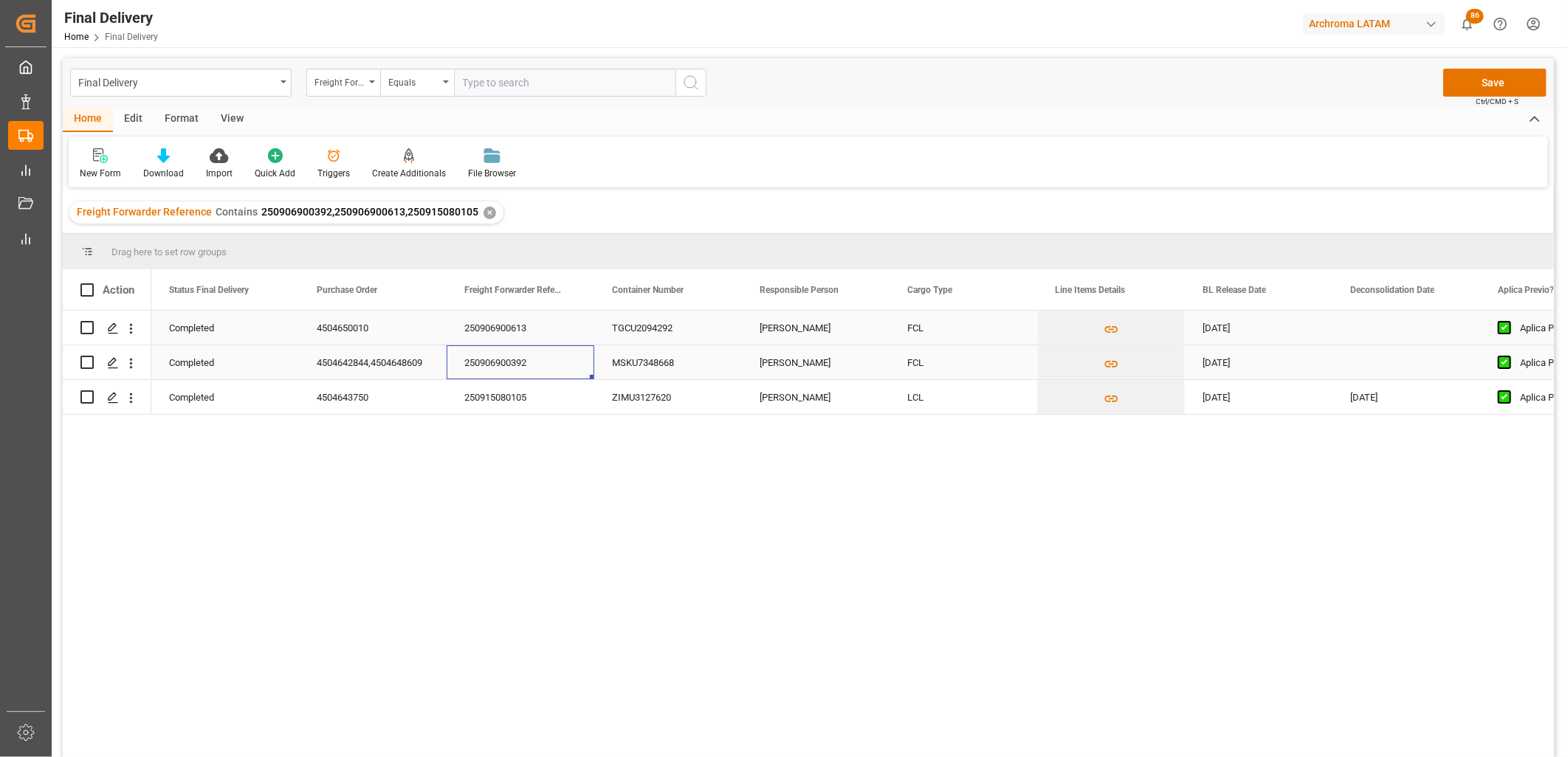
click at [510, 363] on div "250906900392" at bounding box center [520, 362] width 147 height 34
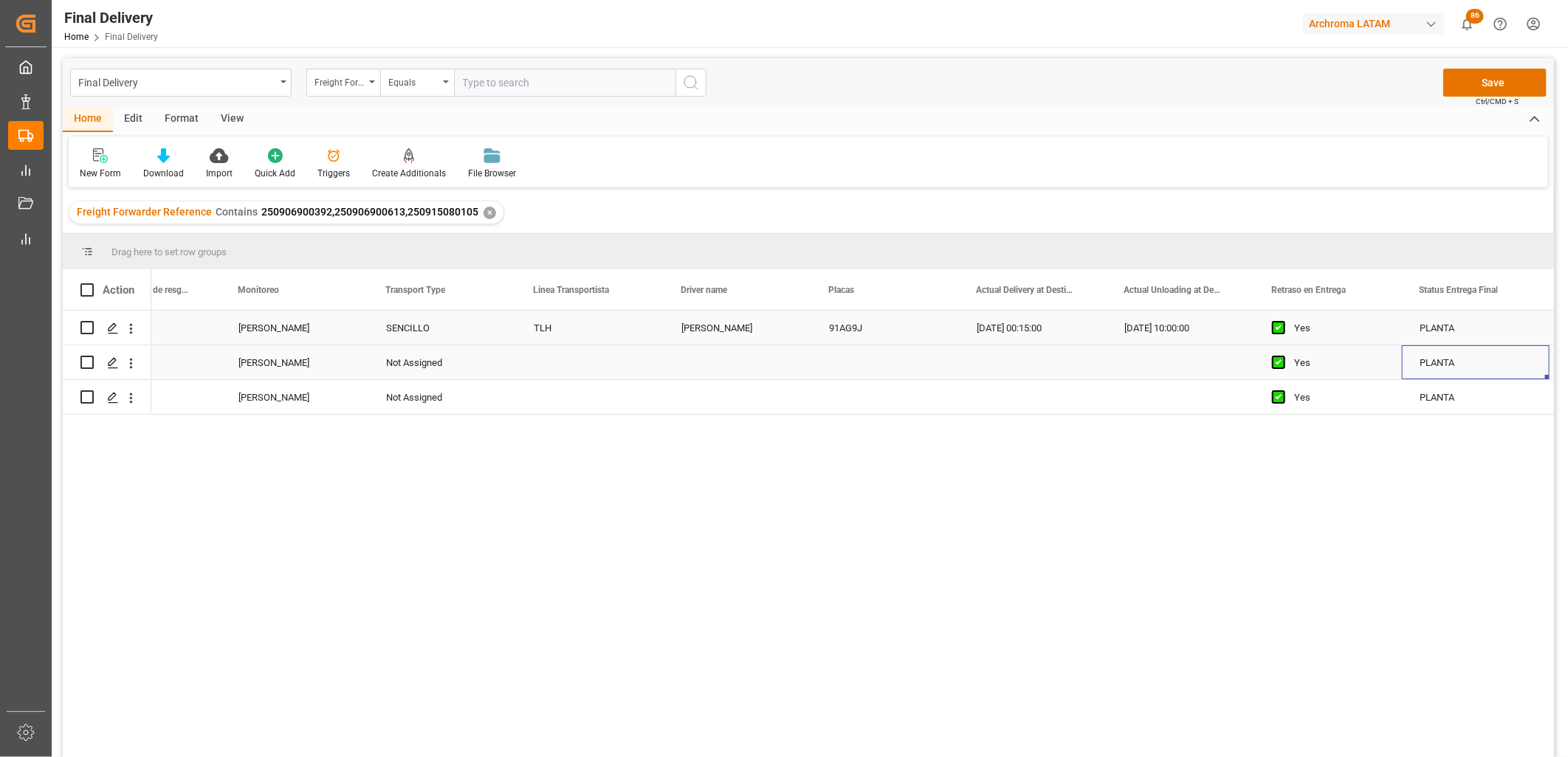
click at [545, 361] on div "Press SPACE to select this row." at bounding box center [590, 362] width 147 height 34
click at [410, 359] on div "Not Assigned" at bounding box center [442, 363] width 112 height 34
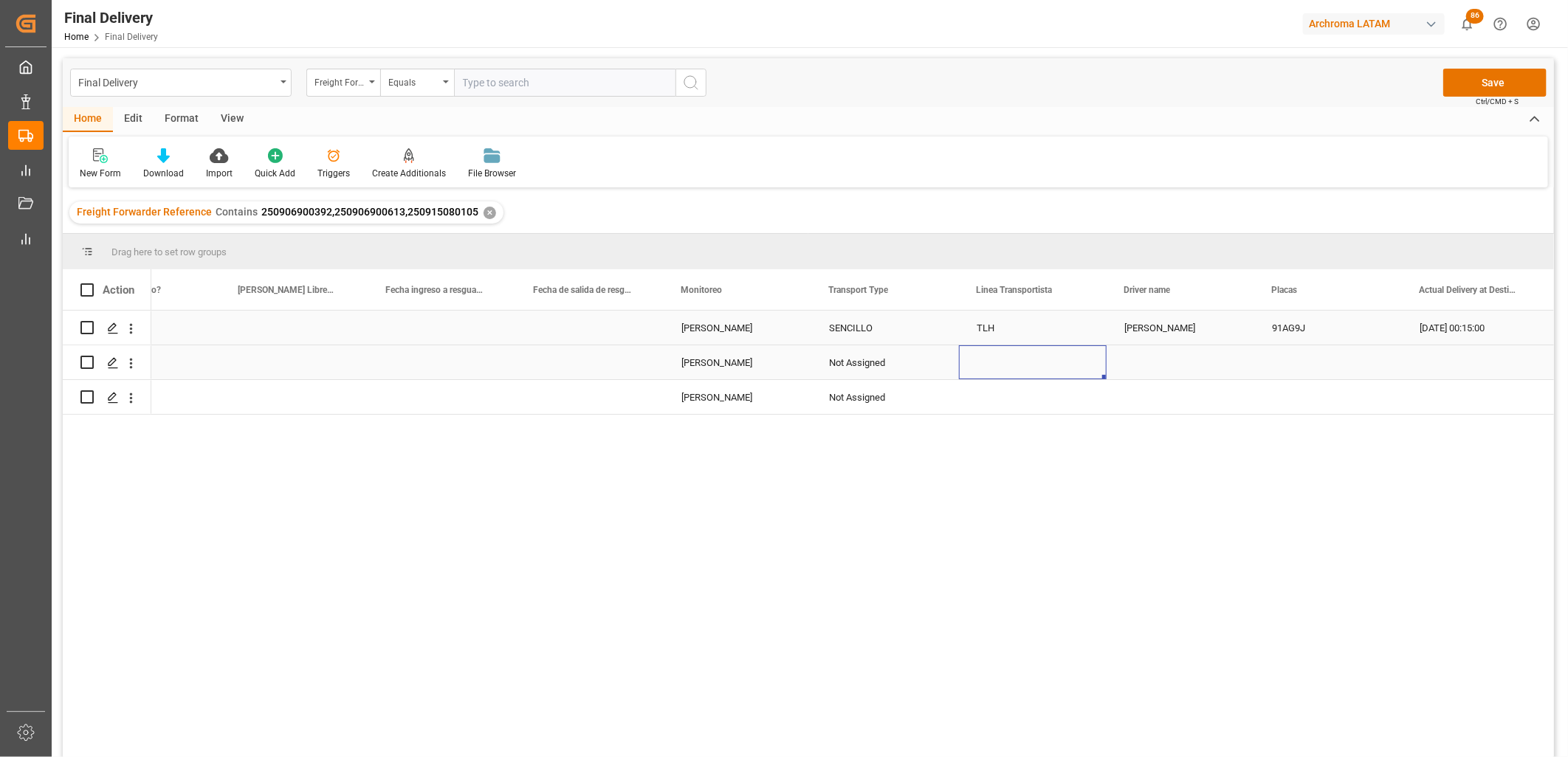
click at [1012, 366] on div "Press SPACE to select this row." at bounding box center [1033, 362] width 147 height 34
click at [1011, 366] on input "Press SPACE to select this row." at bounding box center [1033, 371] width 124 height 28
click at [1019, 414] on div "DON TRUCKING" at bounding box center [1033, 413] width 123 height 51
type input "DON TRUCKING"
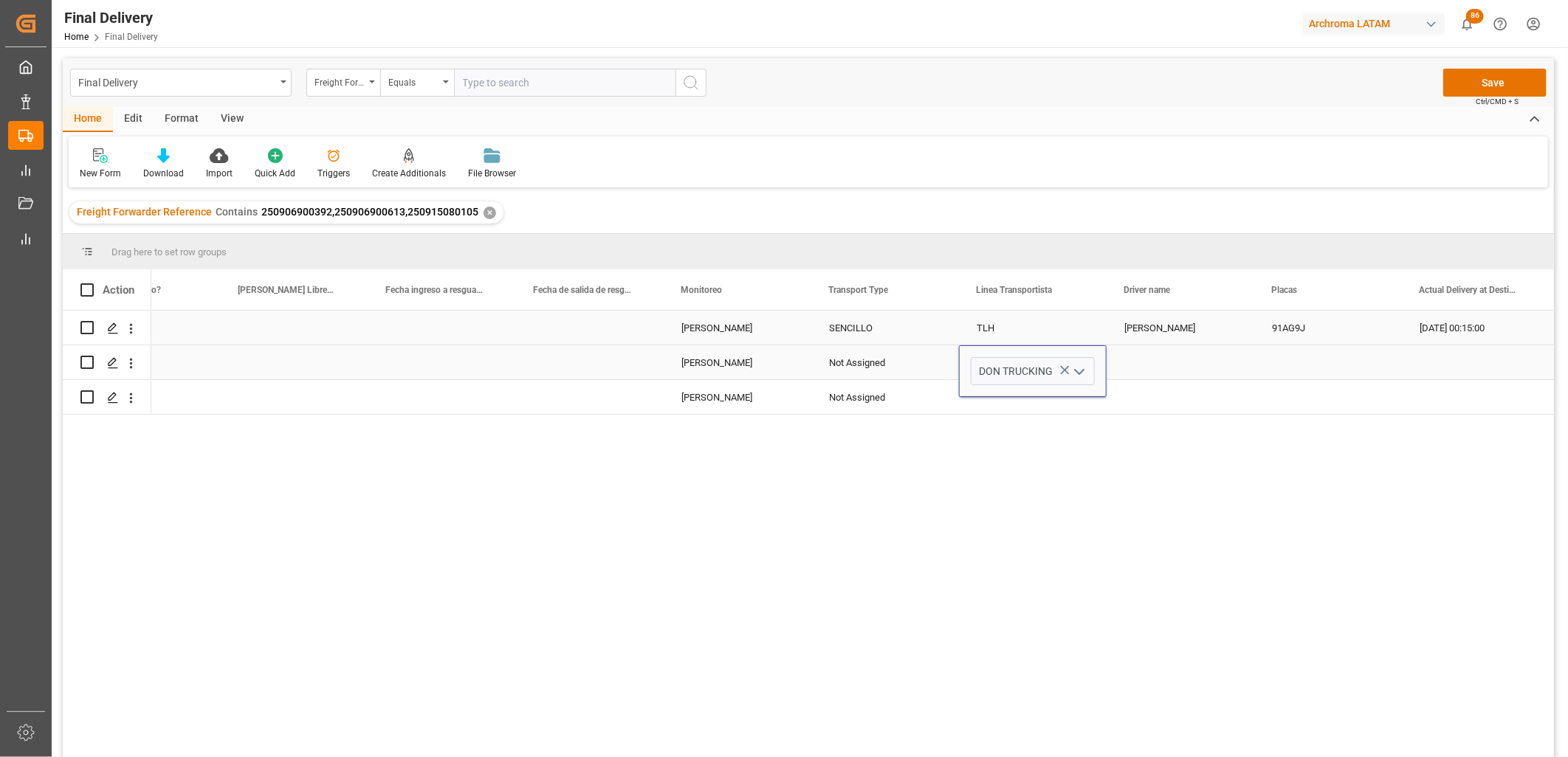
click at [874, 365] on div "Not Assigned" at bounding box center [885, 363] width 112 height 34
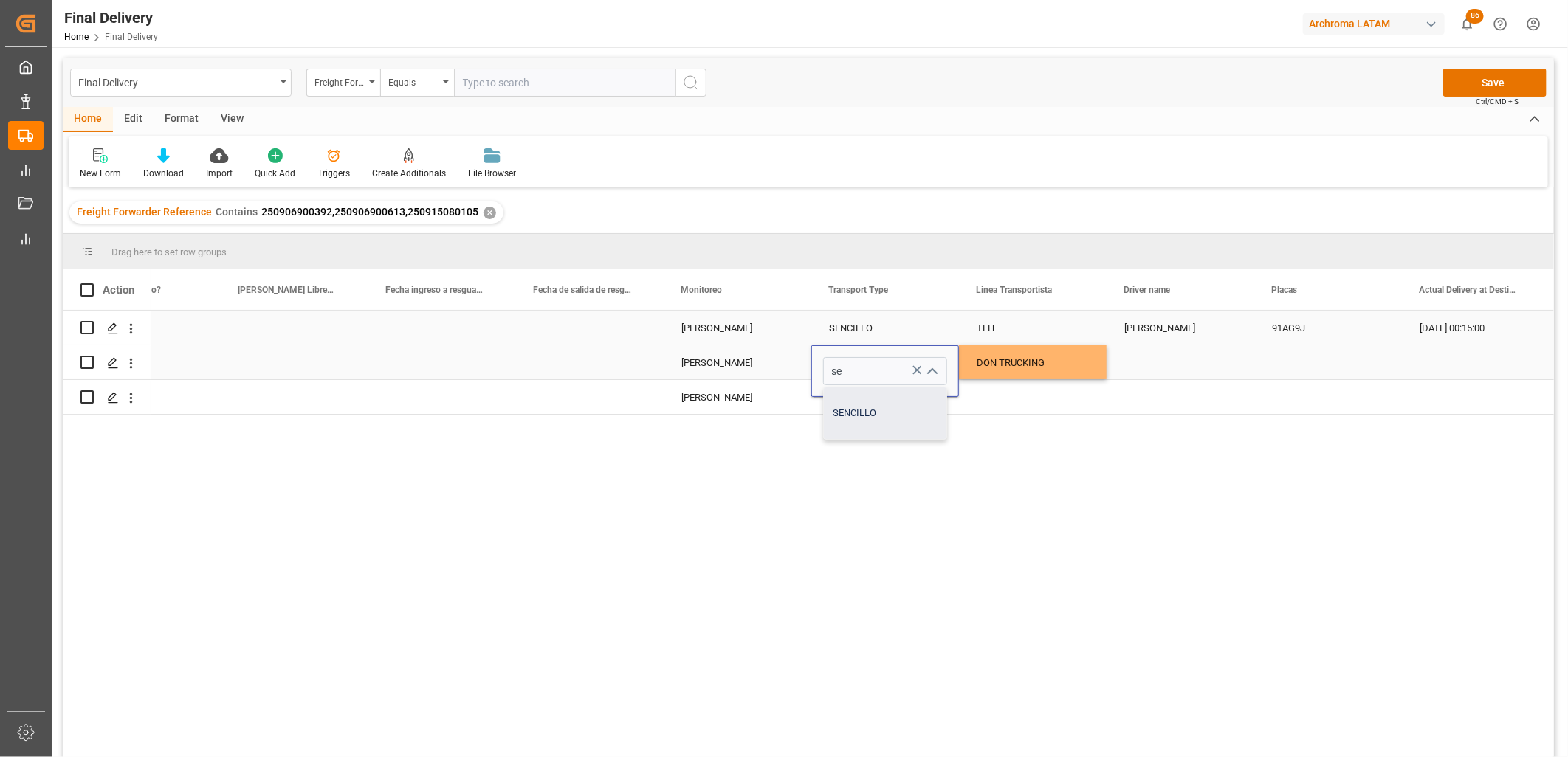
drag, startPoint x: 869, startPoint y: 404, endPoint x: 1022, endPoint y: 383, distance: 154.4
click at [871, 404] on div "SENCILLO" at bounding box center [885, 413] width 123 height 51
type input "SENCILLO"
click at [1031, 367] on div "DON TRUCKING" at bounding box center [1033, 363] width 112 height 34
click at [1165, 360] on div "Press SPACE to select this row." at bounding box center [1180, 362] width 147 height 34
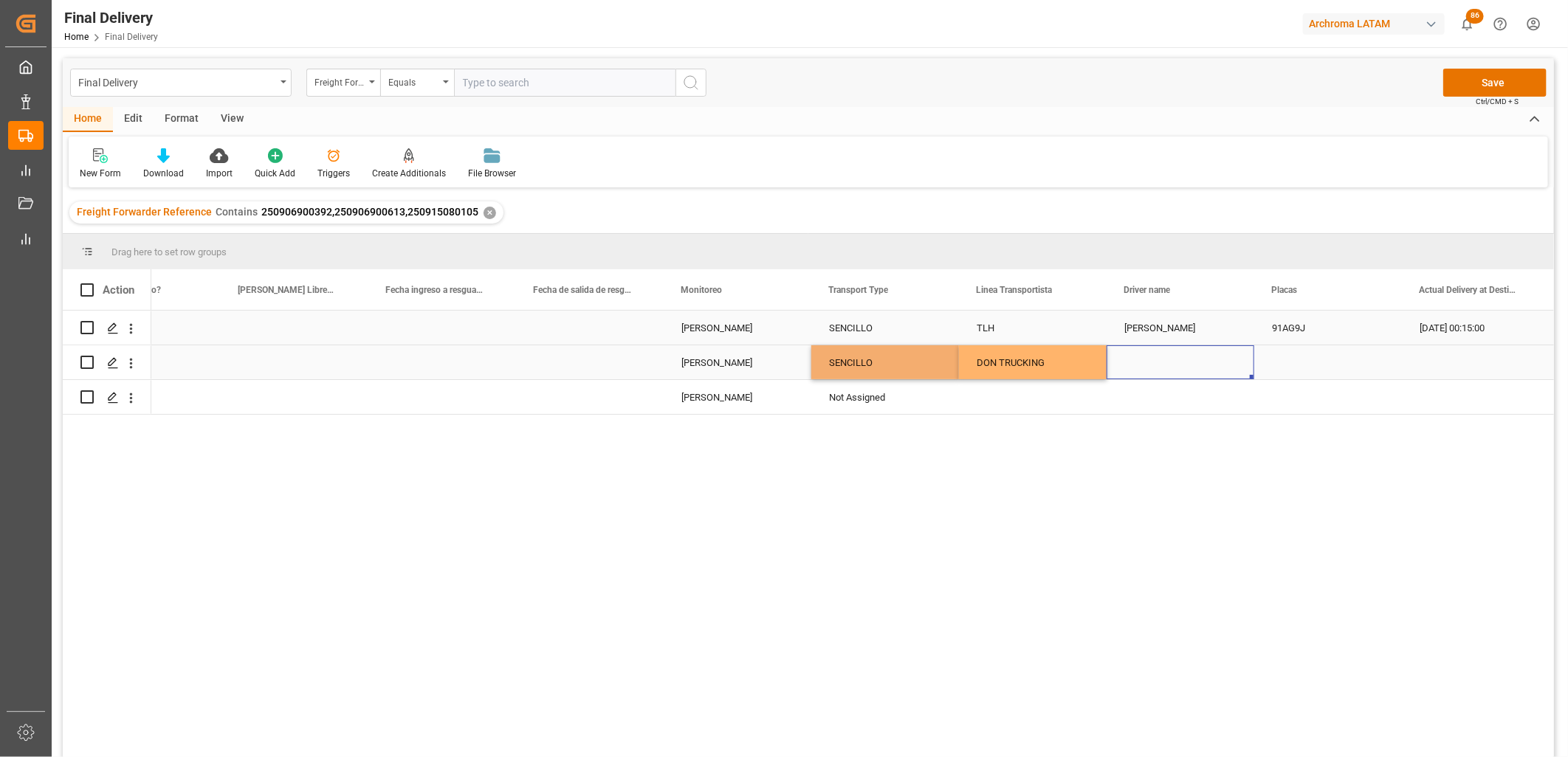
click at [1165, 360] on div "Press SPACE to select this row." at bounding box center [1180, 362] width 147 height 34
click at [1165, 360] on input "Press SPACE to select this row." at bounding box center [1181, 371] width 124 height 28
paste input "[PERSON_NAME] ROJA"
type input "[PERSON_NAME] ROJA"
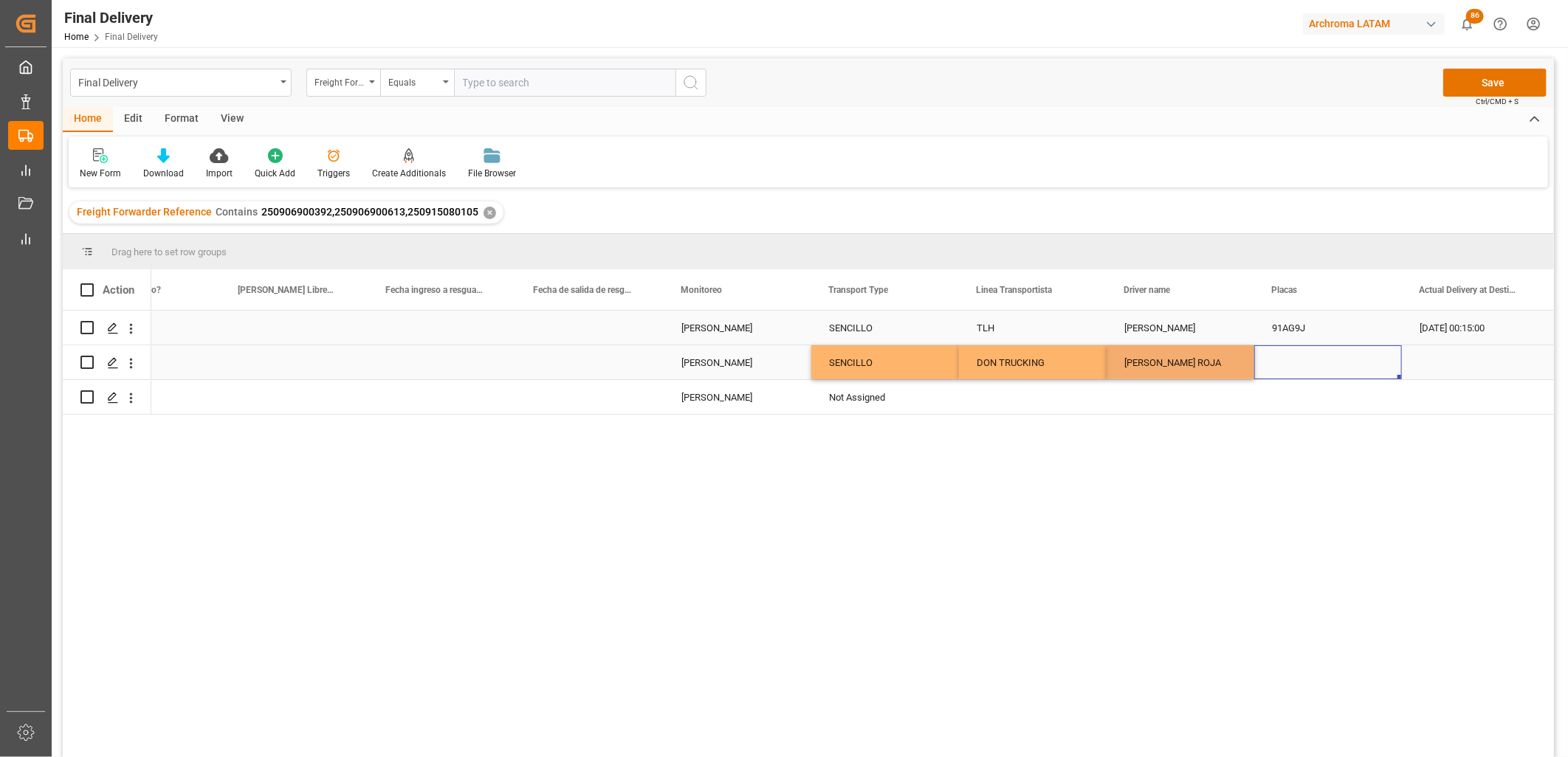
click at [1273, 363] on div "Press SPACE to select this row." at bounding box center [1328, 362] width 147 height 34
click at [1283, 359] on div "Press SPACE to select this row." at bounding box center [1328, 362] width 147 height 34
click at [1285, 359] on input "Press SPACE to select this row." at bounding box center [1328, 371] width 124 height 28
click at [1285, 359] on input "Press SPACE to select this row." at bounding box center [1328, 371] width 124 height 28
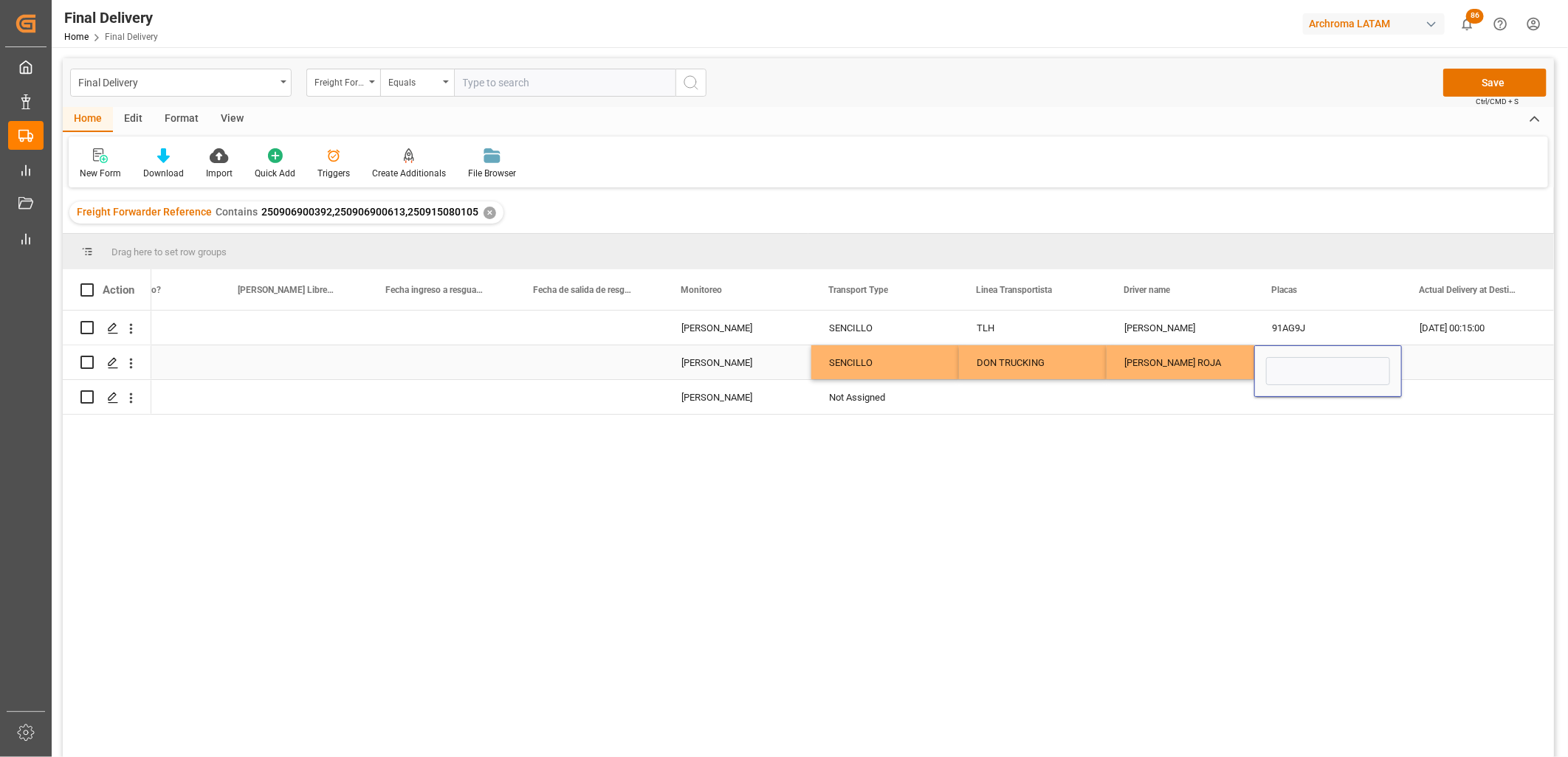
type input "75BB9N"
click at [1185, 359] on div "[PERSON_NAME] ROJA" at bounding box center [1180, 362] width 147 height 34
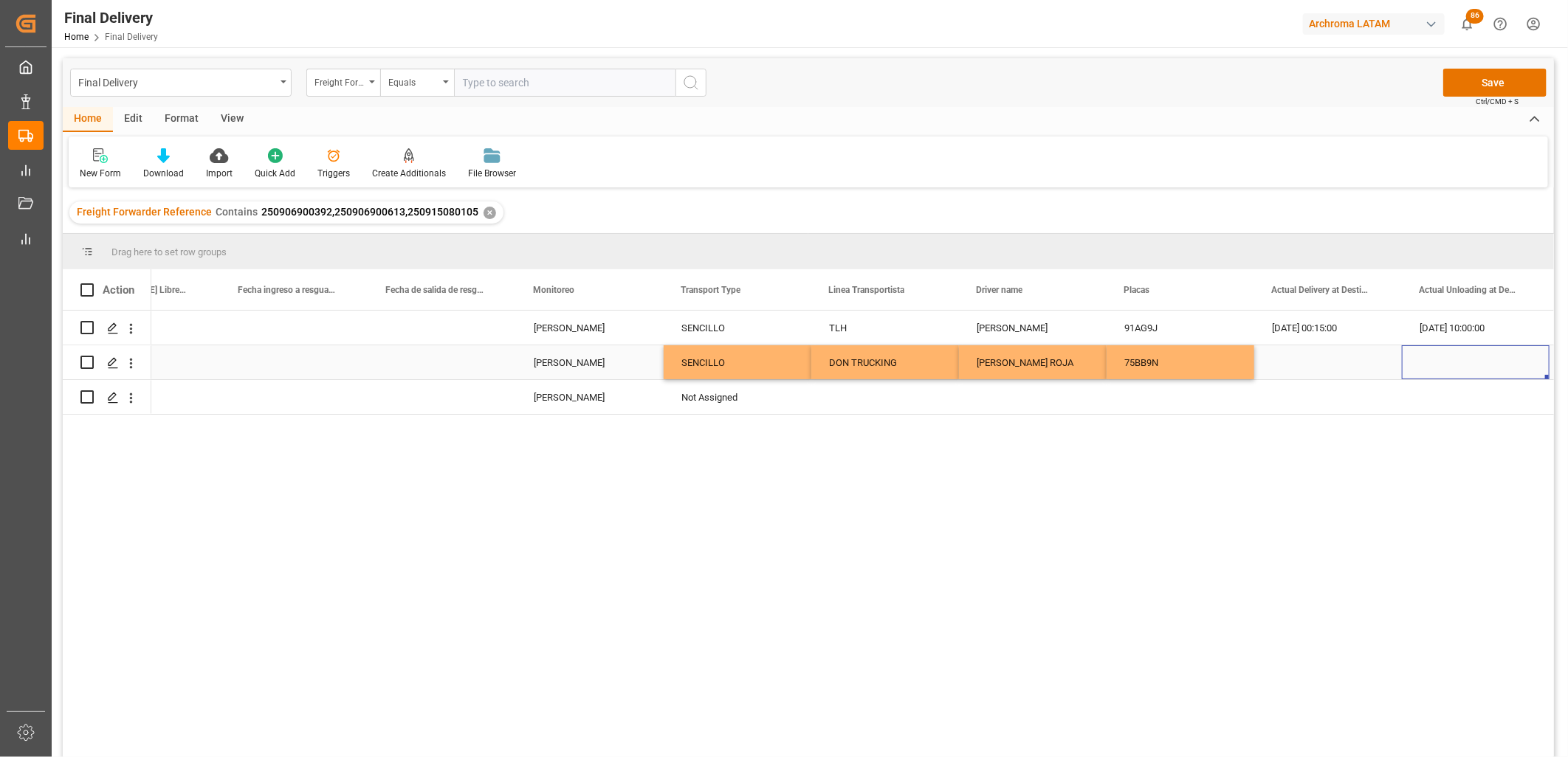
click at [1319, 364] on div "Press SPACE to select this row." at bounding box center [1328, 362] width 147 height 34
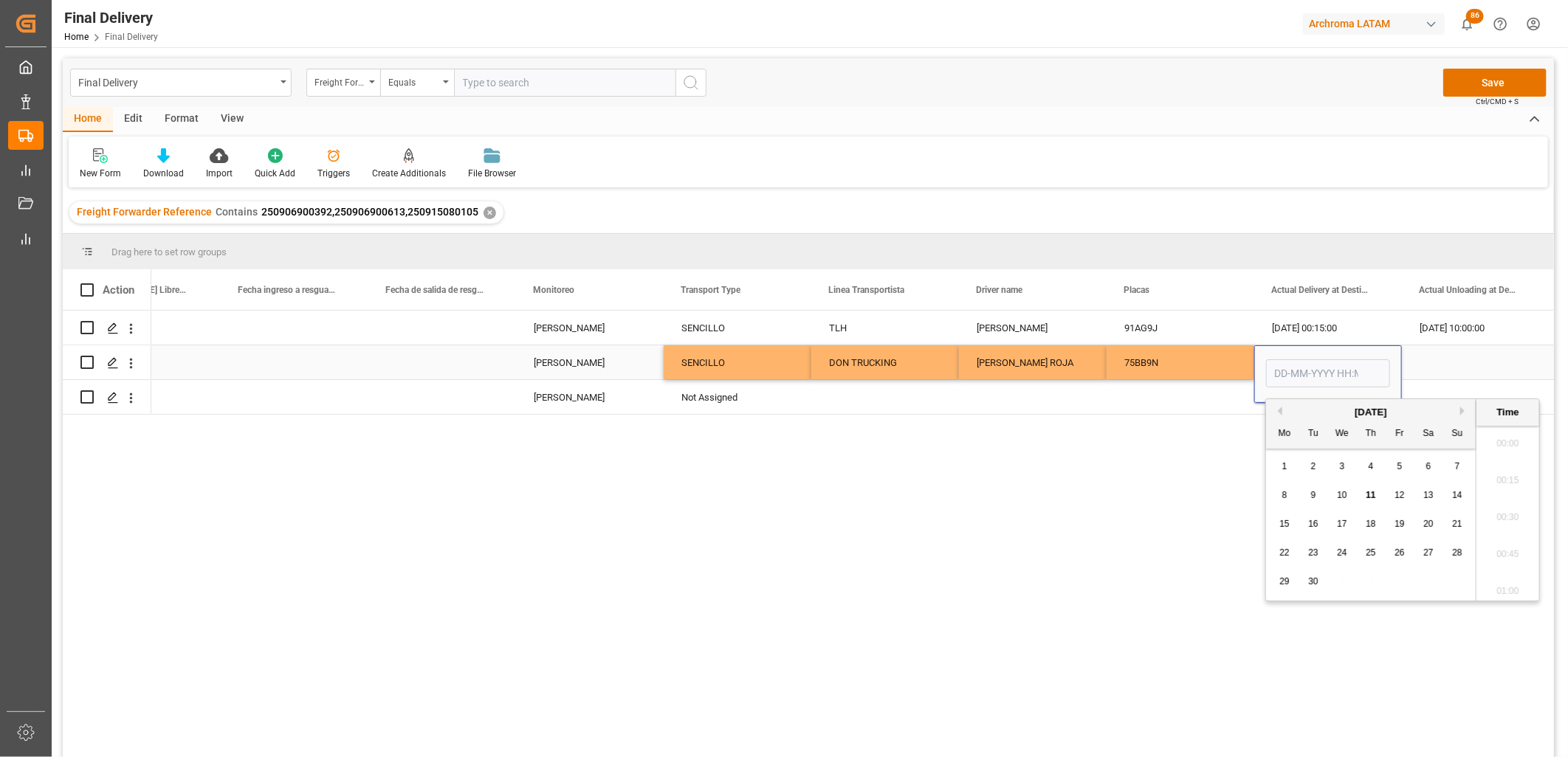
scroll to position [1443, 0]
click at [1319, 364] on input "Press SPACE to select this row." at bounding box center [1328, 374] width 124 height 28
click at [1294, 441] on div "Mo Tu We Th Fr Sa Su" at bounding box center [1371, 434] width 210 height 28
click at [1314, 497] on span "9" at bounding box center [1314, 495] width 5 height 11
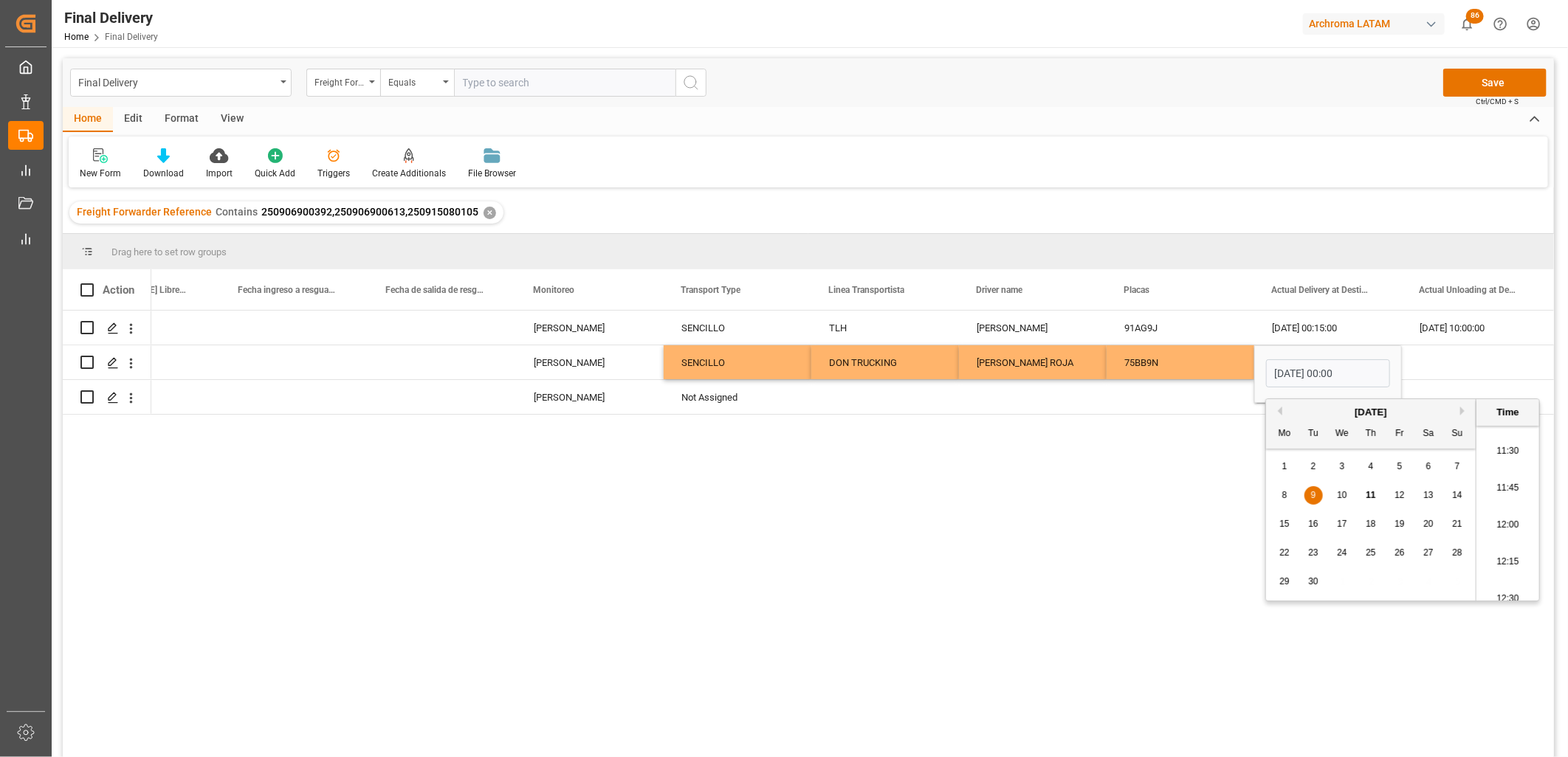
click at [1511, 535] on li "12:00" at bounding box center [1508, 525] width 63 height 37
type input "[DATE] 12:00"
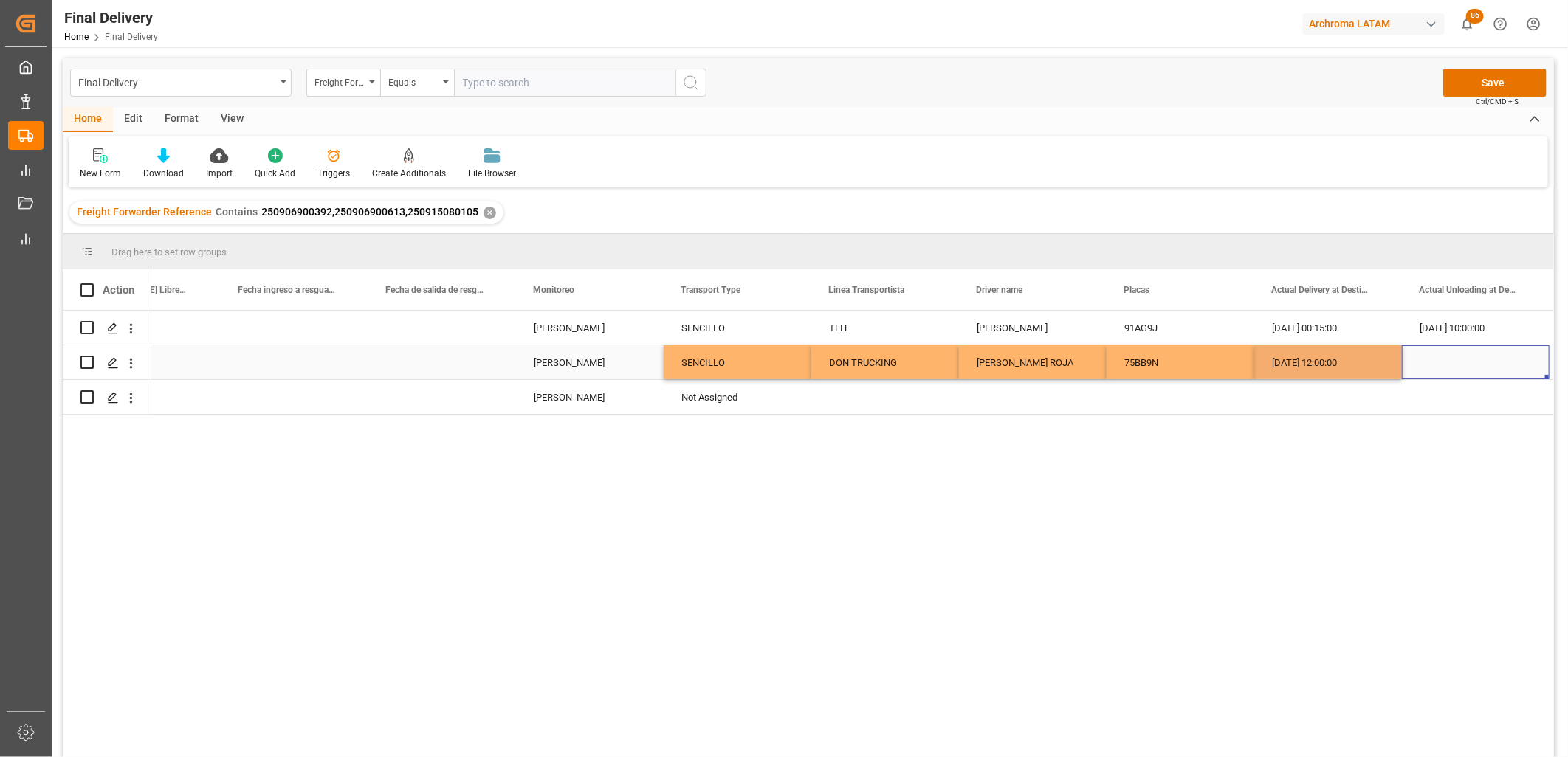
click at [1457, 364] on div "Press SPACE to select this row." at bounding box center [1476, 362] width 147 height 34
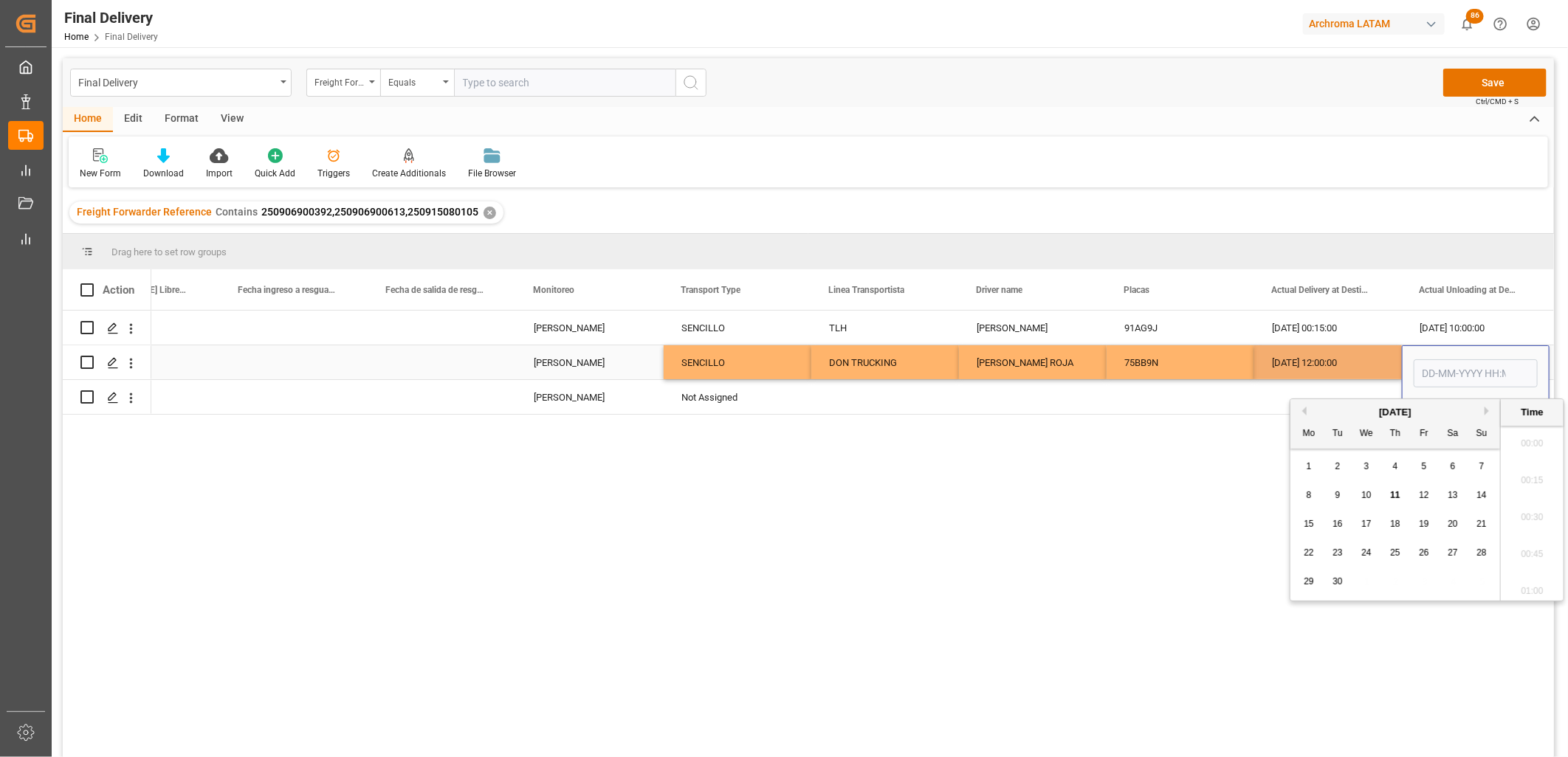
scroll to position [1443, 0]
click at [1336, 496] on span "9" at bounding box center [1338, 495] width 5 height 11
click at [1528, 550] on li "11:00" at bounding box center [1532, 542] width 63 height 37
drag, startPoint x: 1436, startPoint y: 373, endPoint x: 1434, endPoint y: 365, distance: 8.2
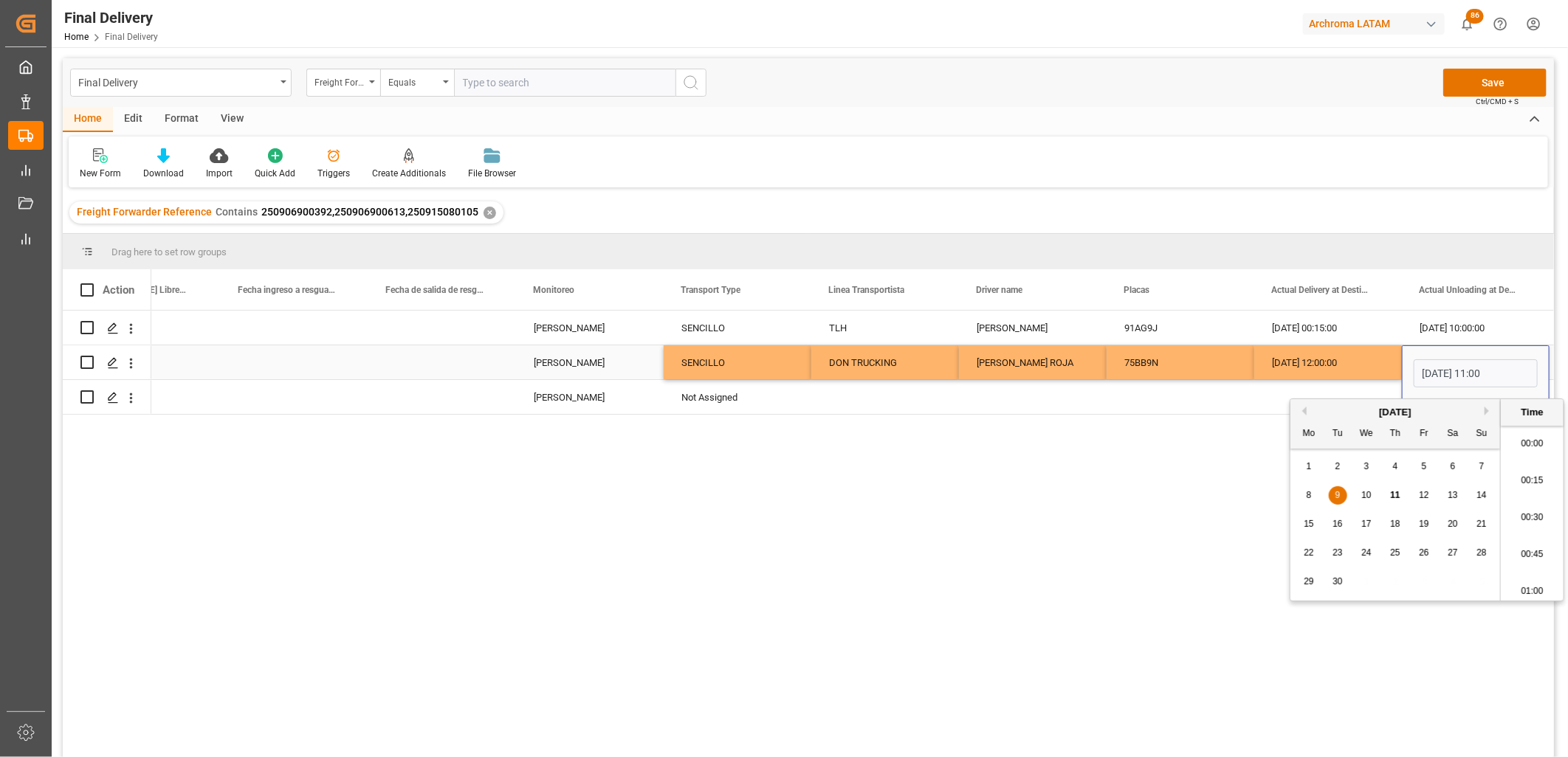
click at [1434, 365] on input "[DATE] 11:00" at bounding box center [1476, 374] width 124 height 28
click at [1532, 530] on li "14:30" at bounding box center [1532, 538] width 63 height 37
type input "[DATE] 14:30"
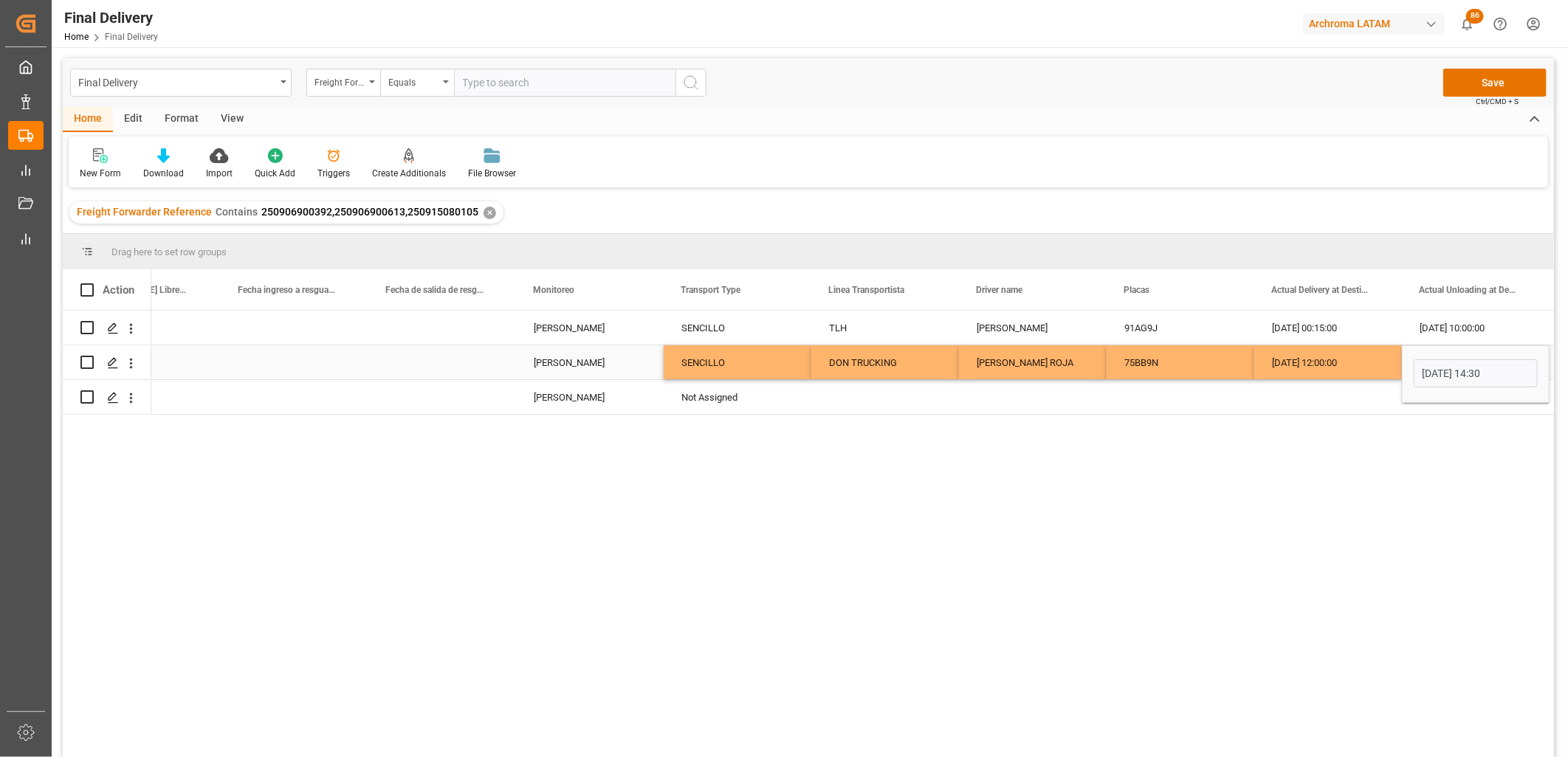
click at [1296, 354] on div "[DATE] 12:00:00" at bounding box center [1328, 362] width 147 height 34
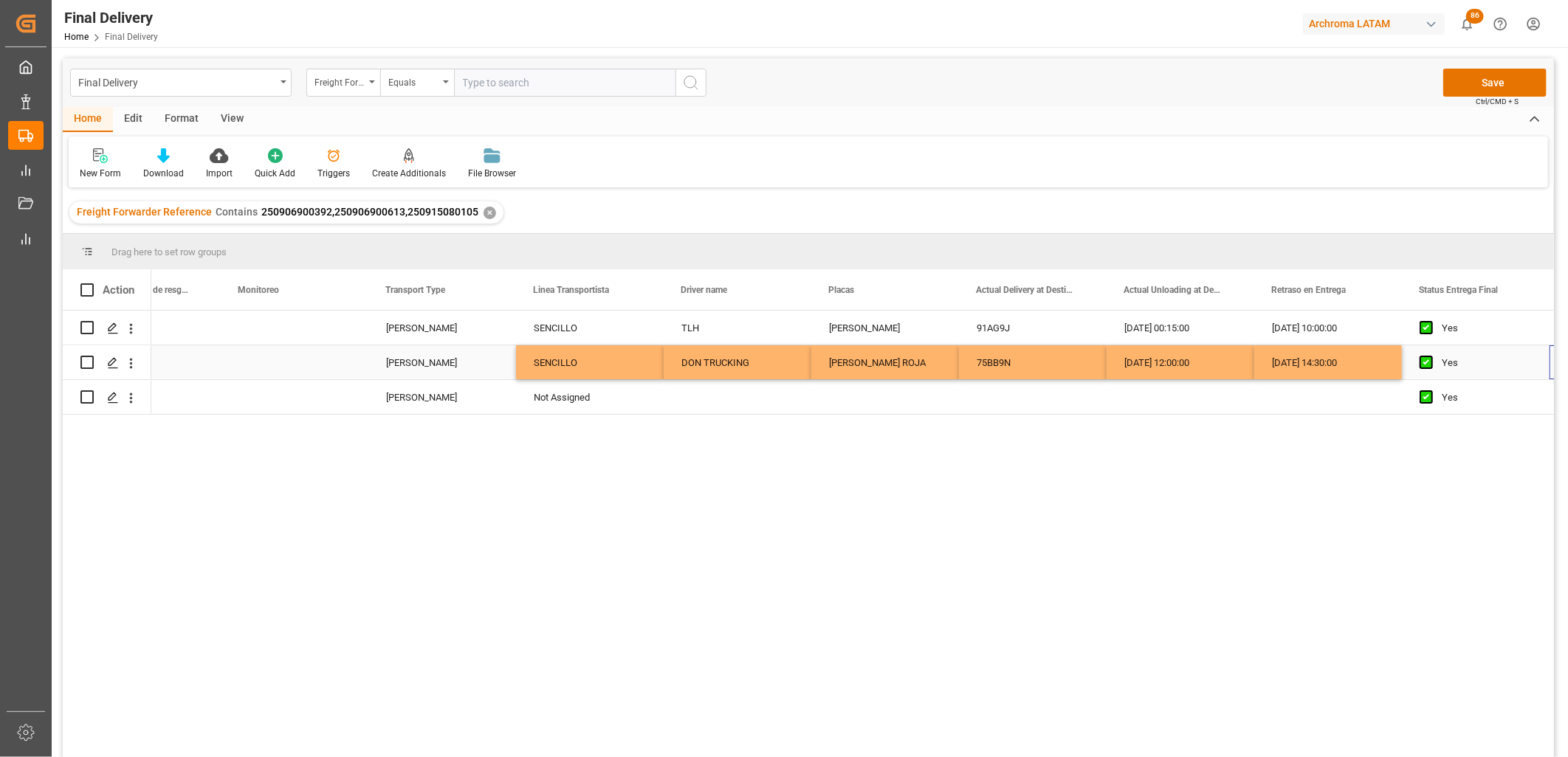
scroll to position [0, 3473]
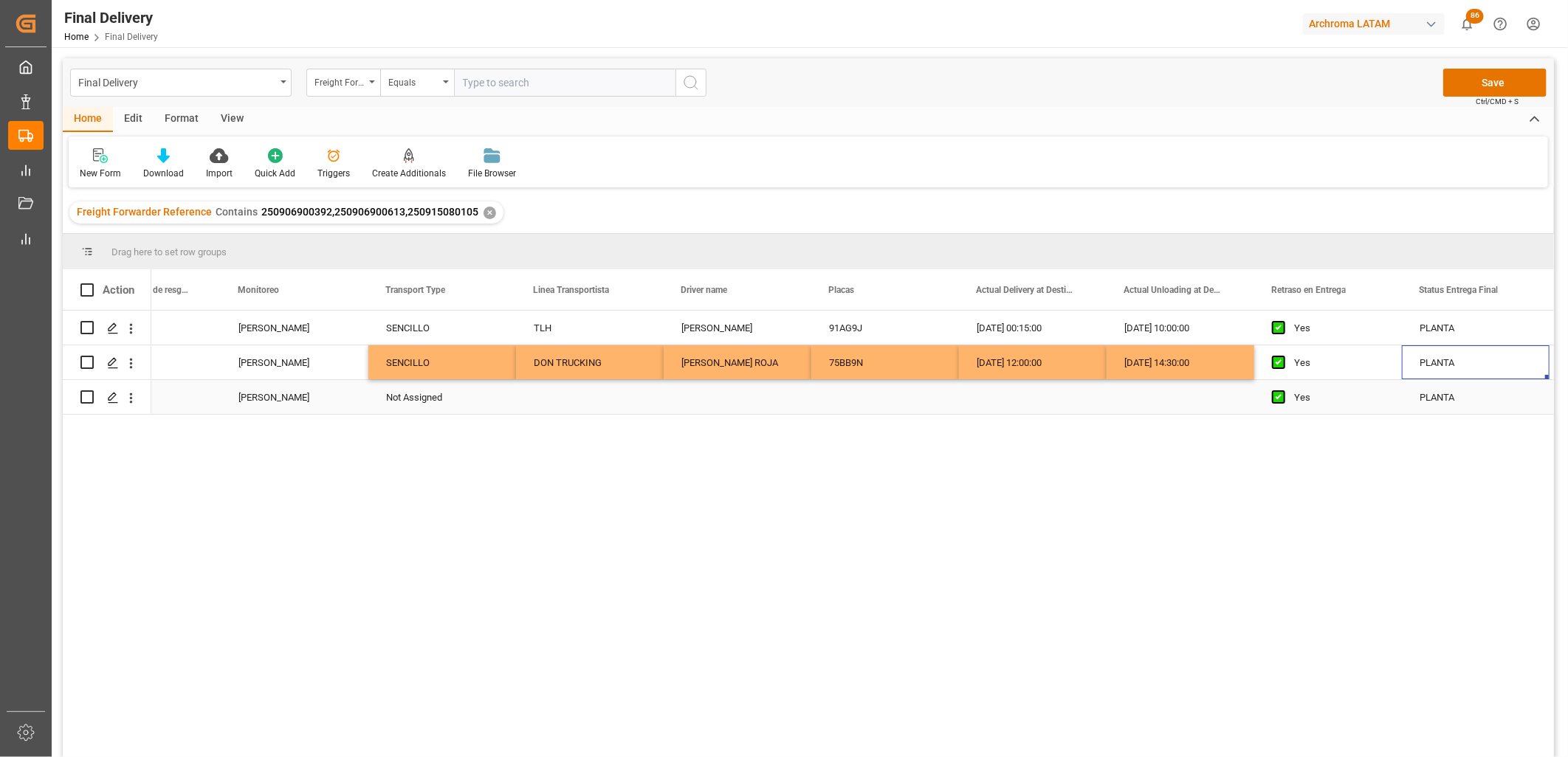
click at [414, 396] on div "Not Assigned" at bounding box center [442, 398] width 112 height 34
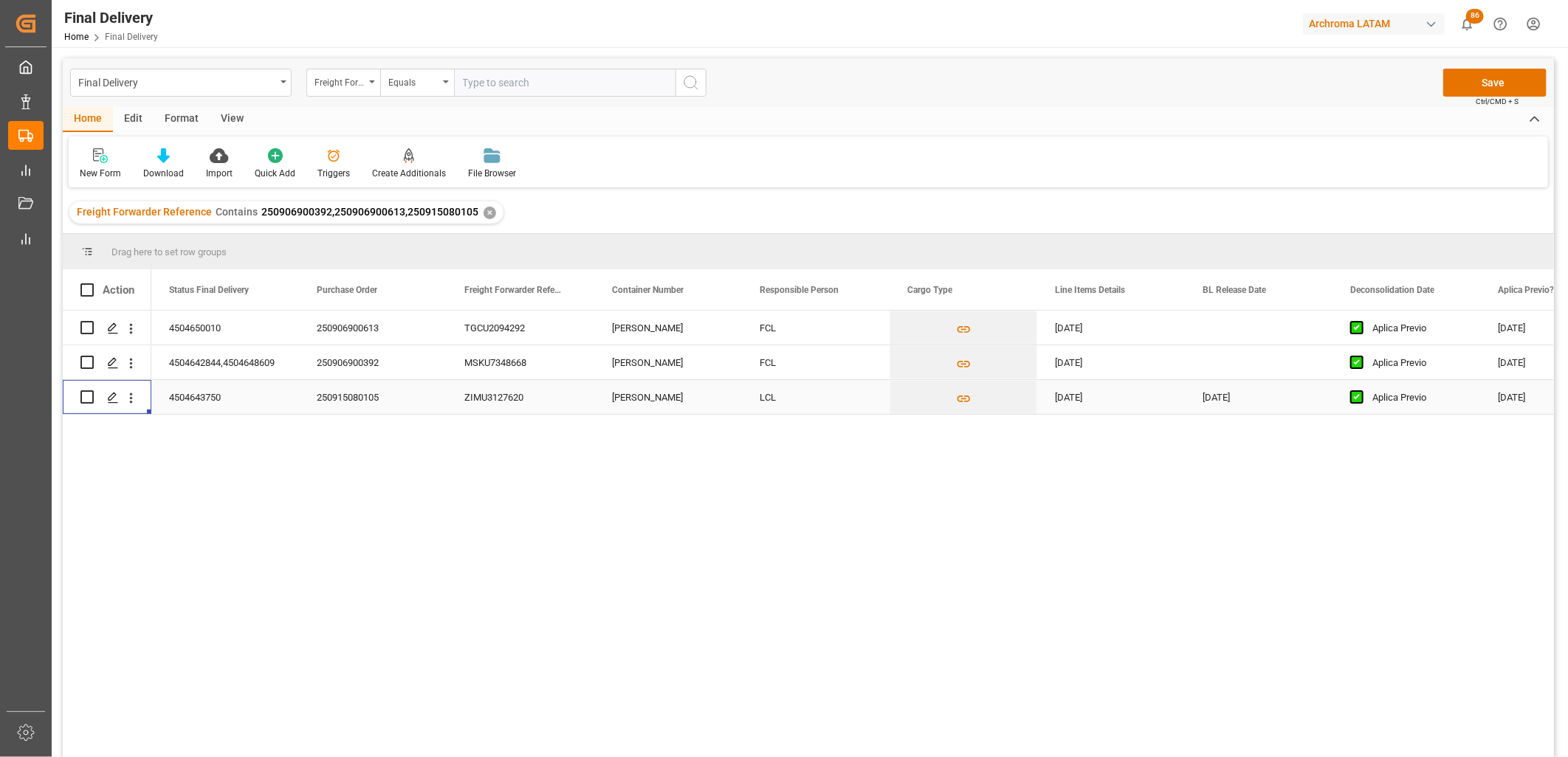
scroll to position [0, 0]
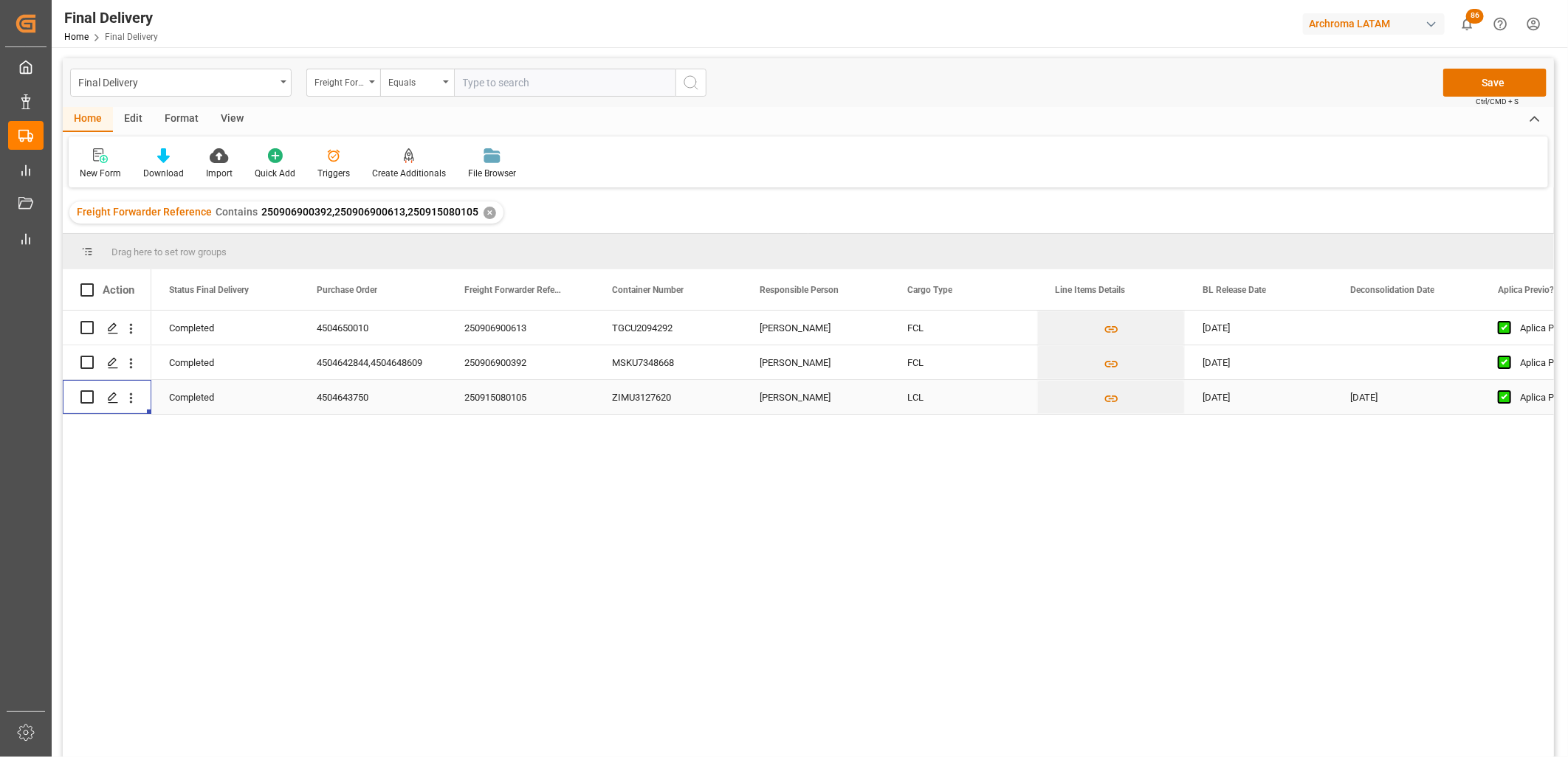
click at [491, 404] on div "250915080105" at bounding box center [520, 397] width 147 height 34
click at [1221, 401] on div "[DATE]" at bounding box center [1258, 397] width 147 height 34
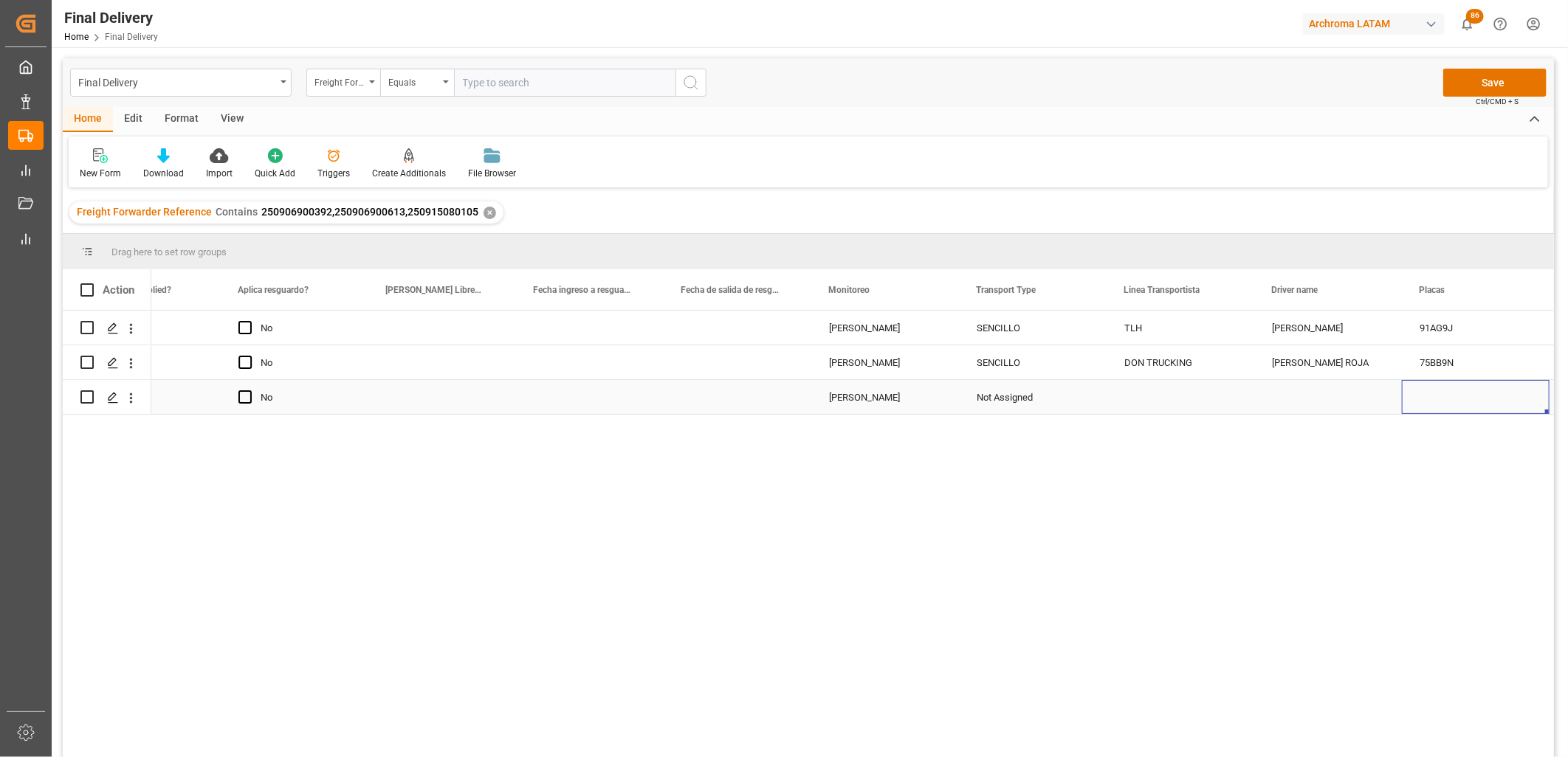
click at [989, 392] on div "Not Assigned" at bounding box center [1033, 398] width 112 height 34
click at [989, 394] on input "Not Assigned" at bounding box center [1033, 389] width 124 height 28
click at [1017, 436] on div "Consolidated" at bounding box center [1033, 430] width 123 height 51
type input "Consolidated"
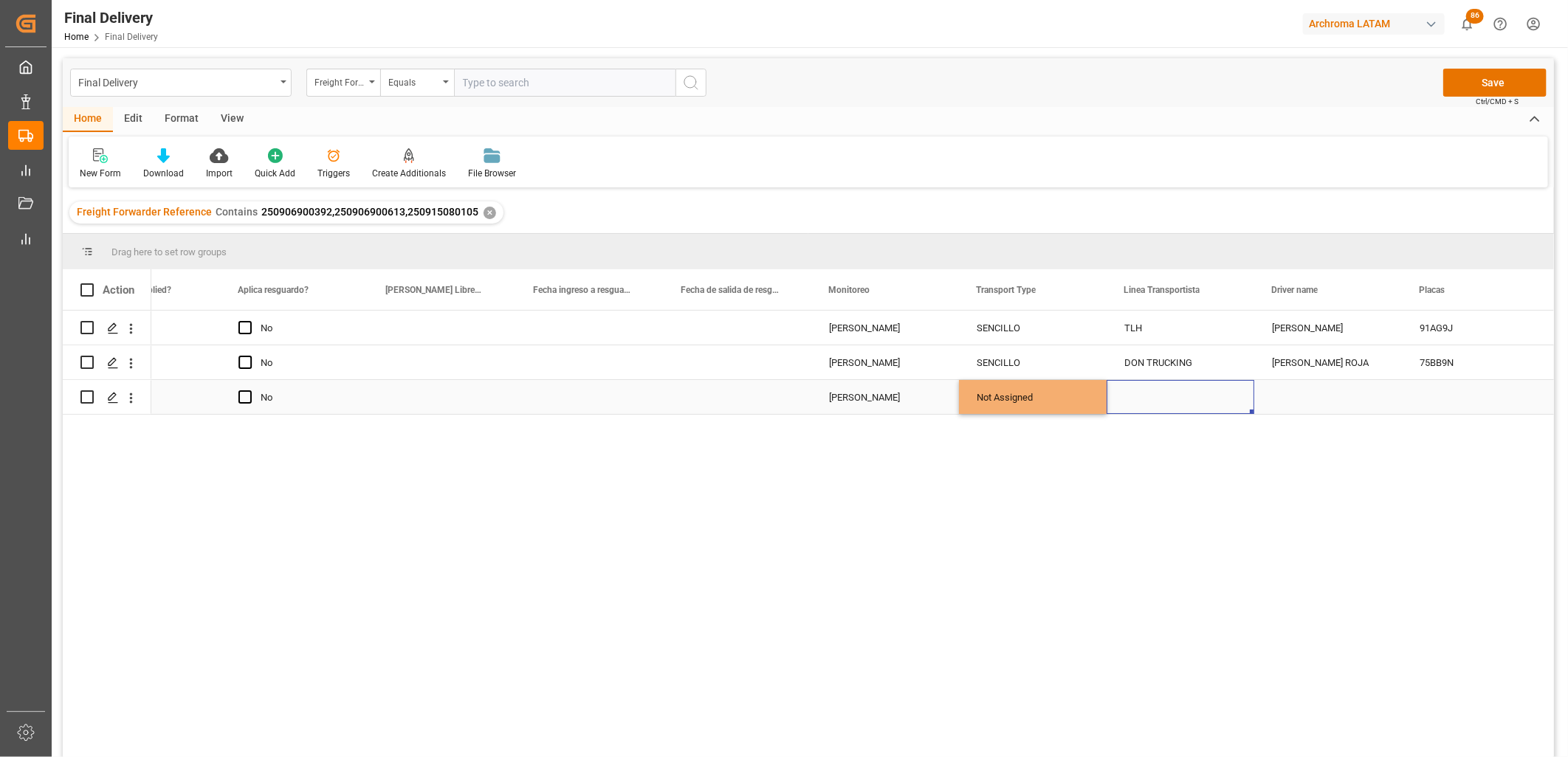
click at [1143, 399] on div "Press SPACE to select this row." at bounding box center [1180, 397] width 147 height 34
click at [1142, 399] on div "Press SPACE to select this row." at bounding box center [1180, 397] width 147 height 34
click at [1142, 399] on input "Press SPACE to select this row." at bounding box center [1181, 389] width 124 height 28
drag, startPoint x: 1153, startPoint y: 422, endPoint x: 1339, endPoint y: 362, distance: 195.4
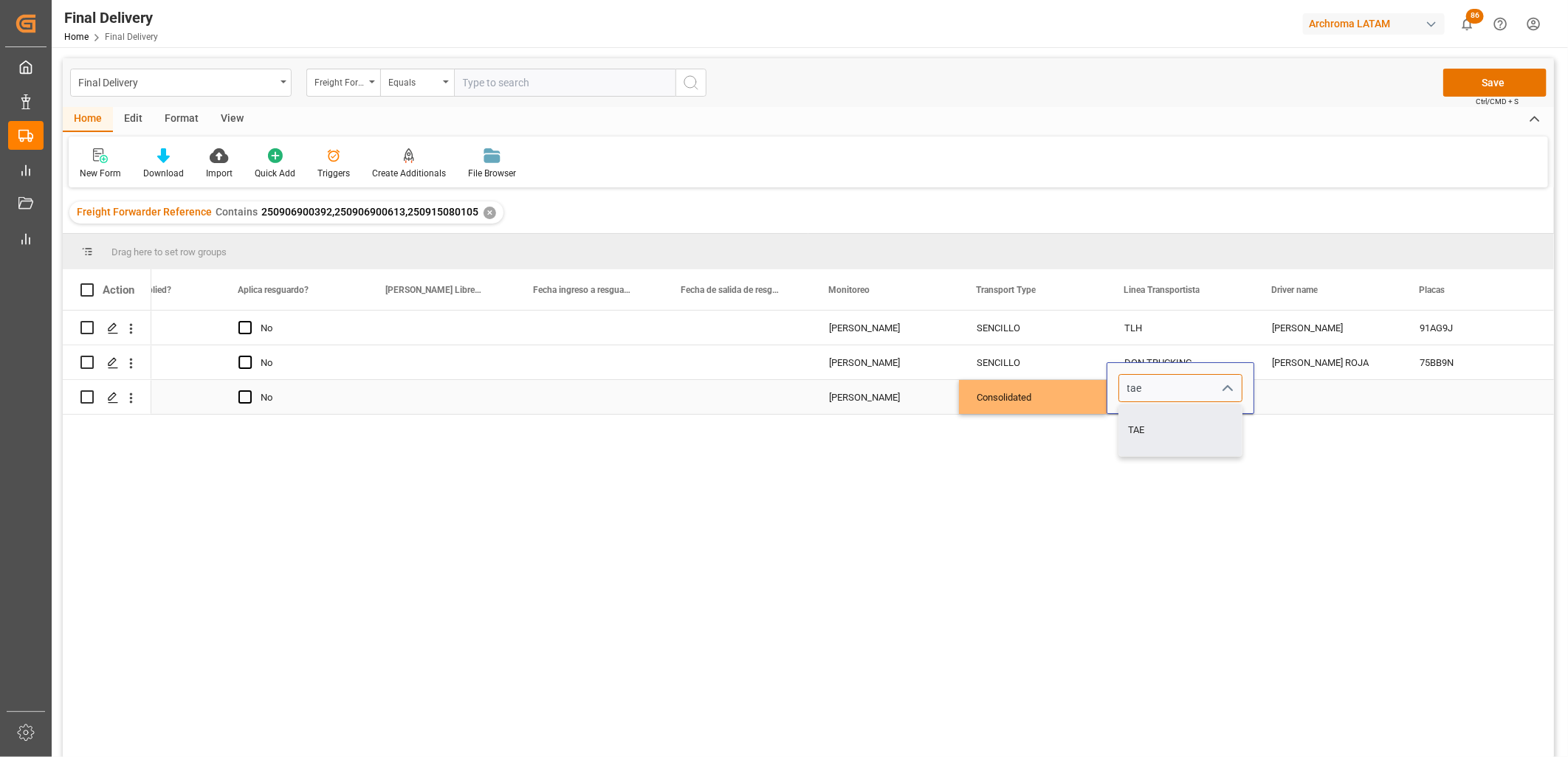
click at [1153, 421] on div "TAE" at bounding box center [1180, 430] width 123 height 51
type input "TAE"
click at [1303, 391] on div "Press SPACE to select this row." at bounding box center [1328, 397] width 147 height 34
click at [1304, 395] on div "Press SPACE to select this row." at bounding box center [1328, 397] width 147 height 34
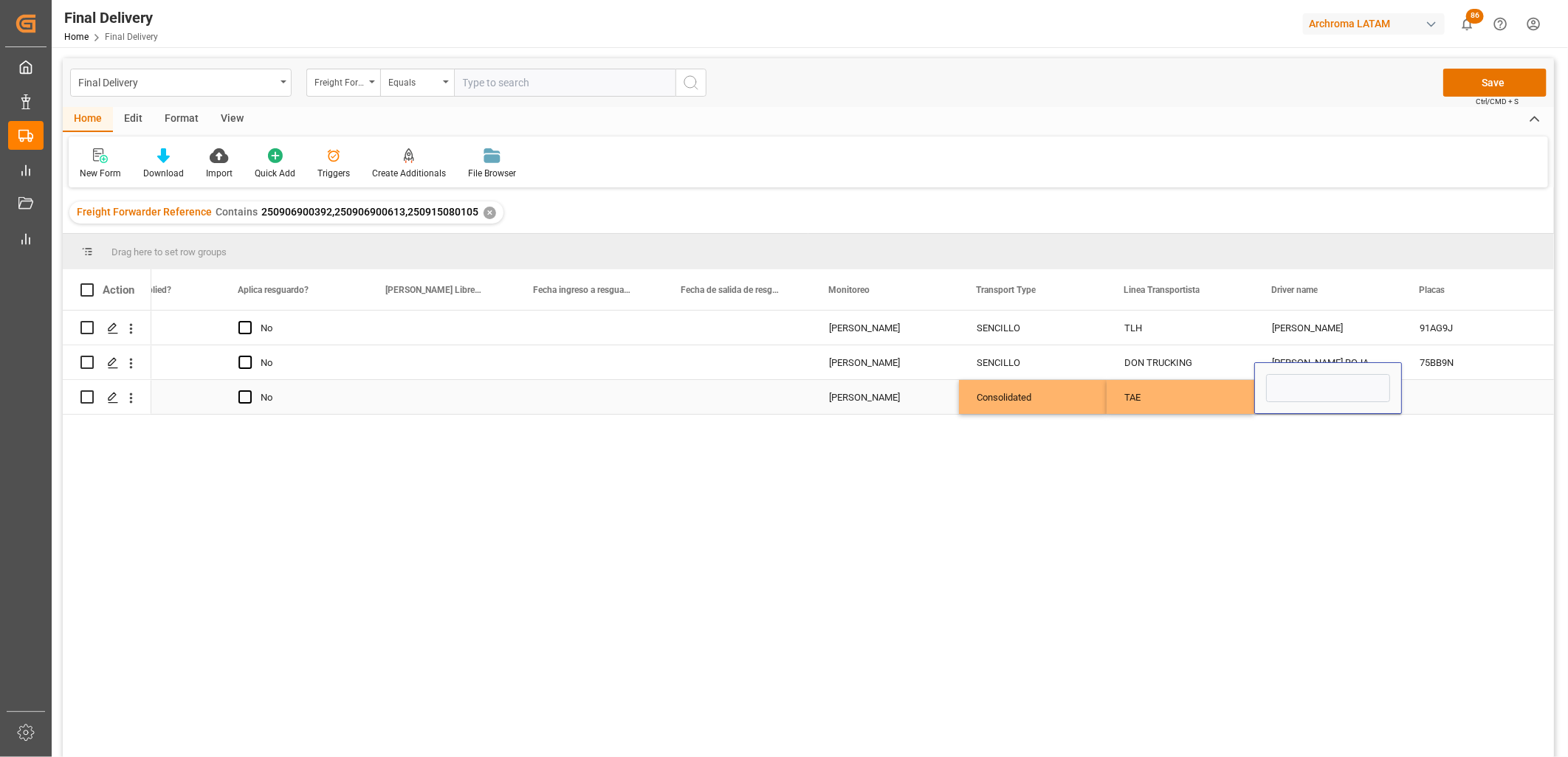
click at [1304, 395] on input "Press SPACE to select this row." at bounding box center [1328, 389] width 124 height 28
type input "[PERSON_NAME]"
click at [1458, 397] on div "Press SPACE to select this row." at bounding box center [1476, 397] width 147 height 34
click at [1462, 395] on div "Press SPACE to select this row." at bounding box center [1476, 397] width 147 height 34
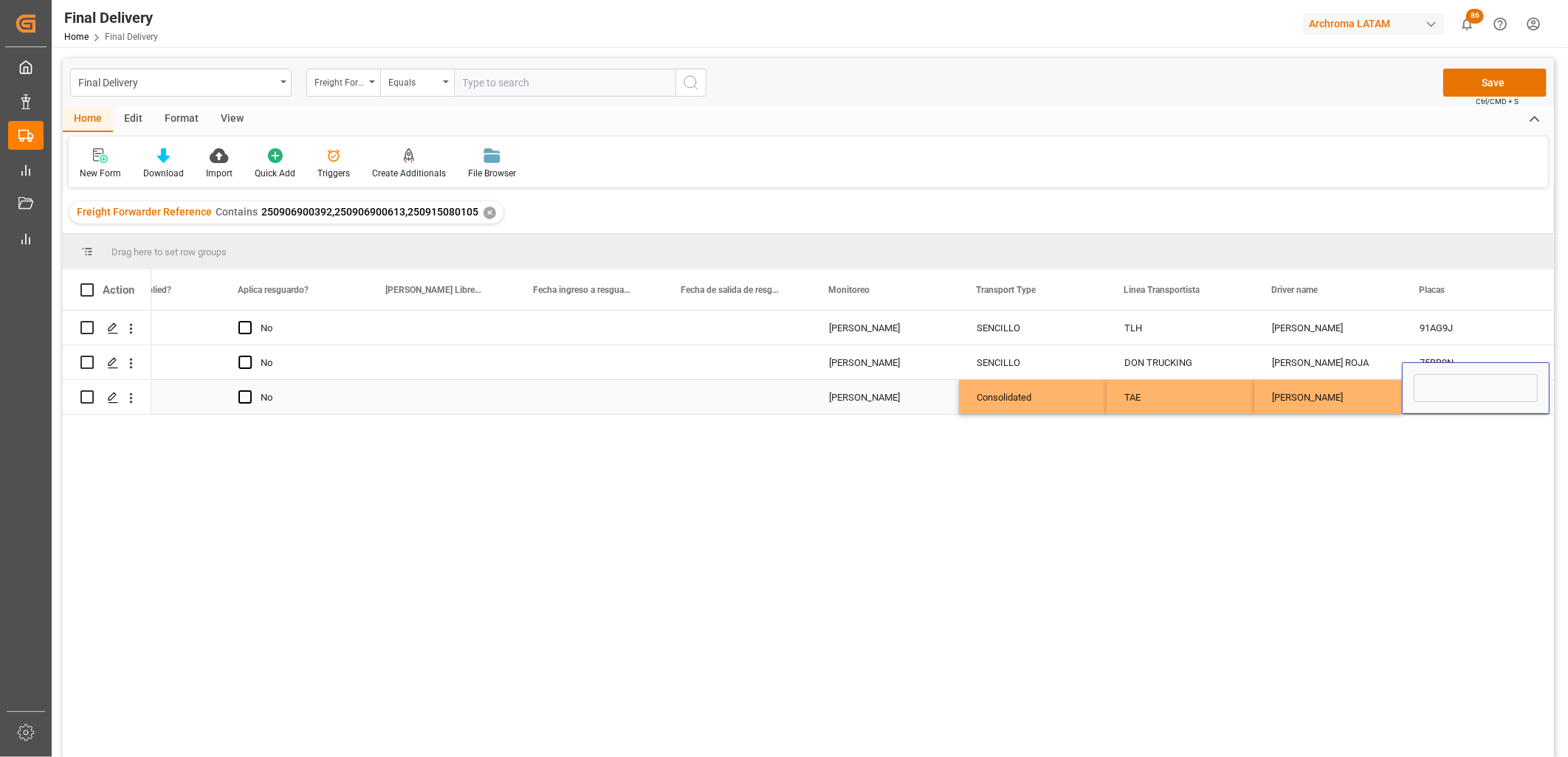
type input "08 AJ 5L"
click at [1303, 395] on div "[PERSON_NAME]" at bounding box center [1328, 397] width 147 height 34
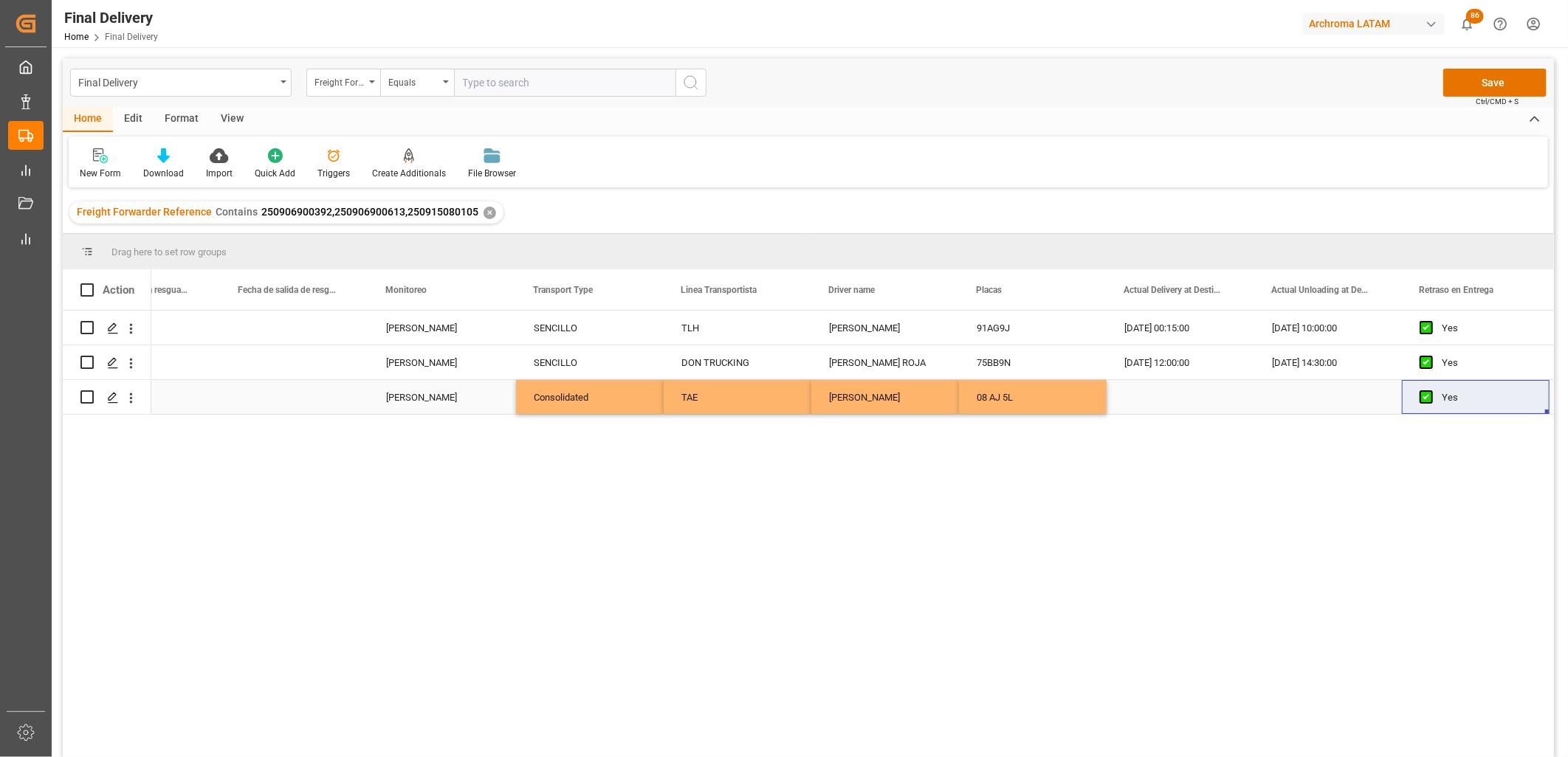
click at [1289, 393] on div "Press SPACE to select this row." at bounding box center [1328, 397] width 147 height 34
click at [1168, 397] on div "Press SPACE to select this row." at bounding box center [1180, 397] width 147 height 34
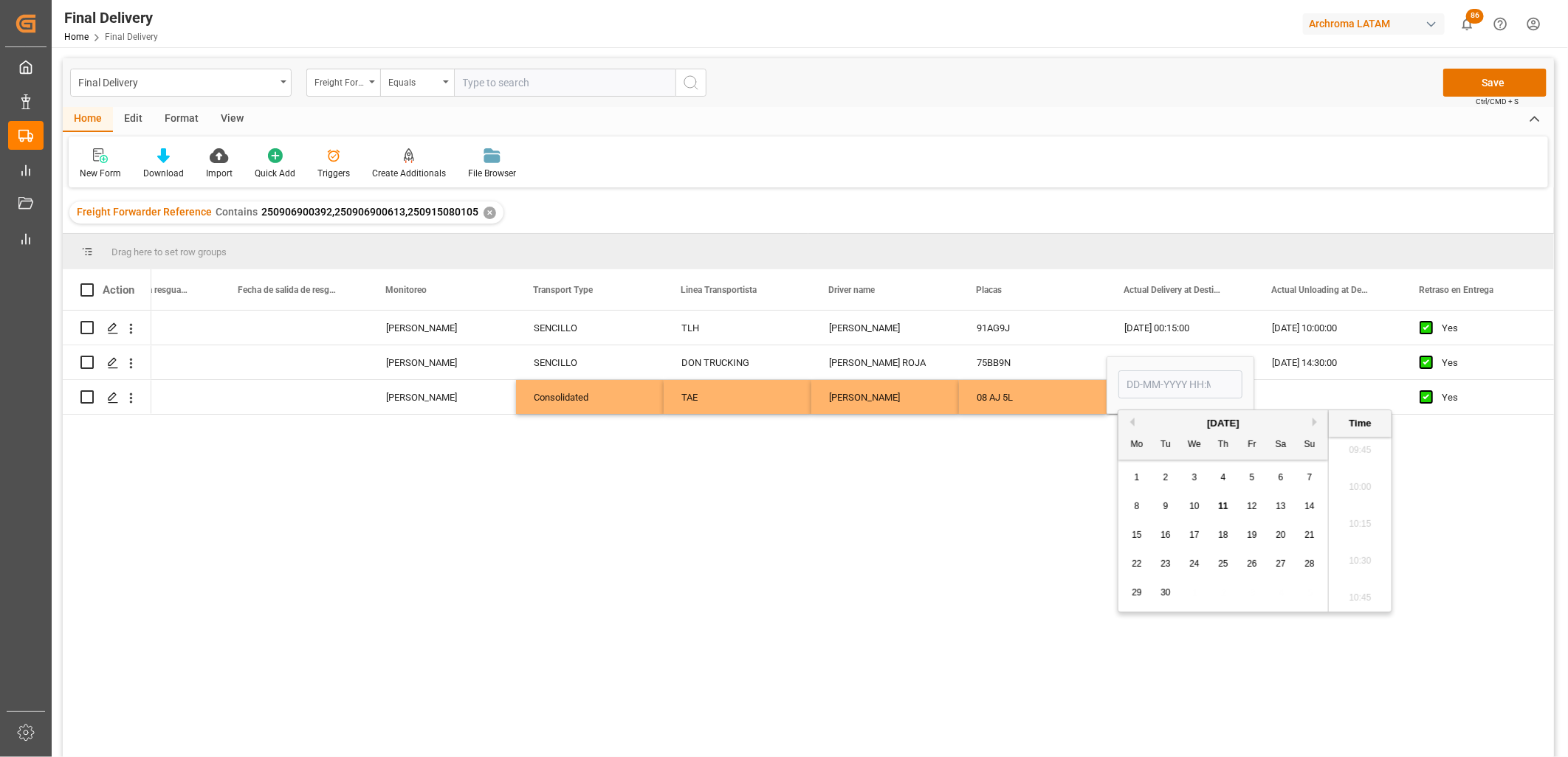
click at [1146, 497] on div "8 9 10 11 12 13 14" at bounding box center [1224, 507] width 202 height 28
click at [1164, 503] on span "9" at bounding box center [1166, 507] width 5 height 11
click at [1364, 495] on li "12:15" at bounding box center [1359, 492] width 63 height 37
type input "[DATE] 12:15"
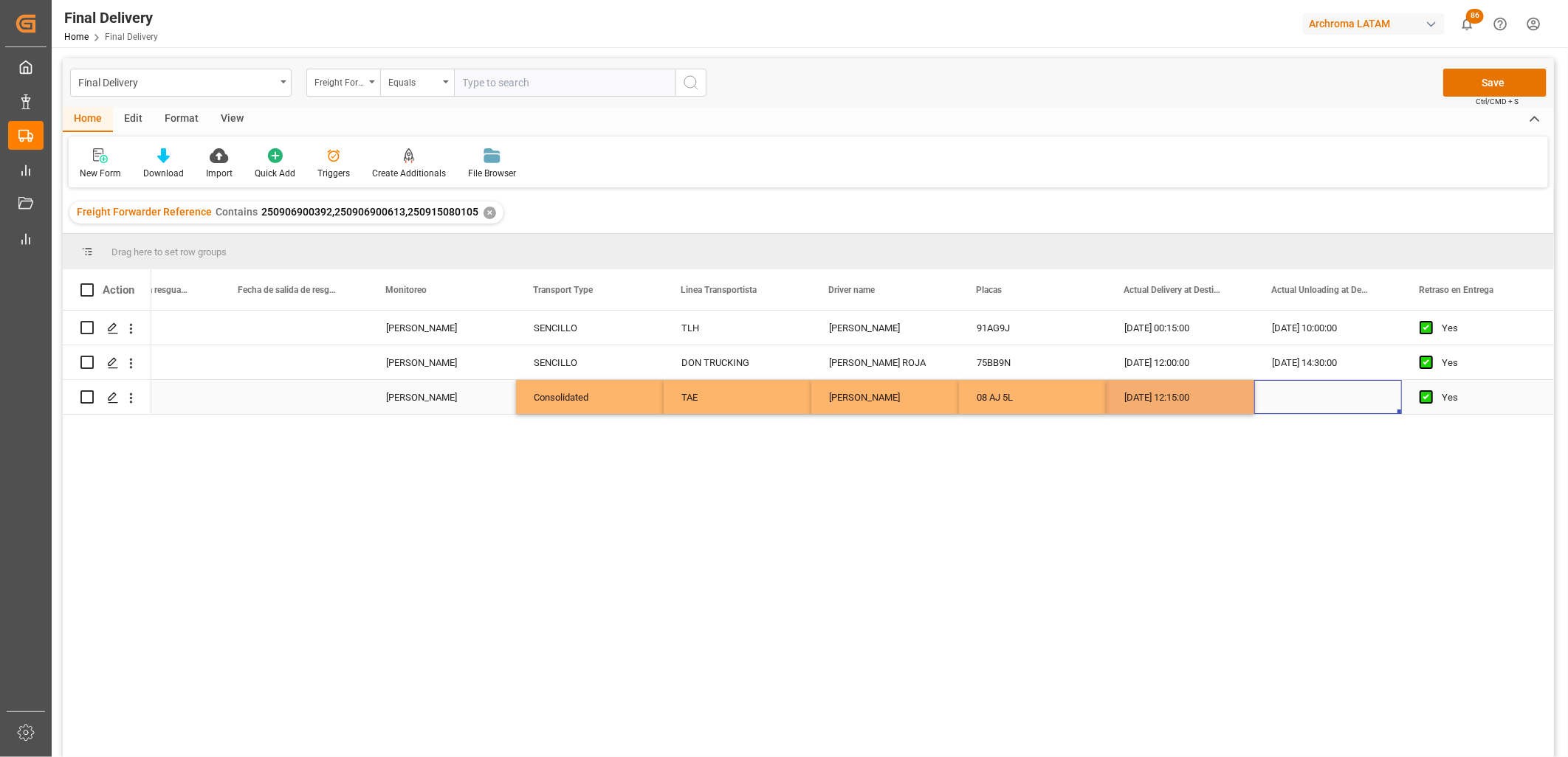
click at [1319, 403] on div "Press SPACE to select this row." at bounding box center [1328, 397] width 147 height 34
click at [1316, 402] on div "Press SPACE to select this row." at bounding box center [1328, 397] width 147 height 34
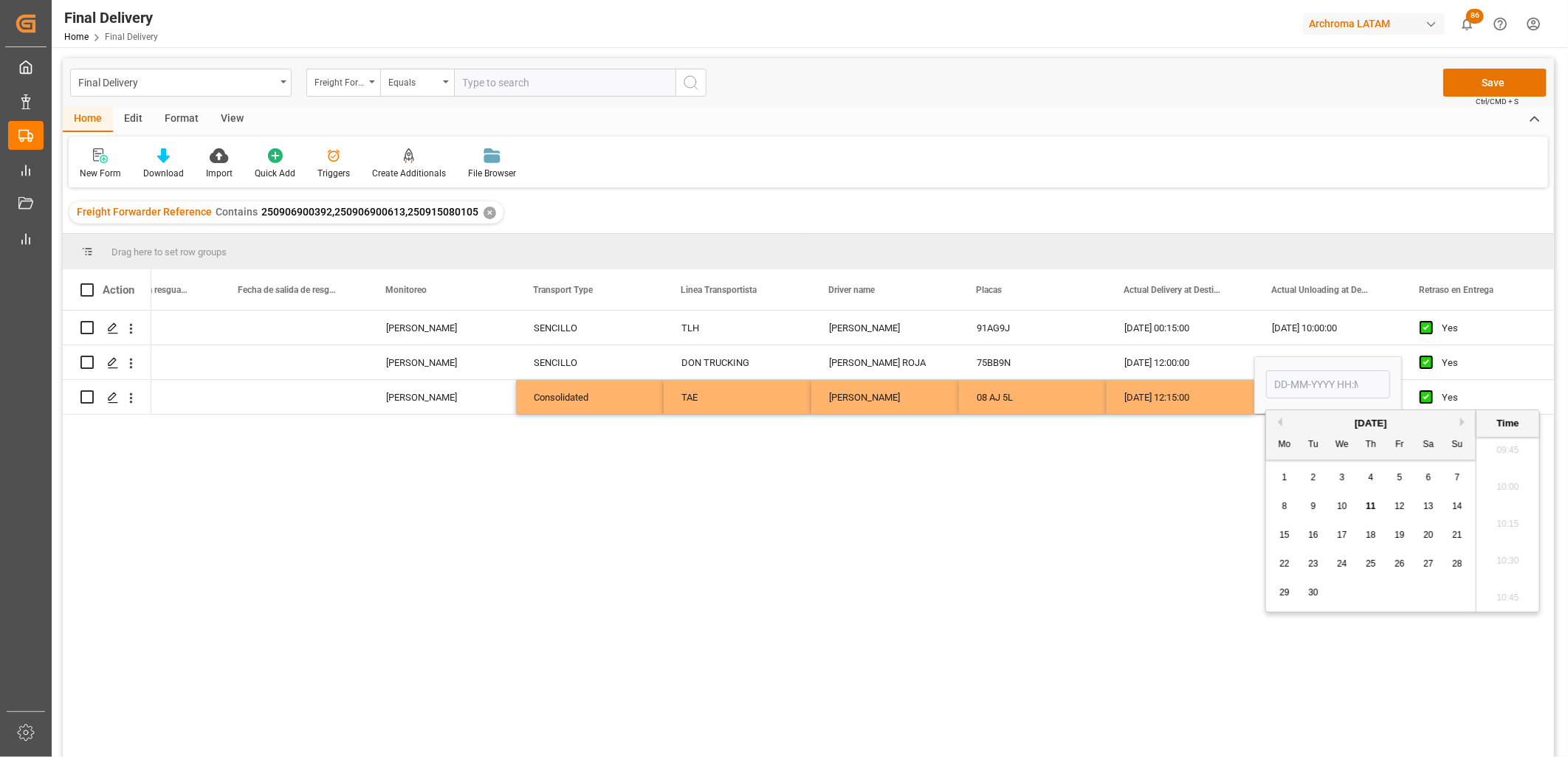
click at [1316, 507] on span "9" at bounding box center [1314, 507] width 5 height 11
click at [1495, 540] on li "16:00" at bounding box center [1508, 554] width 63 height 37
type input "[DATE] 16:00"
click at [1193, 404] on div "[DATE] 12:15:00" at bounding box center [1180, 397] width 147 height 34
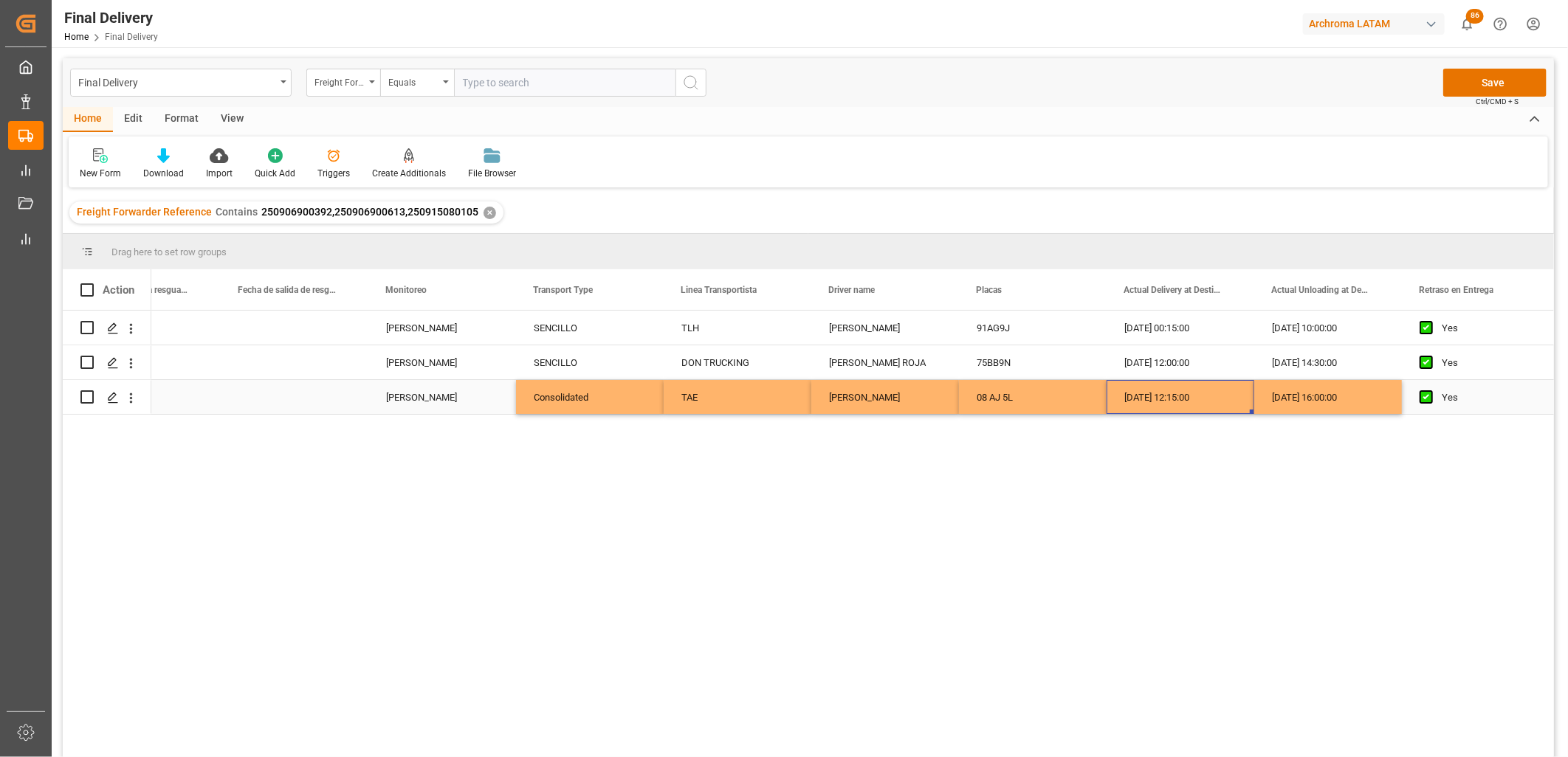
click at [1199, 403] on div "[DATE] 12:15:00" at bounding box center [1180, 397] width 147 height 34
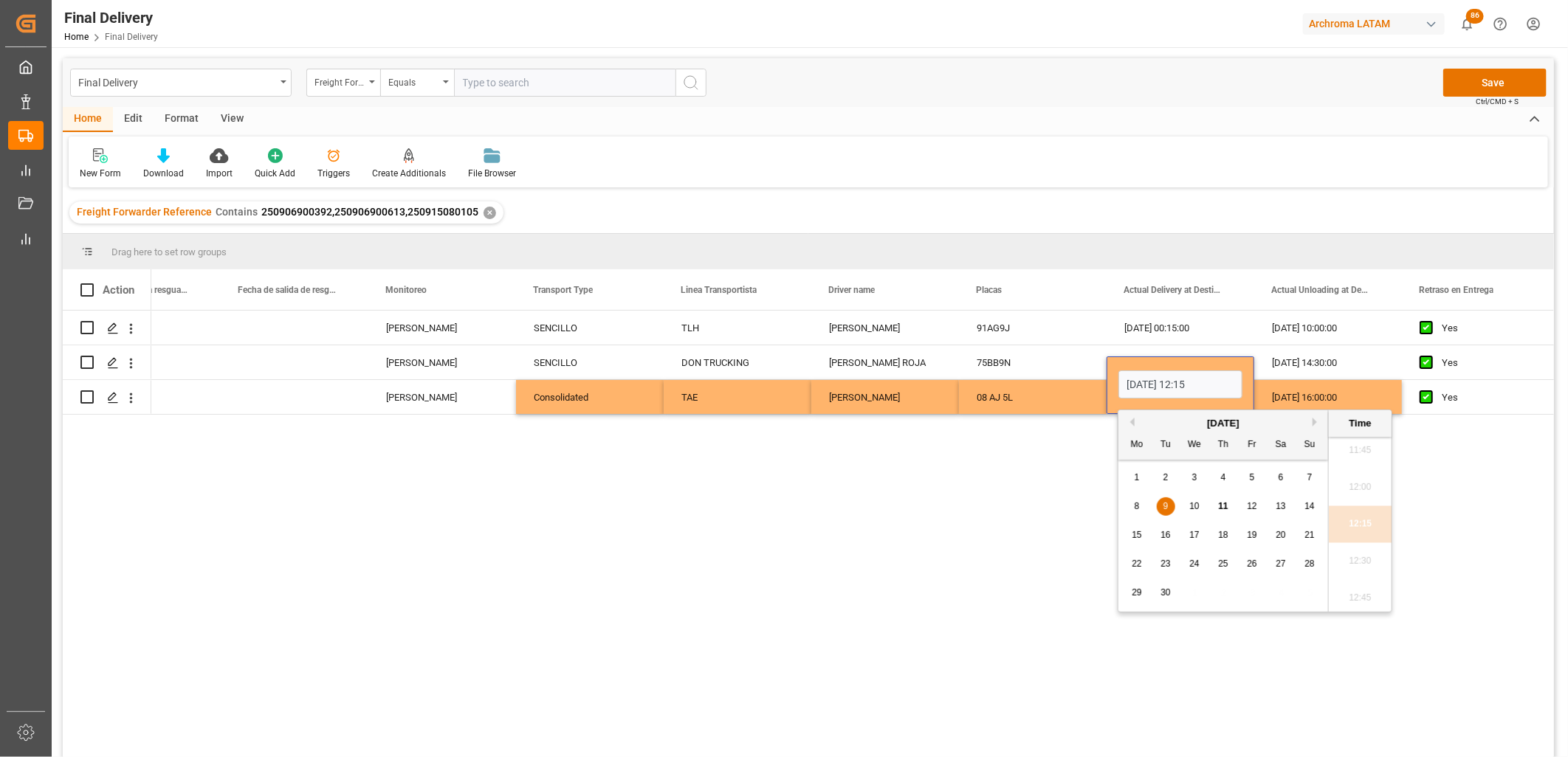
click at [1162, 506] on div "9" at bounding box center [1166, 507] width 19 height 18
click at [1348, 564] on li "12:00" at bounding box center [1359, 570] width 63 height 37
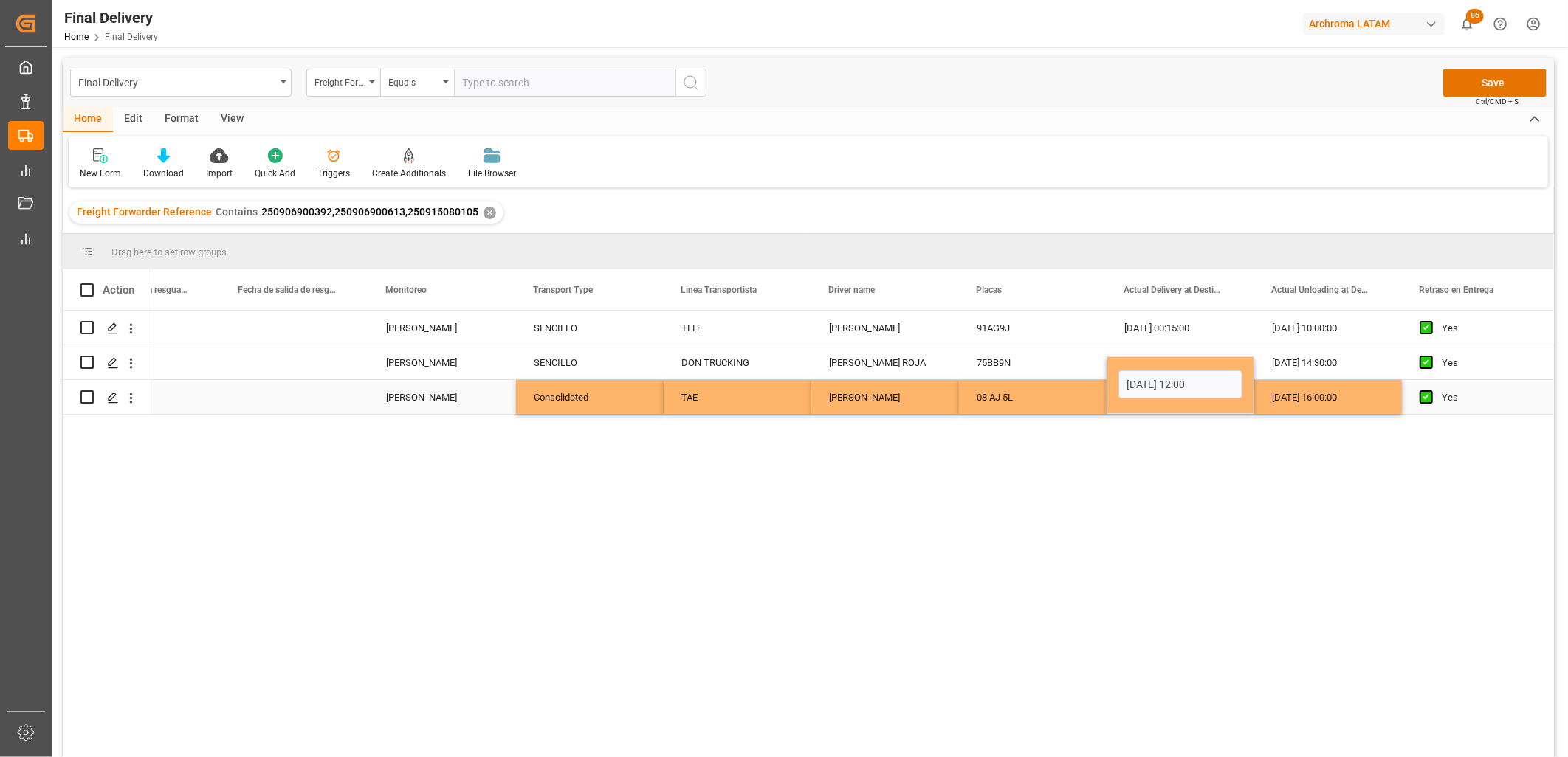
click at [1198, 388] on input "[DATE] 12:00" at bounding box center [1181, 384] width 124 height 28
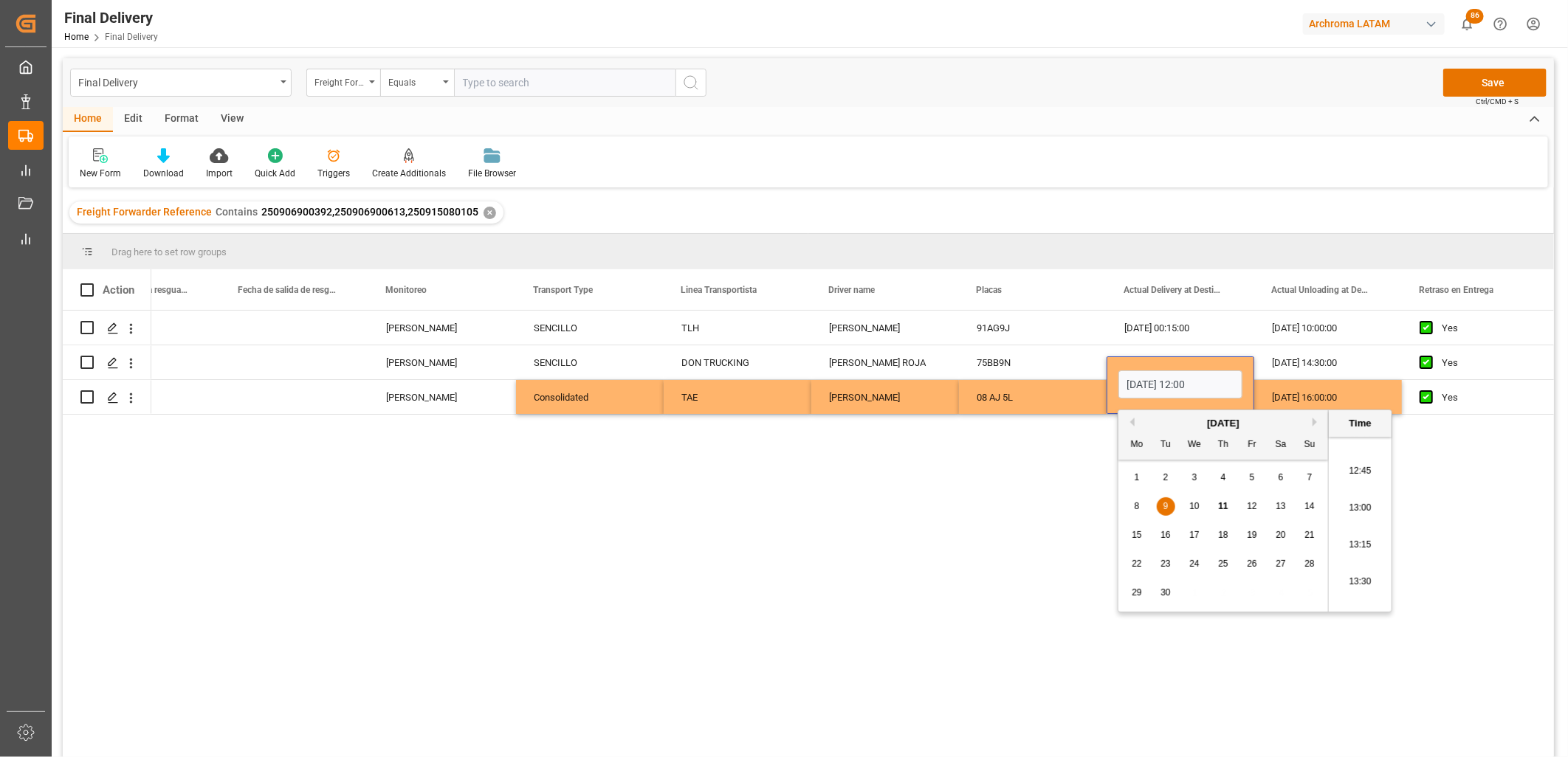
click at [1355, 505] on li "13:00" at bounding box center [1359, 509] width 63 height 37
type input "[DATE] 13:00"
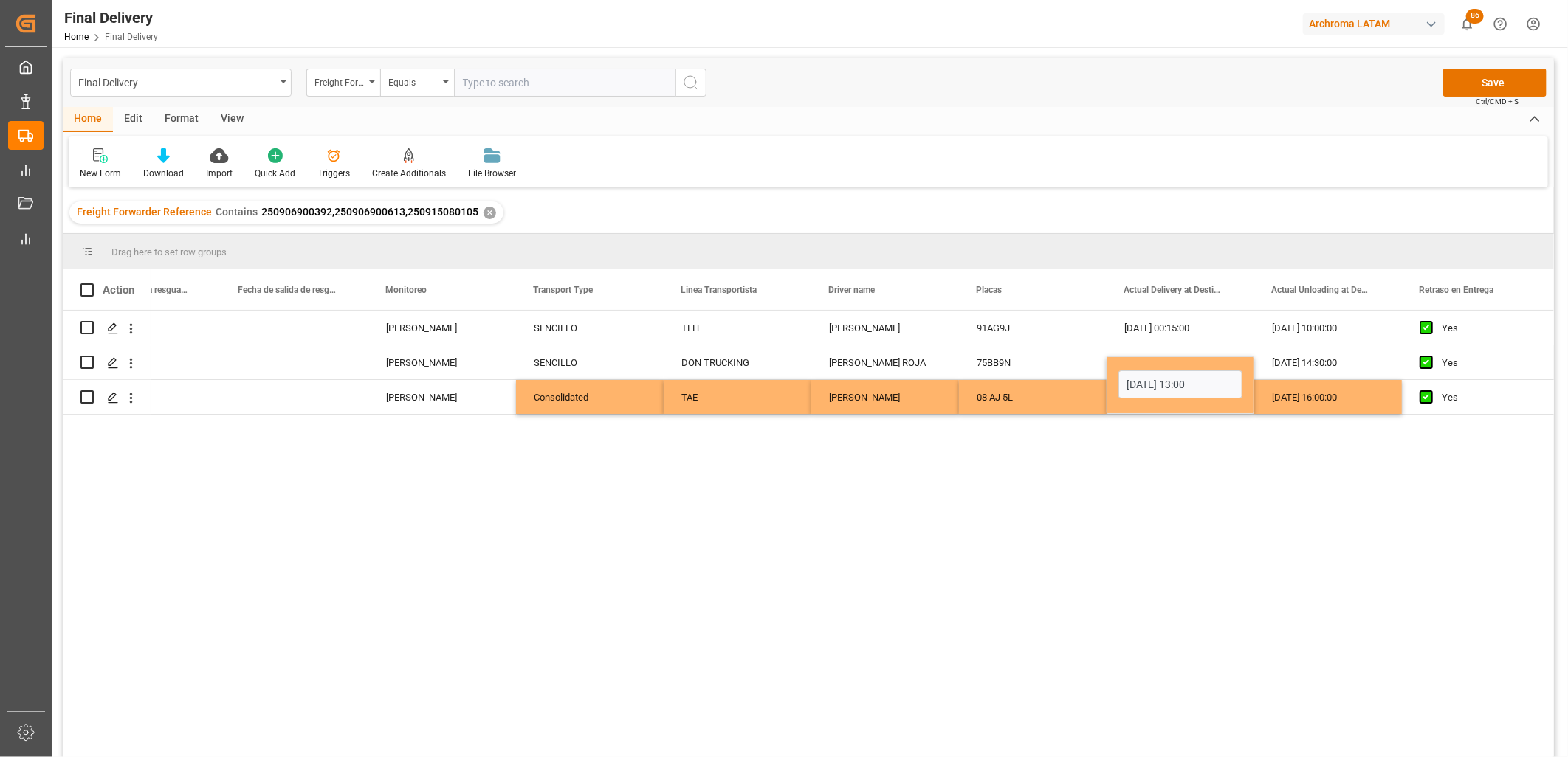
click at [1331, 400] on div "[DATE] 16:00:00" at bounding box center [1328, 397] width 147 height 34
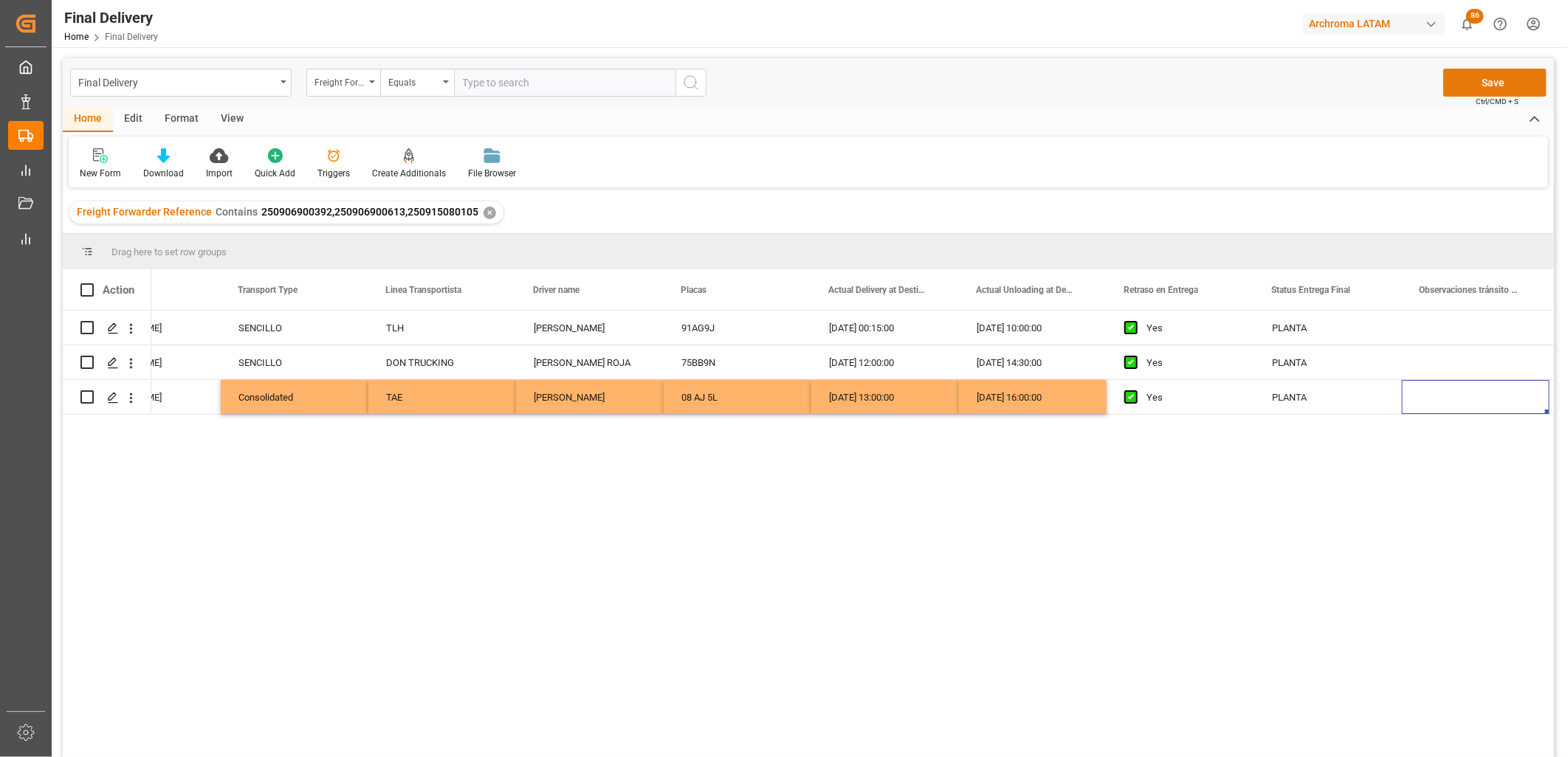
click at [1459, 87] on button "Save" at bounding box center [1494, 83] width 103 height 28
